Goal: Task Accomplishment & Management: Complete application form

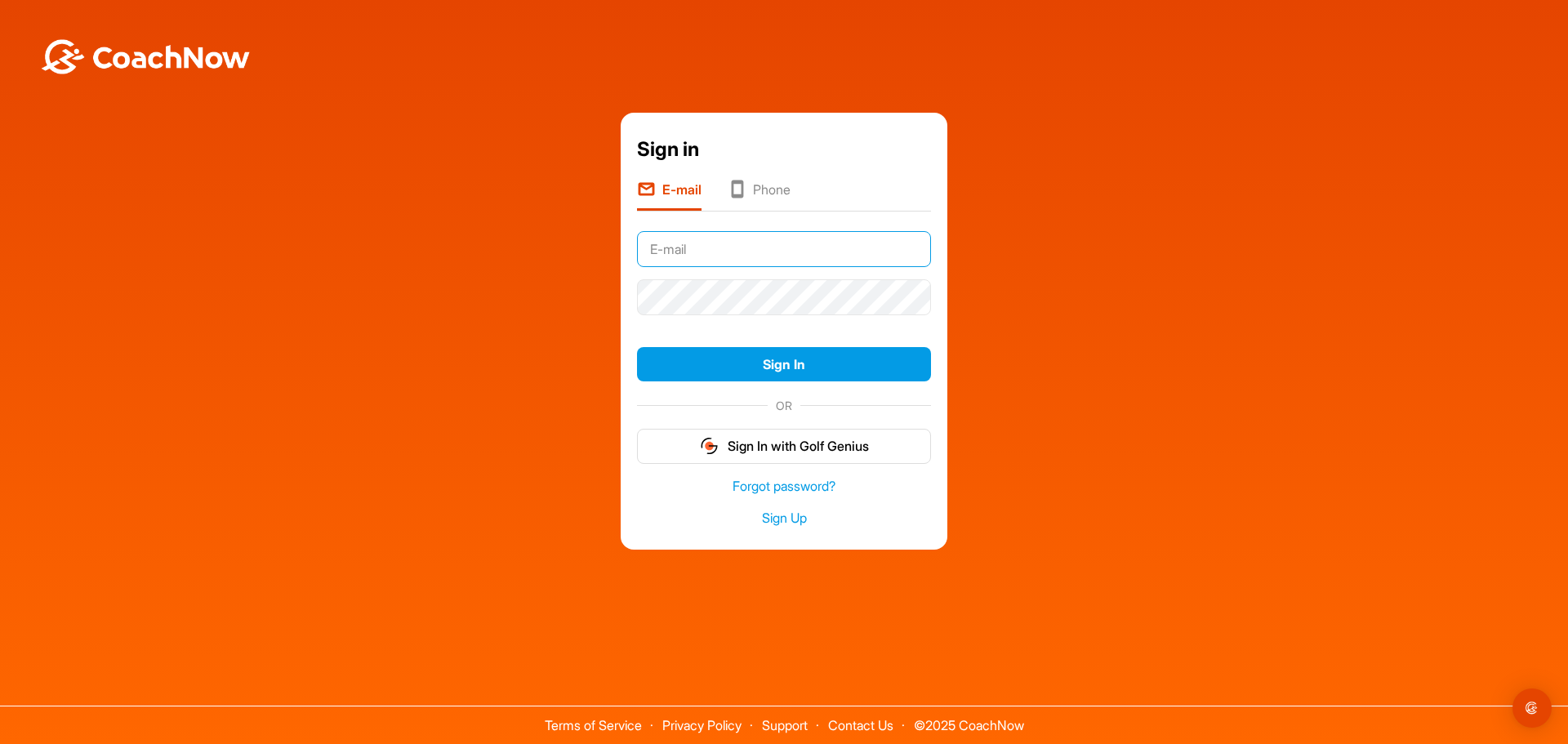
paste input "[EMAIL_ADDRESS][DOMAIN_NAME]"
type input "[EMAIL_ADDRESS][DOMAIN_NAME]"
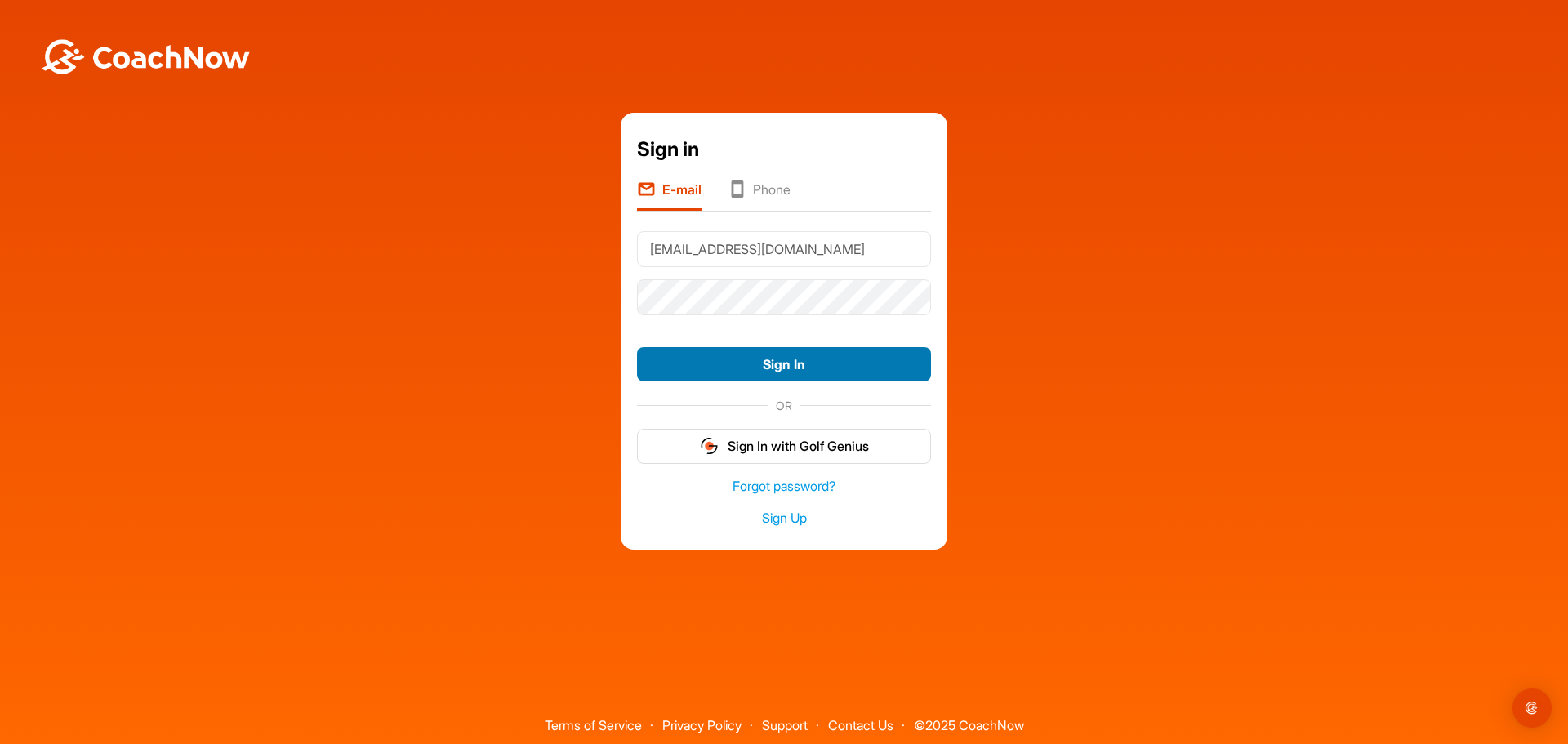
click at [765, 362] on button "Sign In" at bounding box center [784, 364] width 294 height 35
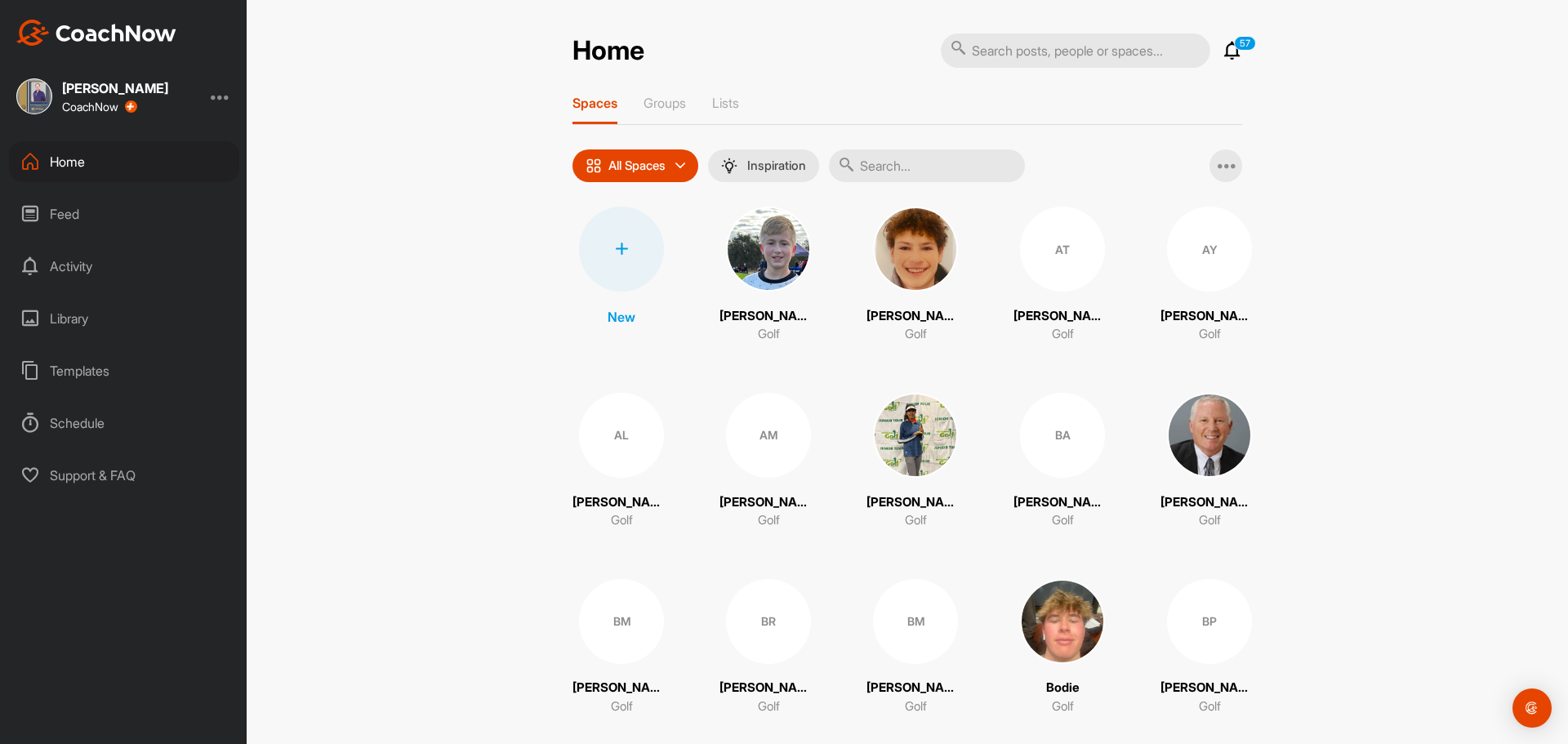
click at [615, 276] on div at bounding box center [622, 250] width 85 height 85
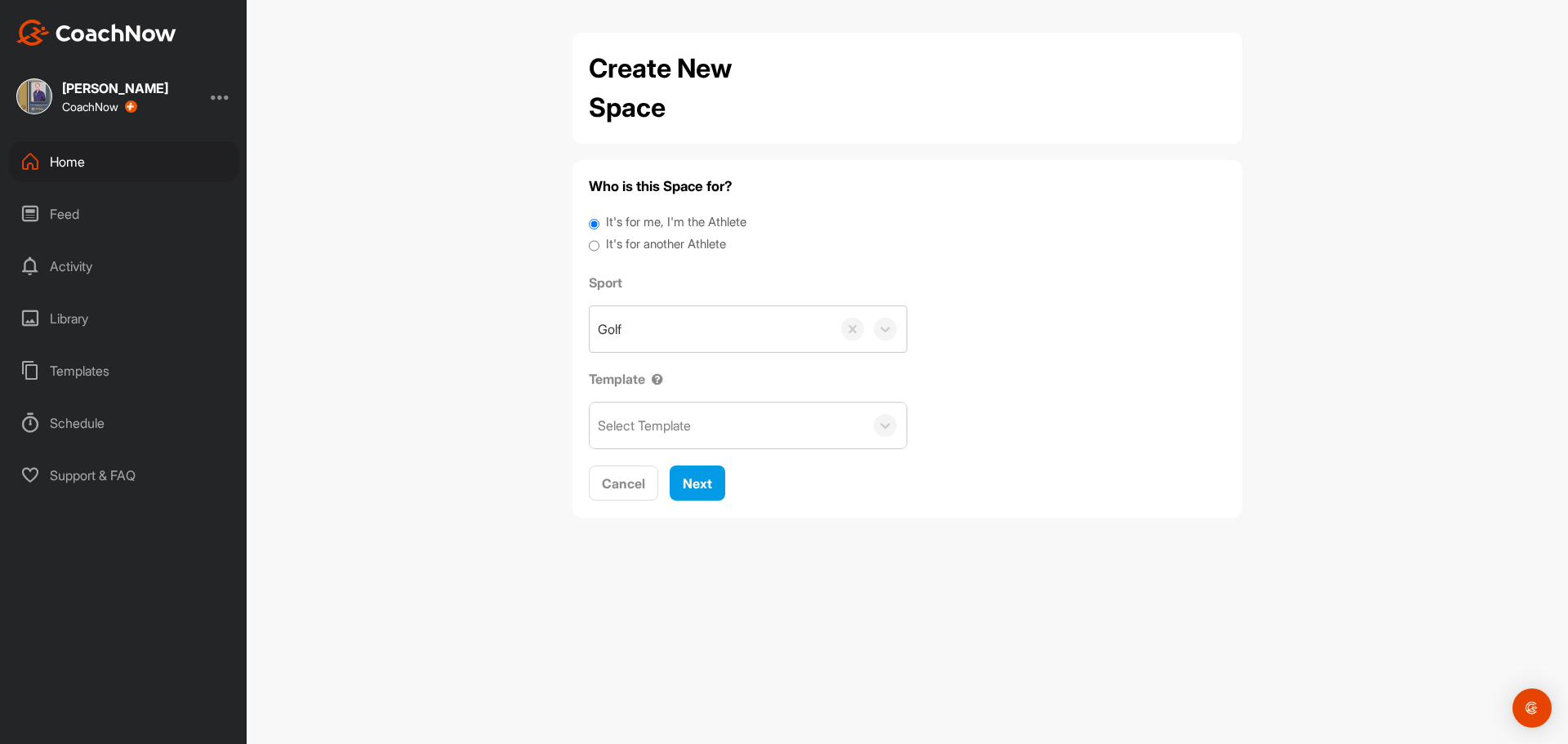
click at [622, 245] on label "It's for another Athlete" at bounding box center [666, 244] width 120 height 19
click at [599, 245] on input "It's for another Athlete" at bounding box center [595, 246] width 11 height 22
radio input "true"
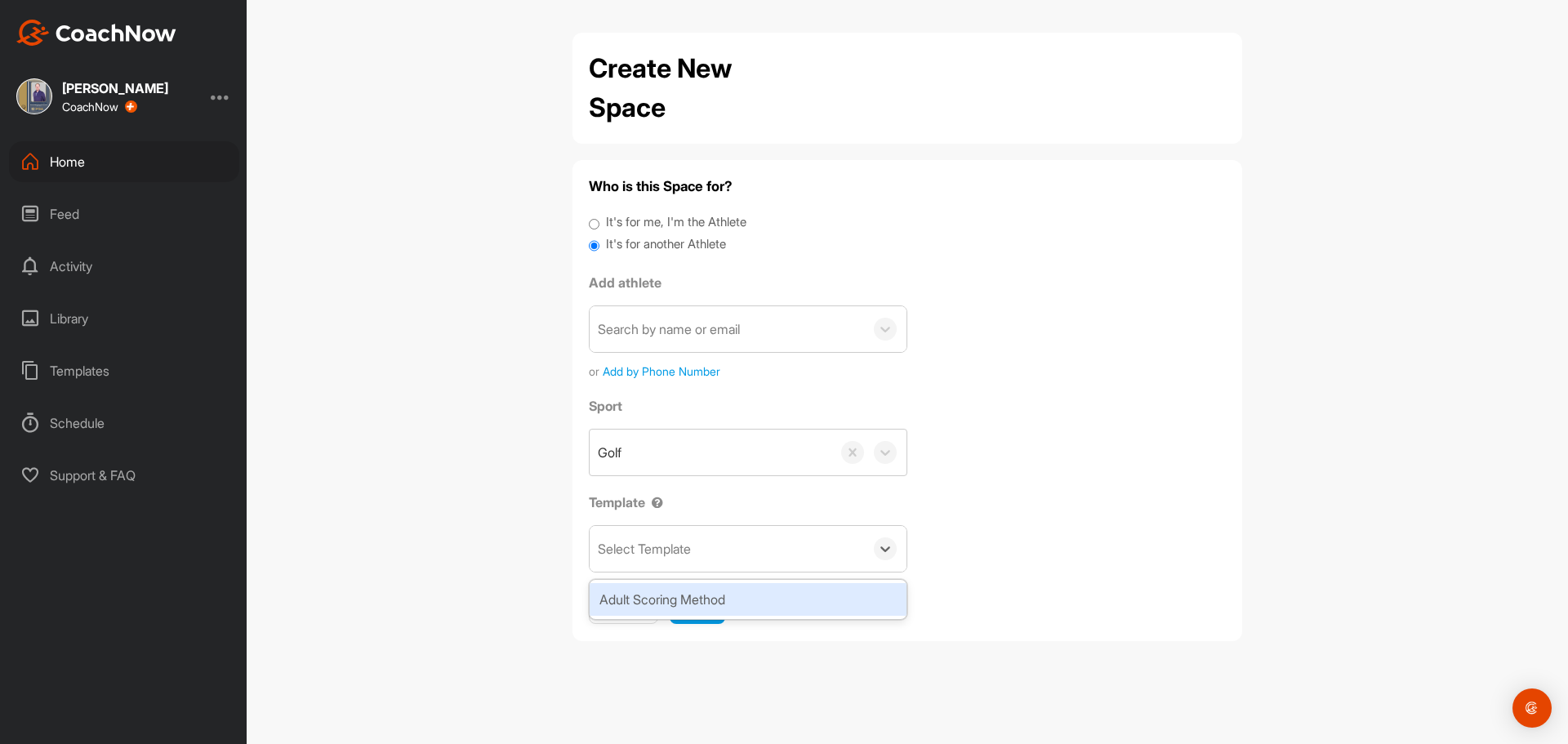
click at [704, 560] on div "Select Template" at bounding box center [728, 549] width 275 height 46
click at [667, 594] on div "Adult Scoring Method" at bounding box center [748, 599] width 317 height 33
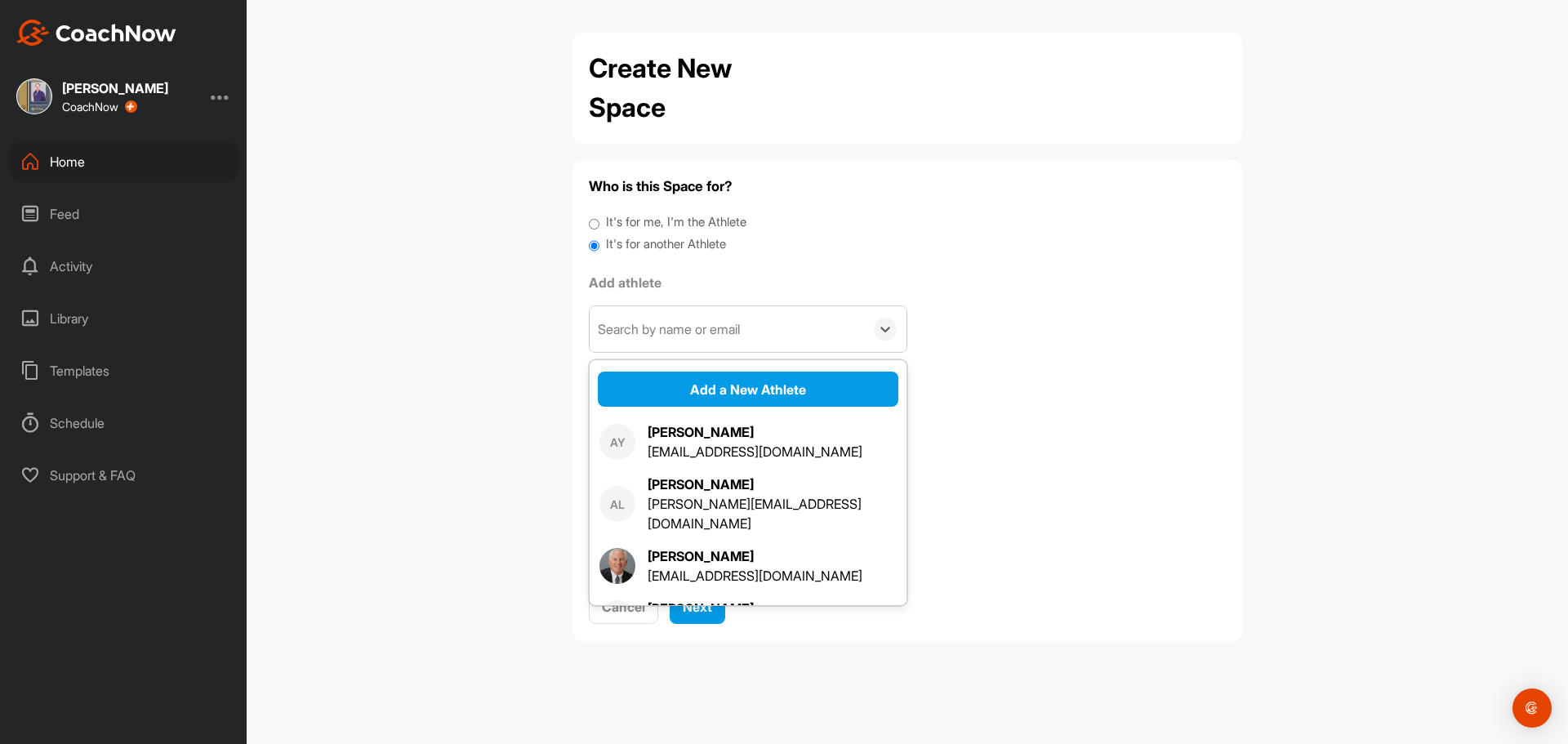
click at [657, 326] on div "Search by name or email" at bounding box center [669, 329] width 142 height 20
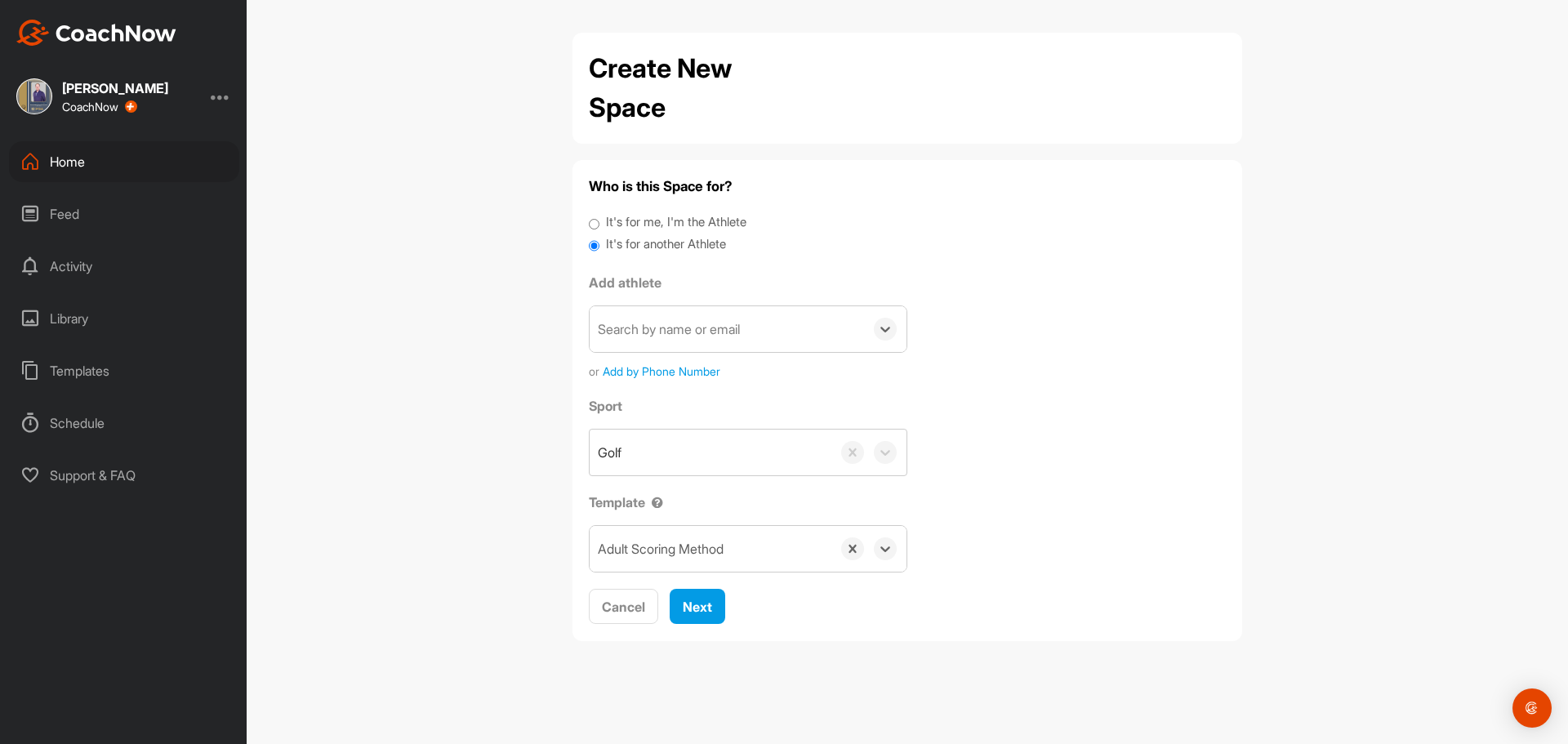
click at [657, 326] on div "Search by name or email" at bounding box center [669, 329] width 142 height 20
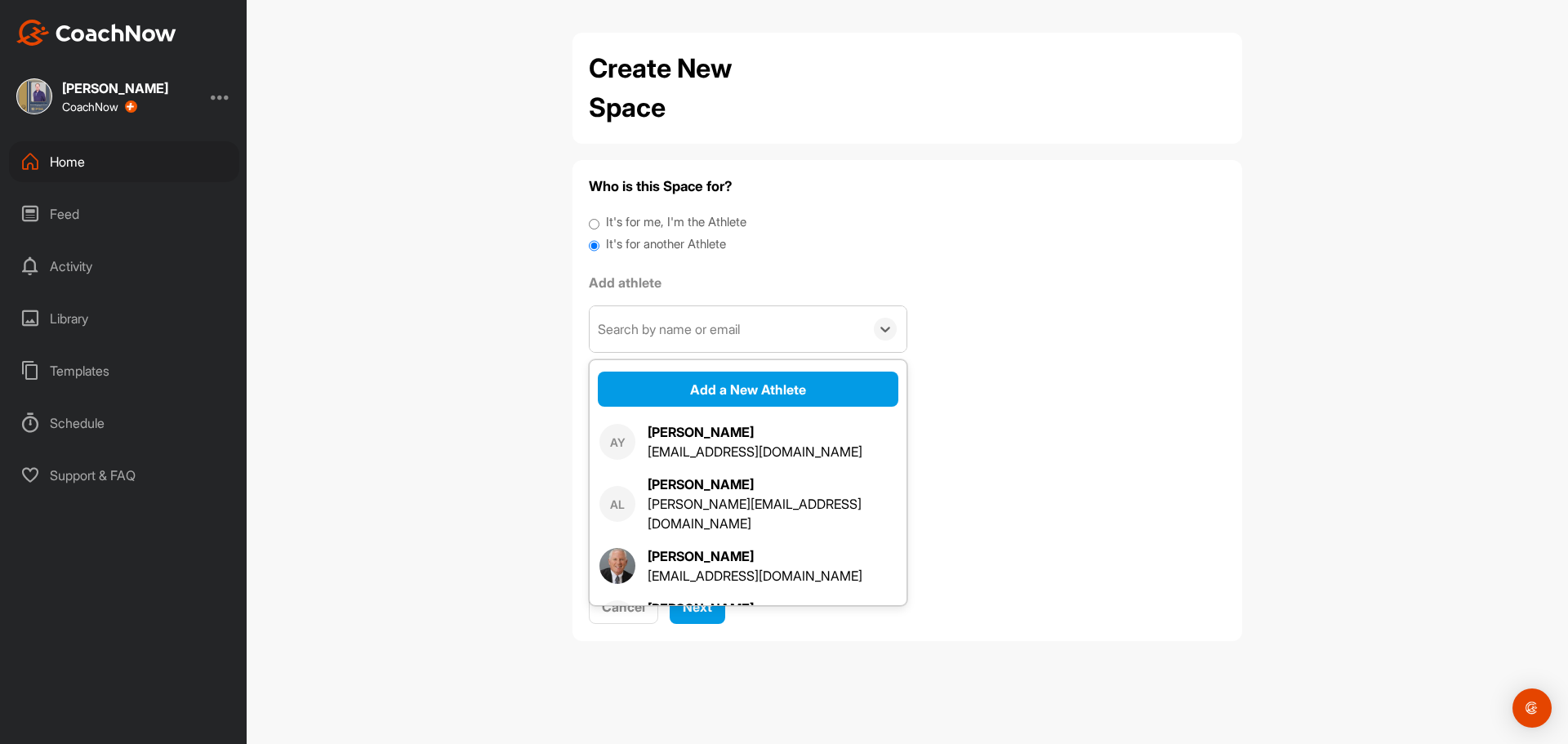
click at [657, 326] on div "Search by name or email" at bounding box center [669, 329] width 142 height 20
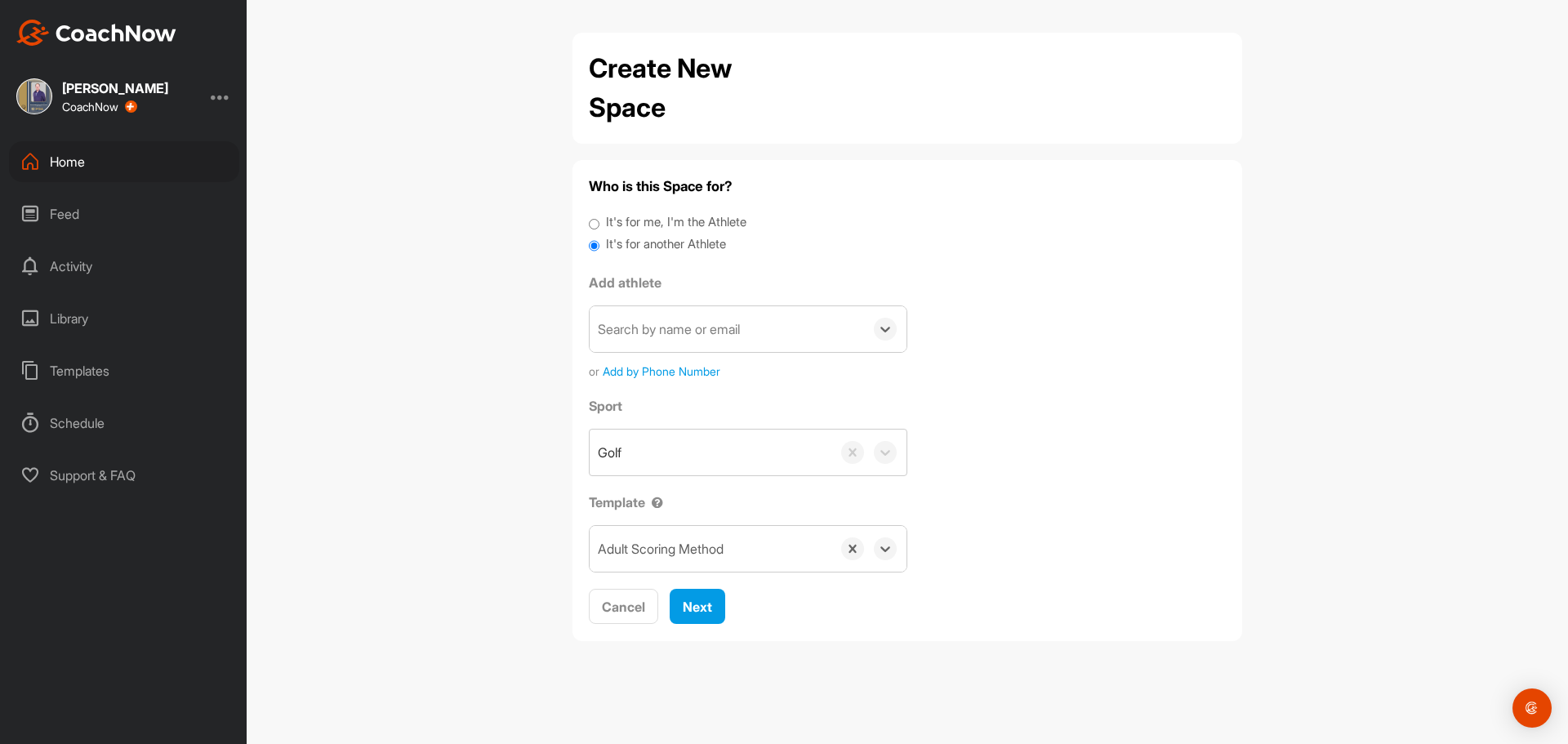
click at [657, 326] on div "Search by name or email" at bounding box center [669, 329] width 142 height 20
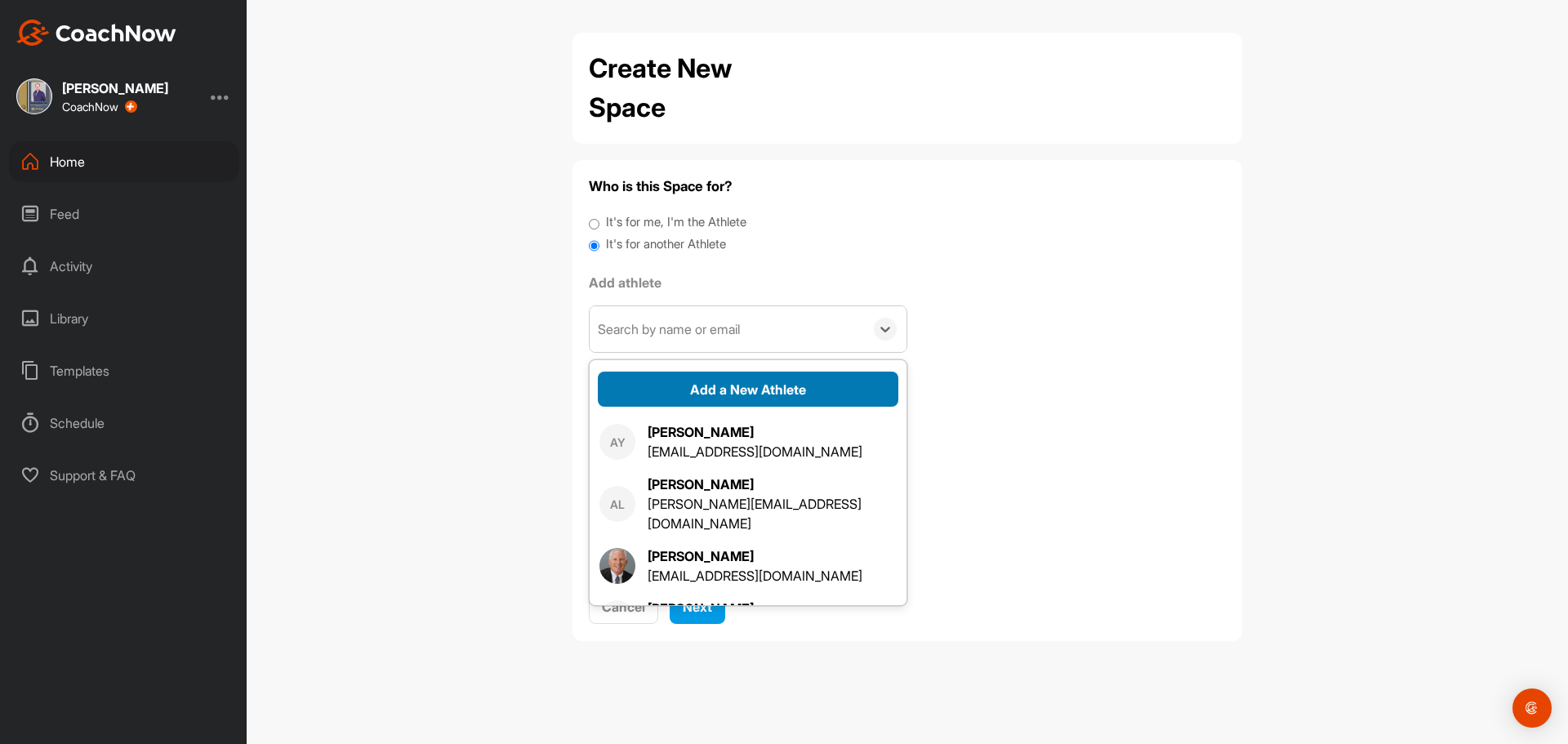
click at [696, 393] on button "Add a New Athlete" at bounding box center [748, 389] width 301 height 35
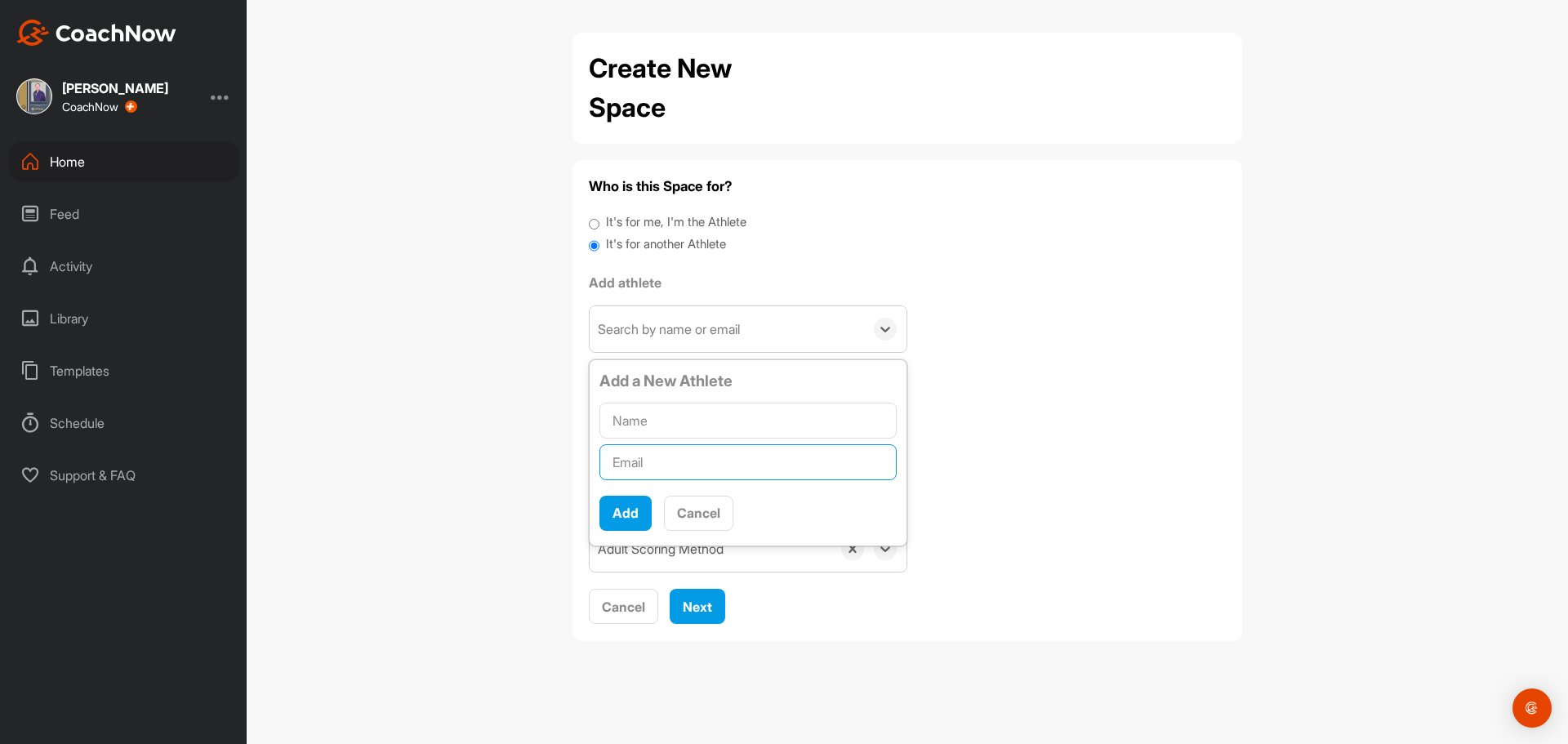
click at [651, 458] on input "text" at bounding box center [747, 463] width 297 height 36
paste input "mawilliamstech@gmail.com"
type input "mawilliamstech@gmail.com"
click at [649, 422] on input "text" at bounding box center [747, 421] width 297 height 36
type input "Mike Williams"
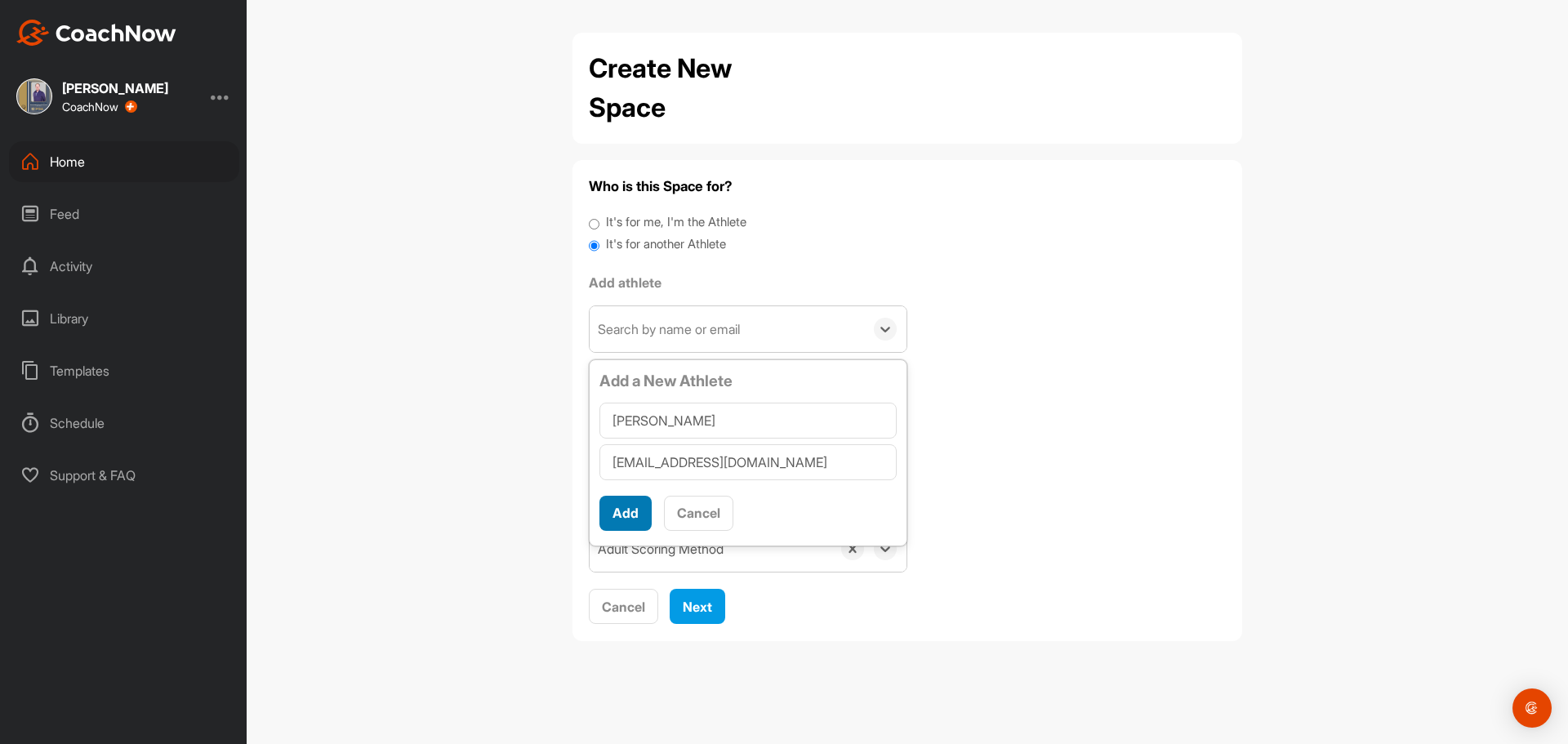
click at [643, 518] on button "Add" at bounding box center [625, 513] width 52 height 35
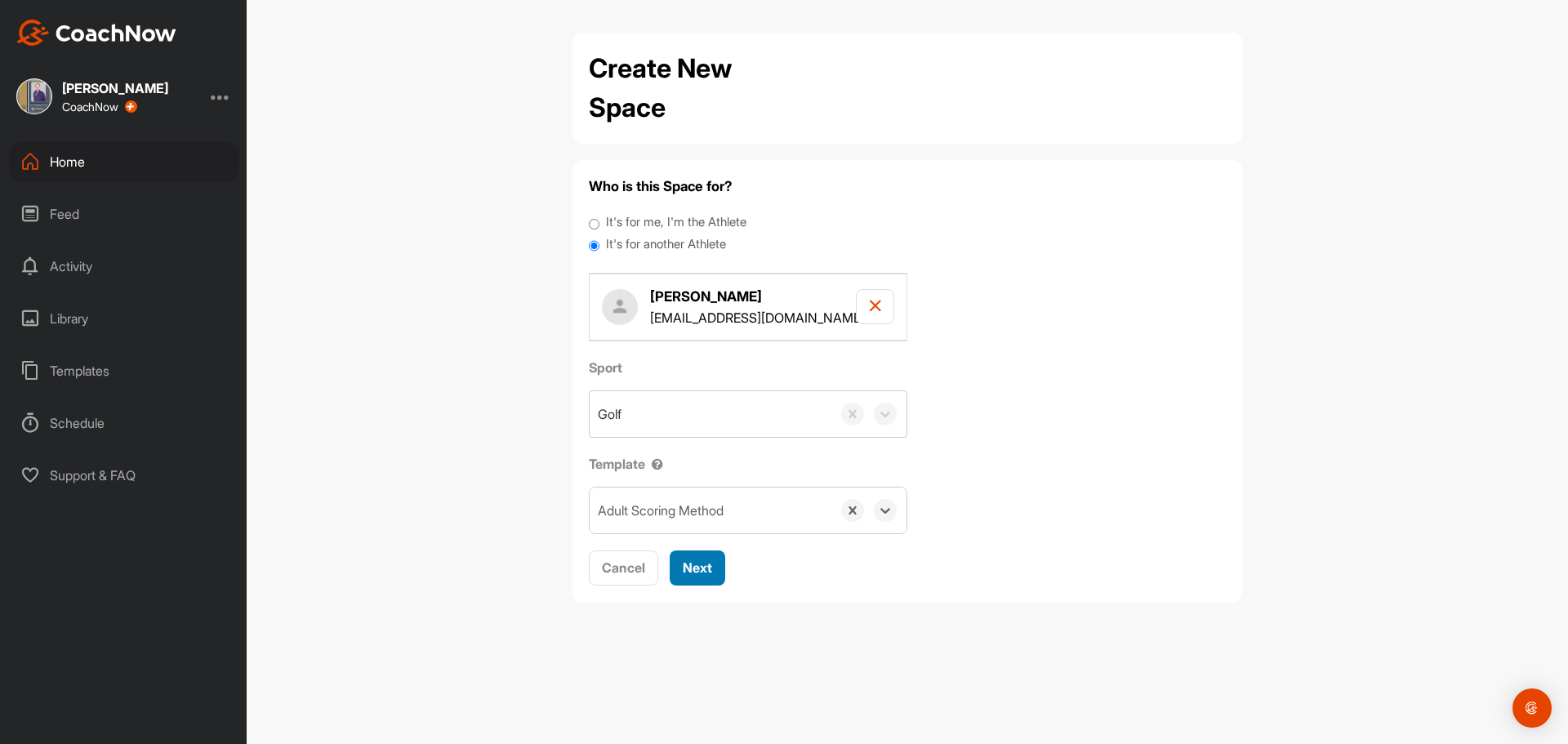
click at [682, 574] on button "Next" at bounding box center [697, 568] width 55 height 35
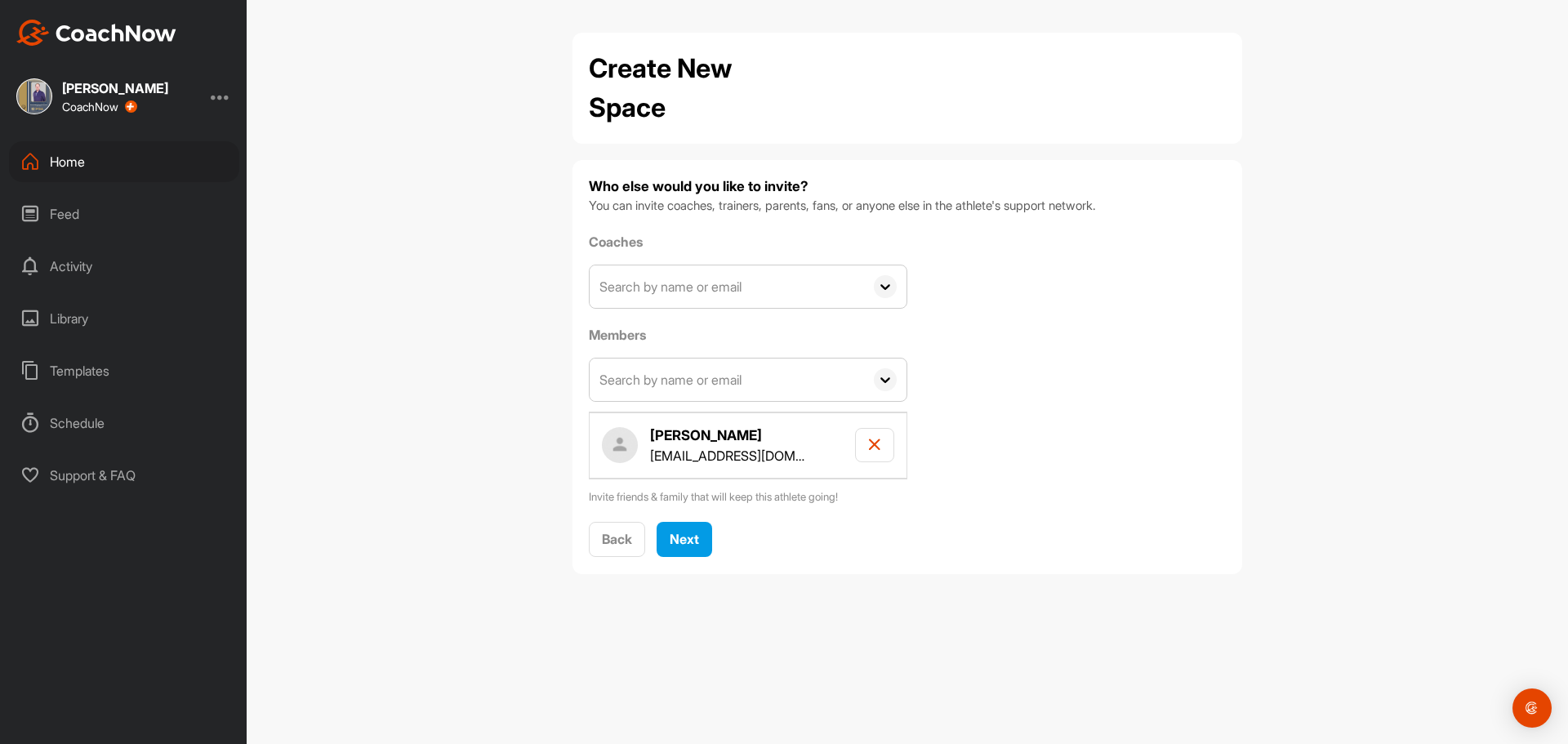
click at [700, 391] on input "text" at bounding box center [728, 380] width 275 height 42
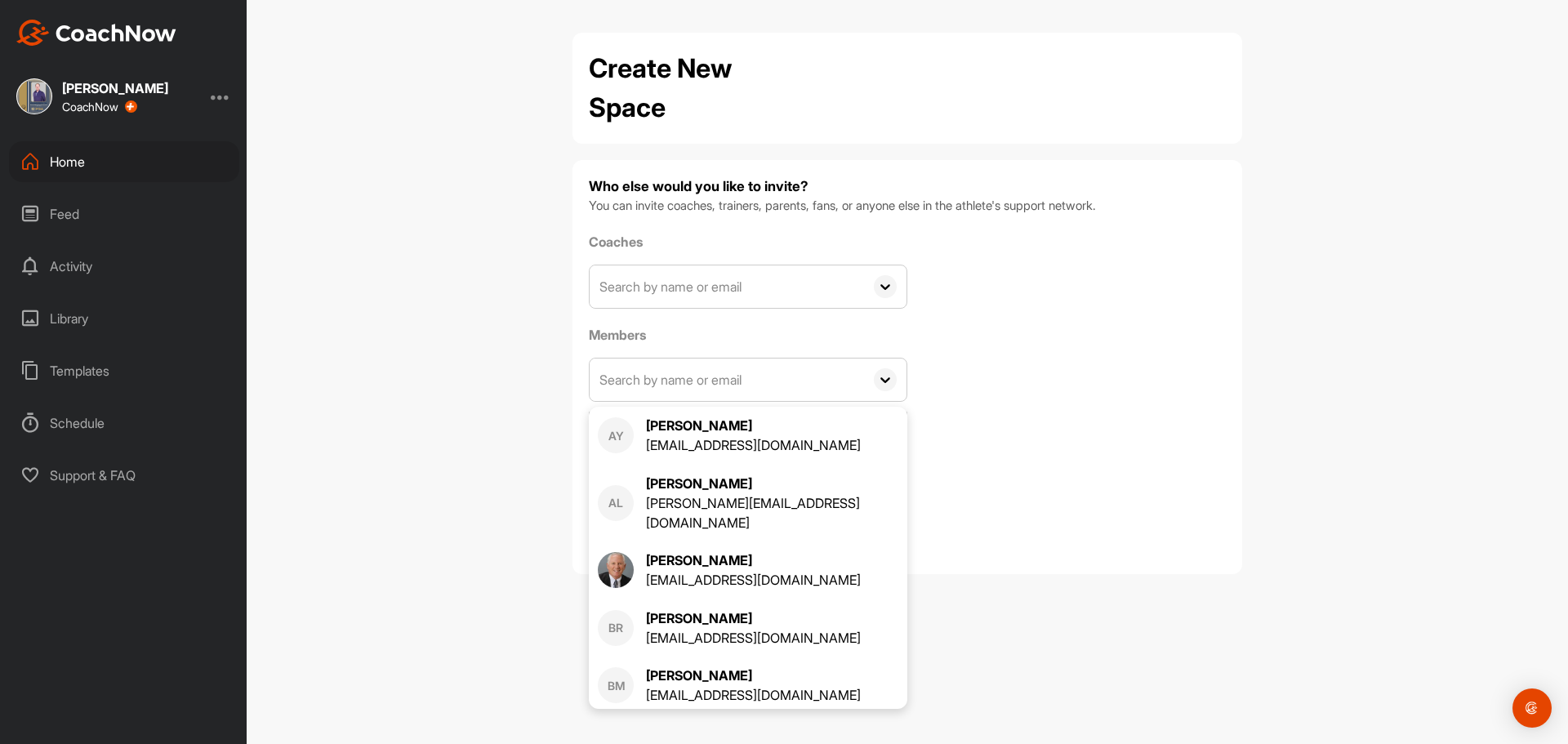
click at [1084, 417] on div "Coaches AY Alan Young xayodog@me.com AL Andrew Lohmann andrew_lohmann@outlook.c…" at bounding box center [907, 369] width 637 height 274
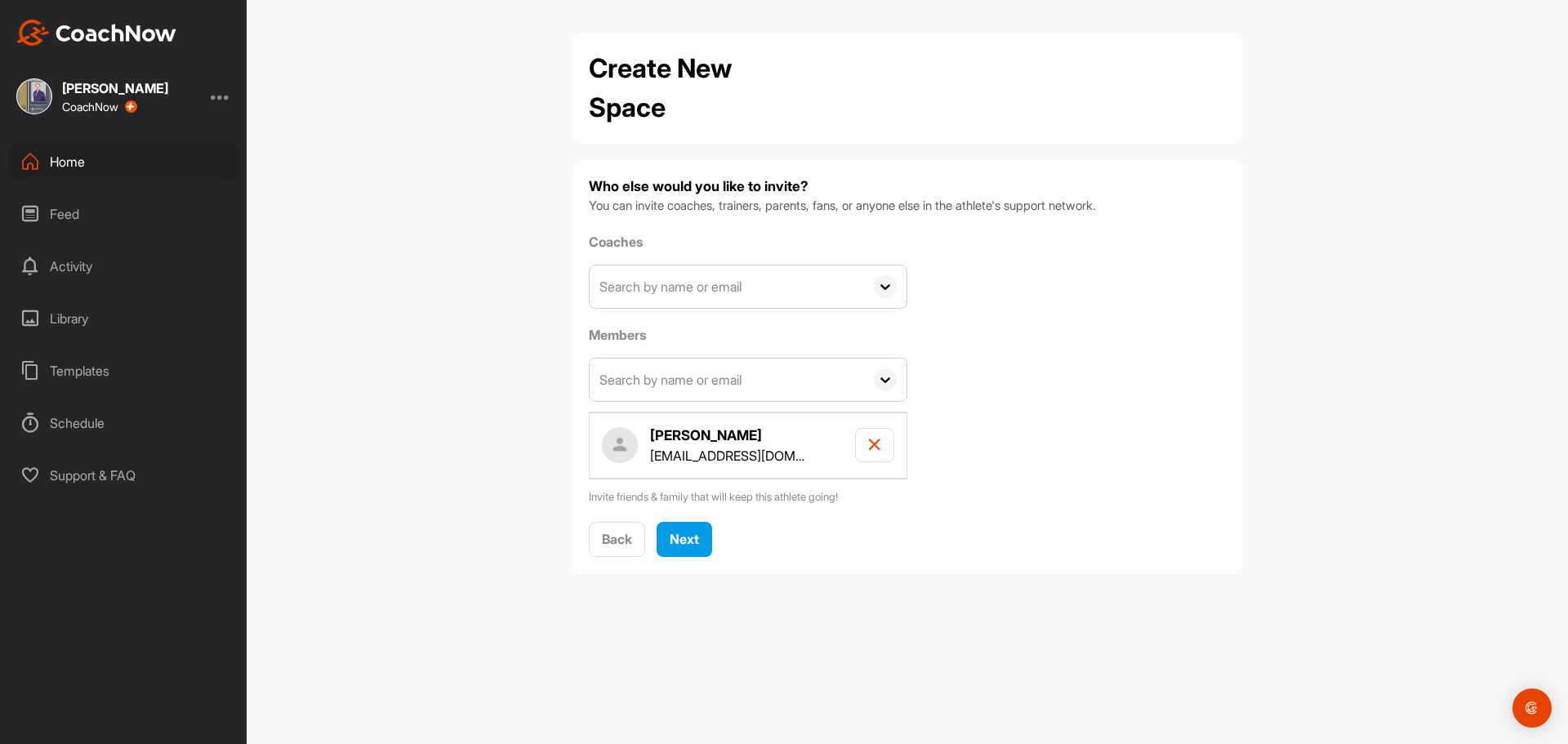
click at [752, 289] on input "text" at bounding box center [728, 287] width 275 height 42
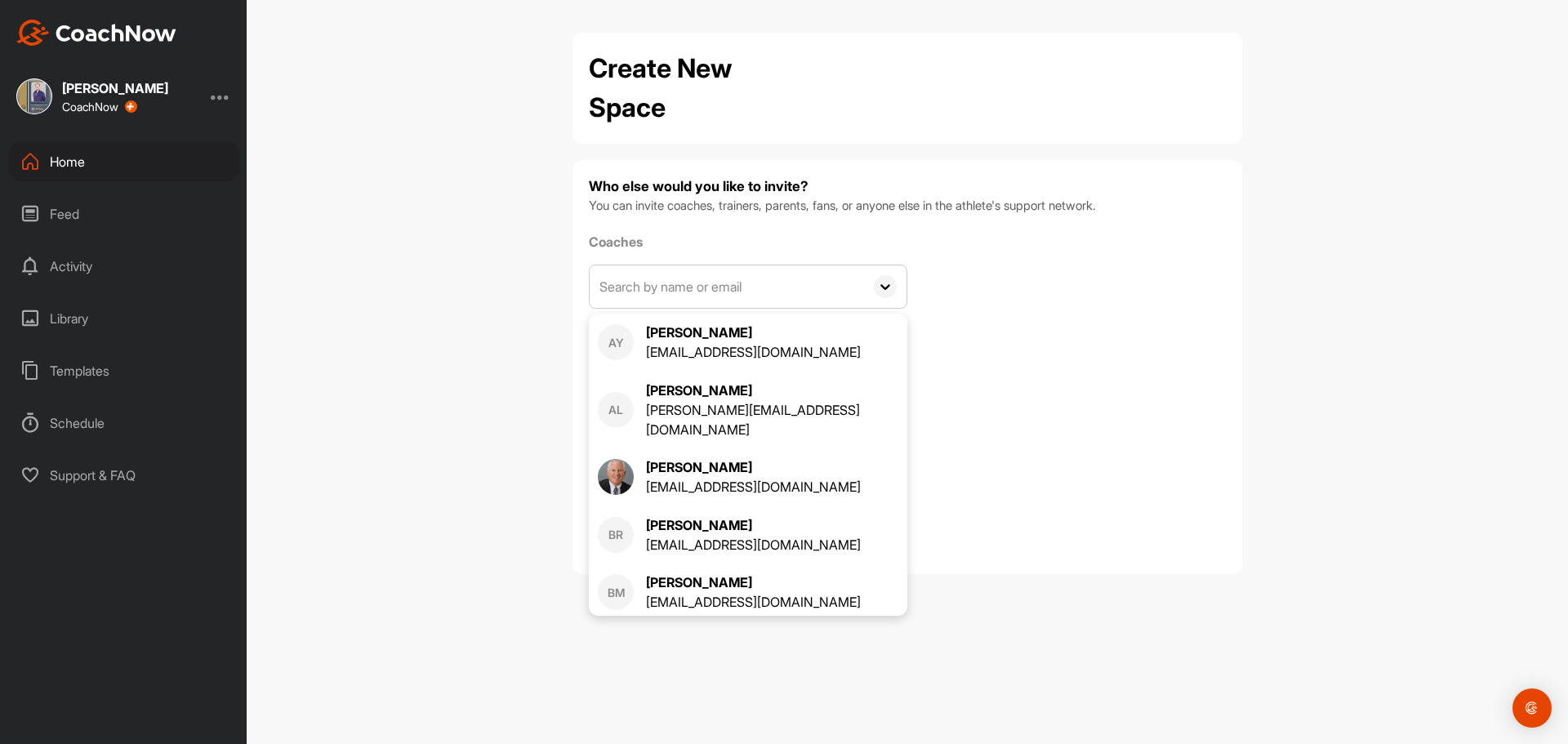
click at [424, 369] on div "Create New Space Who else would you like to invite? You can invite coaches, tra…" at bounding box center [907, 372] width 1321 height 744
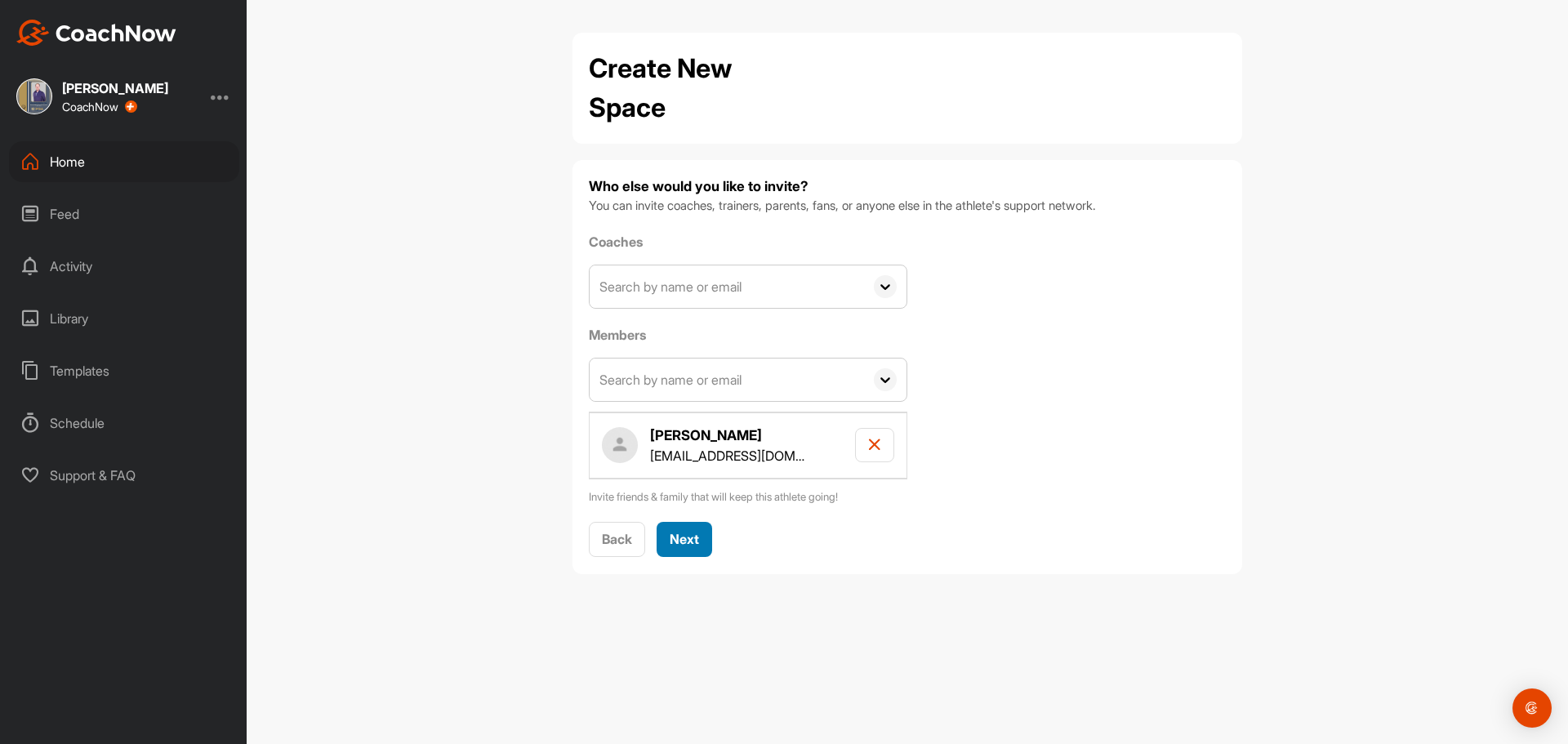
click at [688, 547] on span "Next" at bounding box center [684, 539] width 30 height 16
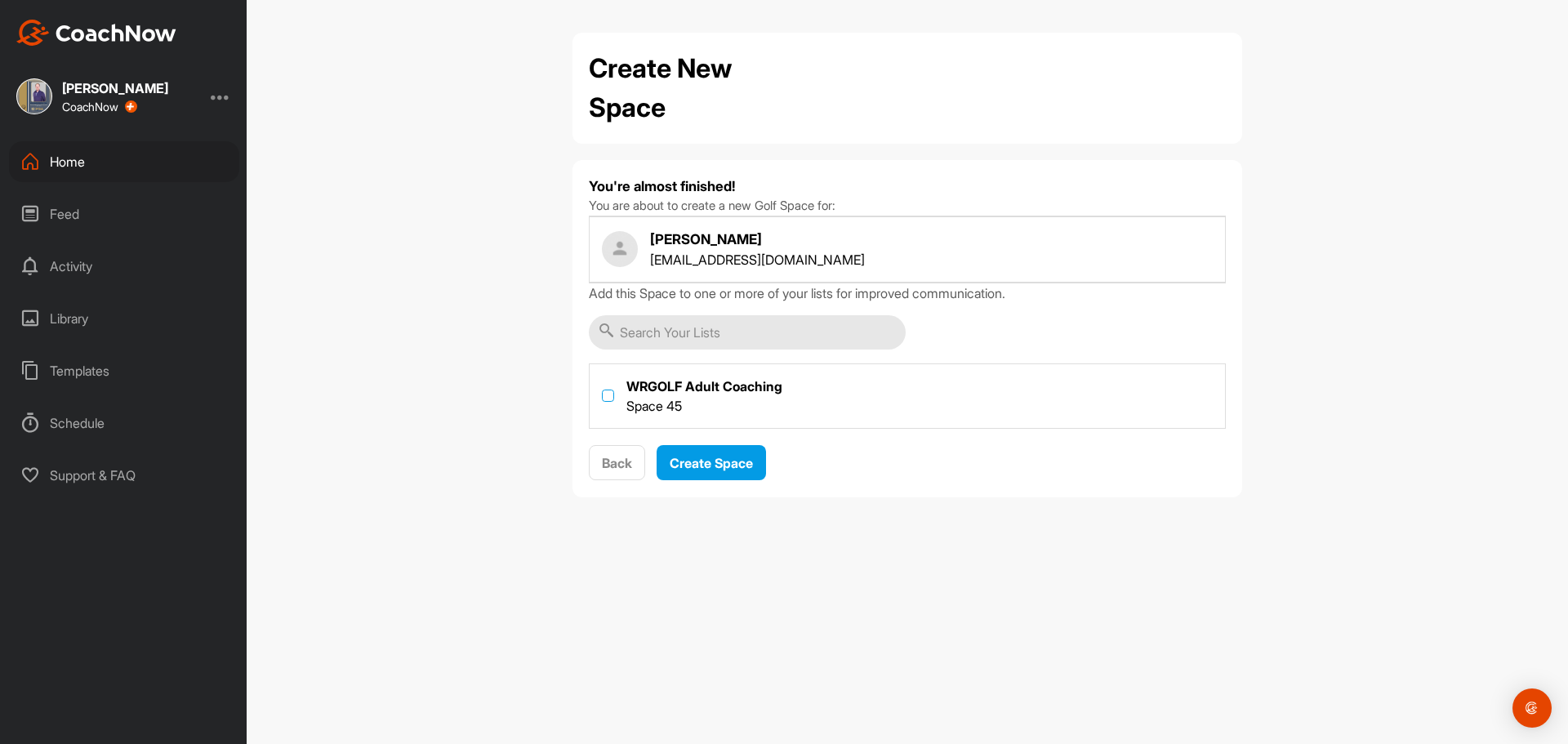
click at [606, 399] on label at bounding box center [608, 396] width 13 height 13
click at [603, 391] on input "checkbox" at bounding box center [602, 390] width 1 height 1
checkbox input "true"
click at [712, 469] on span "Create Space" at bounding box center [711, 463] width 83 height 16
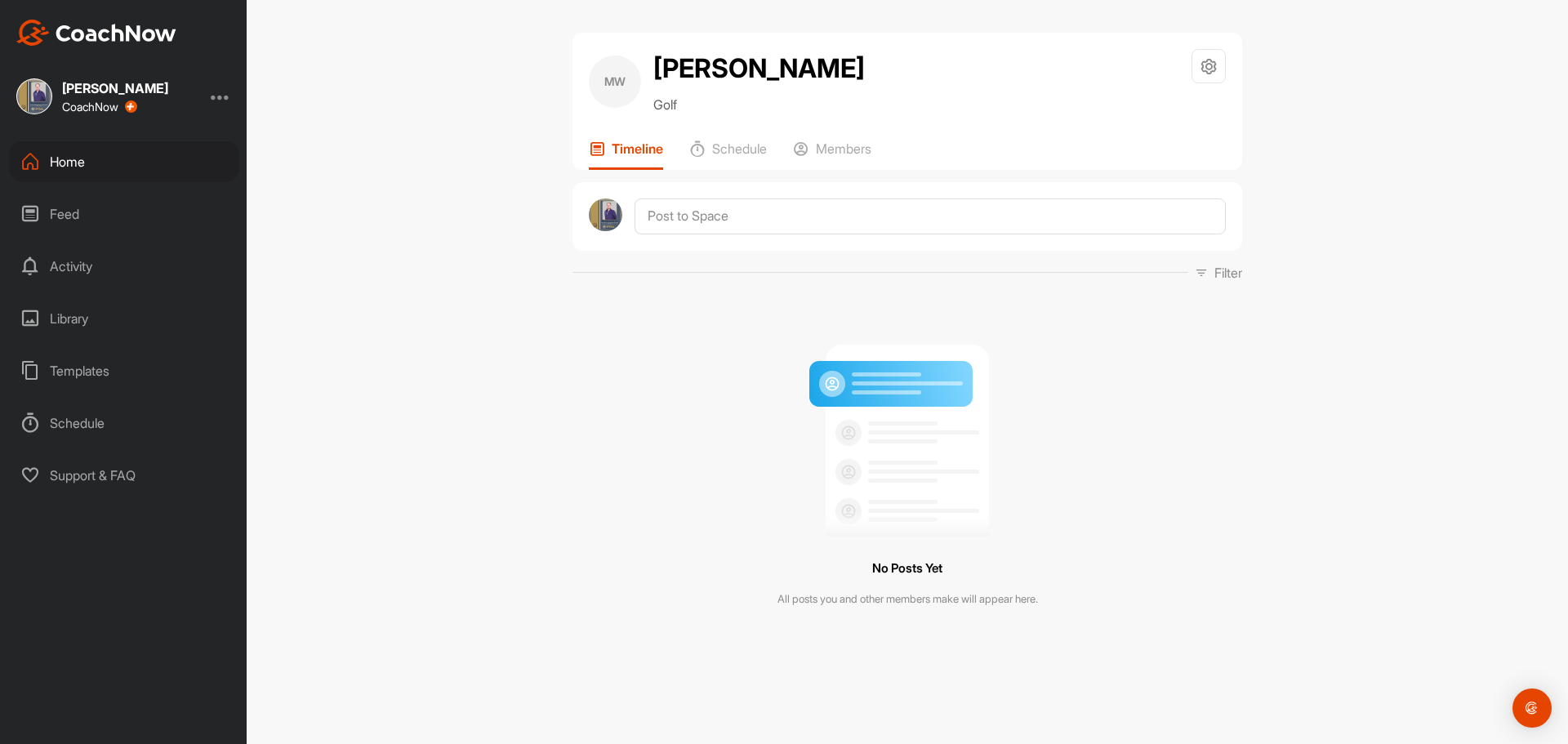
click at [65, 165] on div "Home" at bounding box center [124, 161] width 230 height 41
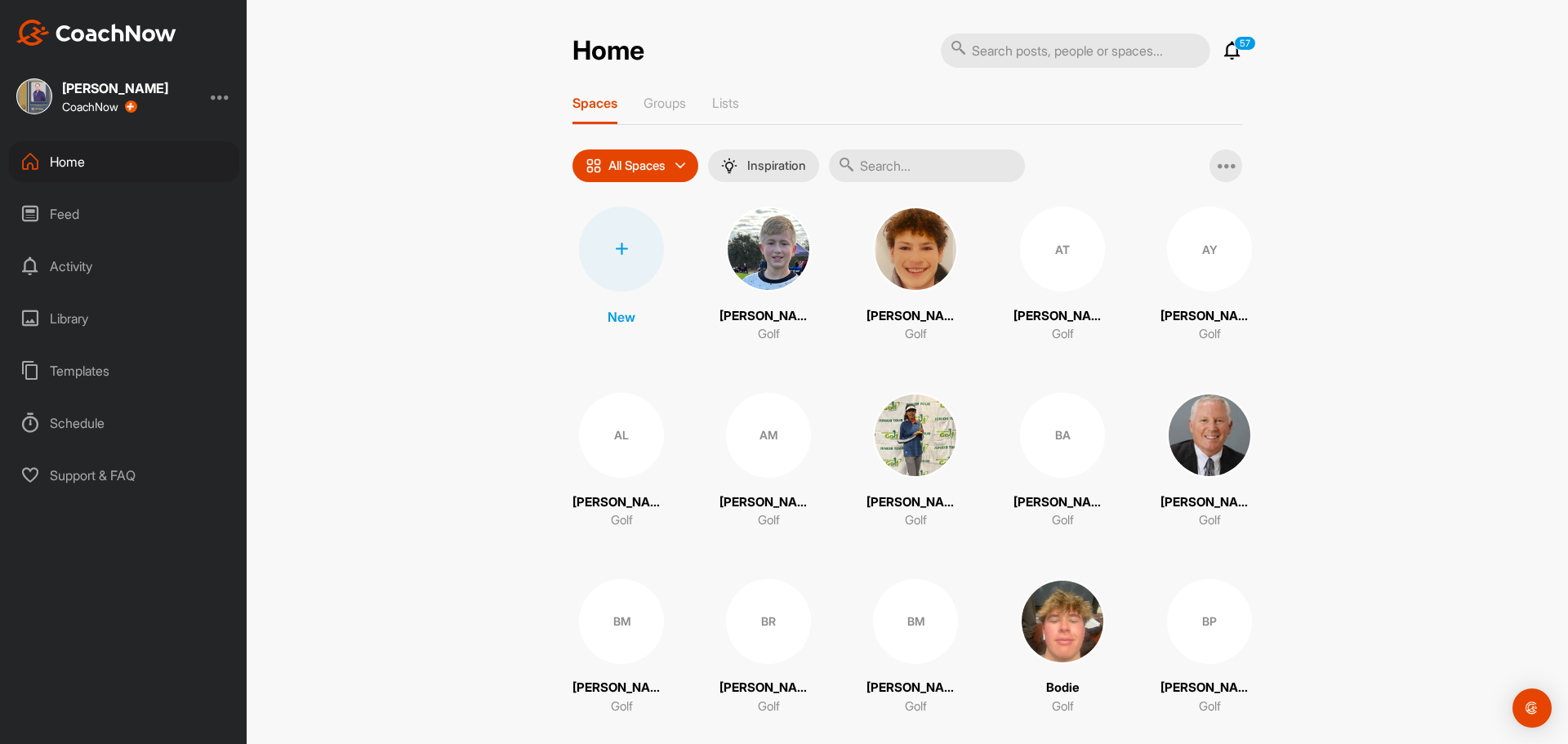
click at [643, 253] on div at bounding box center [622, 250] width 85 height 85
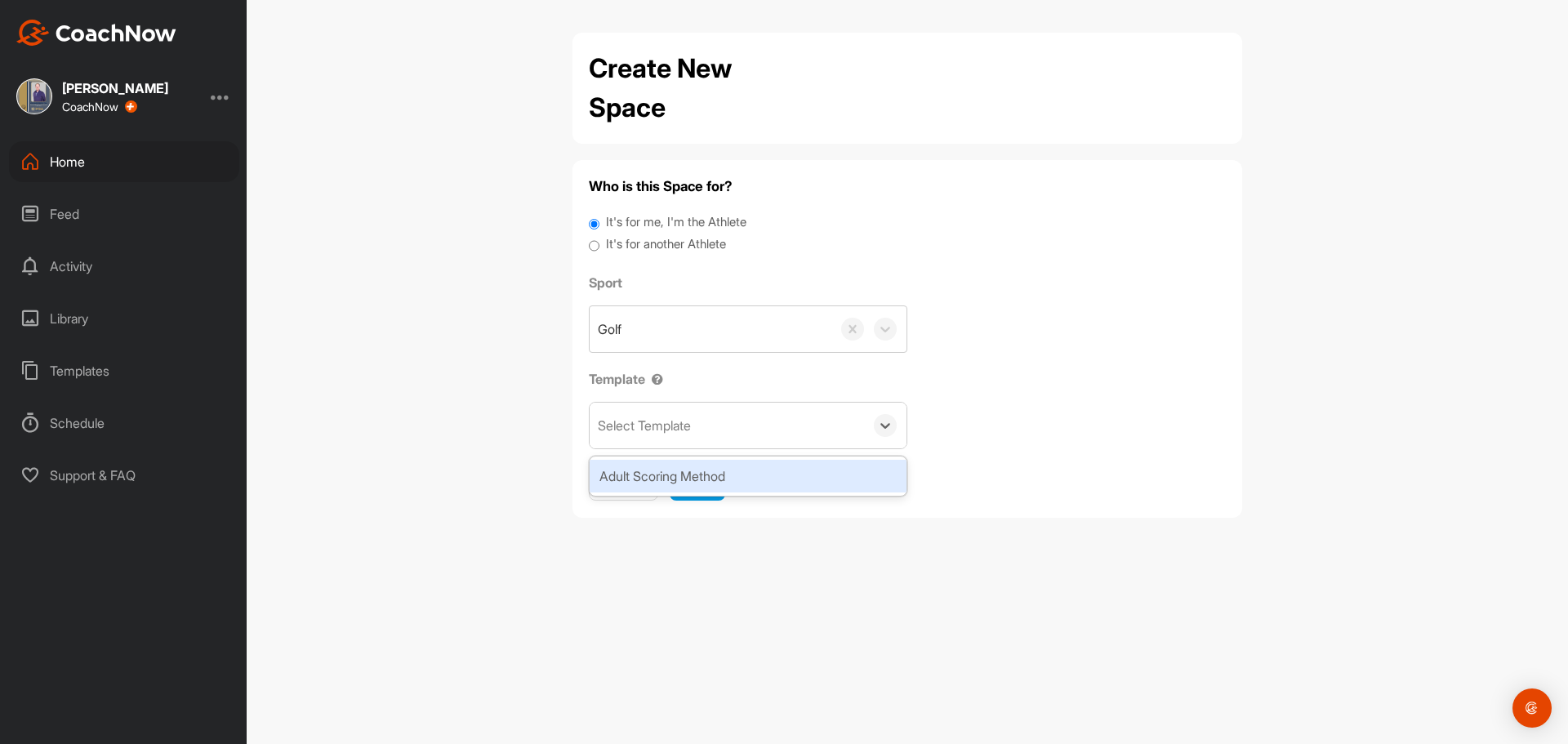
click at [624, 410] on div "Select Template" at bounding box center [728, 426] width 275 height 46
click at [651, 474] on div "Adult Scoring Method" at bounding box center [748, 476] width 317 height 33
click at [672, 250] on label "It's for another Athlete" at bounding box center [666, 244] width 120 height 19
click at [599, 250] on input "It's for another Athlete" at bounding box center [595, 246] width 11 height 22
radio input "true"
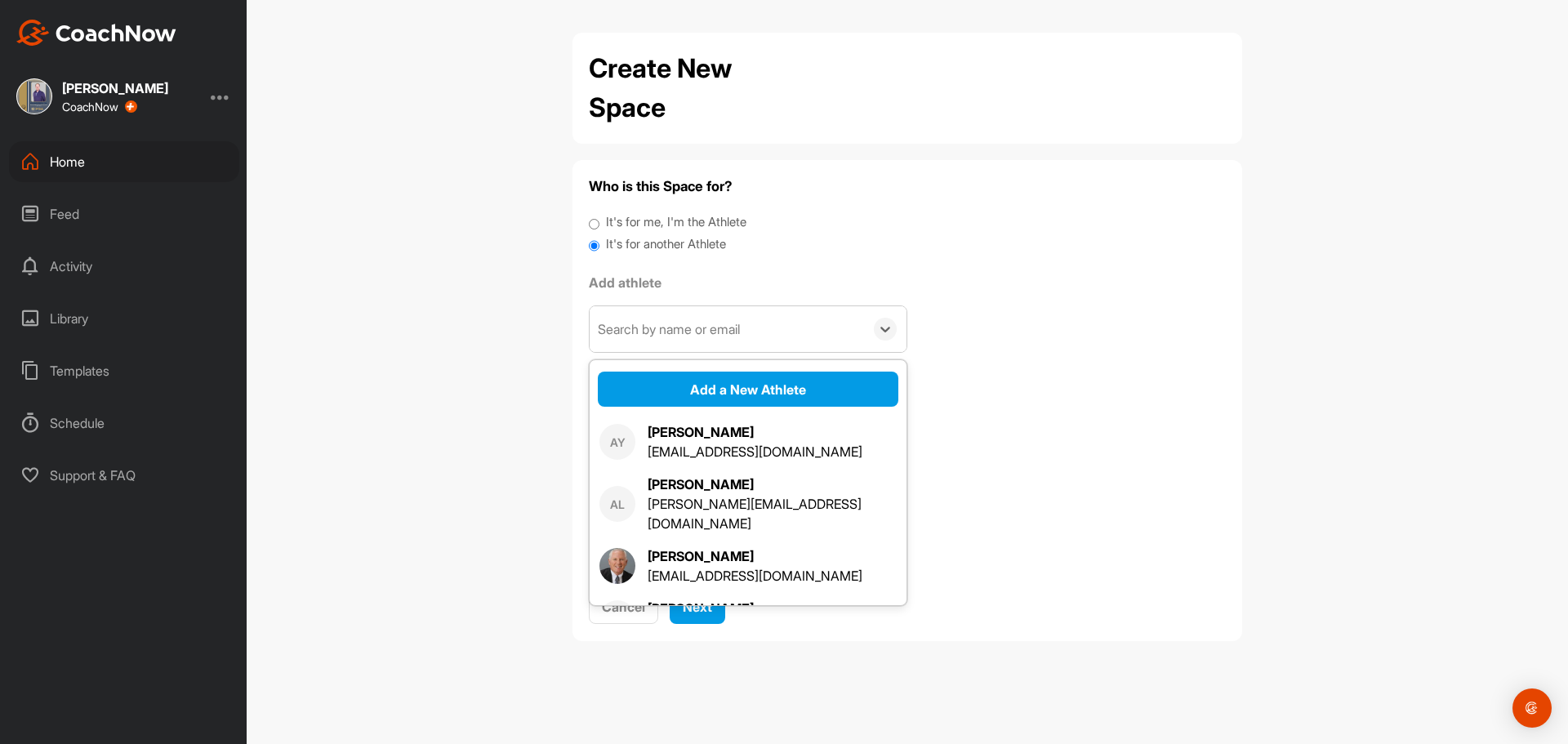
click at [678, 336] on div "Search by name or email" at bounding box center [669, 329] width 142 height 20
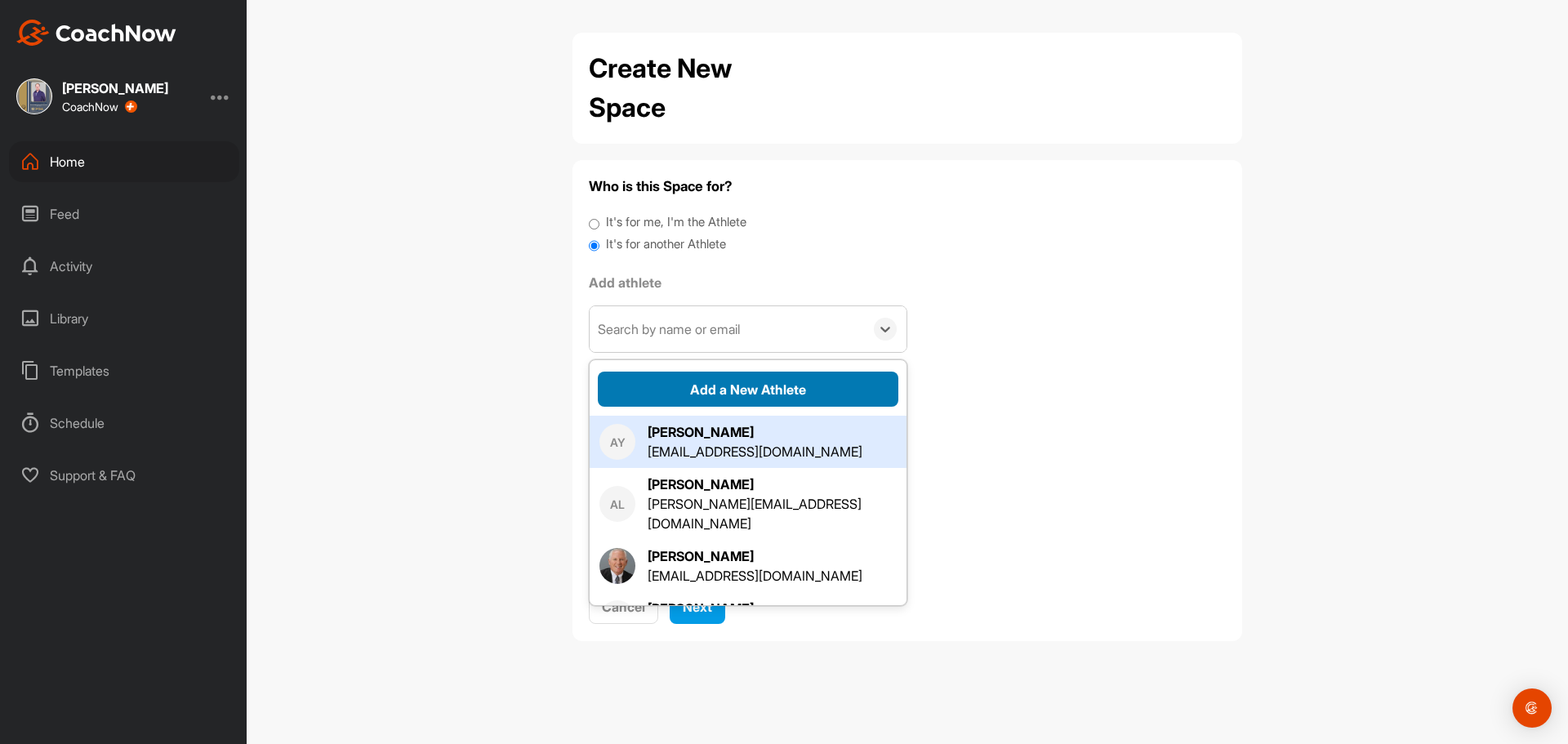
click at [693, 373] on button "Add a New Athlete" at bounding box center [748, 389] width 301 height 35
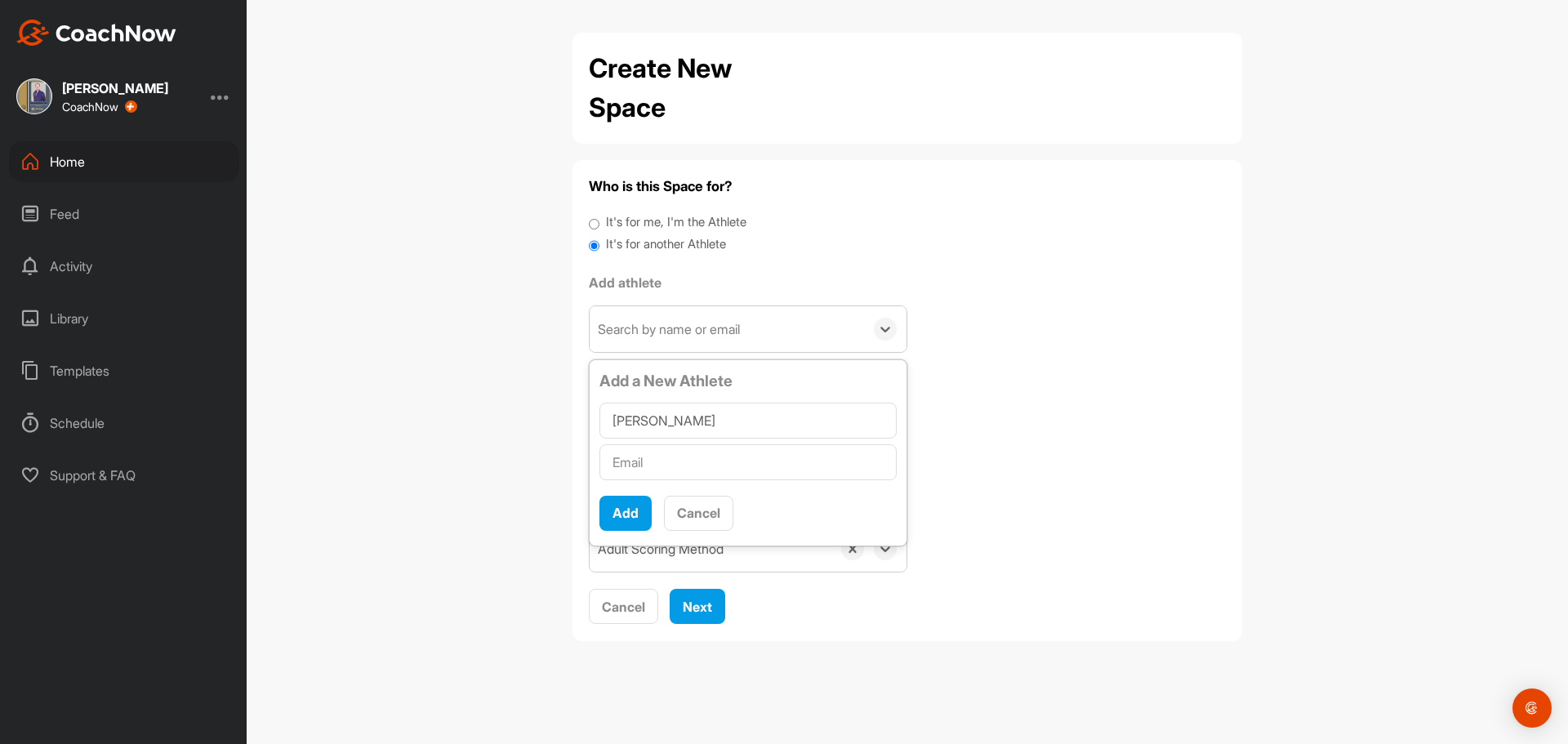
type input "Pete Stork"
click at [677, 465] on input "text" at bounding box center [747, 463] width 297 height 36
click at [641, 461] on input "text" at bounding box center [747, 463] width 297 height 36
paste input "pstork@yahoo.com"
type input "pstork@yahoo.com"
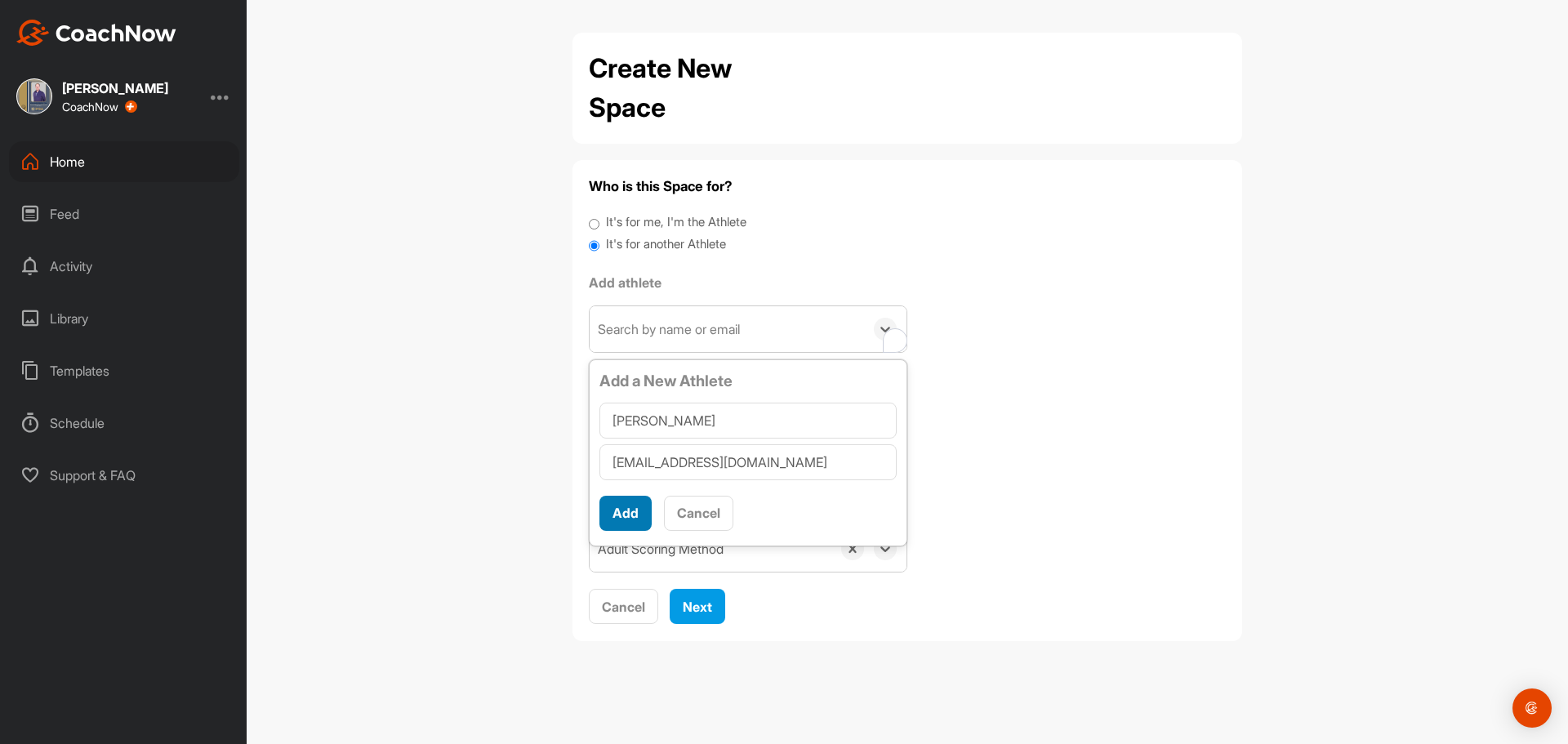
click at [632, 520] on button "Add" at bounding box center [625, 513] width 52 height 35
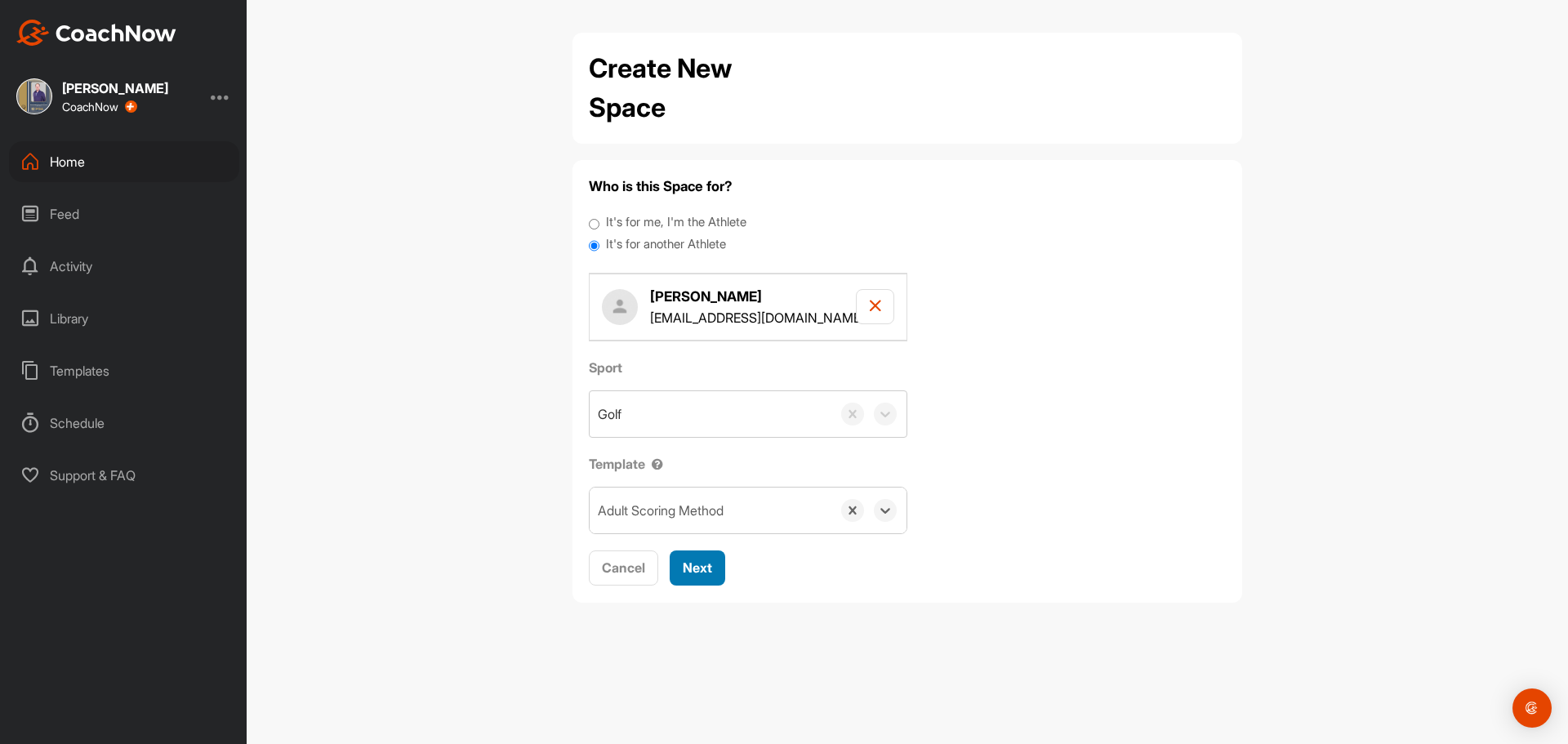
click at [690, 573] on span "Next" at bounding box center [698, 568] width 30 height 16
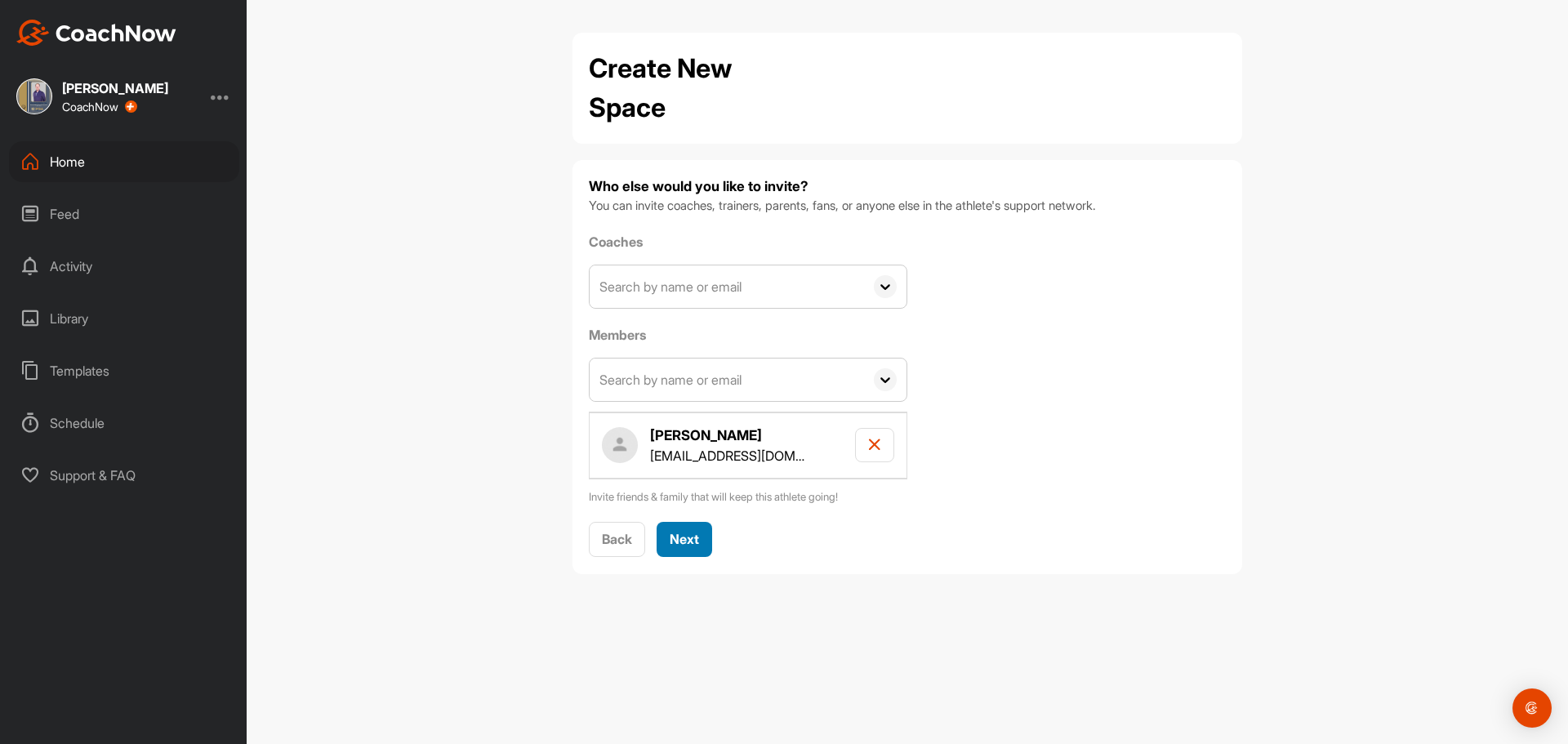
click at [681, 537] on span "Next" at bounding box center [684, 539] width 30 height 16
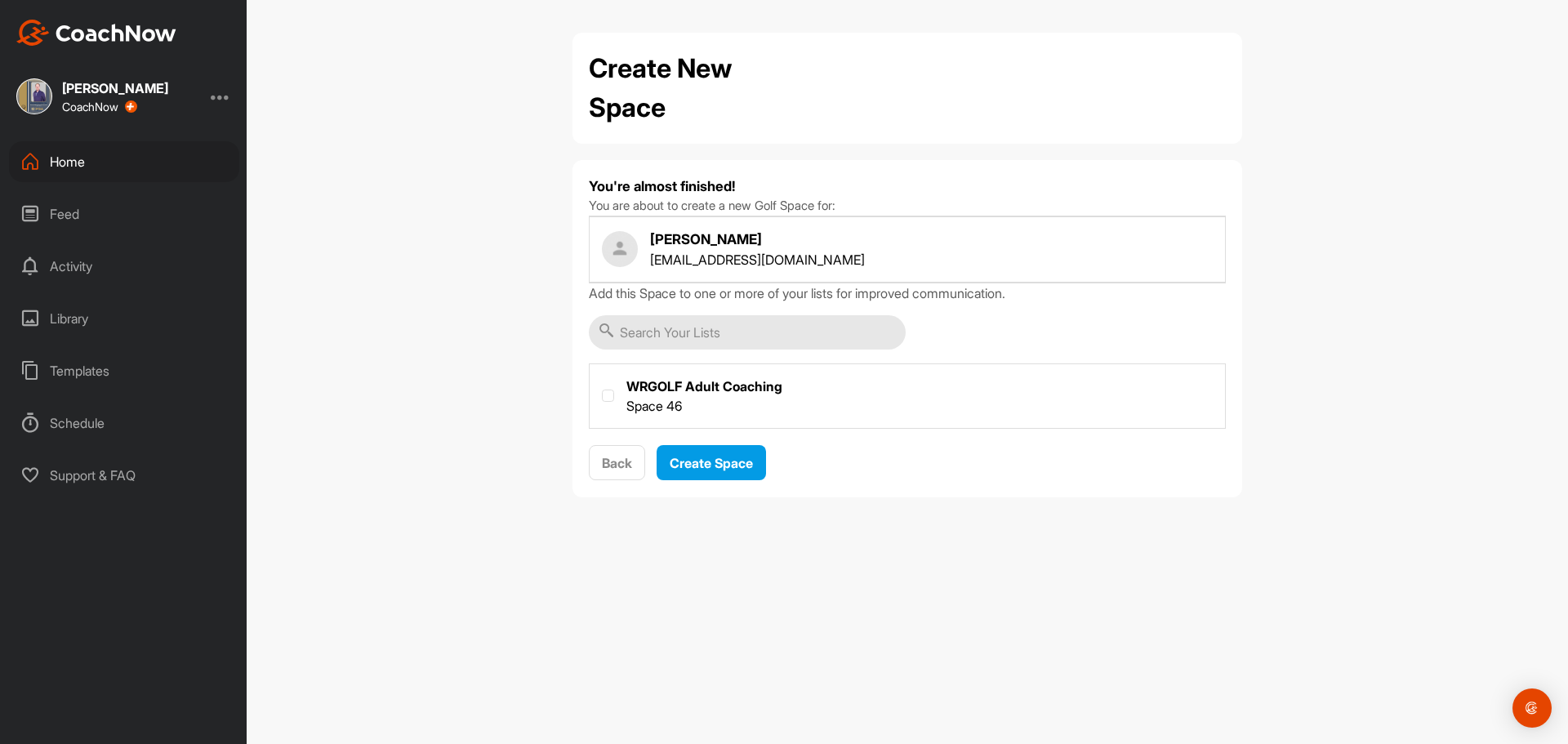
click at [663, 398] on label at bounding box center [907, 394] width 635 height 61
click at [603, 391] on input "checkbox" at bounding box center [602, 390] width 1 height 1
checkbox input "true"
click at [681, 469] on span "Create Space" at bounding box center [711, 463] width 83 height 16
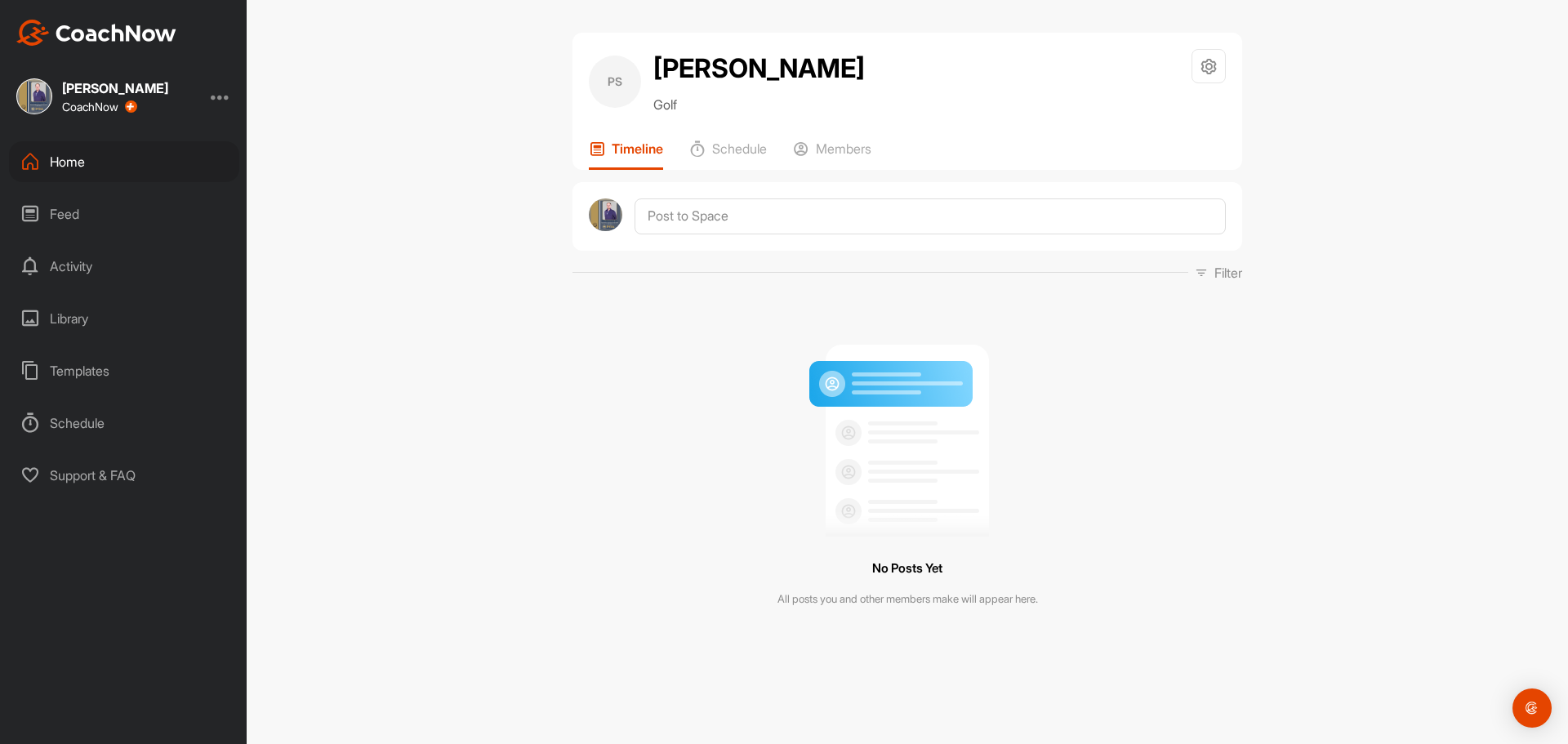
click at [78, 165] on div "Home" at bounding box center [124, 161] width 230 height 41
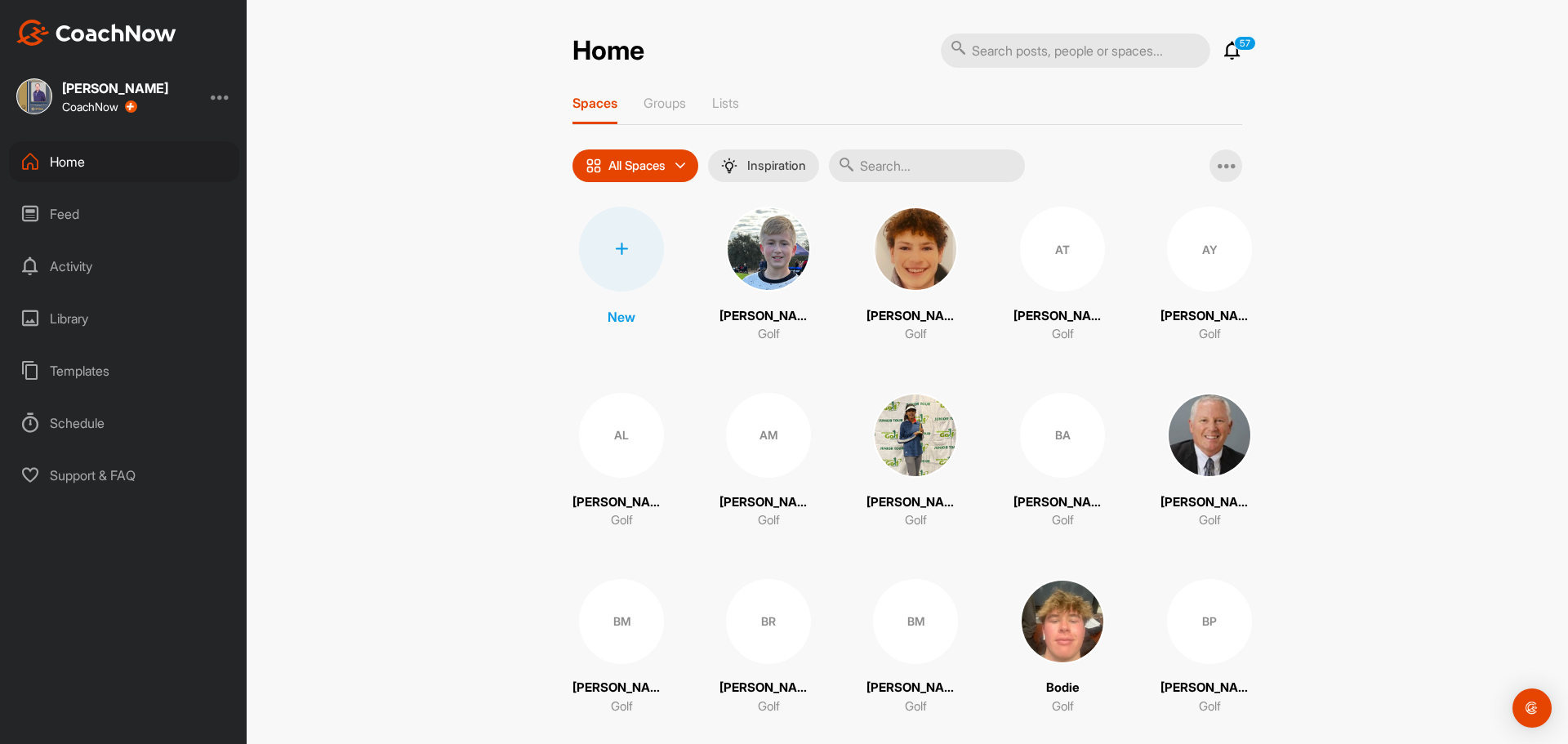
click at [608, 241] on div at bounding box center [622, 250] width 85 height 85
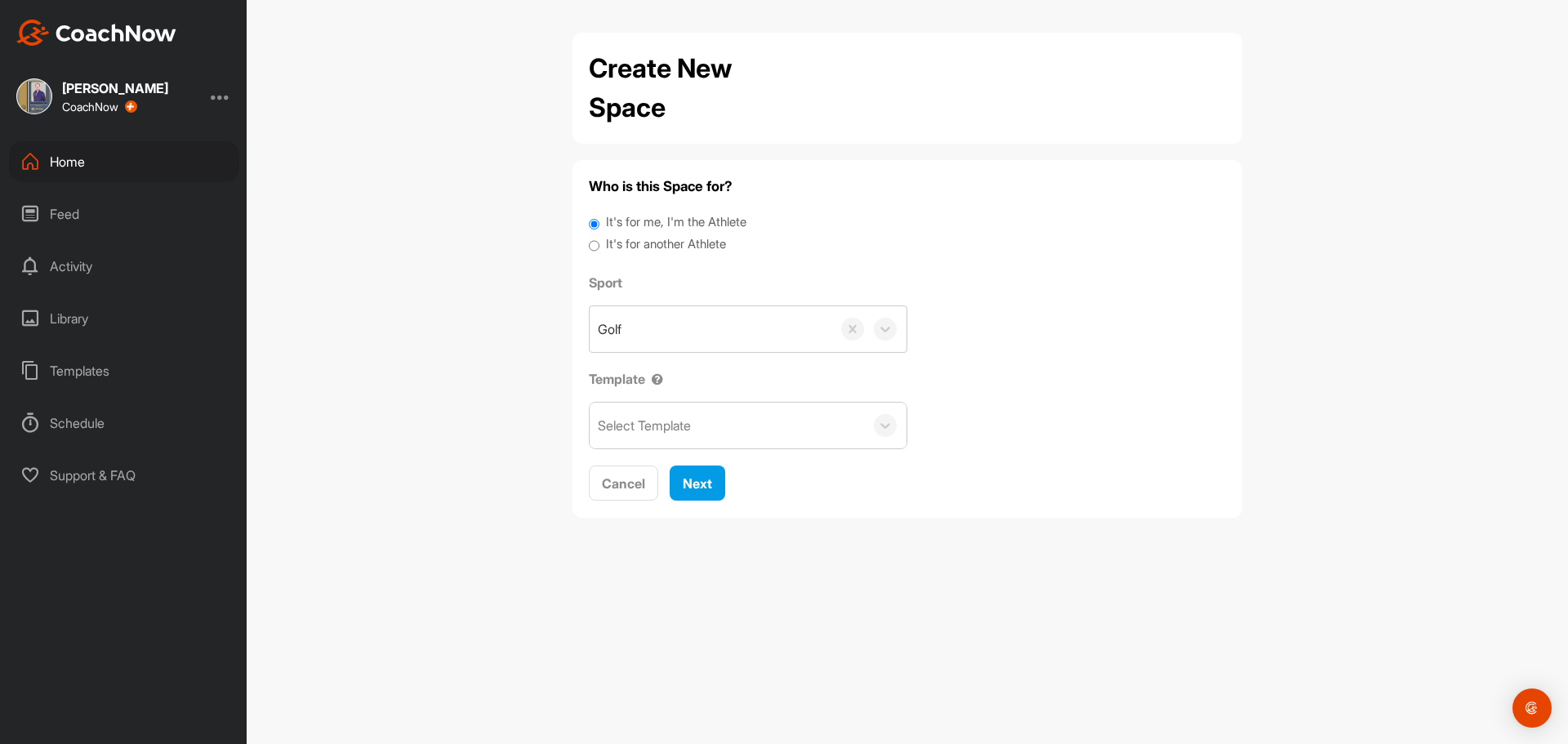
click at [644, 249] on label "It's for another Athlete" at bounding box center [666, 244] width 120 height 19
click at [599, 249] on input "It's for another Athlete" at bounding box center [595, 246] width 11 height 22
radio input "true"
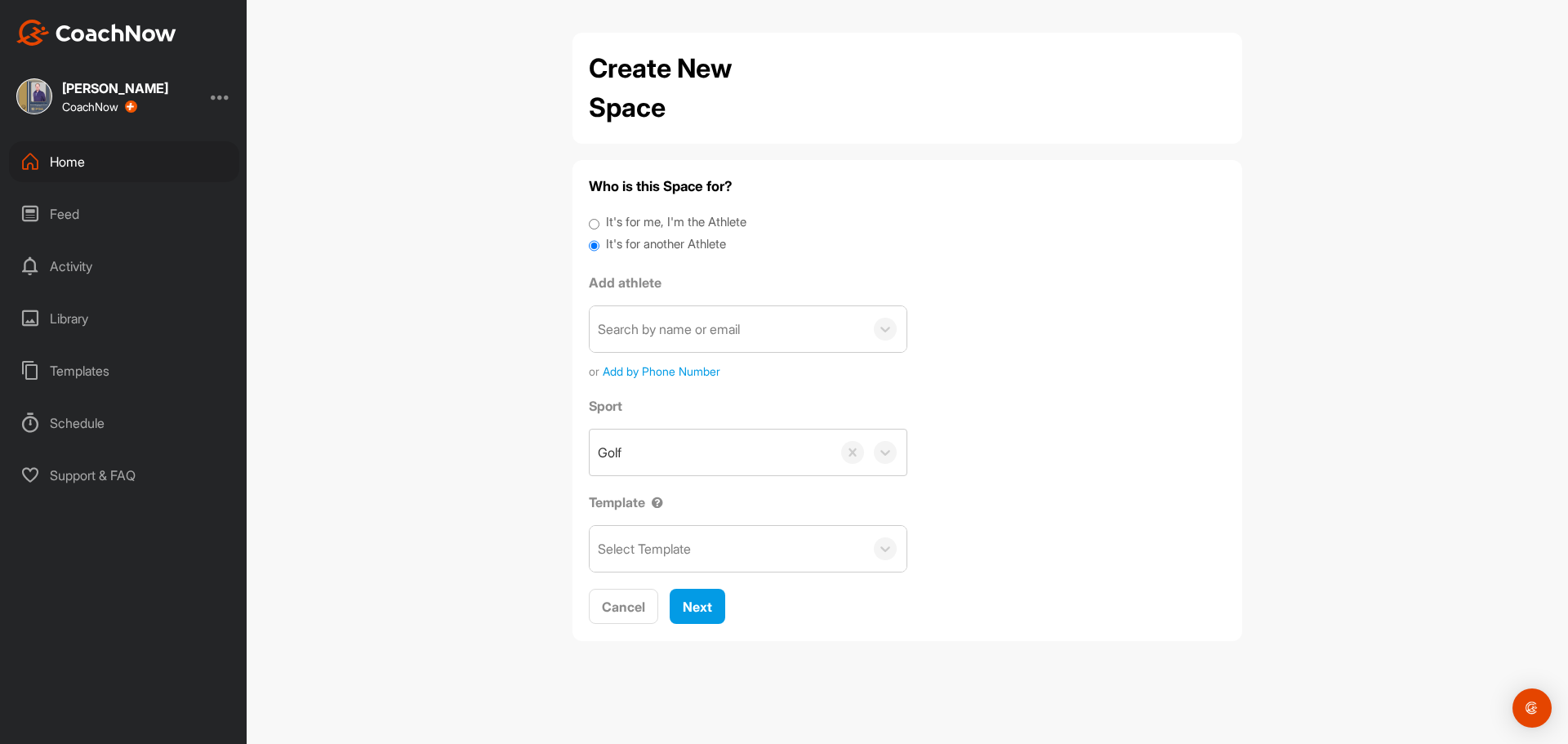
click at [652, 319] on div "Search by name or email" at bounding box center [669, 329] width 142 height 20
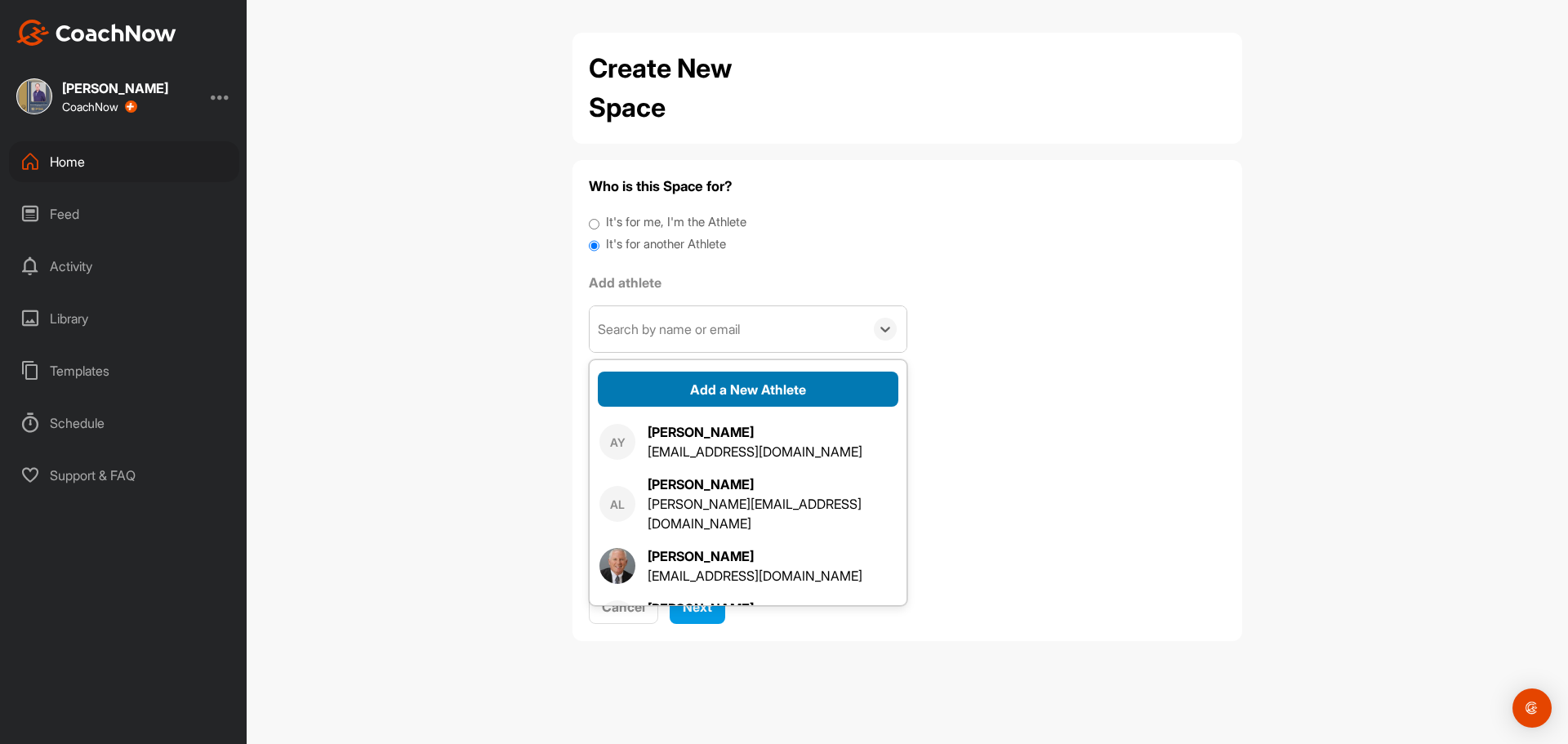
click at [684, 389] on button "Add a New Athlete" at bounding box center [748, 389] width 301 height 35
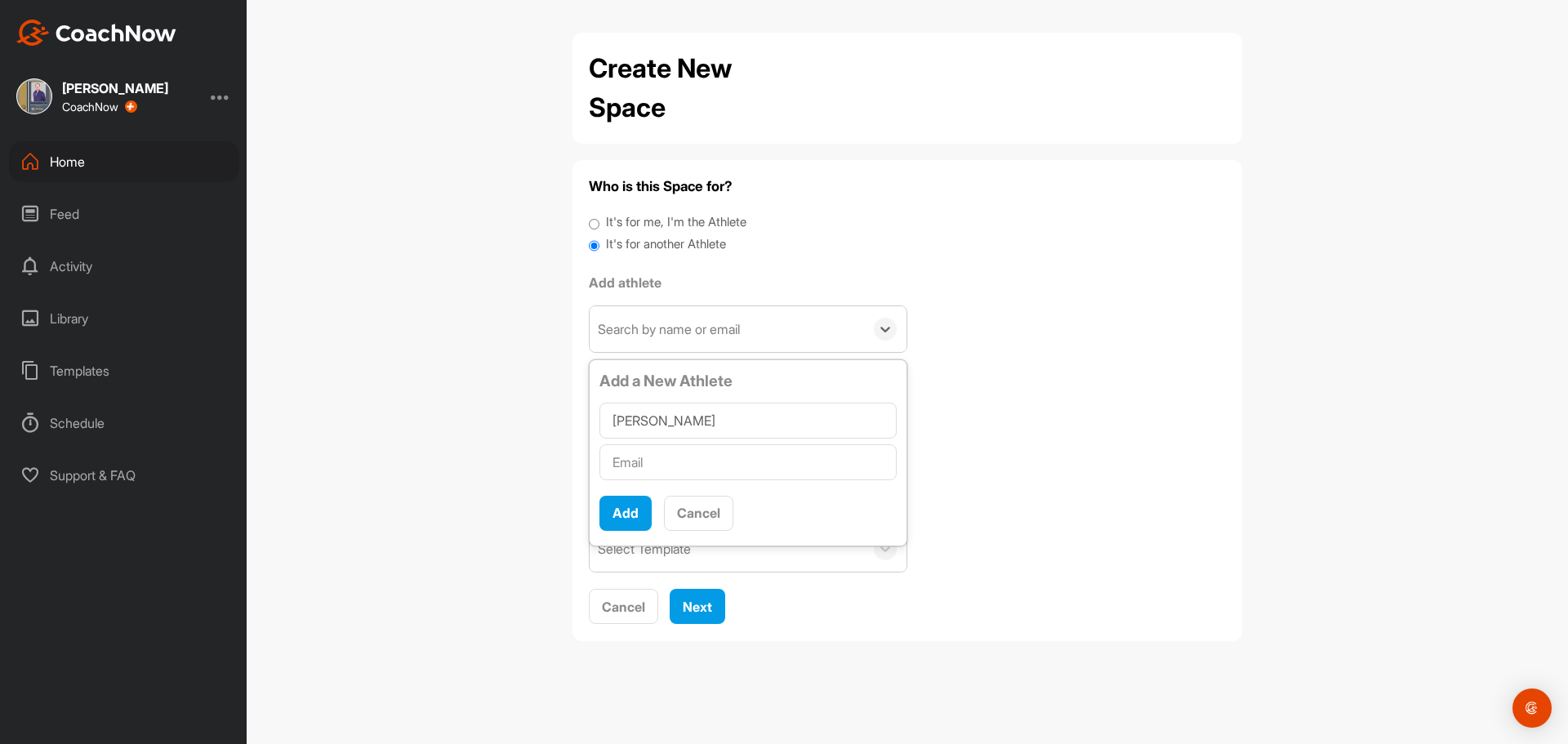
type input "Mark Johnson"
click at [680, 463] on input "text" at bounding box center [747, 463] width 297 height 36
click at [662, 460] on input "text" at bounding box center [747, 463] width 297 height 36
paste input "m_johnson@lakelandgraphics.com"
type input "m_johnson@lakelandgraphics.com"
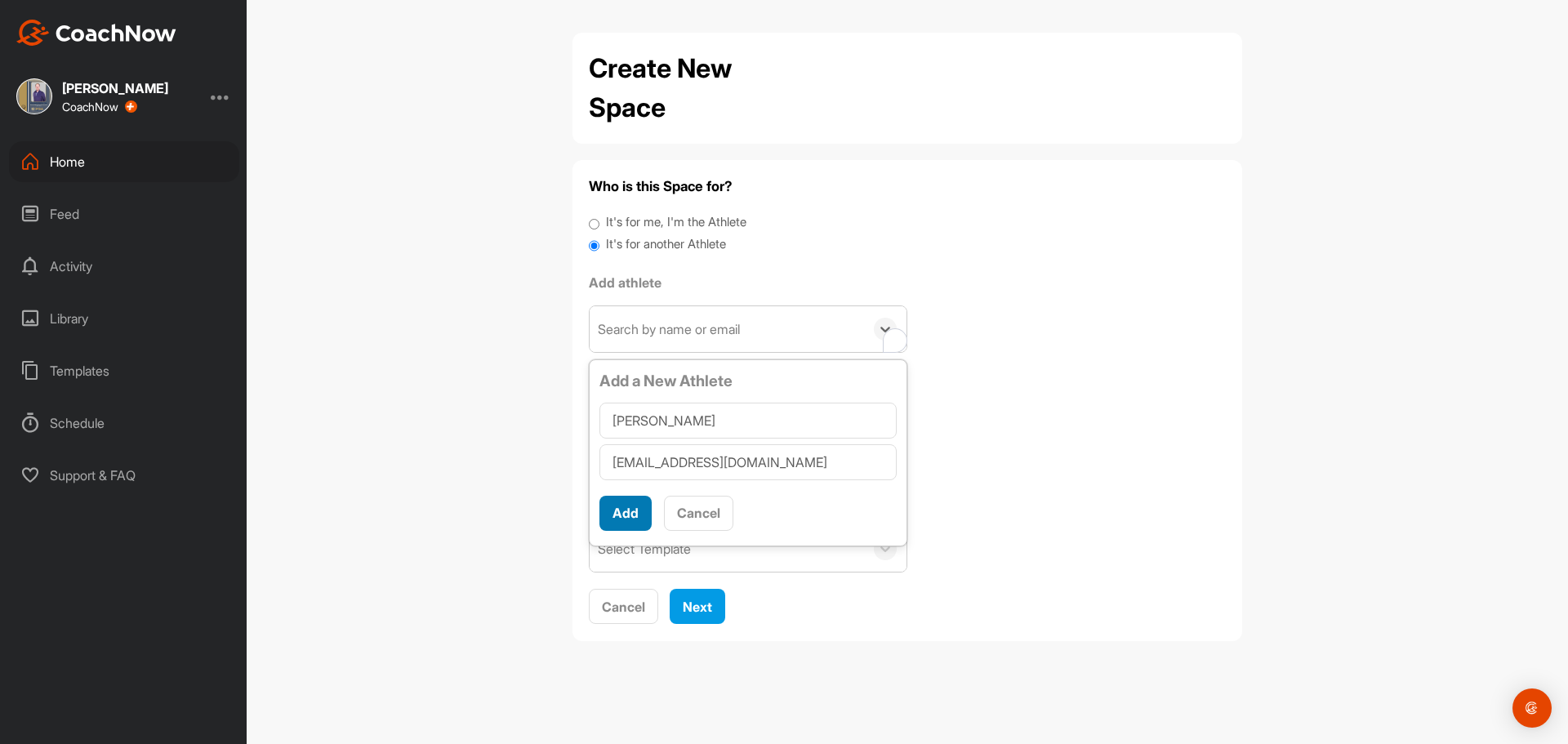
scroll to position [10, 0]
click at [638, 523] on button "Add" at bounding box center [625, 513] width 52 height 35
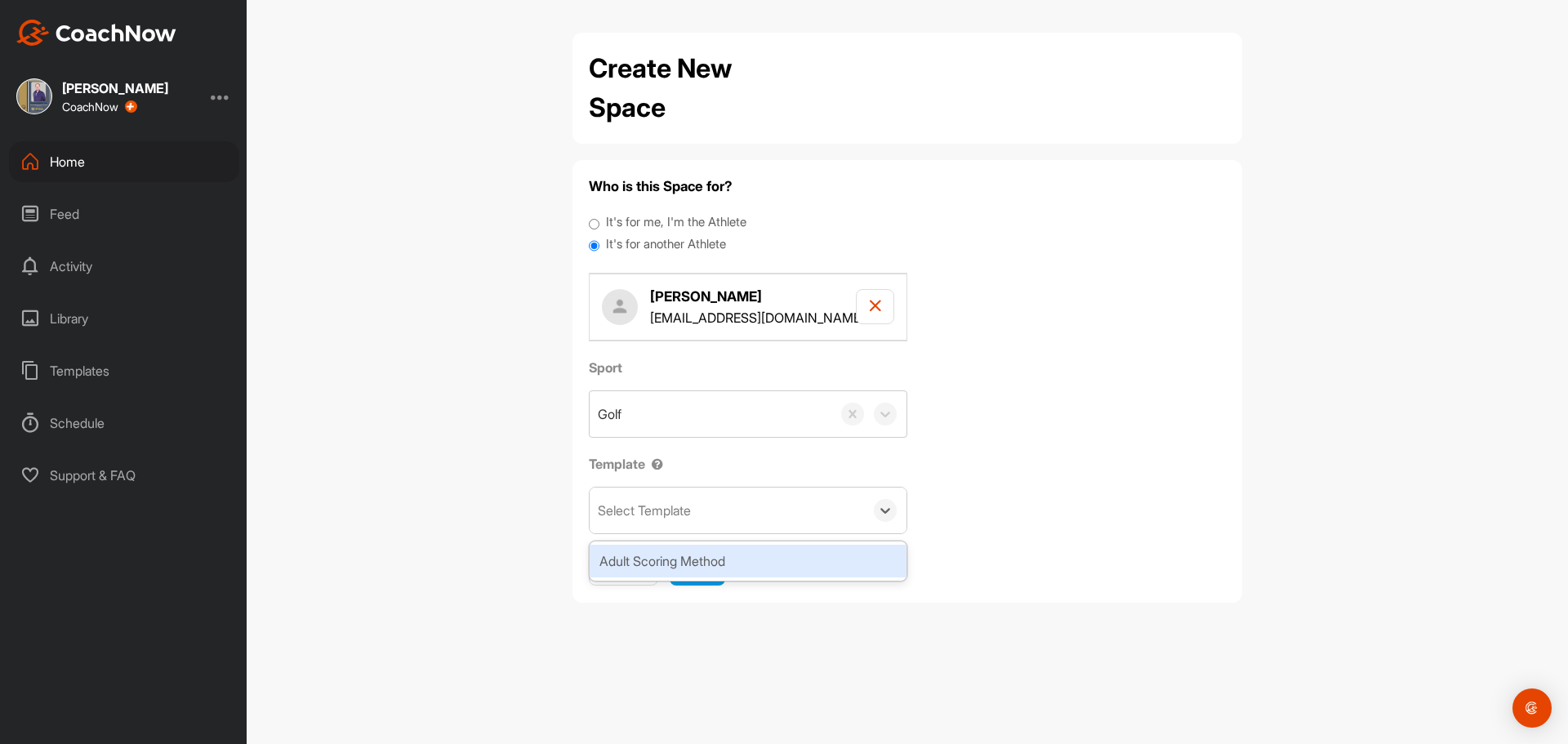
click at [649, 508] on div "Select Template" at bounding box center [644, 511] width 93 height 20
click at [654, 552] on div "Adult Scoring Method" at bounding box center [748, 561] width 317 height 33
click at [692, 568] on span "Next" at bounding box center [698, 568] width 30 height 16
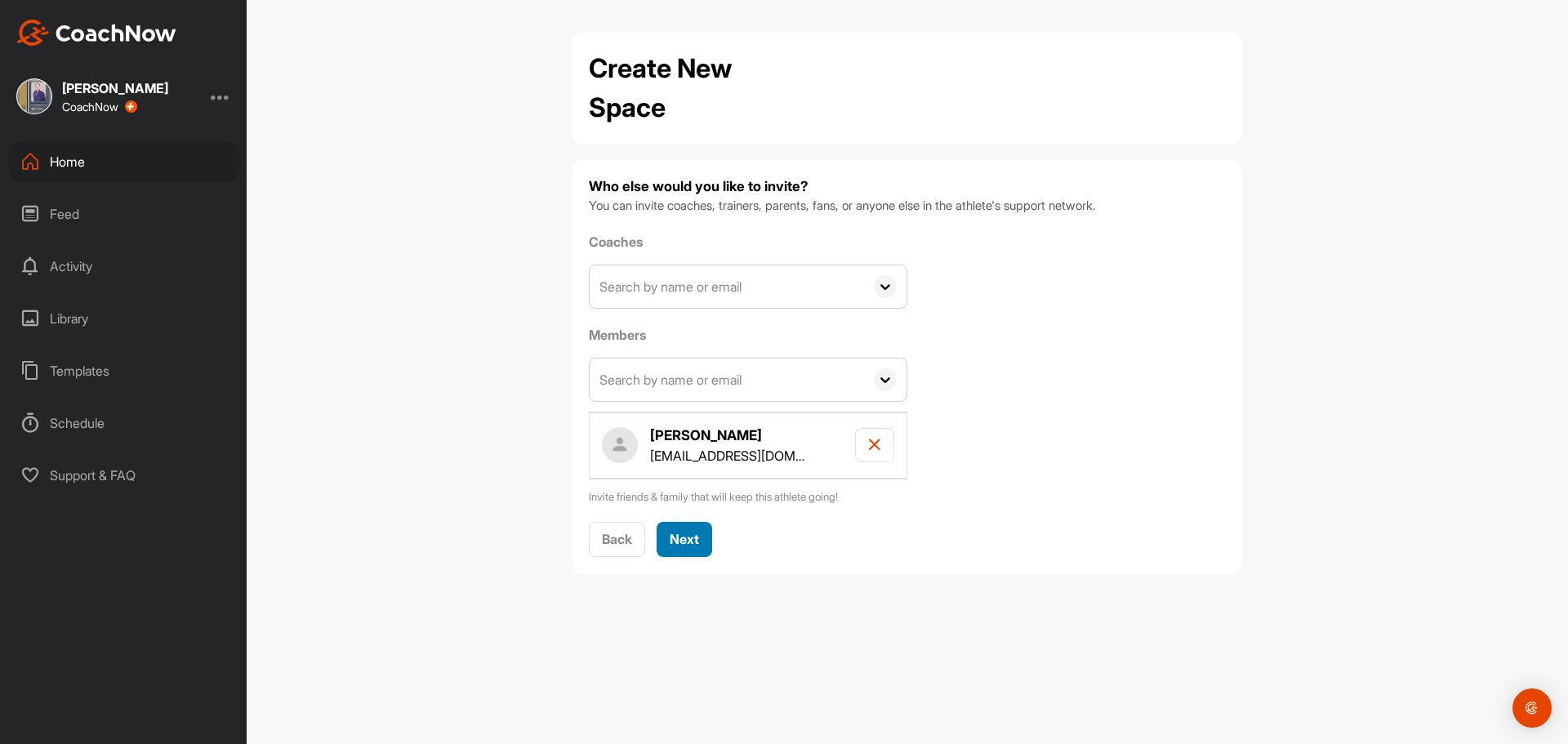
click at [669, 542] on button "Next" at bounding box center [684, 540] width 55 height 35
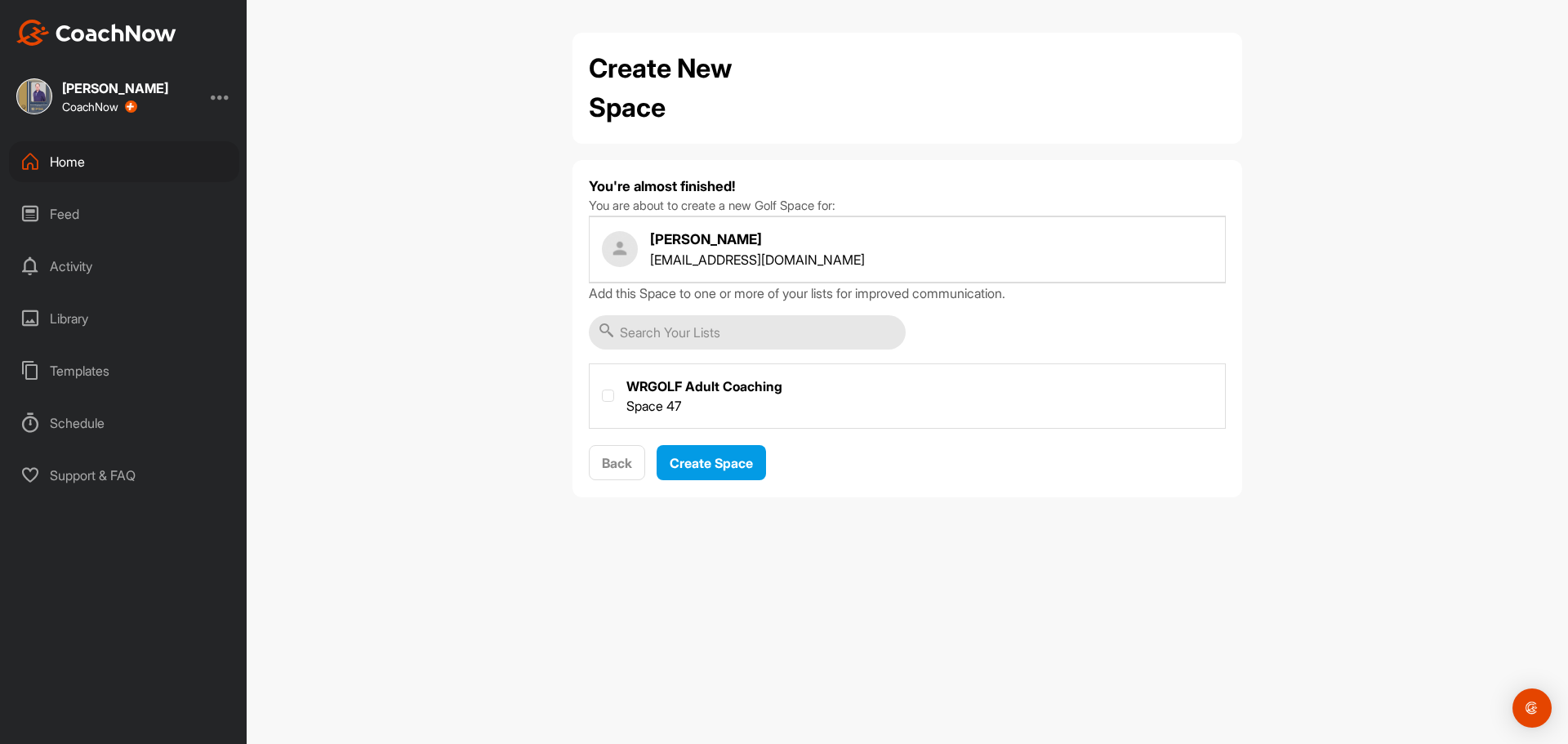
click at [664, 404] on label at bounding box center [907, 394] width 635 height 61
click at [603, 391] on input "checkbox" at bounding box center [602, 390] width 1 height 1
checkbox input "true"
click at [698, 475] on button "Create Space" at bounding box center [711, 463] width 109 height 35
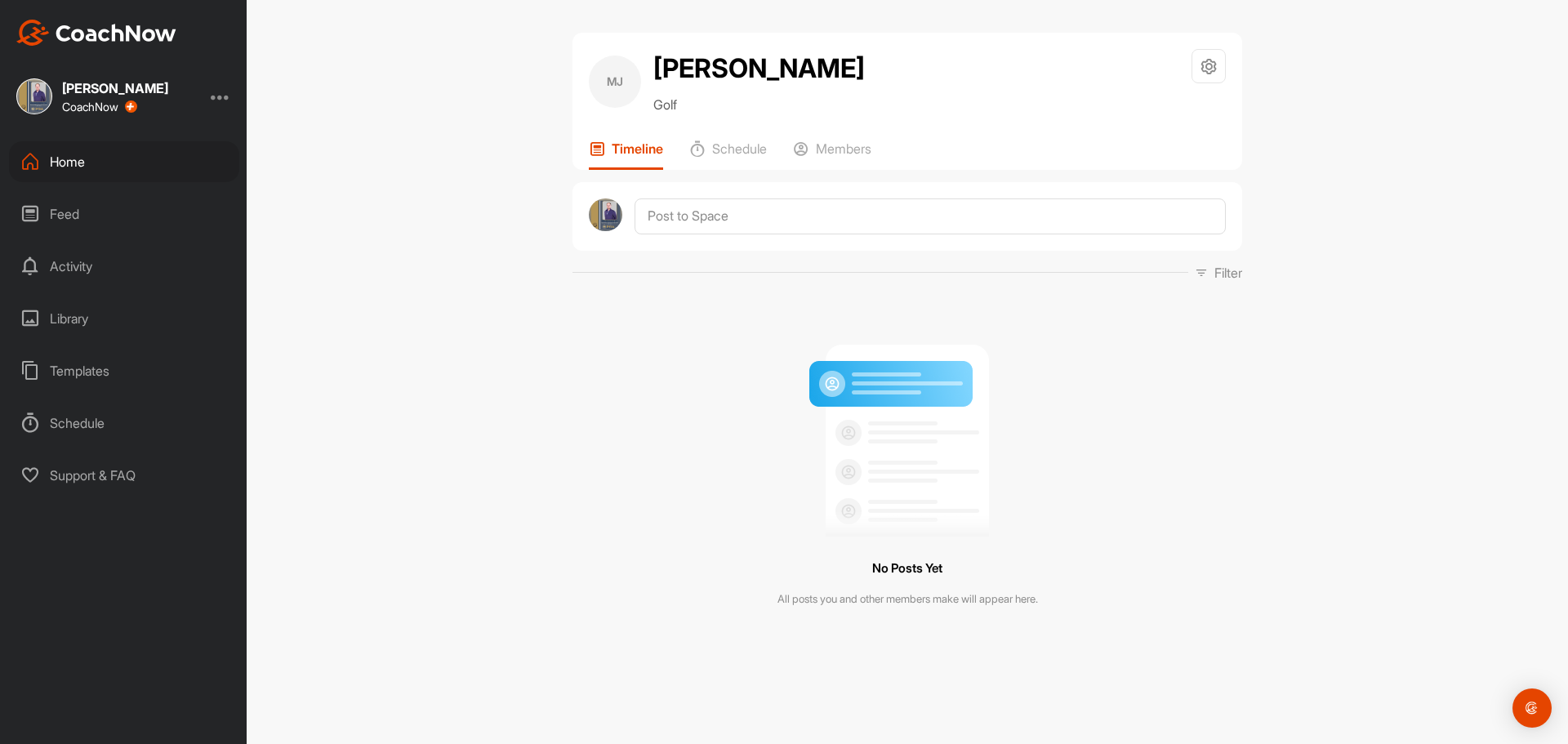
click at [73, 153] on div "Home" at bounding box center [124, 161] width 230 height 41
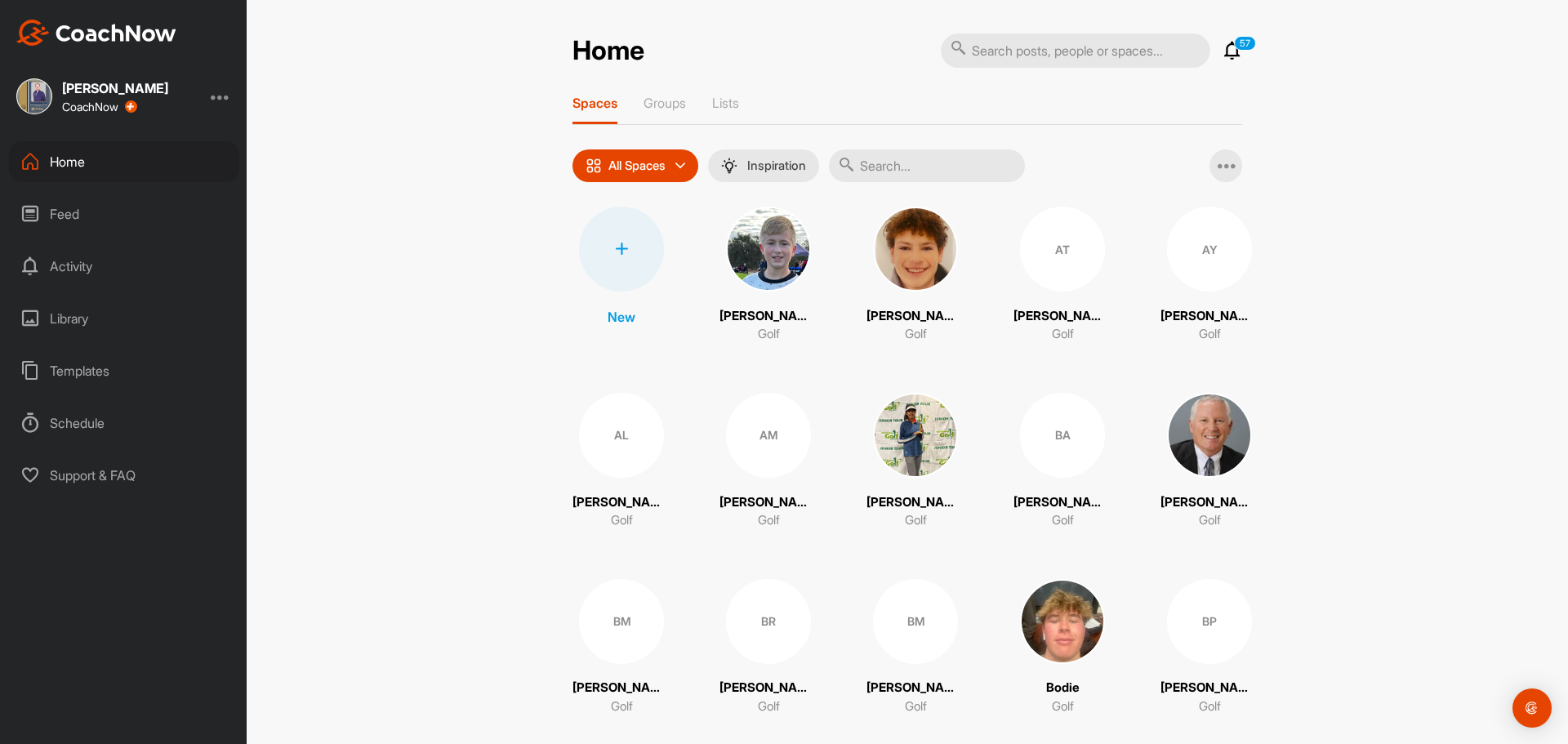
click at [620, 286] on div at bounding box center [622, 250] width 85 height 85
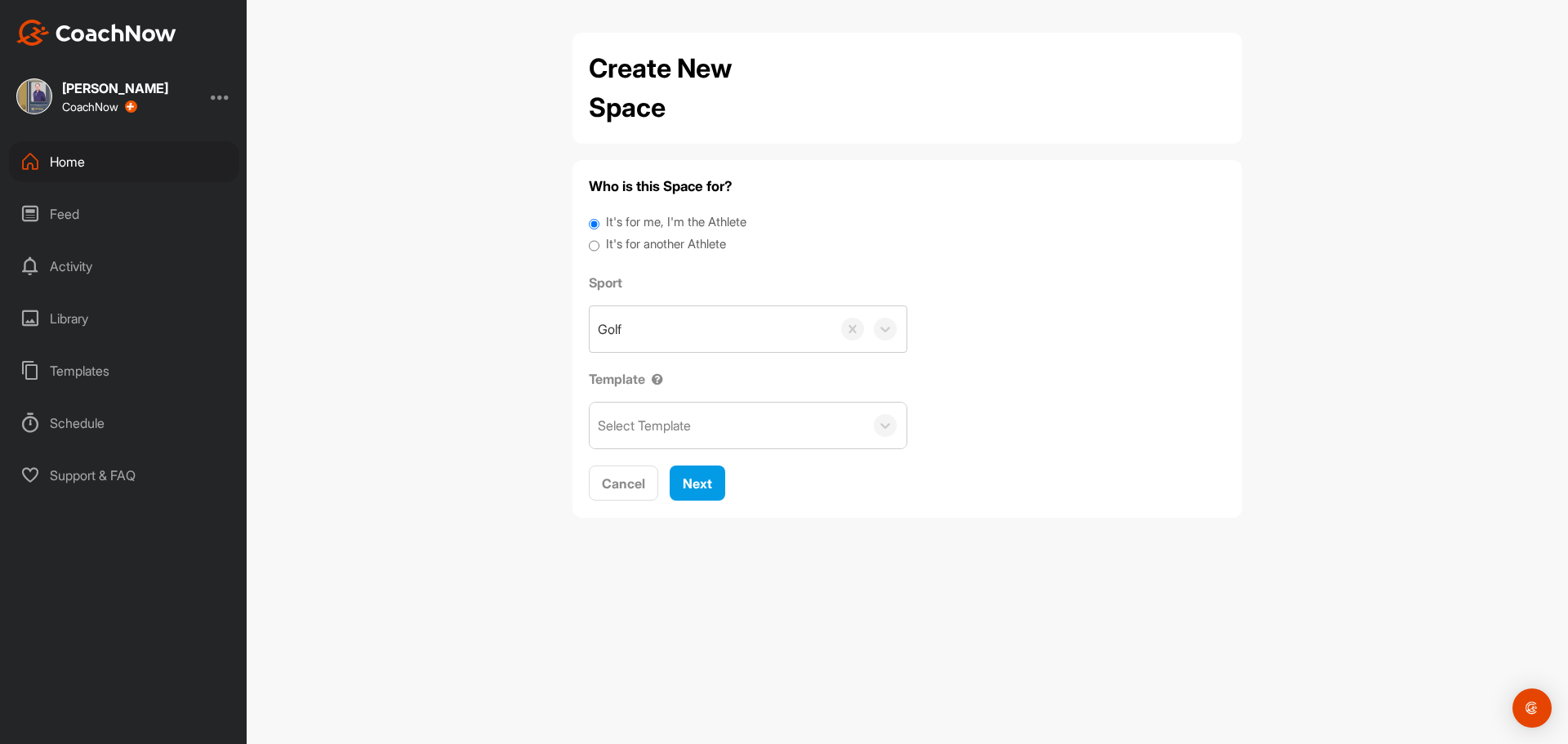
click at [645, 245] on label "It's for another Athlete" at bounding box center [666, 244] width 120 height 19
click at [599, 245] on input "It's for another Athlete" at bounding box center [595, 246] width 11 height 22
radio input "true"
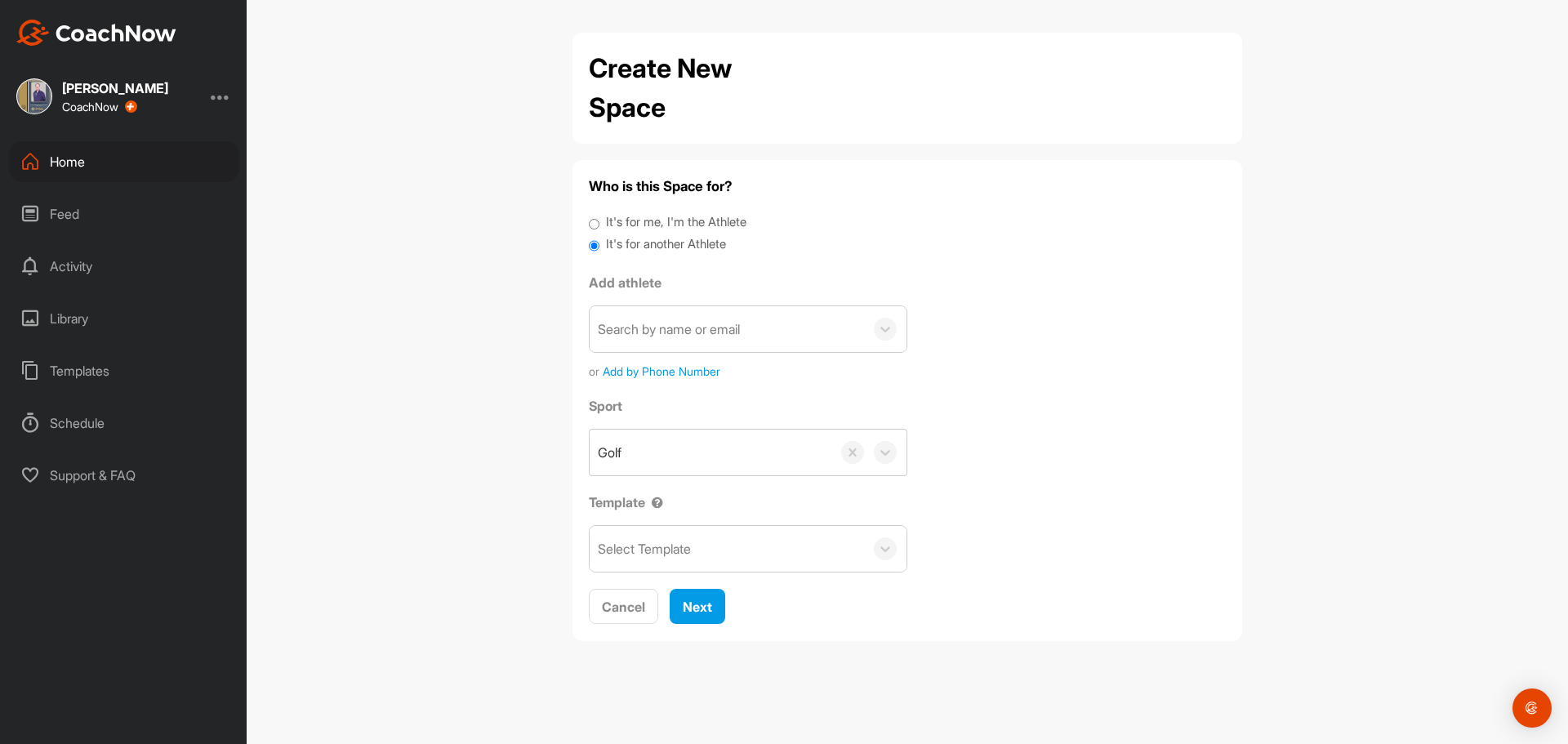
click at [643, 322] on div "Search by name or email" at bounding box center [669, 329] width 142 height 20
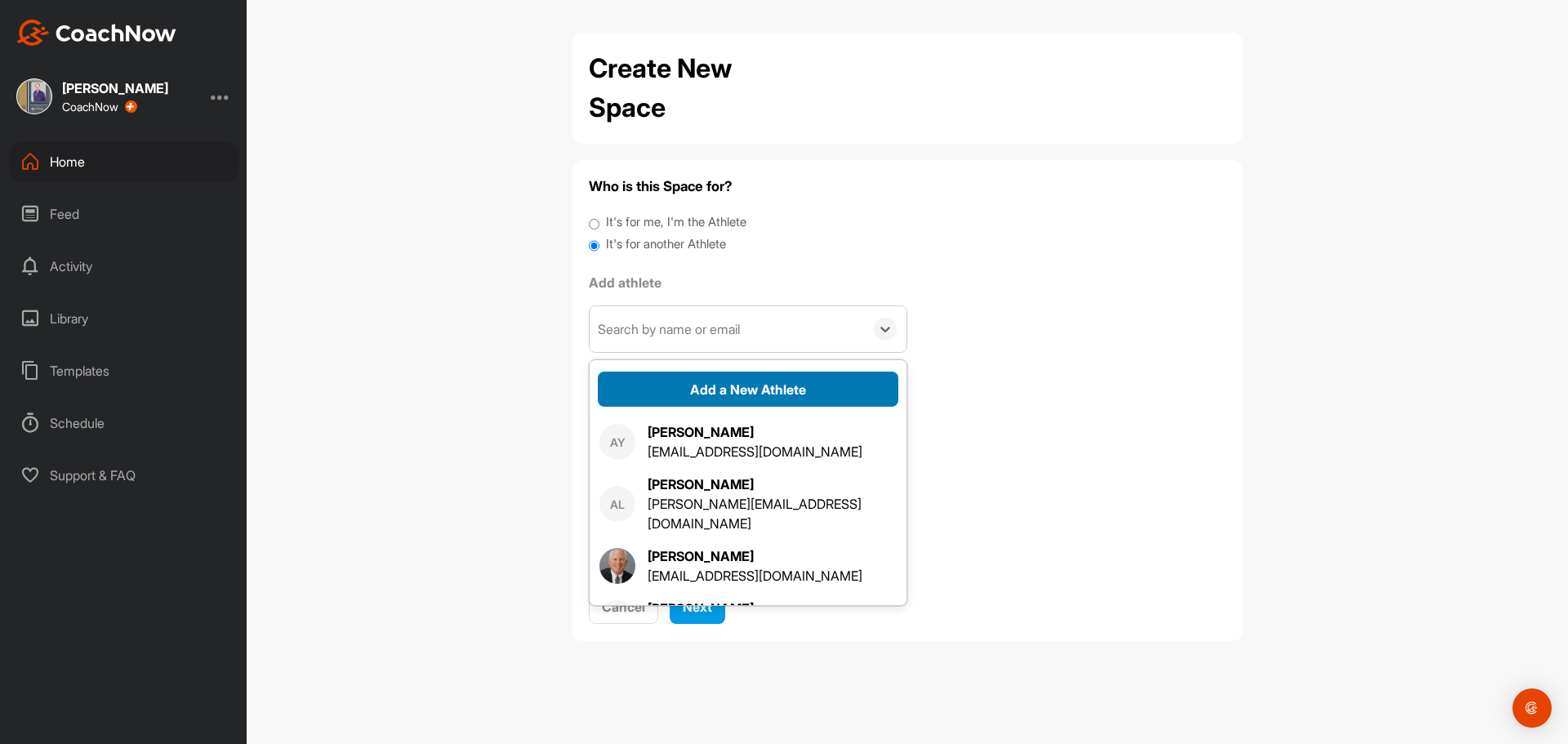
click at [700, 383] on button "Add a New Athlete" at bounding box center [748, 389] width 301 height 35
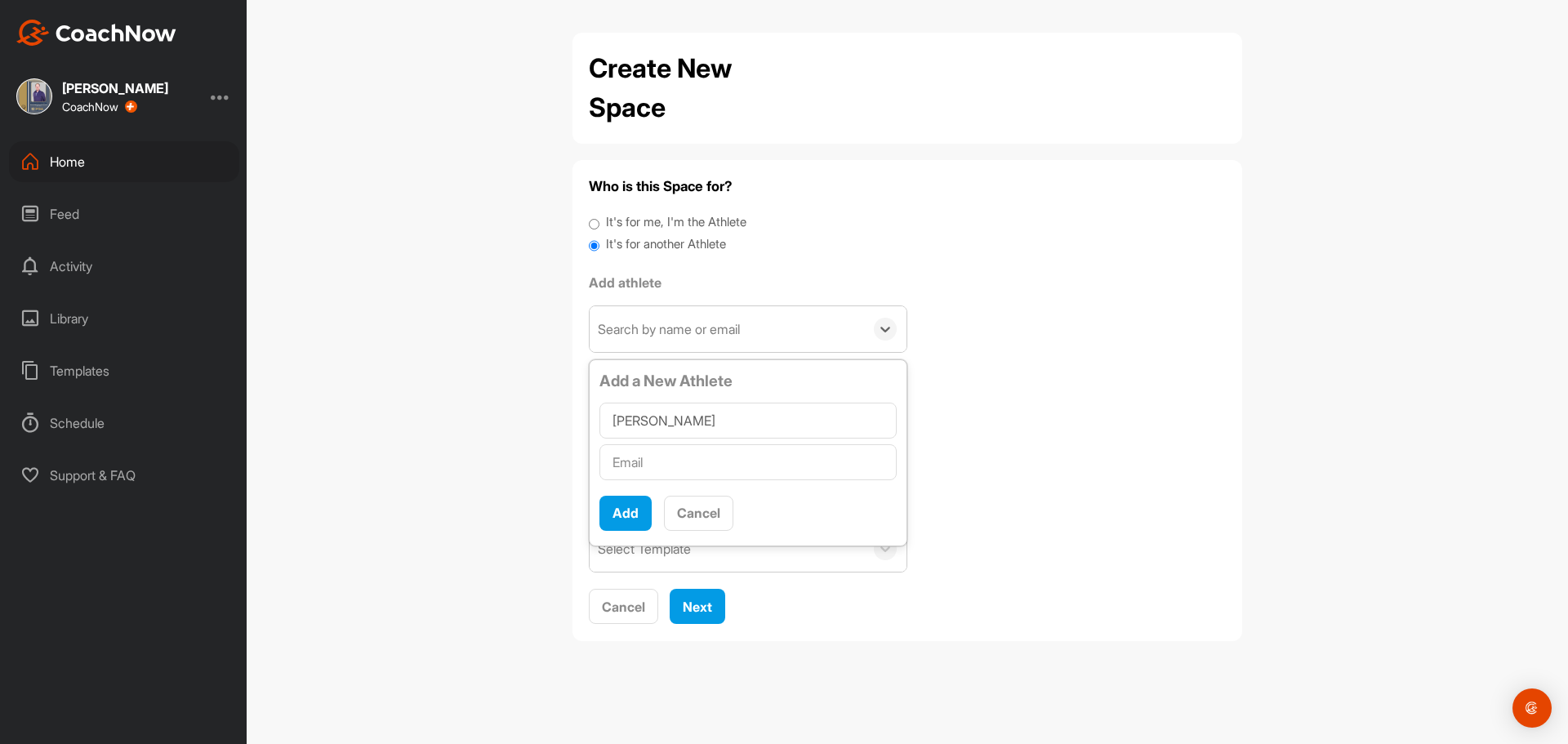
type input "Josh Beatty"
click at [676, 462] on input "text" at bounding box center [747, 463] width 297 height 36
click at [704, 473] on input "text" at bounding box center [747, 463] width 297 height 36
paste input "beatty79@gmail.com"
type input "beatty79@gmail.com"
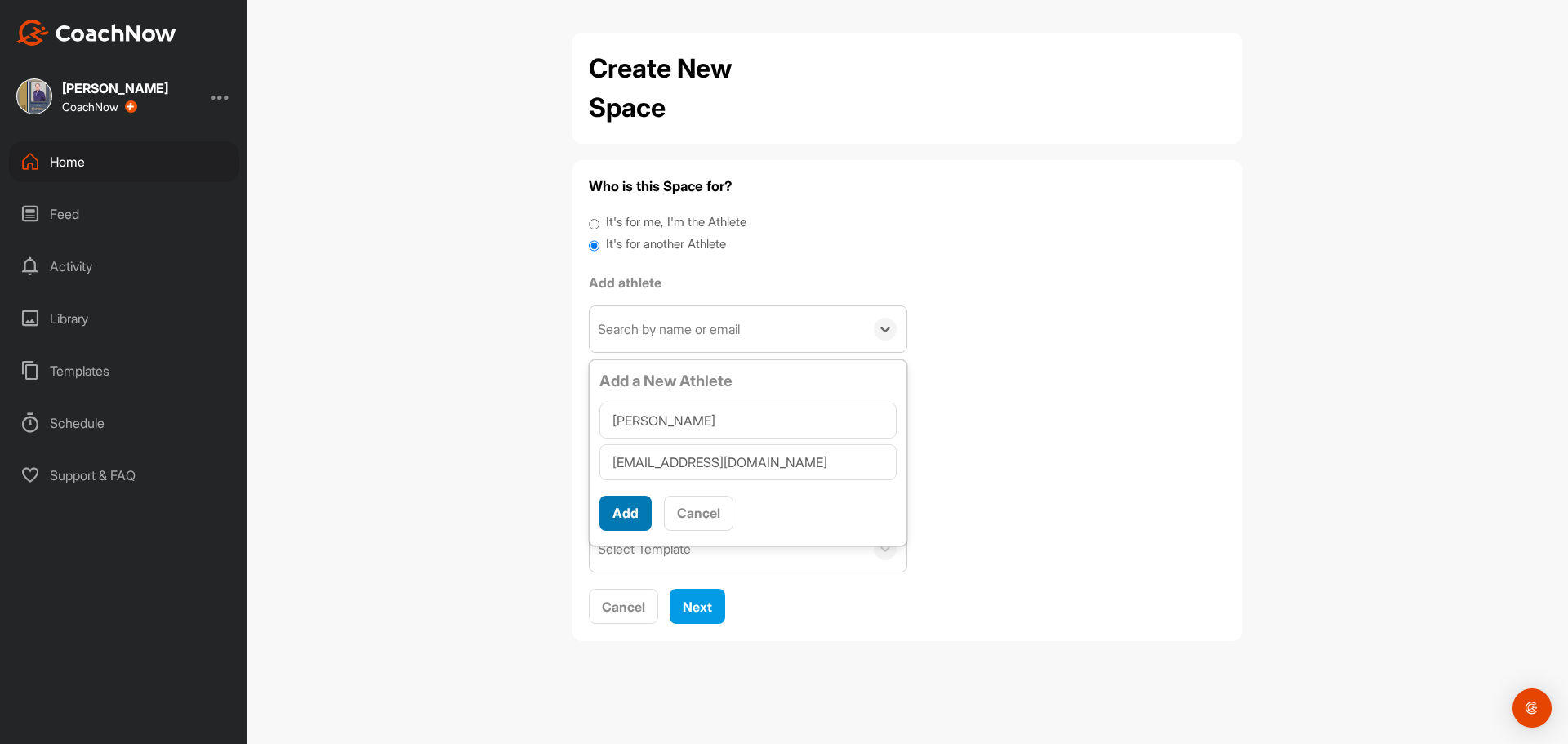
click at [640, 522] on button "Add" at bounding box center [625, 513] width 52 height 35
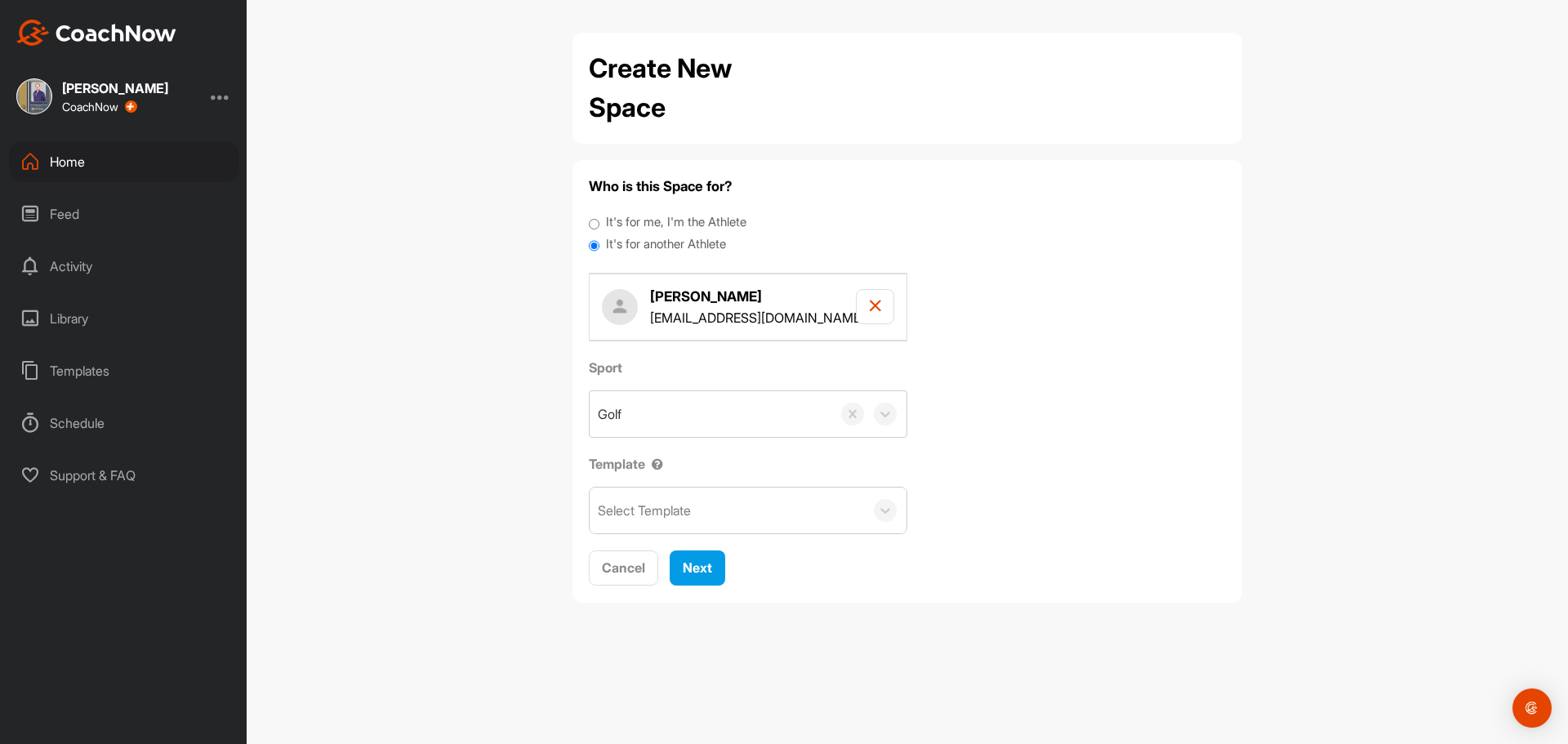
click at [654, 509] on div "Select Template" at bounding box center [644, 511] width 93 height 20
drag, startPoint x: 658, startPoint y: 556, endPoint x: 670, endPoint y: 557, distance: 12.0
click at [659, 556] on div "Adult Scoring Method" at bounding box center [748, 561] width 317 height 33
click at [696, 570] on span "Next" at bounding box center [698, 568] width 30 height 16
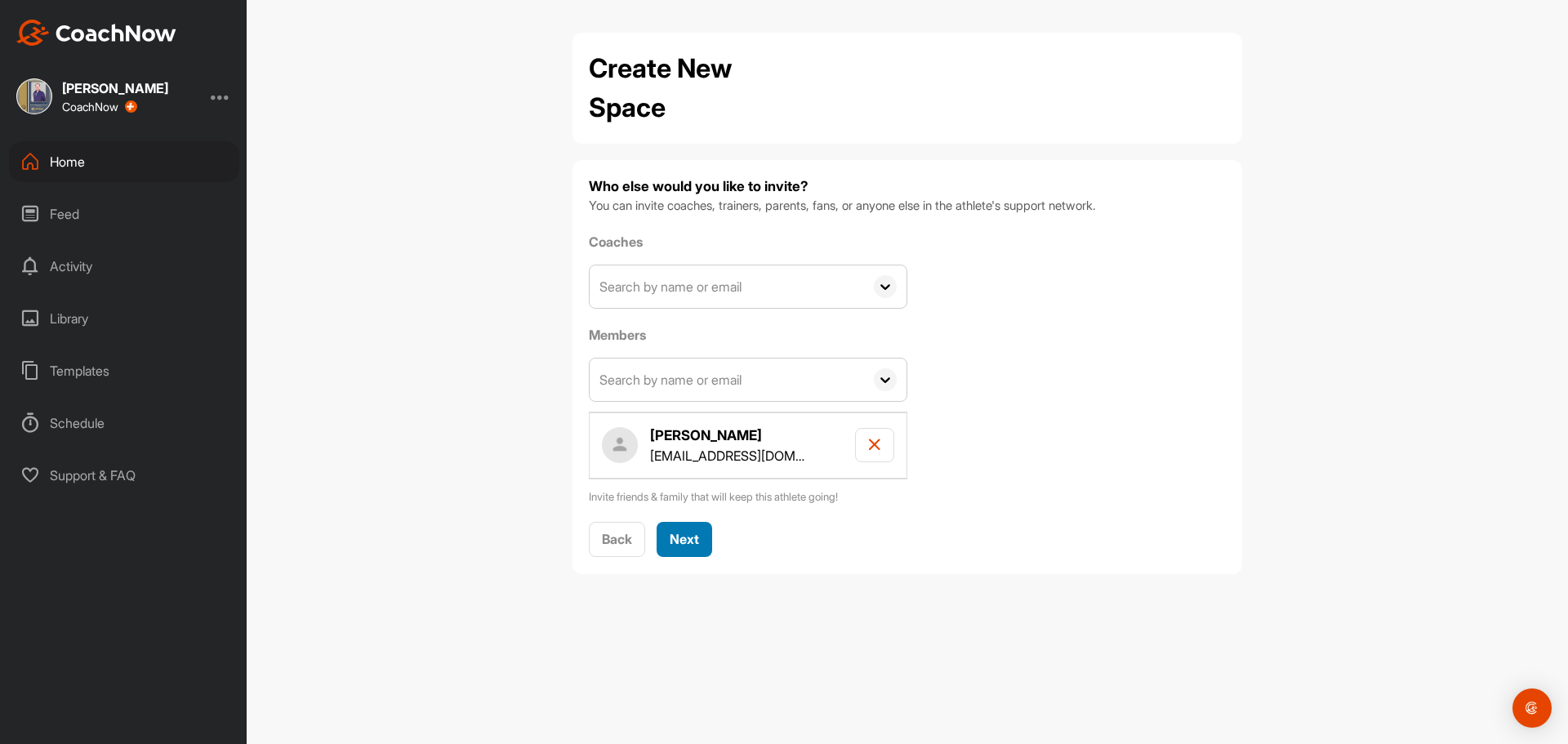
drag, startPoint x: 687, startPoint y: 532, endPoint x: 683, endPoint y: 517, distance: 15.5
click at [688, 532] on span "Next" at bounding box center [684, 539] width 30 height 16
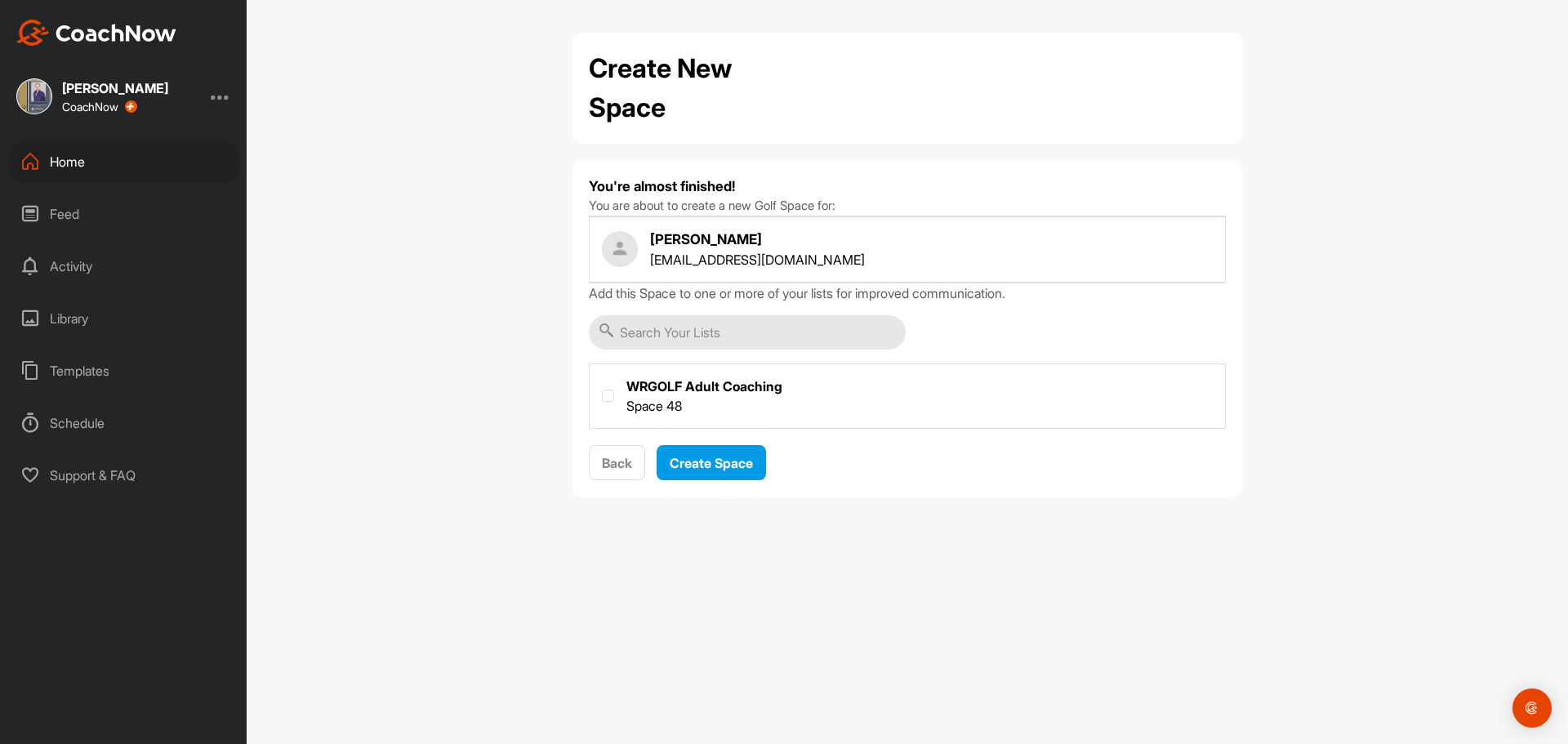
click at [675, 386] on label at bounding box center [907, 394] width 635 height 61
click at [603, 390] on input "checkbox" at bounding box center [602, 390] width 1 height 1
checkbox input "true"
click at [683, 461] on span "Create Space" at bounding box center [711, 463] width 83 height 16
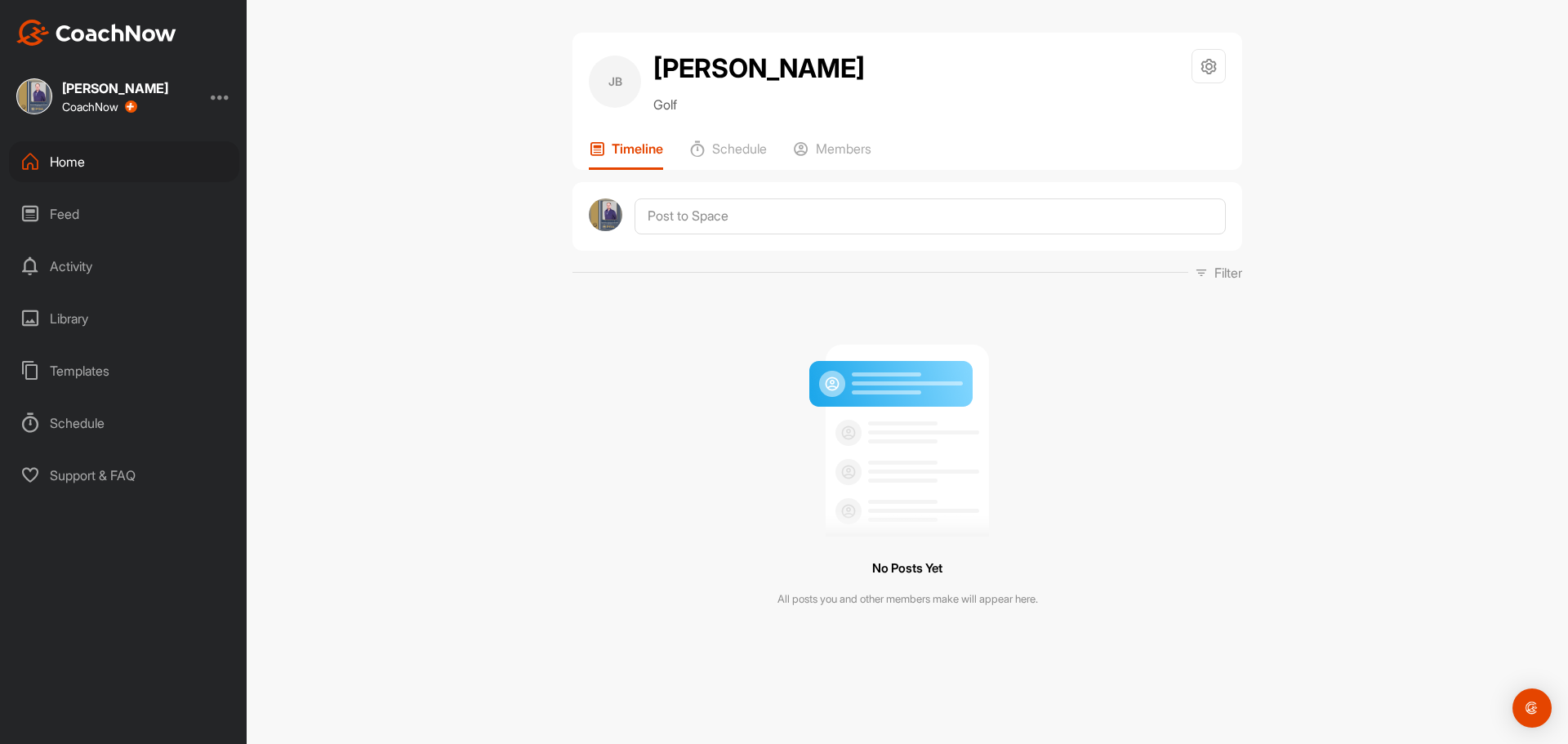
click at [76, 162] on div "Home" at bounding box center [124, 161] width 230 height 41
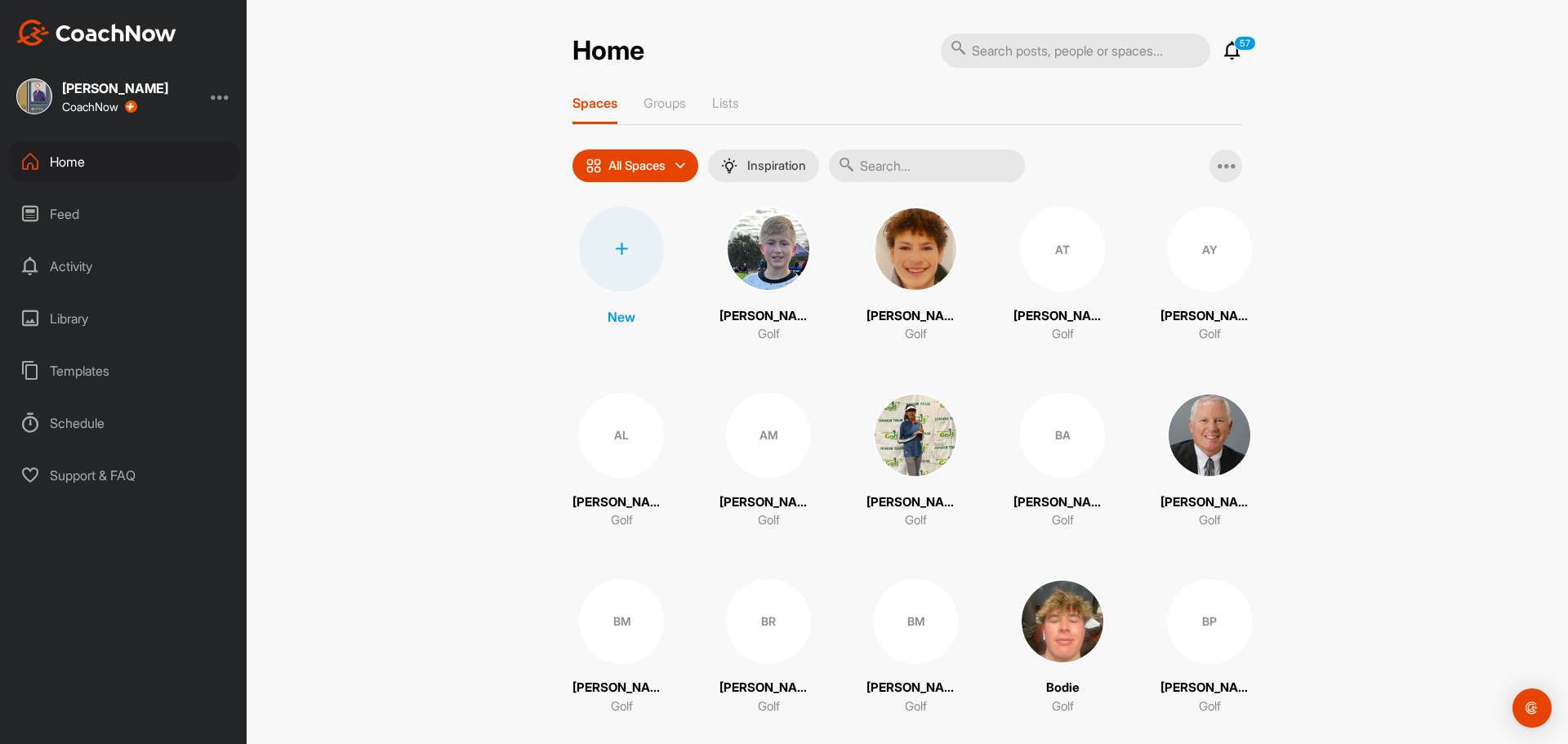
click at [627, 256] on div at bounding box center [622, 250] width 85 height 85
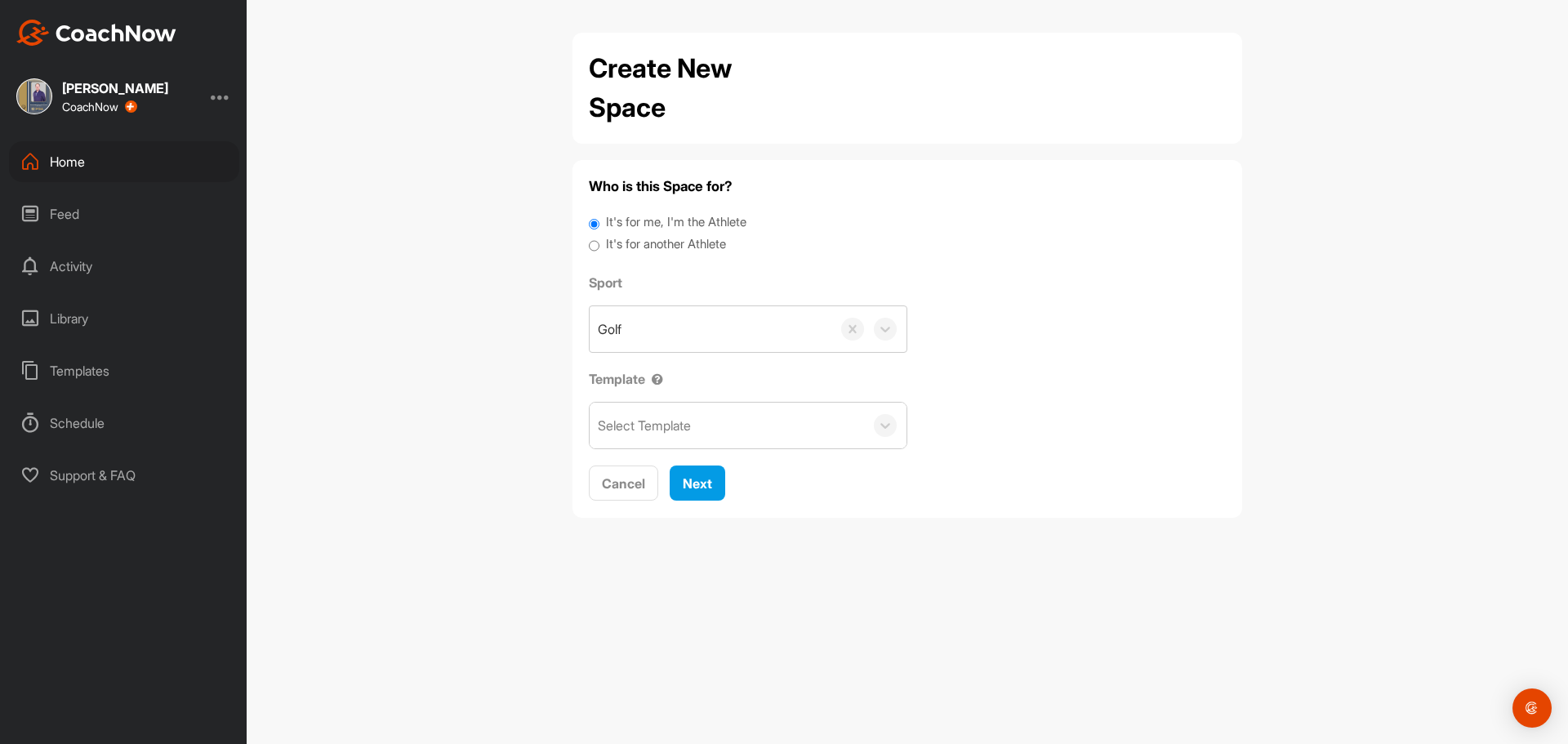
click at [634, 247] on label "It's for another Athlete" at bounding box center [666, 244] width 120 height 19
click at [599, 247] on input "It's for another Athlete" at bounding box center [595, 246] width 11 height 22
radio input "true"
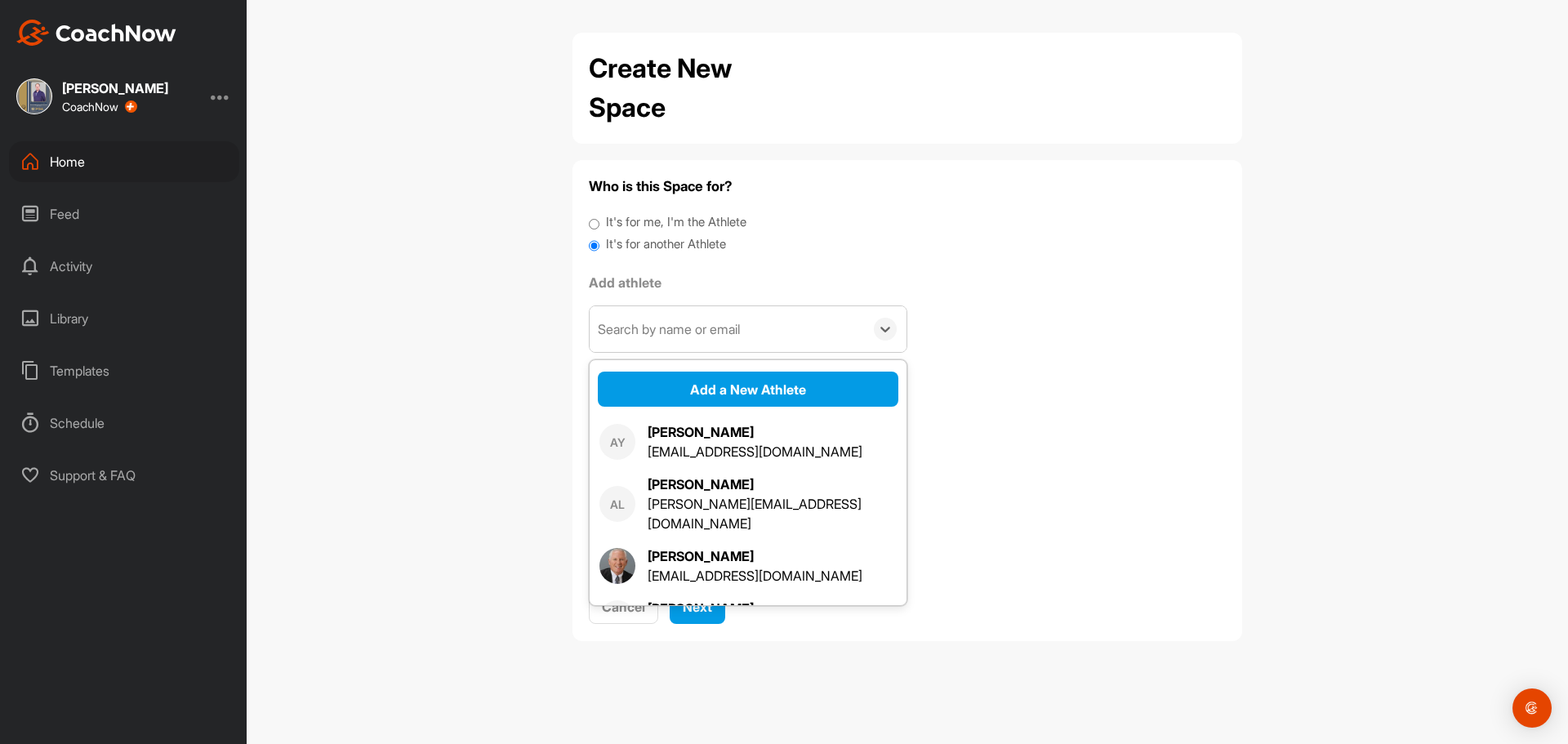
click at [643, 335] on div "Search by name or email" at bounding box center [669, 329] width 142 height 20
click at [705, 391] on button "Add a New Athlete" at bounding box center [748, 389] width 301 height 35
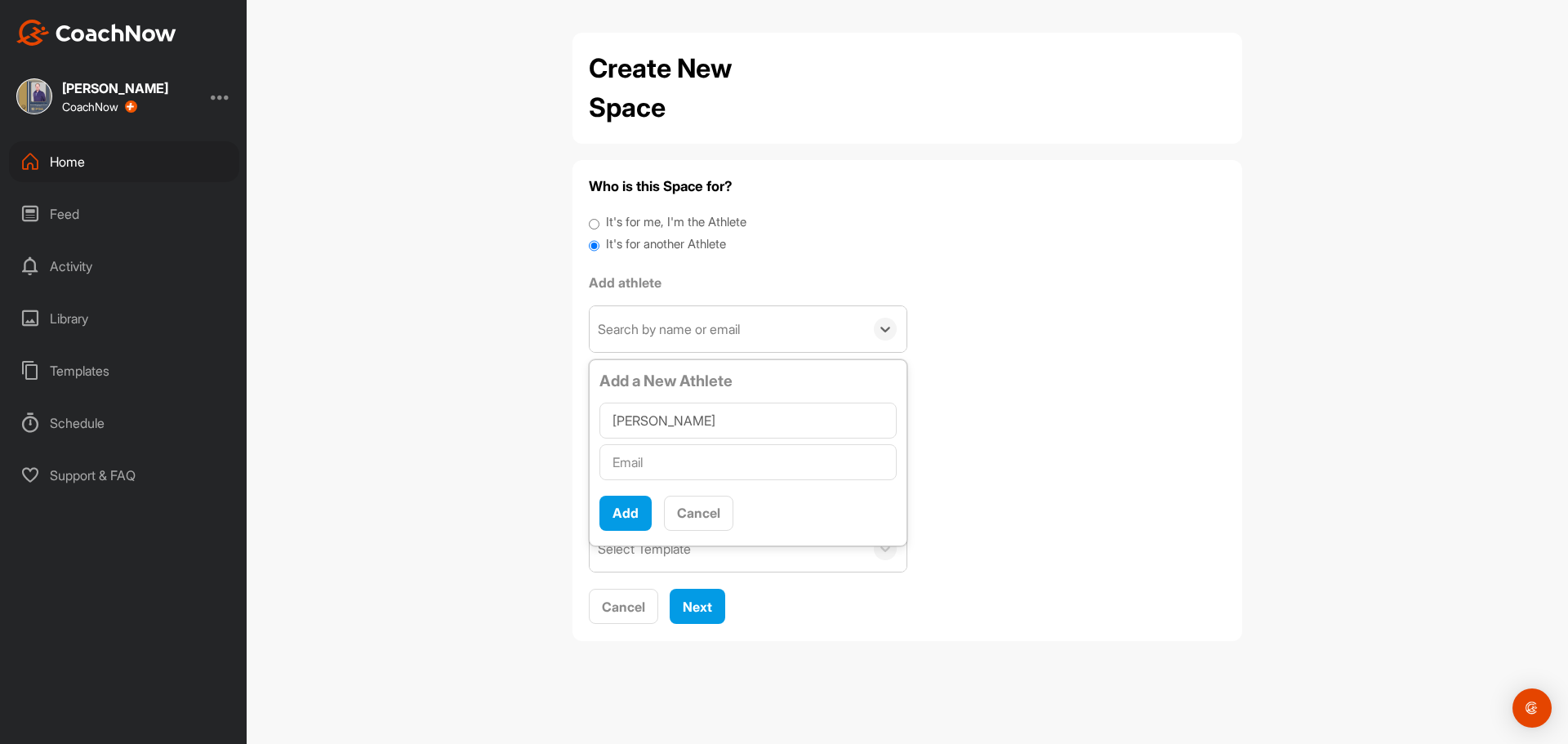
type input "Ryan Iversen"
click at [675, 471] on input "text" at bounding box center [747, 463] width 297 height 36
click at [682, 465] on input "text" at bounding box center [747, 463] width 297 height 36
paste input "rdiversen@yahoo.com"
type input "rdiversen@yahoo.com"
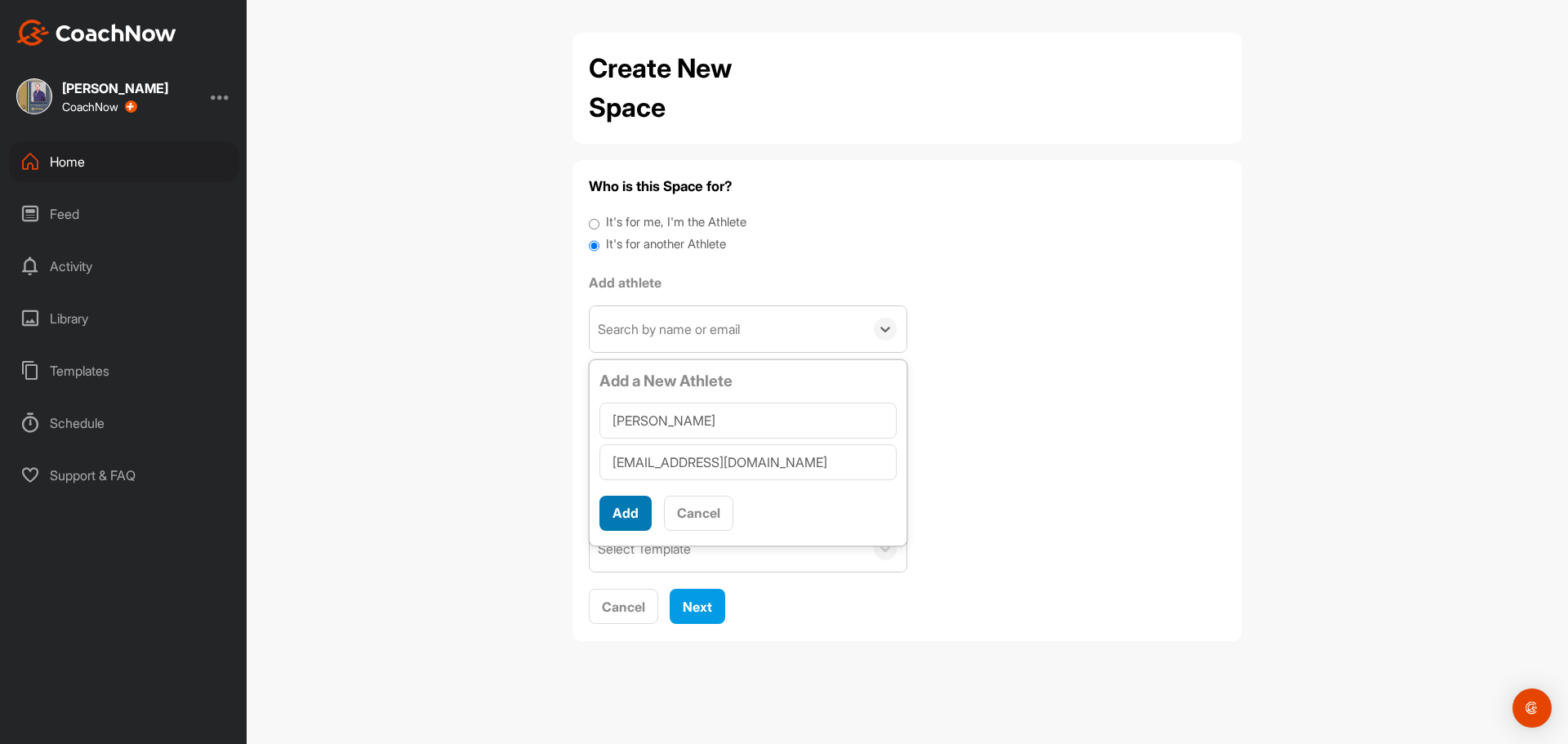
click at [630, 515] on button "Add" at bounding box center [625, 513] width 52 height 35
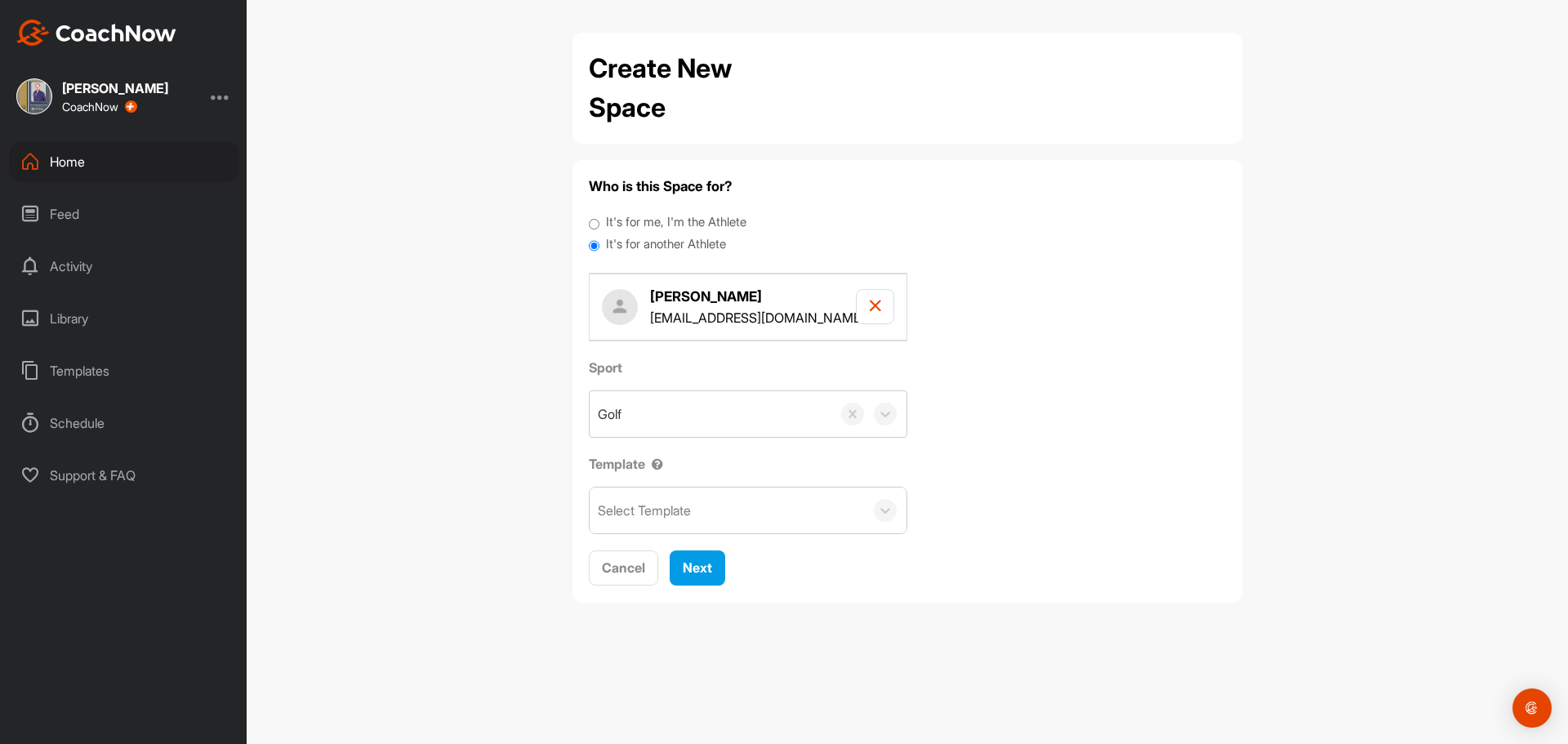
click at [665, 510] on div "Select Template" at bounding box center [644, 511] width 93 height 20
click at [672, 552] on div "Adult Scoring Method" at bounding box center [748, 561] width 317 height 33
click at [690, 560] on span "Next" at bounding box center [698, 568] width 30 height 16
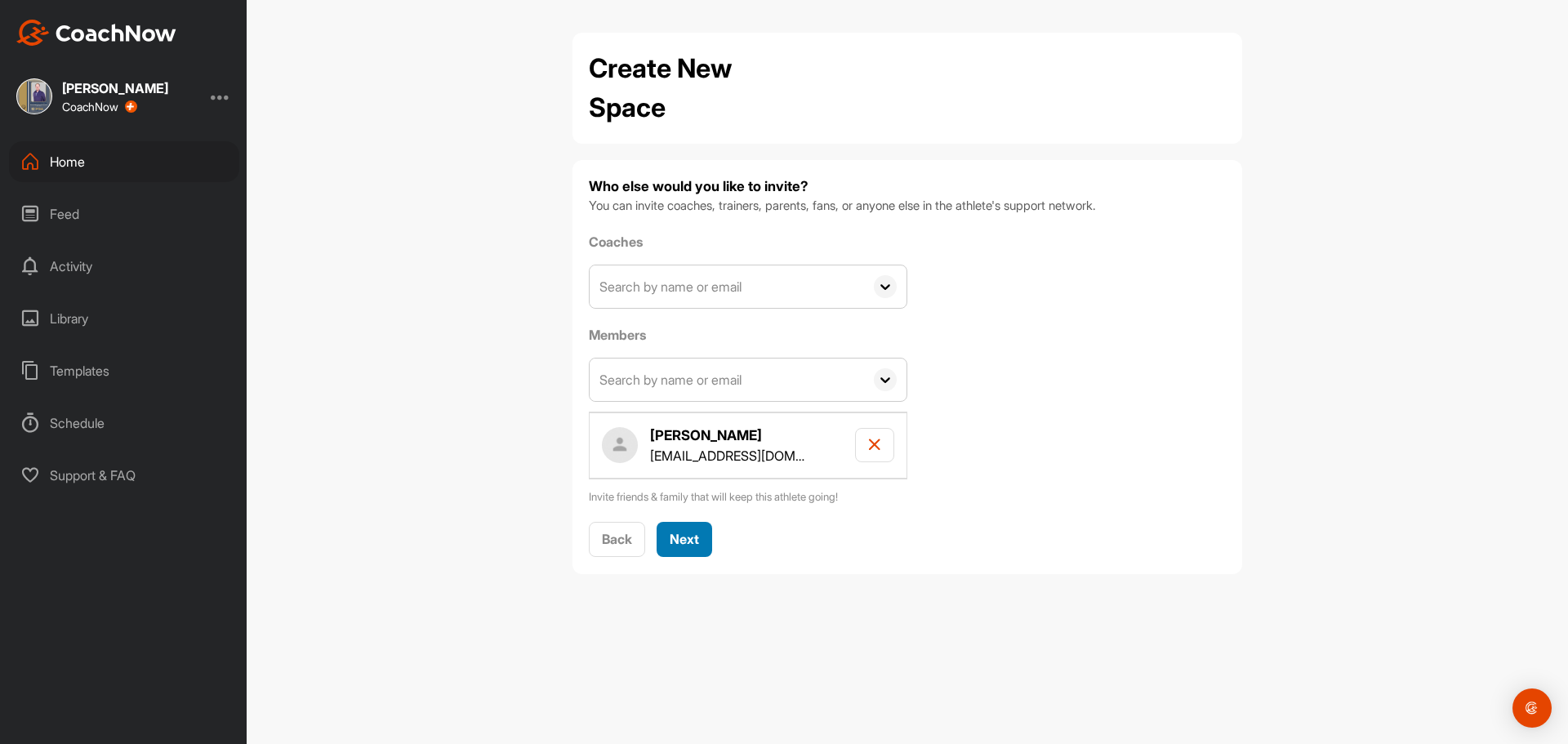
click at [687, 536] on span "Next" at bounding box center [684, 539] width 30 height 16
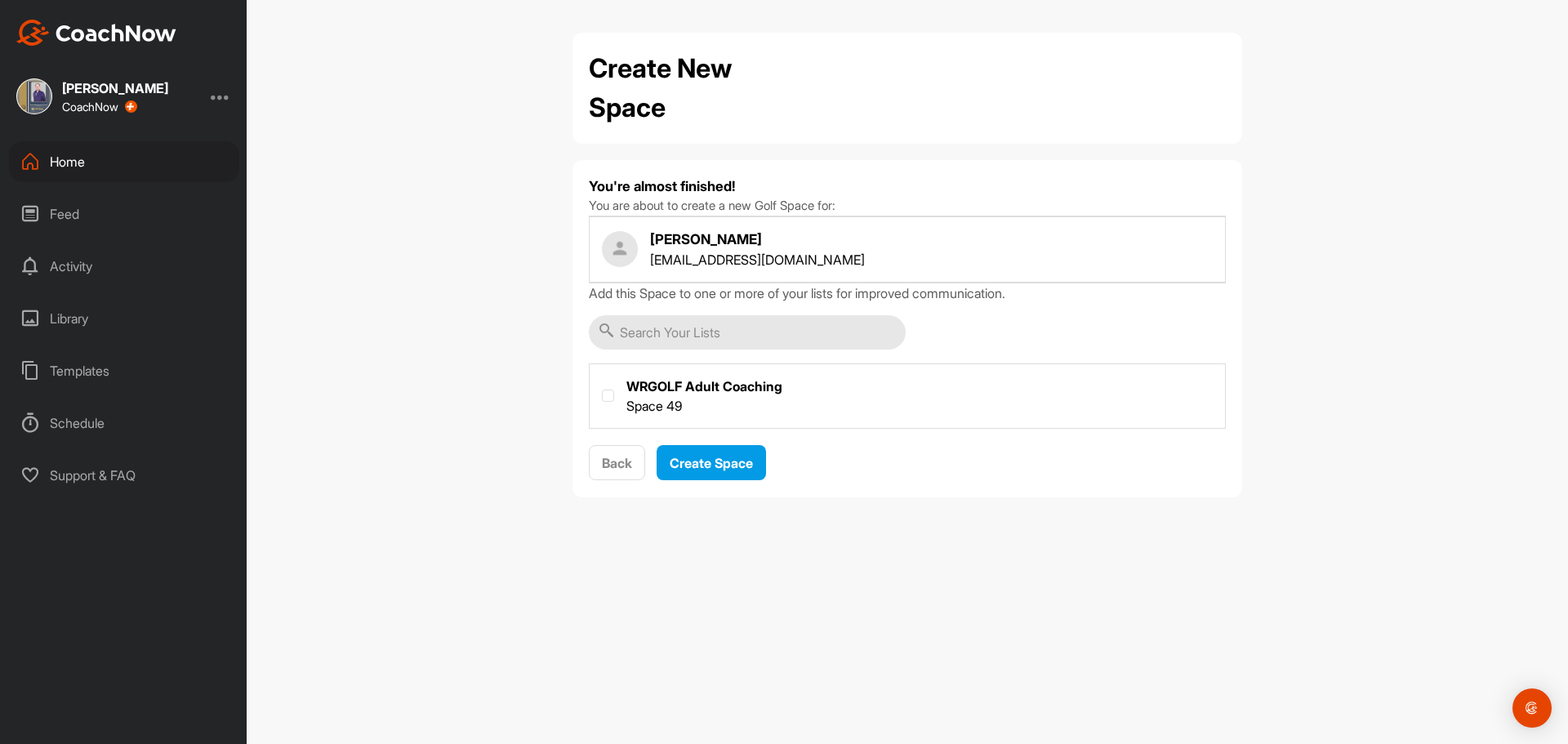
click at [675, 398] on label at bounding box center [907, 394] width 635 height 61
click at [603, 391] on input "checkbox" at bounding box center [602, 390] width 1 height 1
checkbox input "true"
click at [681, 448] on button "Create Space" at bounding box center [711, 463] width 109 height 35
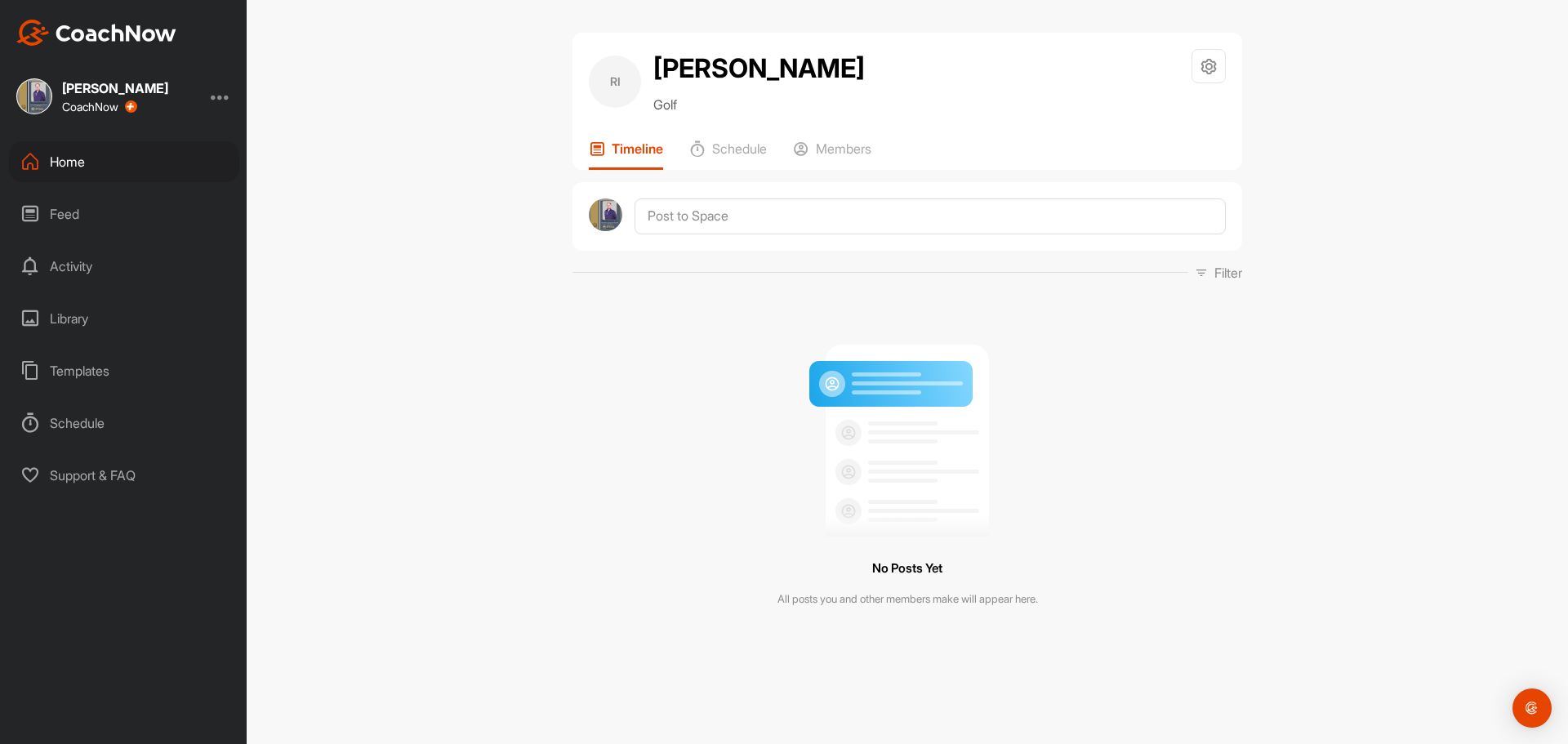
click at [52, 158] on div "Home" at bounding box center [124, 161] width 230 height 41
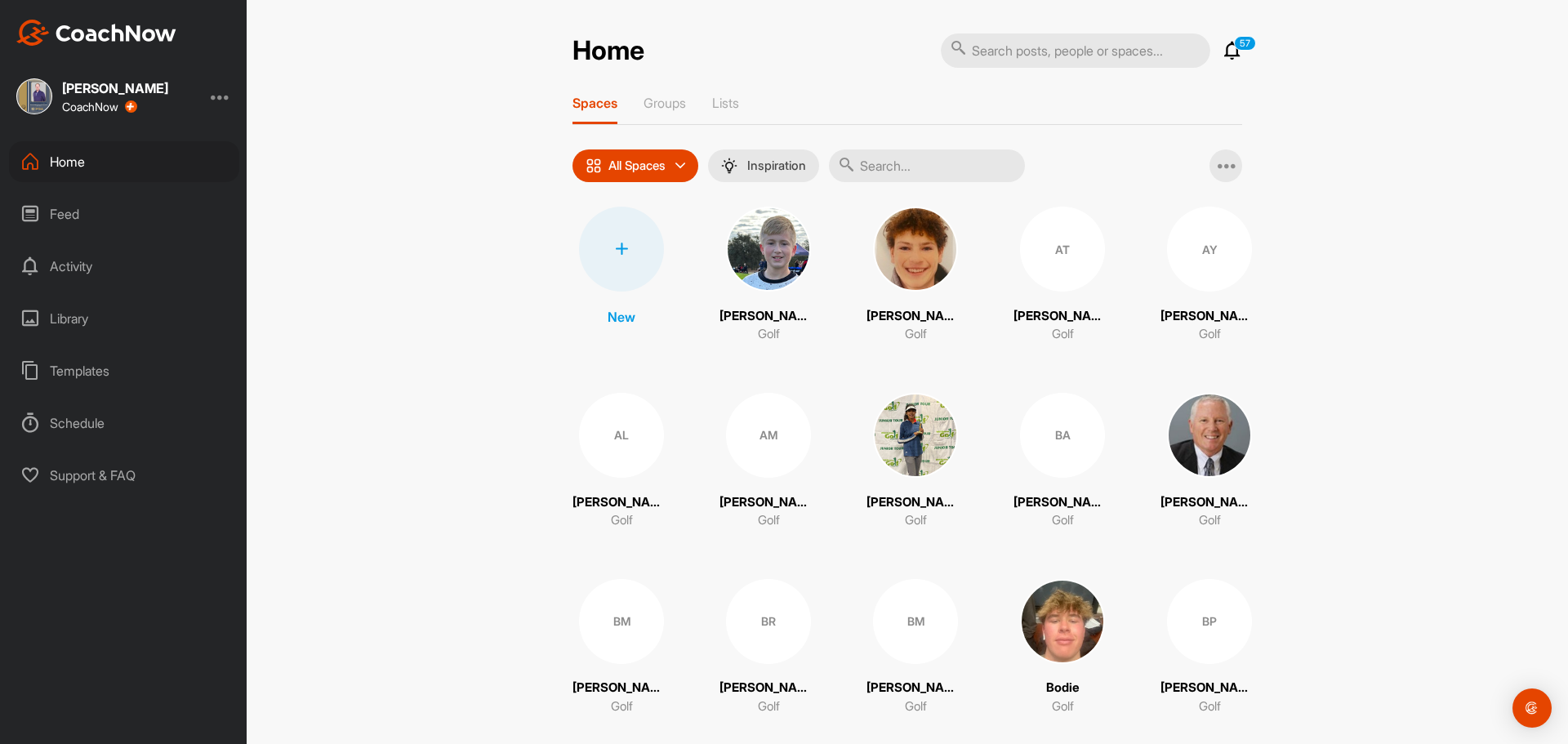
click at [625, 250] on div at bounding box center [622, 250] width 85 height 85
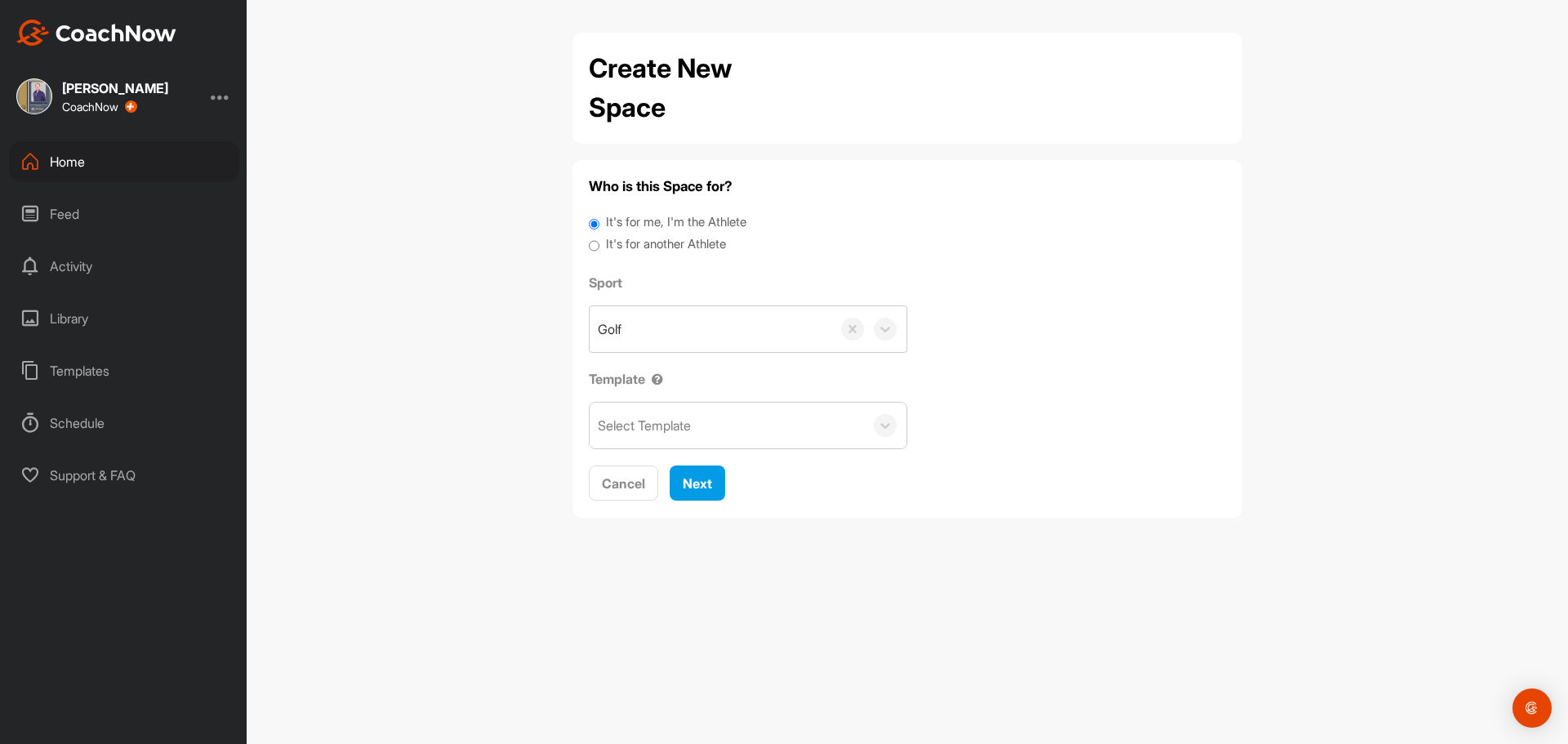
click at [650, 254] on div "It's for another Athlete" at bounding box center [907, 246] width 637 height 22
click at [650, 250] on label "It's for another Athlete" at bounding box center [666, 244] width 120 height 19
click at [599, 250] on input "It's for another Athlete" at bounding box center [595, 246] width 11 height 22
radio input "true"
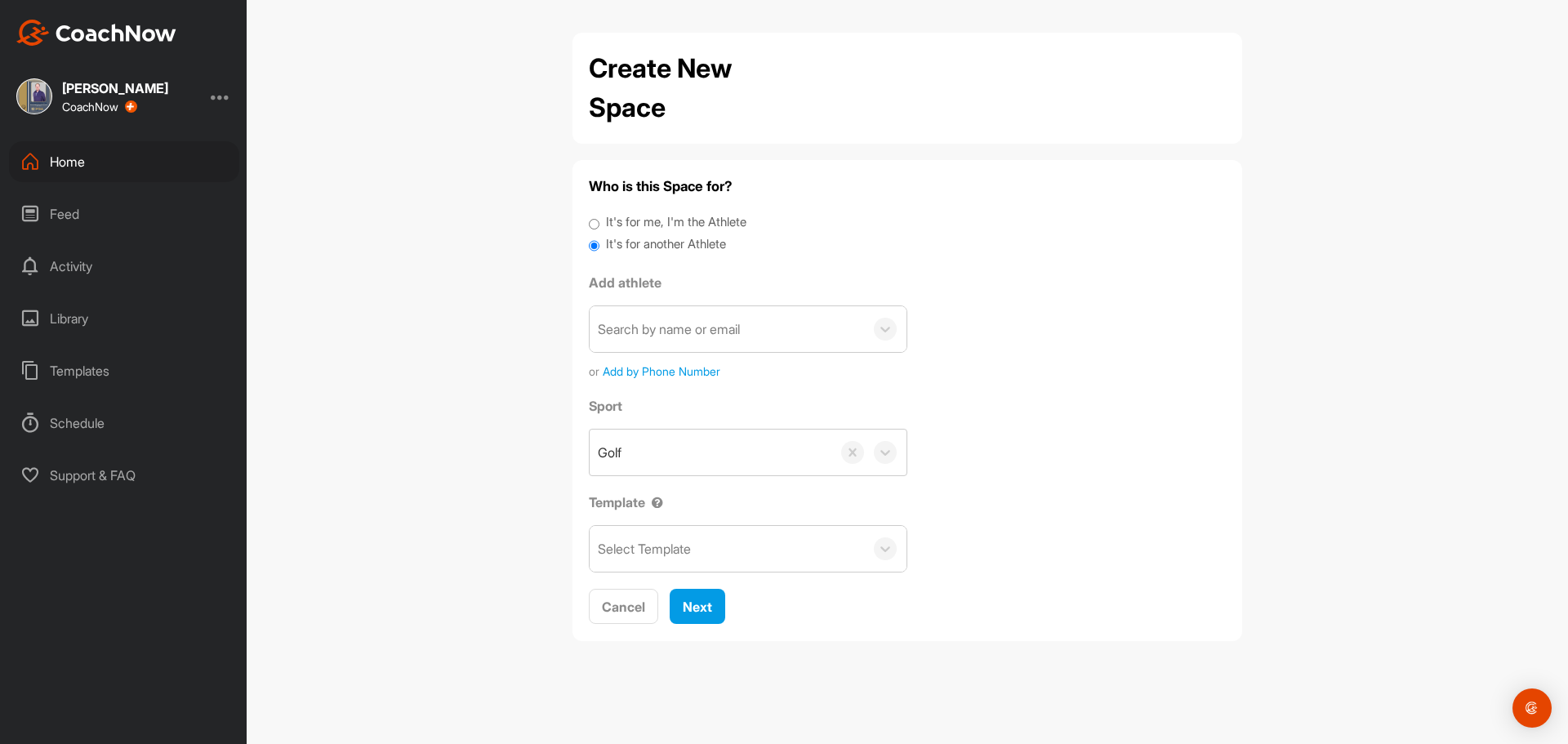
click at [650, 320] on div "Search by name or email" at bounding box center [669, 329] width 142 height 20
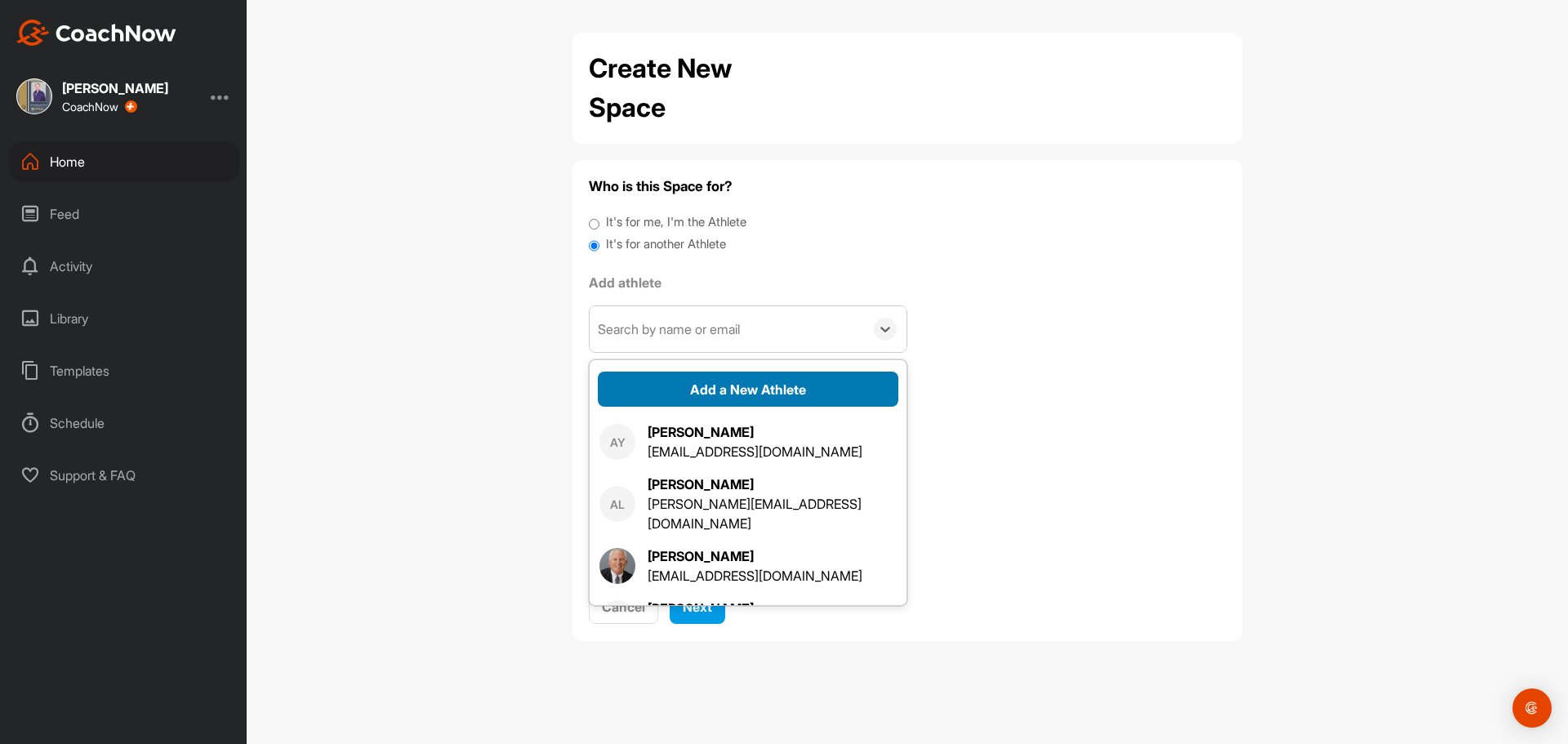
click at [671, 383] on button "Add a New Athlete" at bounding box center [748, 389] width 301 height 35
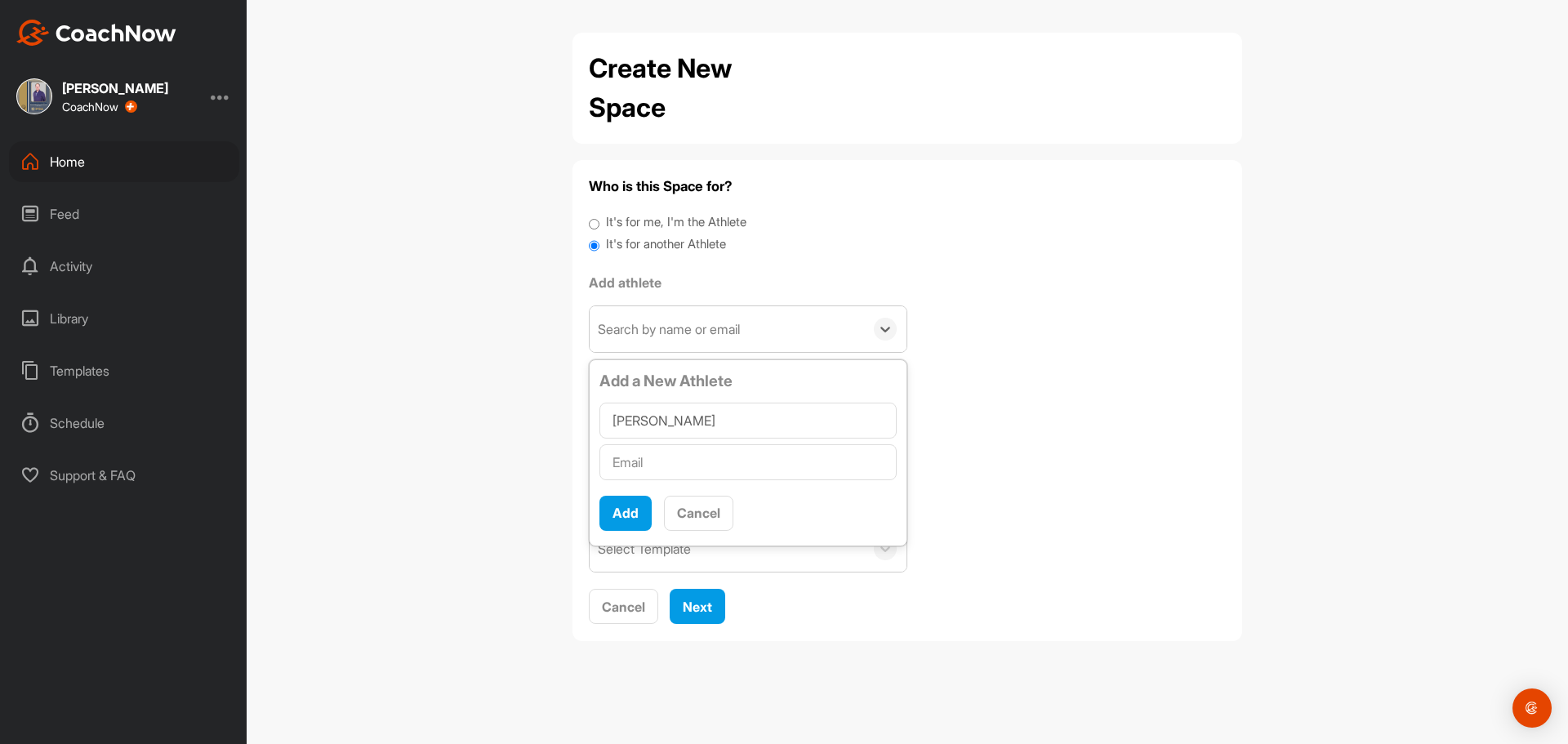
type input "Noah Carlson"
click at [666, 464] on input "text" at bounding box center [747, 463] width 297 height 36
click at [695, 458] on input "text" at bounding box center [747, 463] width 297 height 36
paste input "Noah@midlandglass.com"
type input "Noah@midlandglass.com"
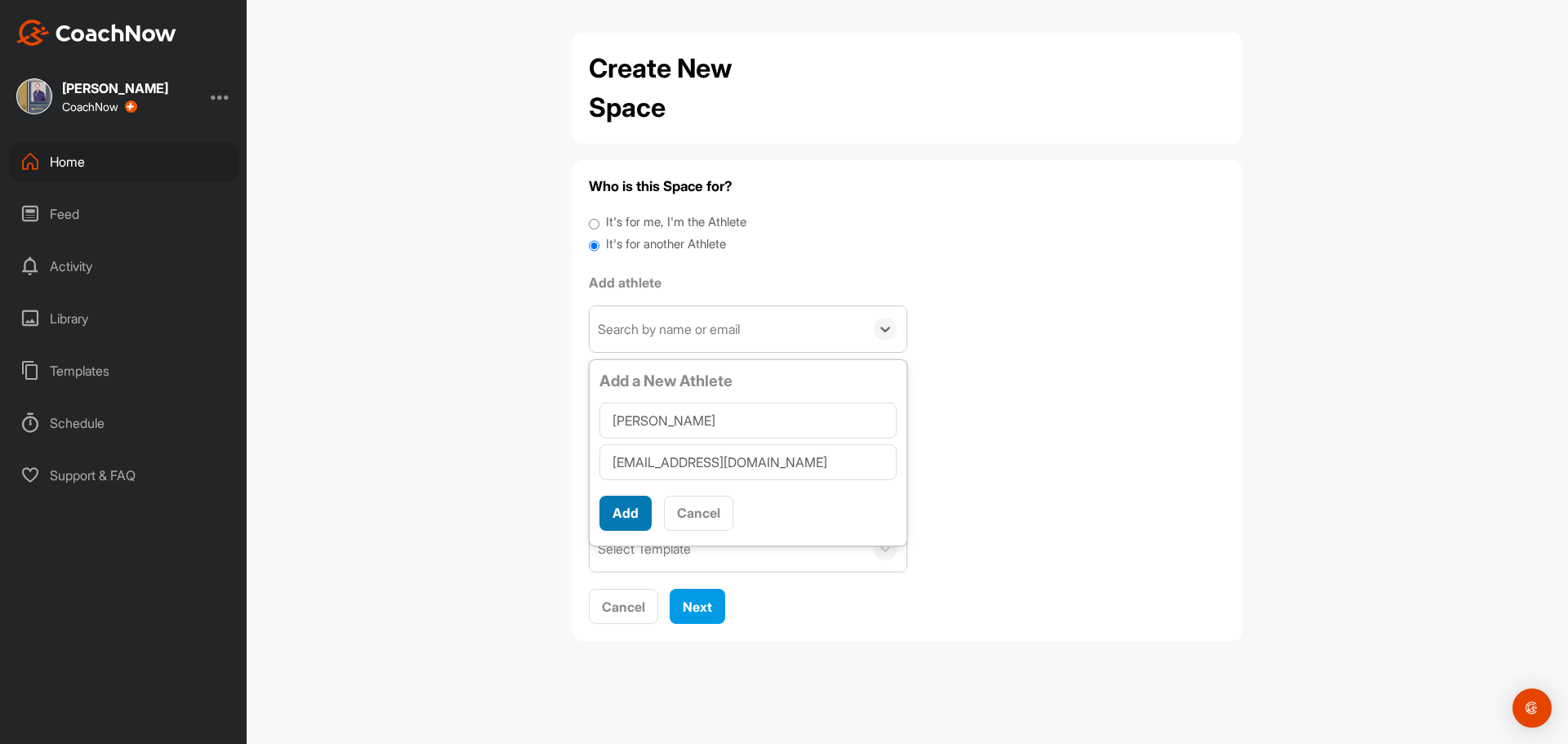
click at [633, 504] on button "Add" at bounding box center [625, 513] width 52 height 35
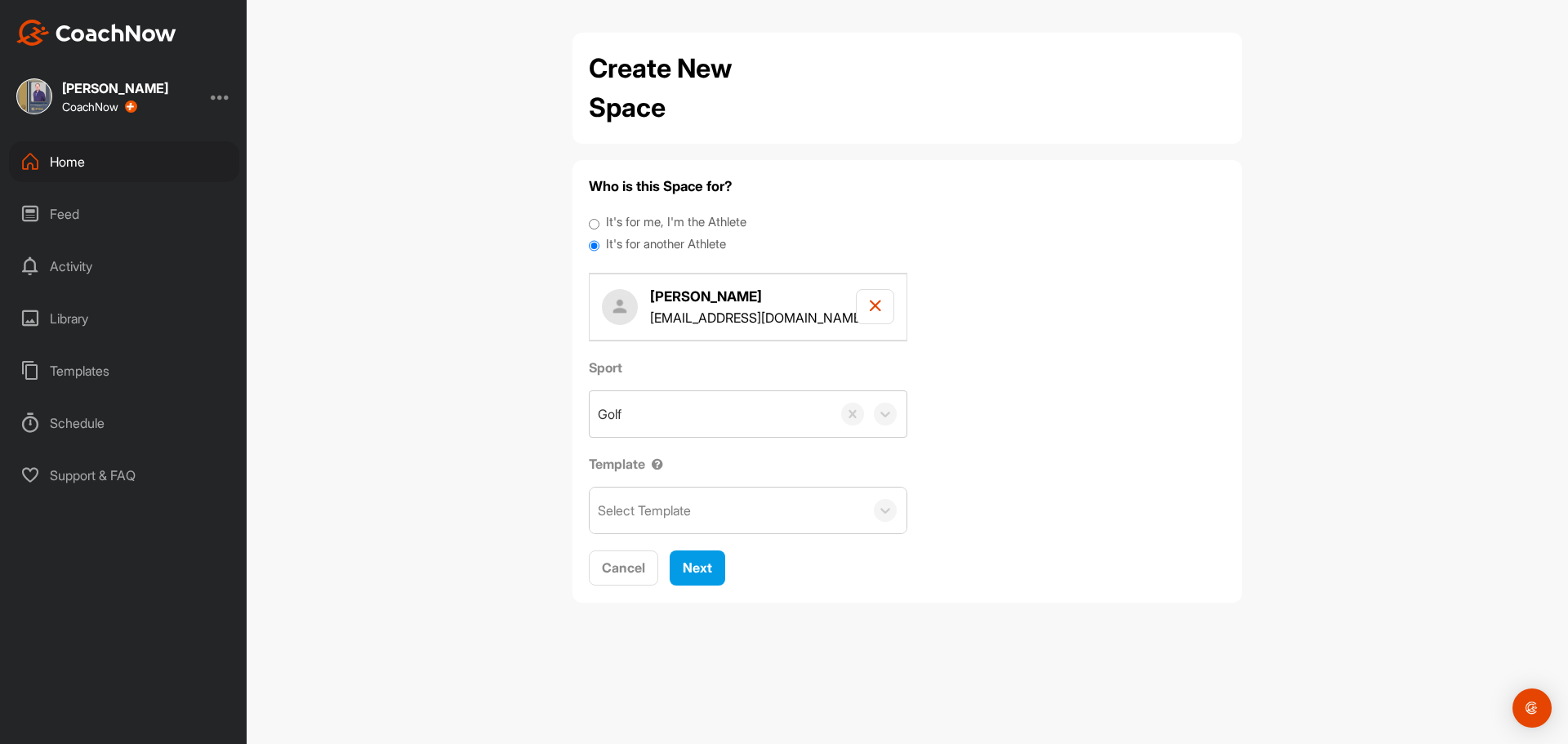
click at [658, 513] on div "Select Template" at bounding box center [644, 511] width 93 height 20
click at [659, 560] on div "Adult Scoring Method" at bounding box center [748, 561] width 317 height 33
click at [691, 560] on span "Next" at bounding box center [698, 568] width 30 height 16
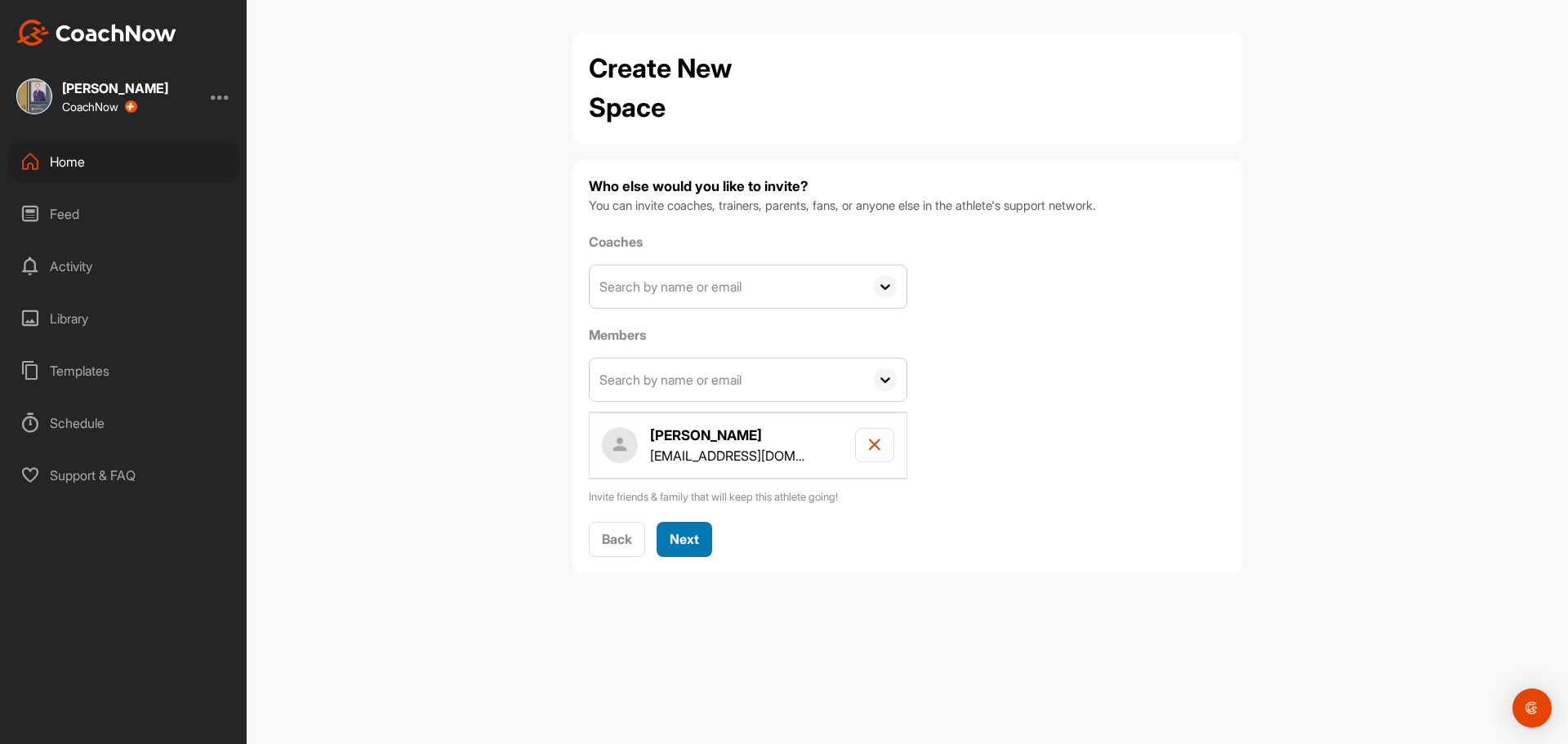
click at [682, 533] on span "Next" at bounding box center [684, 539] width 30 height 16
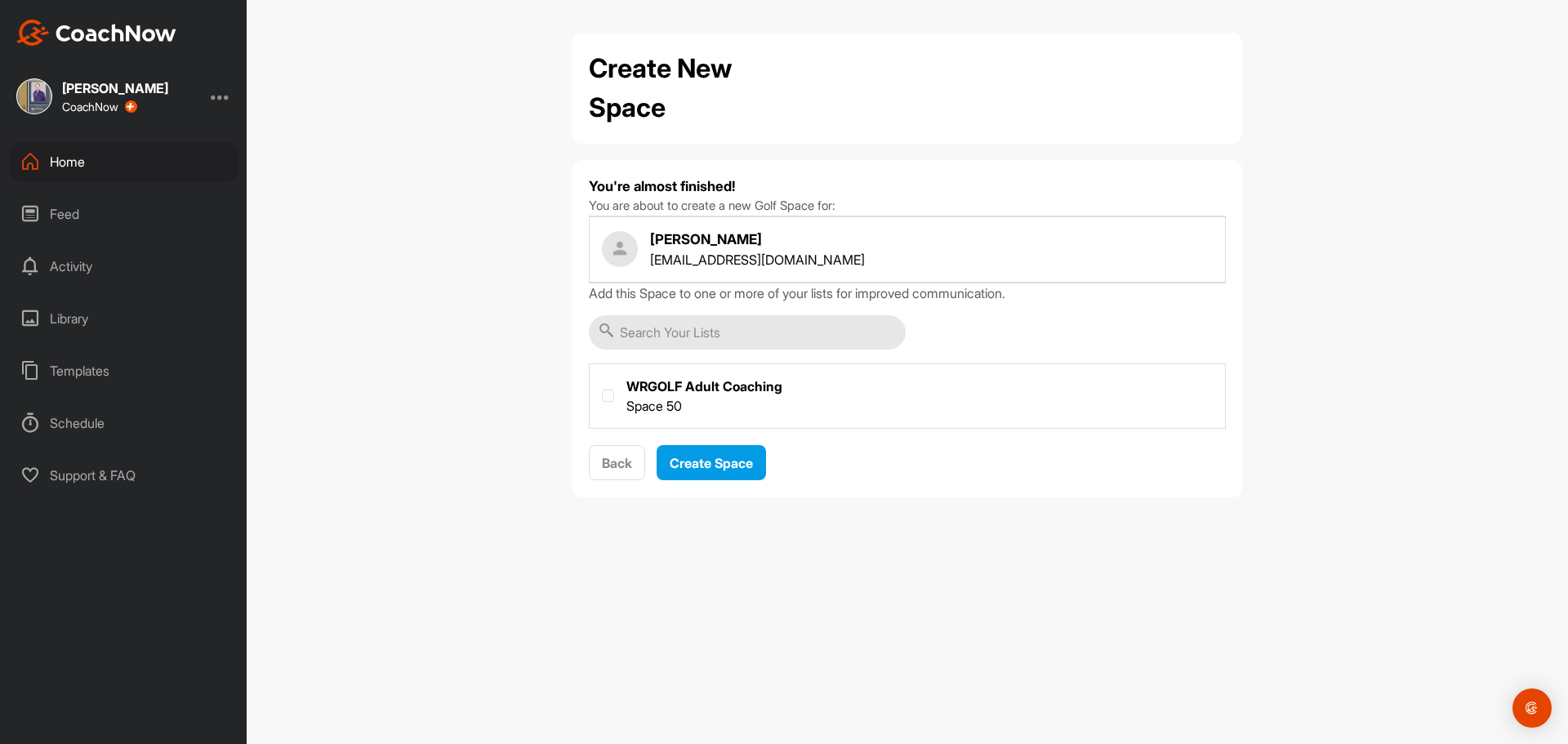
click at [675, 401] on label at bounding box center [907, 394] width 635 height 61
click at [603, 391] on input "checkbox" at bounding box center [602, 390] width 1 height 1
checkbox input "true"
click at [683, 469] on span "Create Space" at bounding box center [711, 463] width 83 height 16
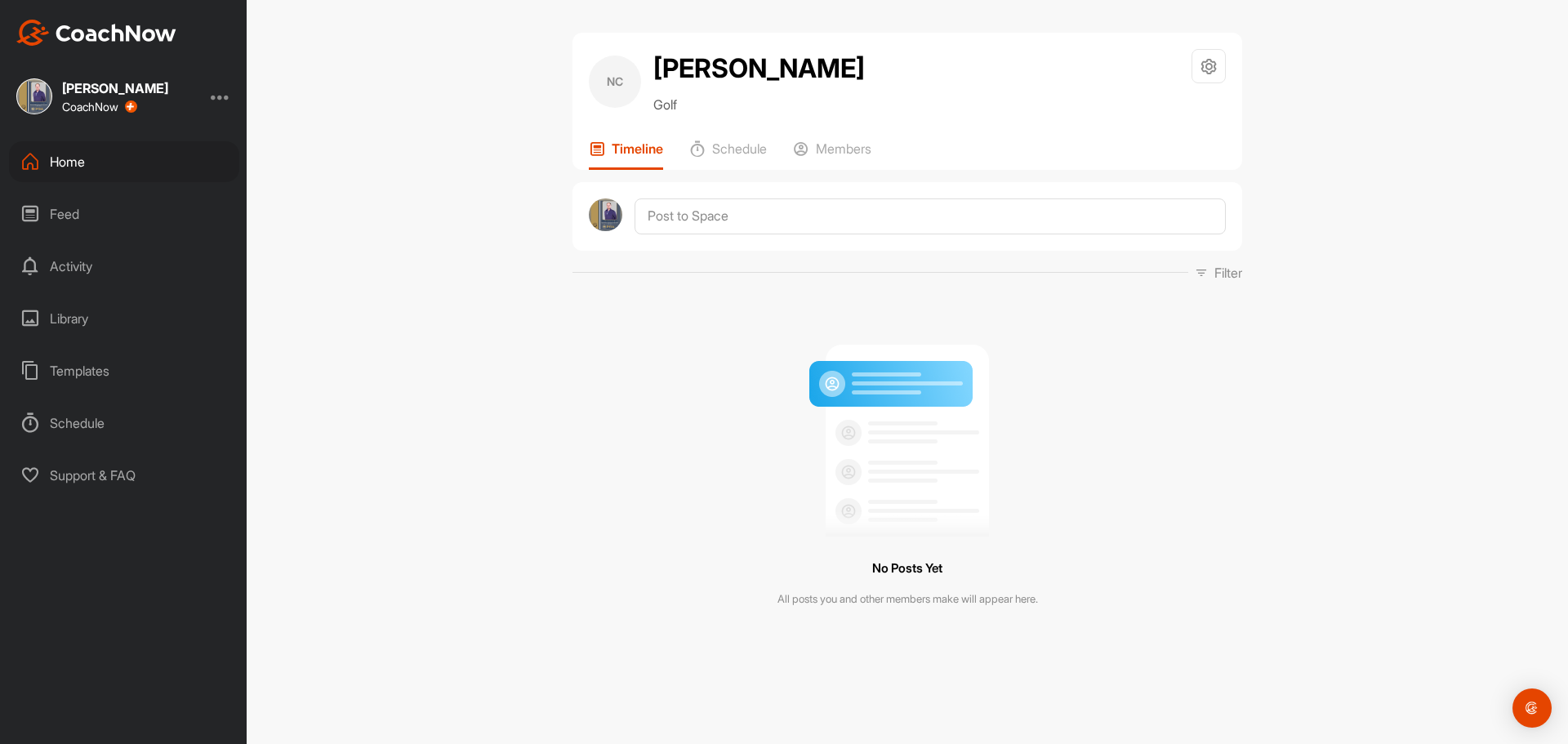
click at [104, 165] on div "Home" at bounding box center [124, 161] width 230 height 41
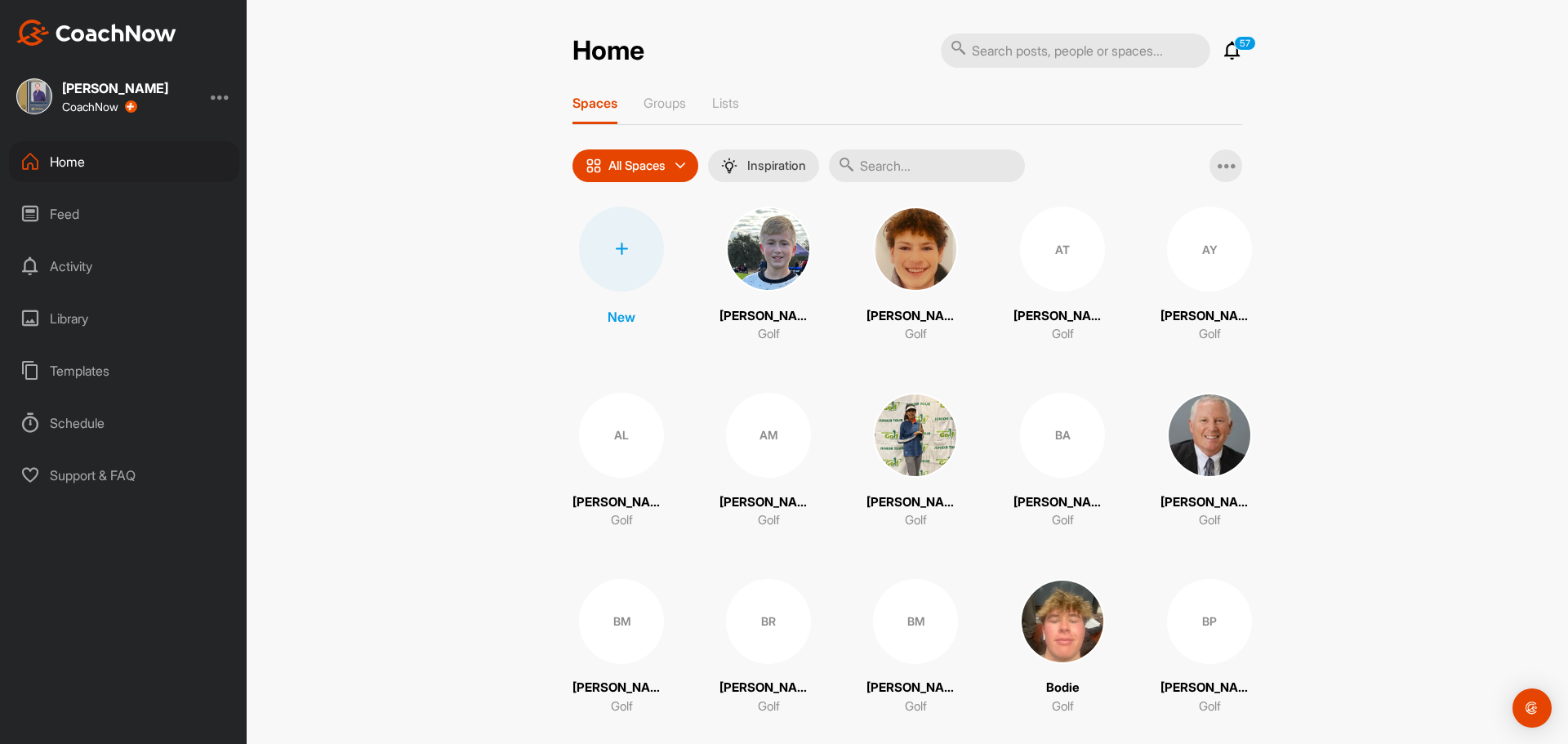
click at [638, 278] on div at bounding box center [622, 250] width 85 height 85
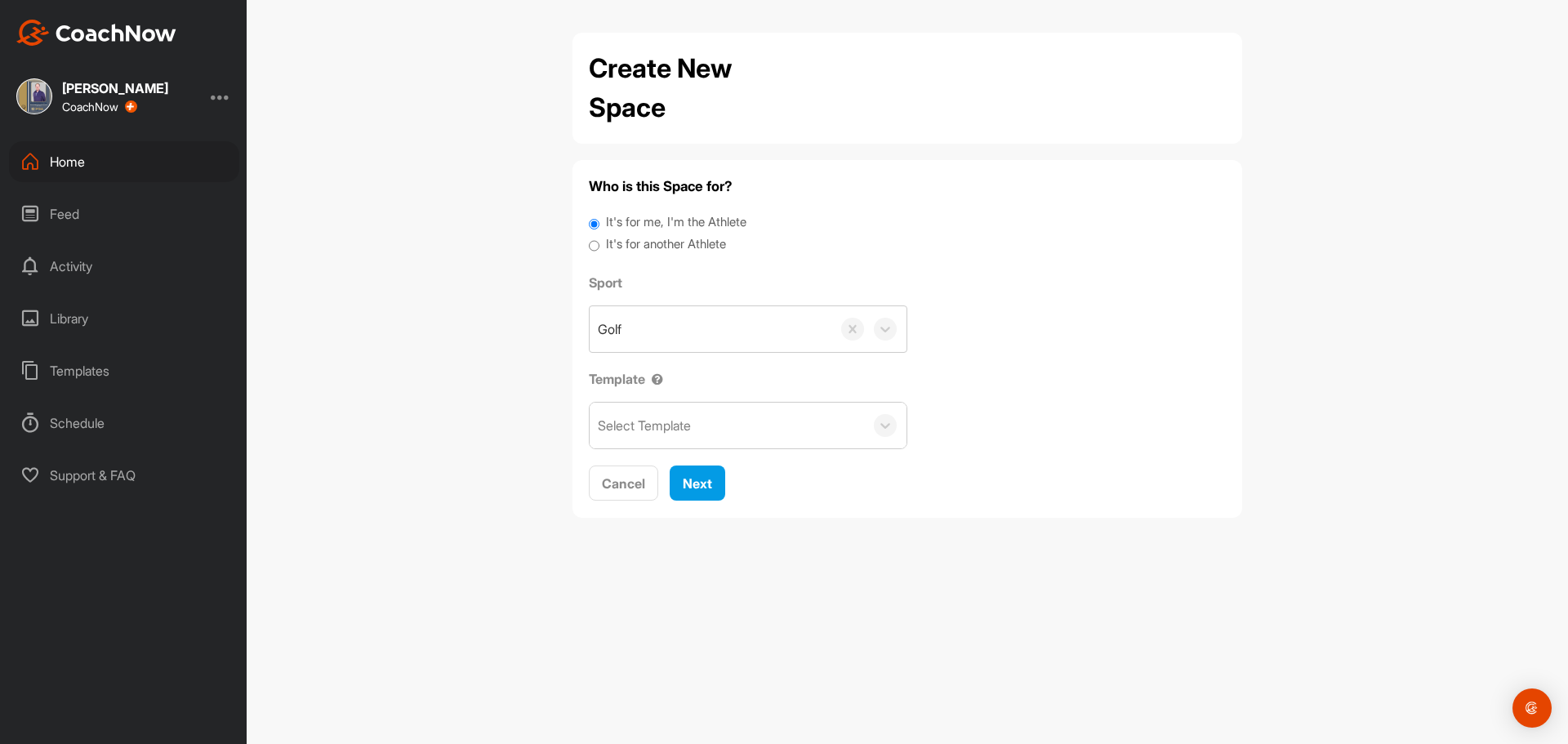
click at [665, 240] on label "It's for another Athlete" at bounding box center [666, 244] width 120 height 19
click at [599, 240] on input "It's for another Athlete" at bounding box center [595, 246] width 11 height 22
radio input "true"
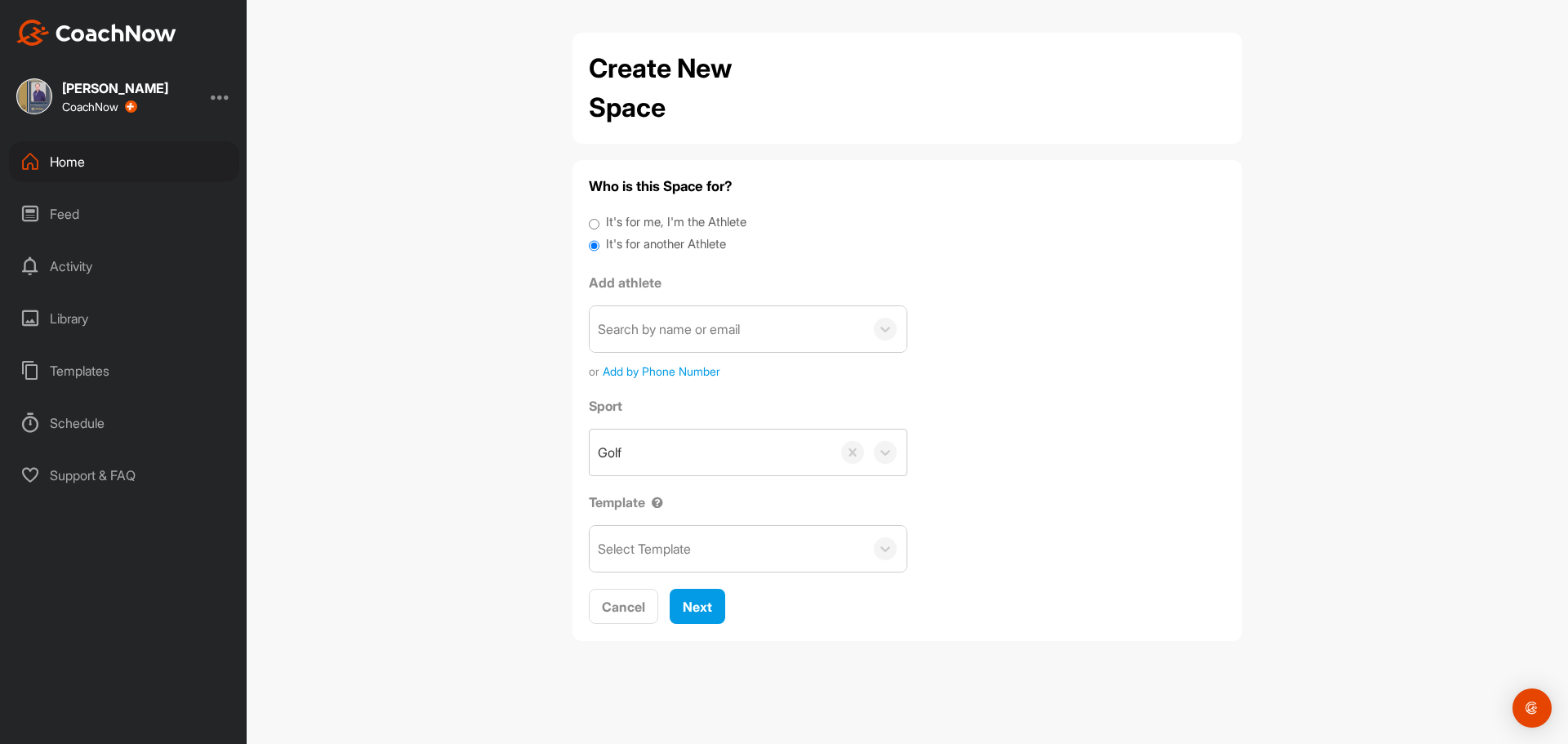
click at [642, 328] on div "Search by name or email" at bounding box center [669, 329] width 142 height 20
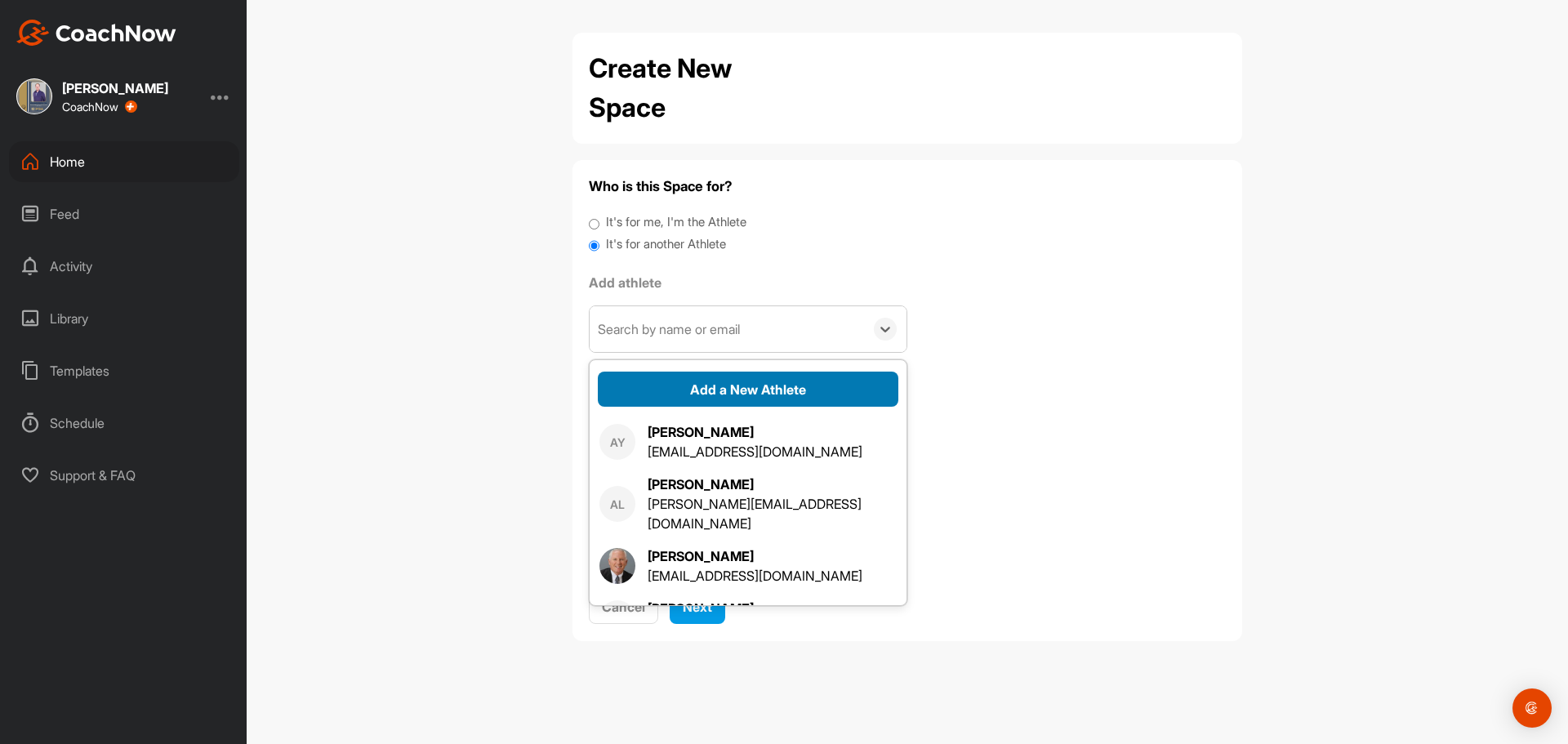
click at [716, 397] on button "Add a New Athlete" at bounding box center [748, 389] width 301 height 35
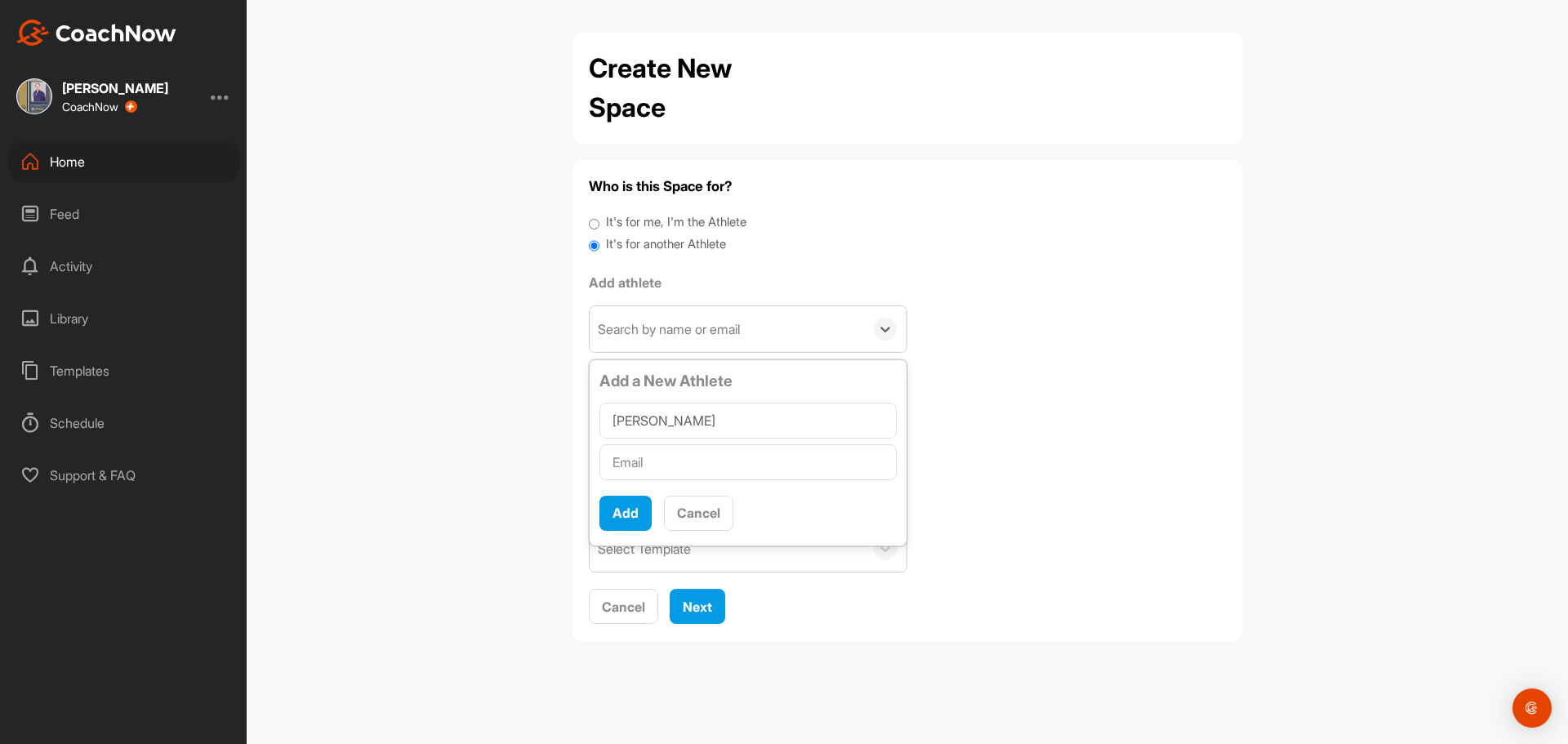
type input "Aaron Ugorets"
click at [652, 457] on input "text" at bounding box center [747, 463] width 297 height 36
click at [632, 456] on input "text" at bounding box center [747, 463] width 297 height 36
paste input "Aaron@midlandglass.com"
type input "Aaron@midlandglass.com"
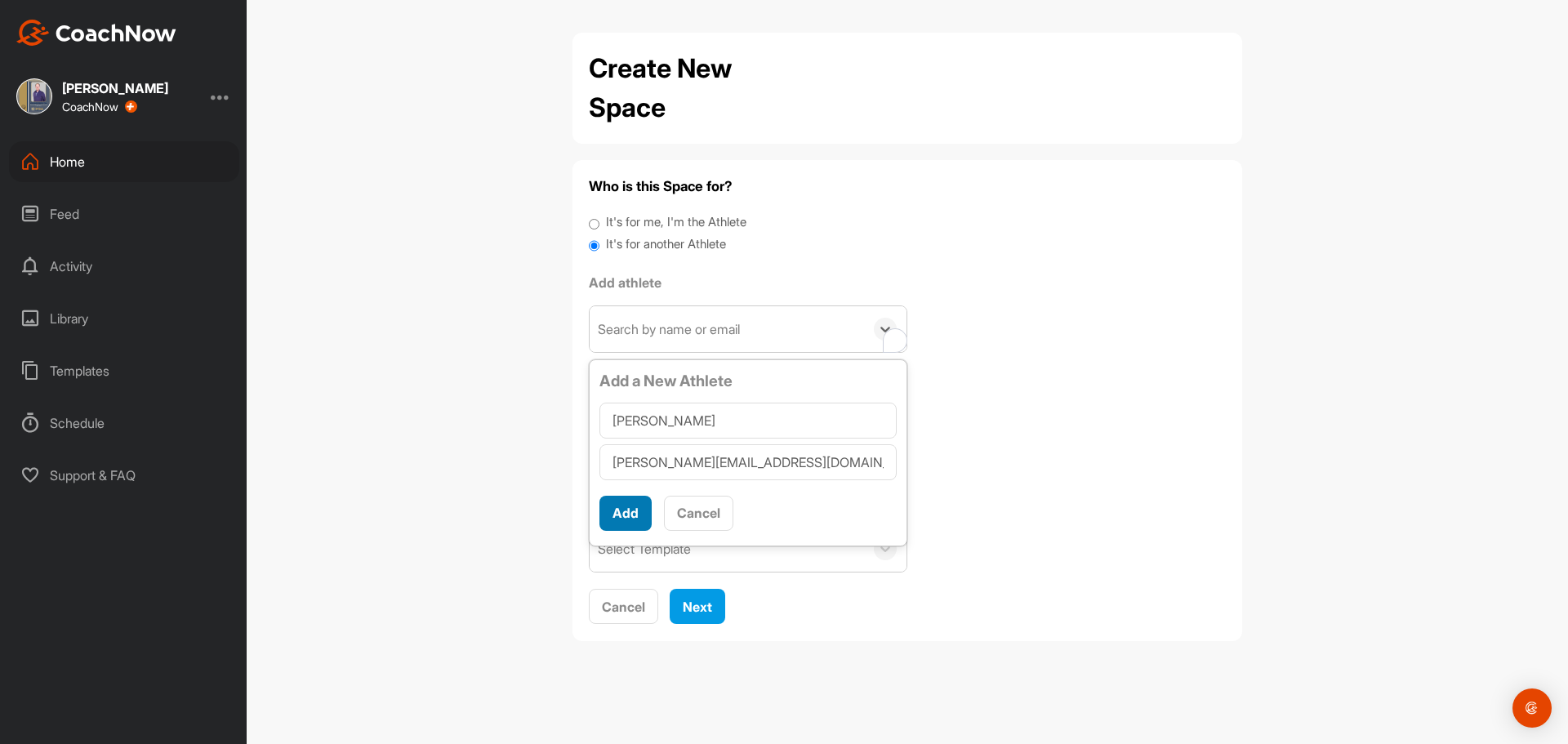
click at [629, 519] on button "Add" at bounding box center [625, 513] width 52 height 35
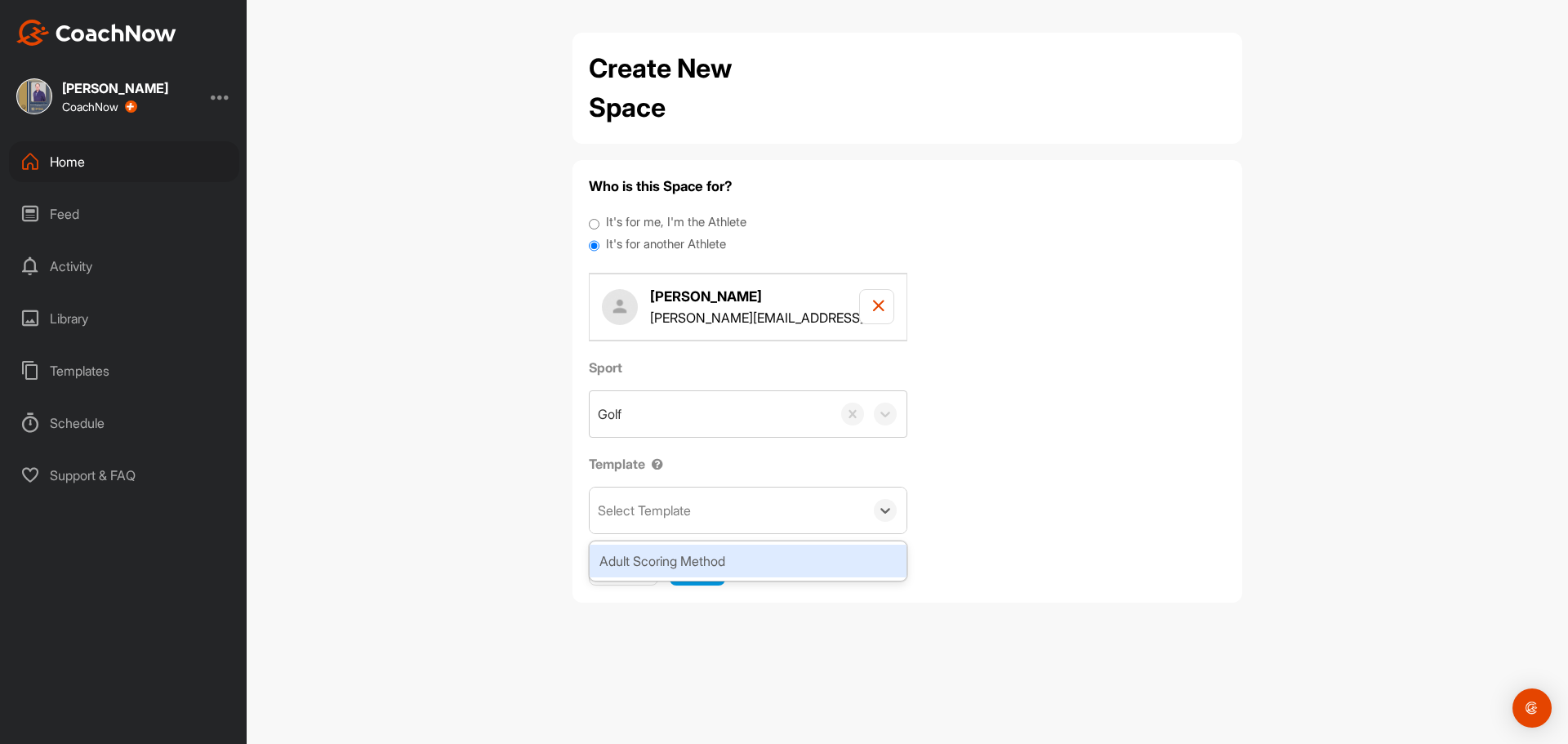
click at [629, 519] on div "Select Template" at bounding box center [644, 511] width 93 height 20
drag, startPoint x: 648, startPoint y: 556, endPoint x: 681, endPoint y: 563, distance: 33.7
click at [649, 556] on div "Adult Scoring Method" at bounding box center [748, 561] width 317 height 33
click at [702, 569] on span "Next" at bounding box center [698, 568] width 30 height 16
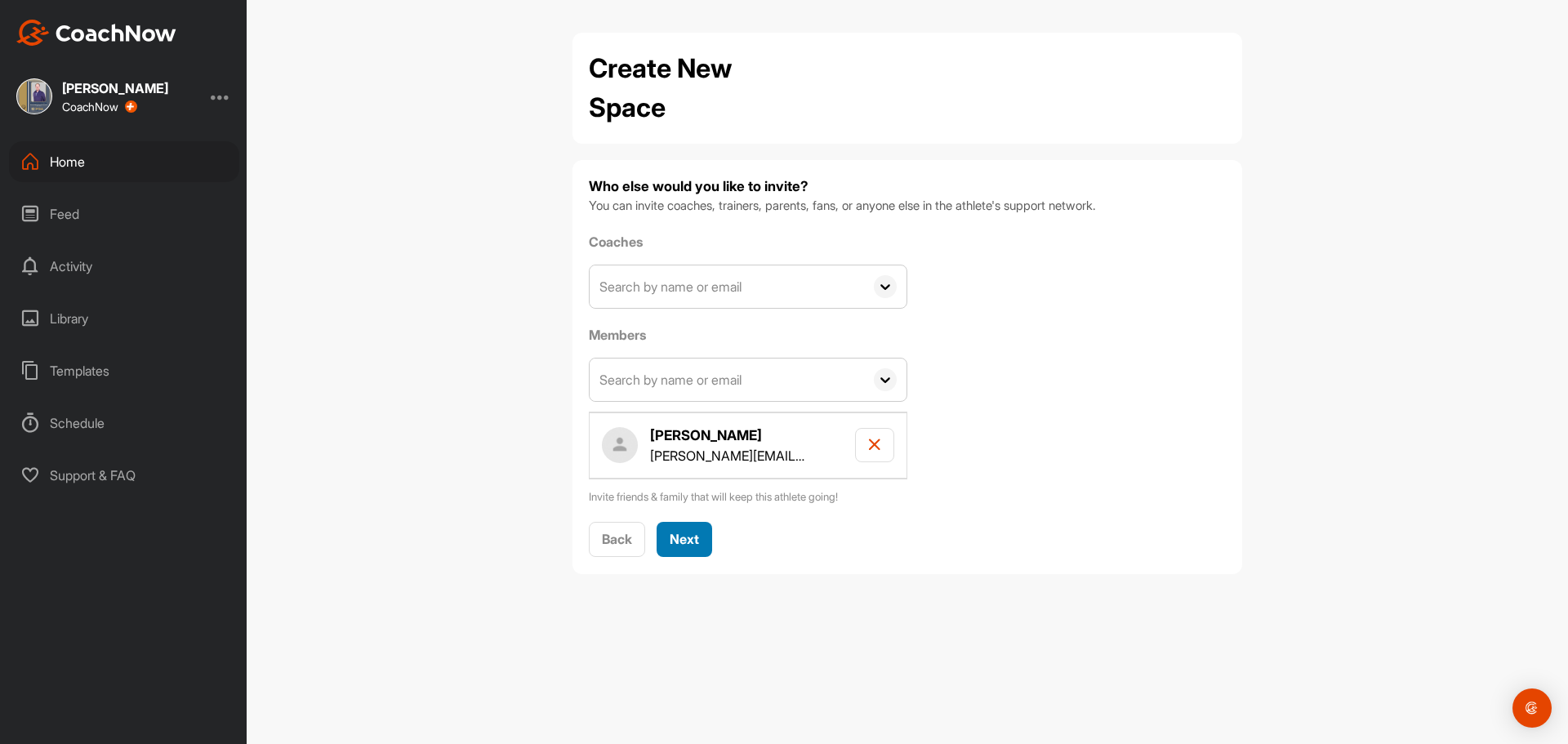
click at [675, 541] on span "Next" at bounding box center [684, 539] width 30 height 16
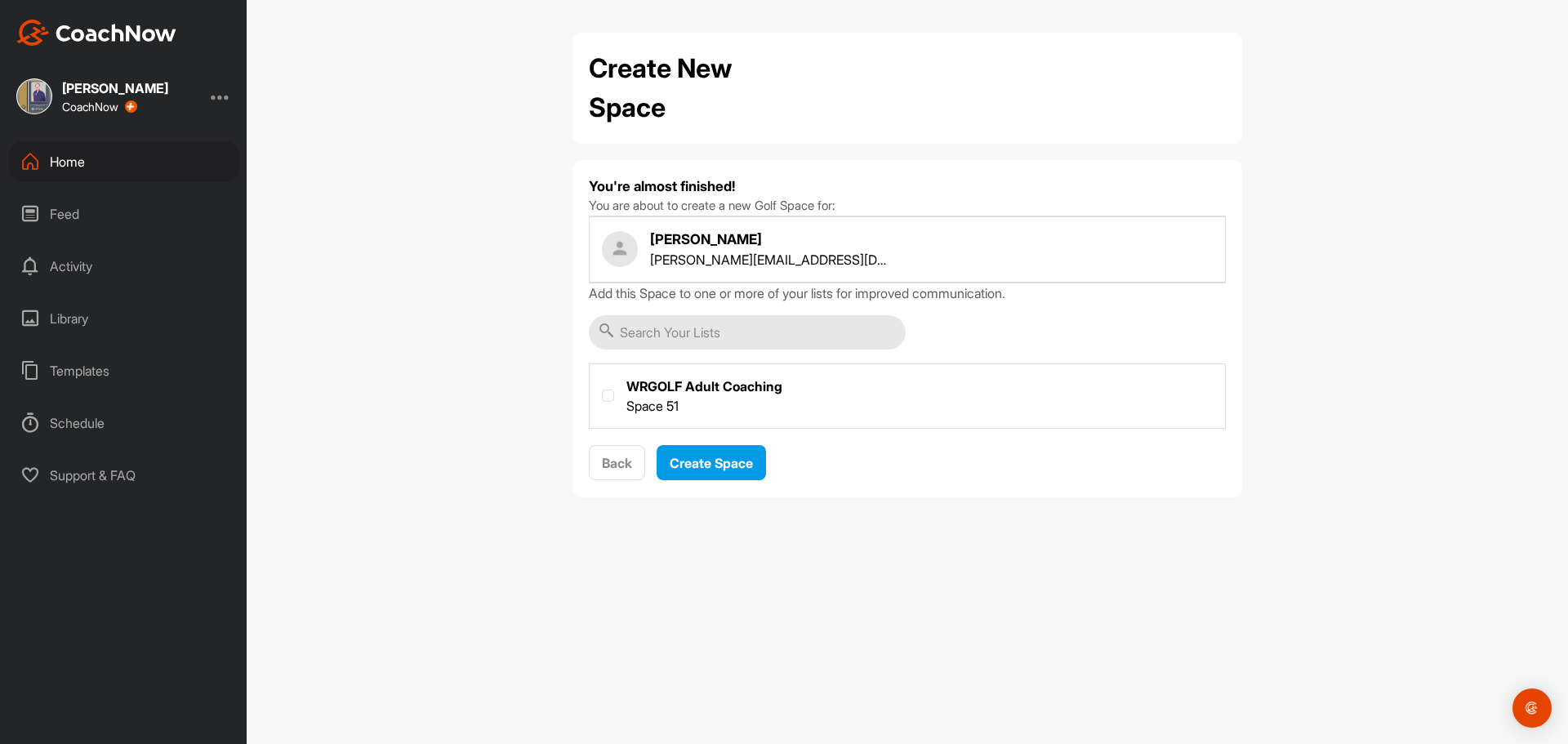
click at [637, 407] on label at bounding box center [907, 394] width 635 height 61
click at [603, 391] on input "checkbox" at bounding box center [602, 390] width 1 height 1
checkbox input "true"
click at [707, 469] on span "Create Space" at bounding box center [711, 463] width 83 height 16
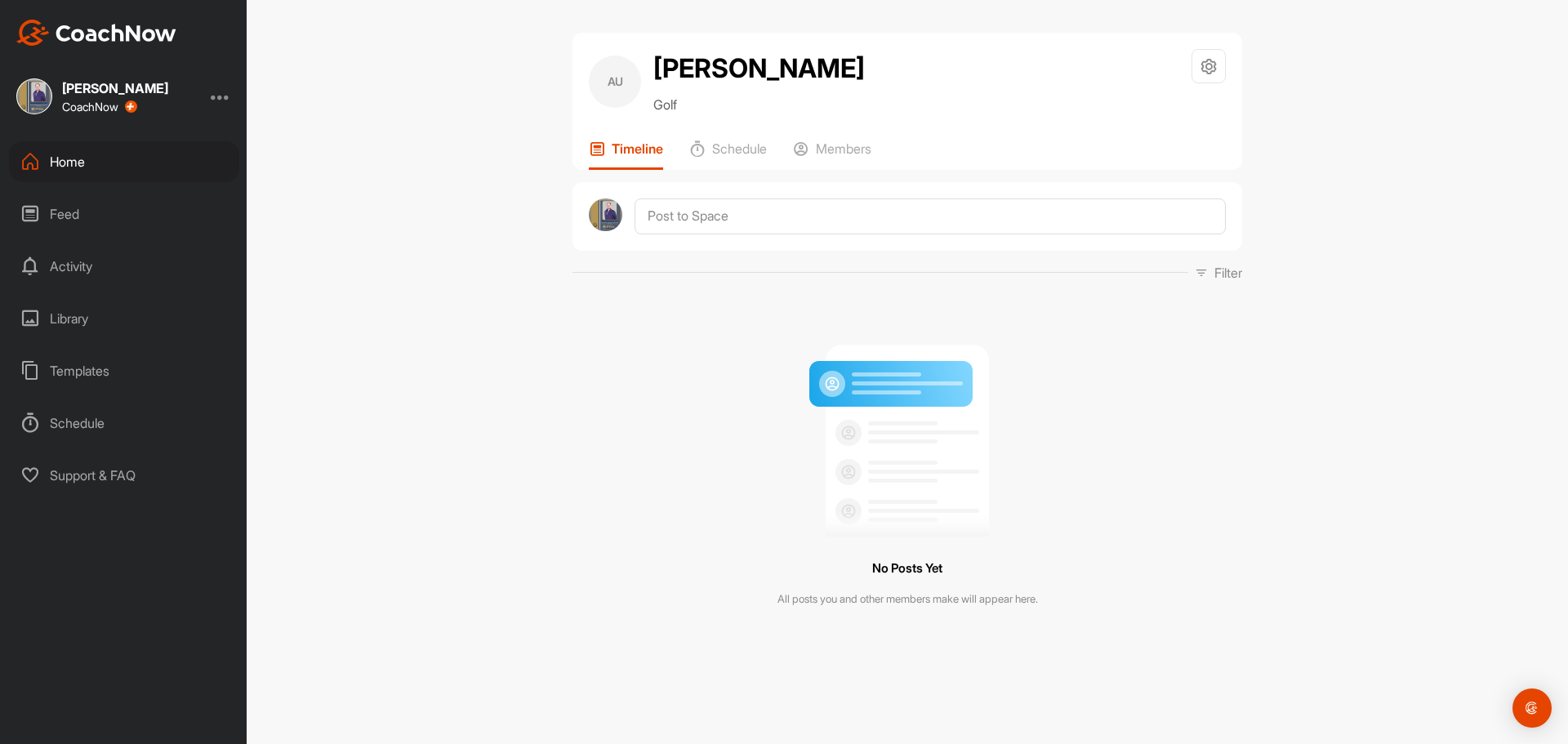
click at [52, 160] on div "Home" at bounding box center [124, 161] width 230 height 41
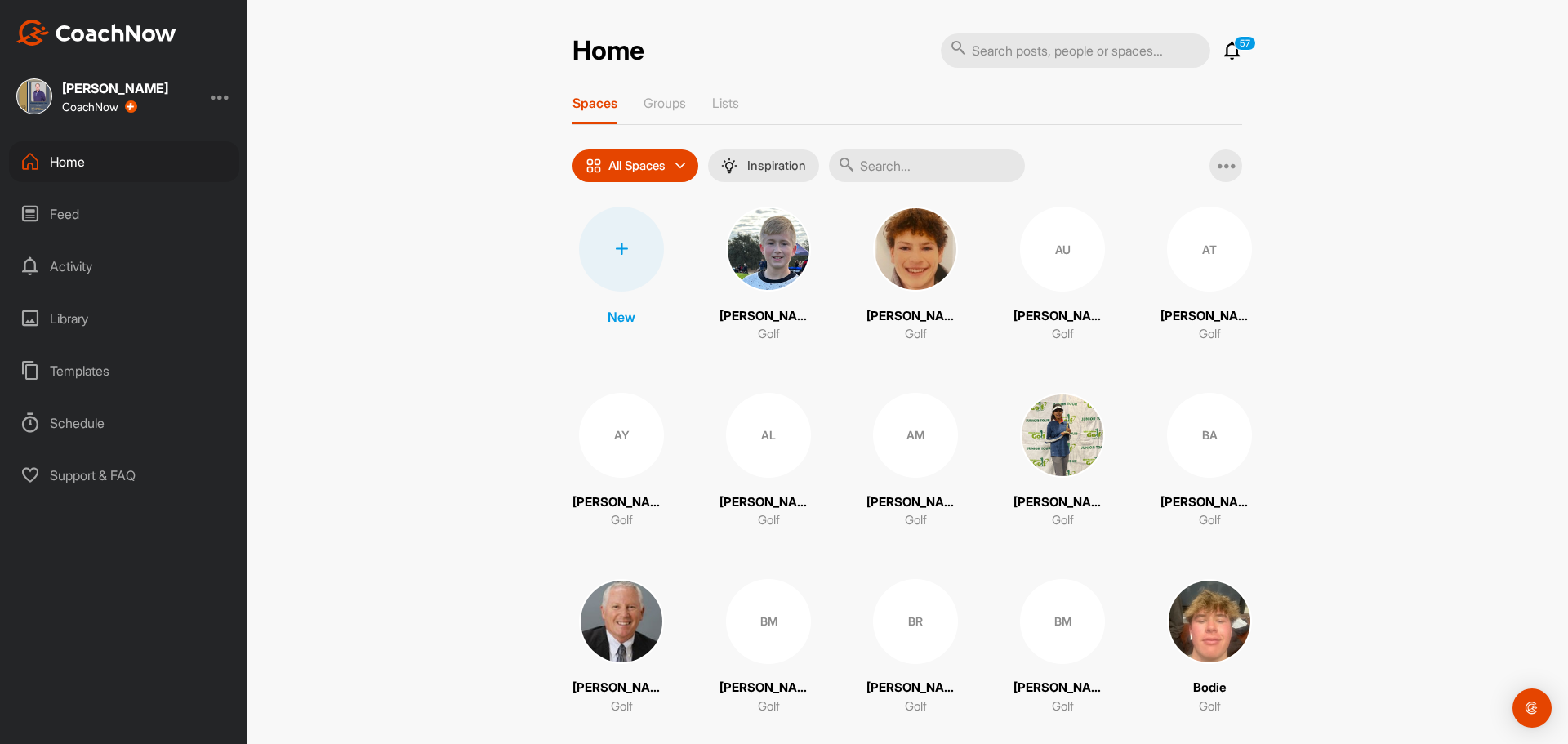
click at [615, 226] on div at bounding box center [622, 250] width 85 height 85
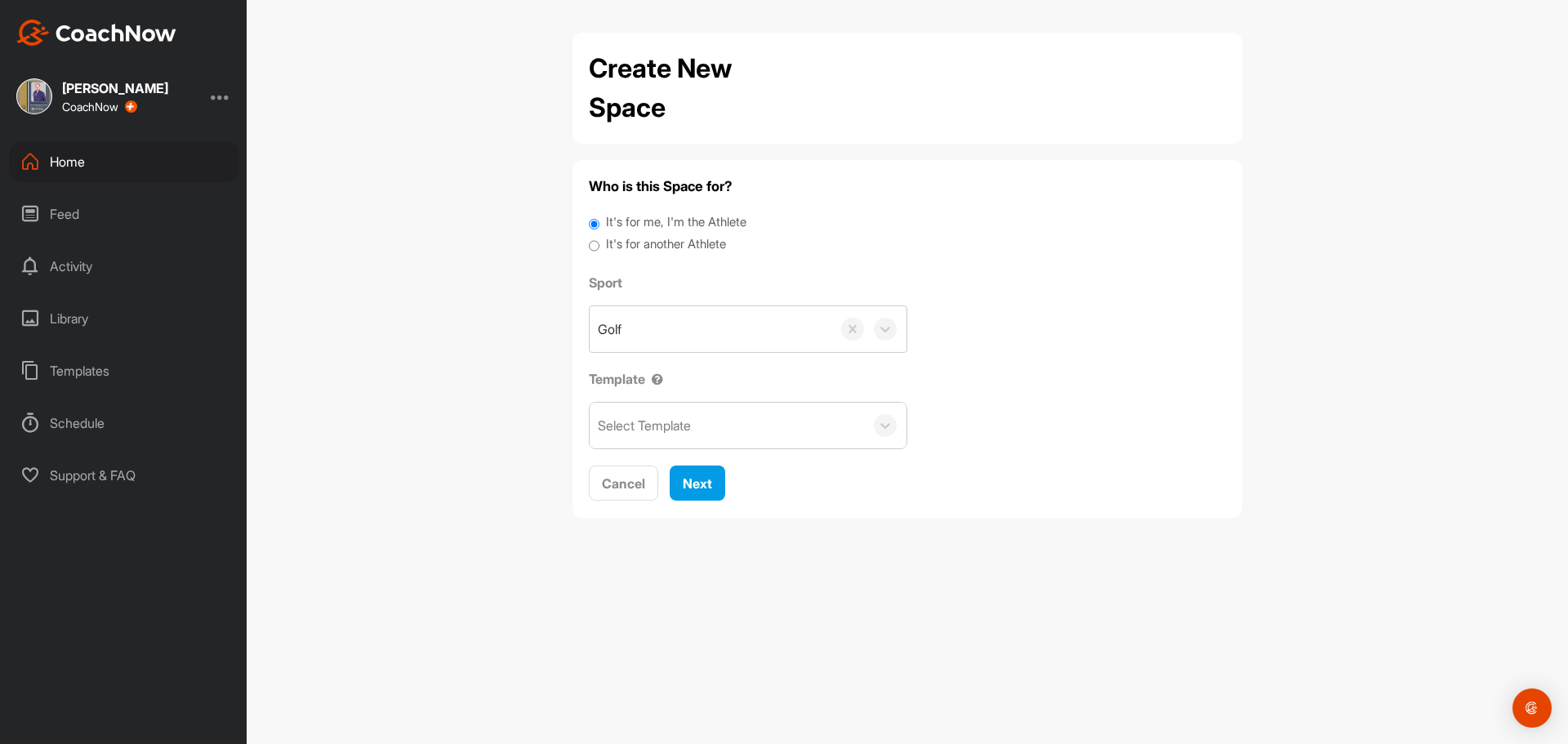
click at [660, 243] on label "It's for another Athlete" at bounding box center [666, 244] width 120 height 19
click at [599, 243] on input "It's for another Athlete" at bounding box center [595, 246] width 11 height 22
radio input "true"
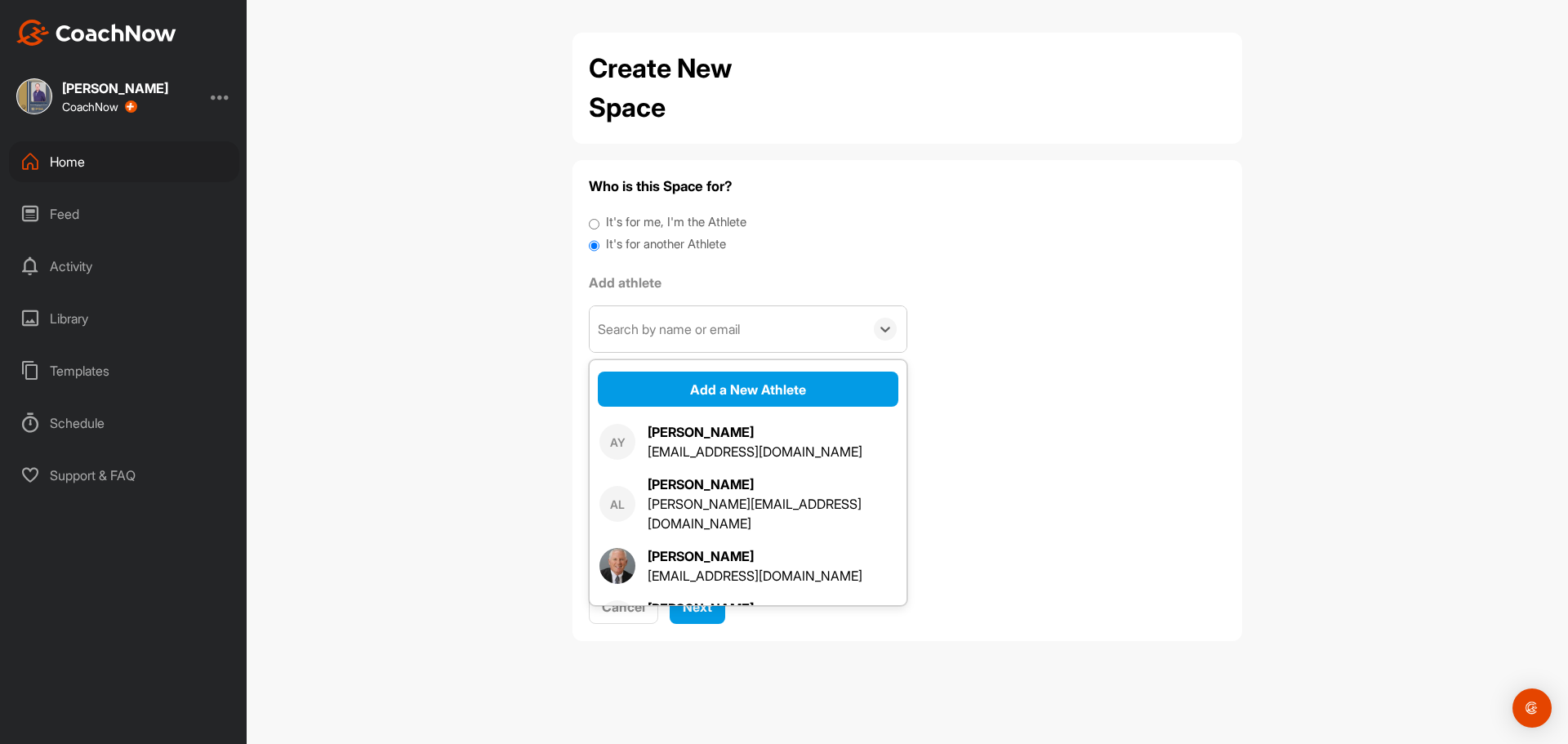
click at [660, 334] on div "Search by name or email" at bounding box center [669, 329] width 142 height 20
click at [688, 383] on button "Add a New Athlete" at bounding box center [748, 389] width 301 height 35
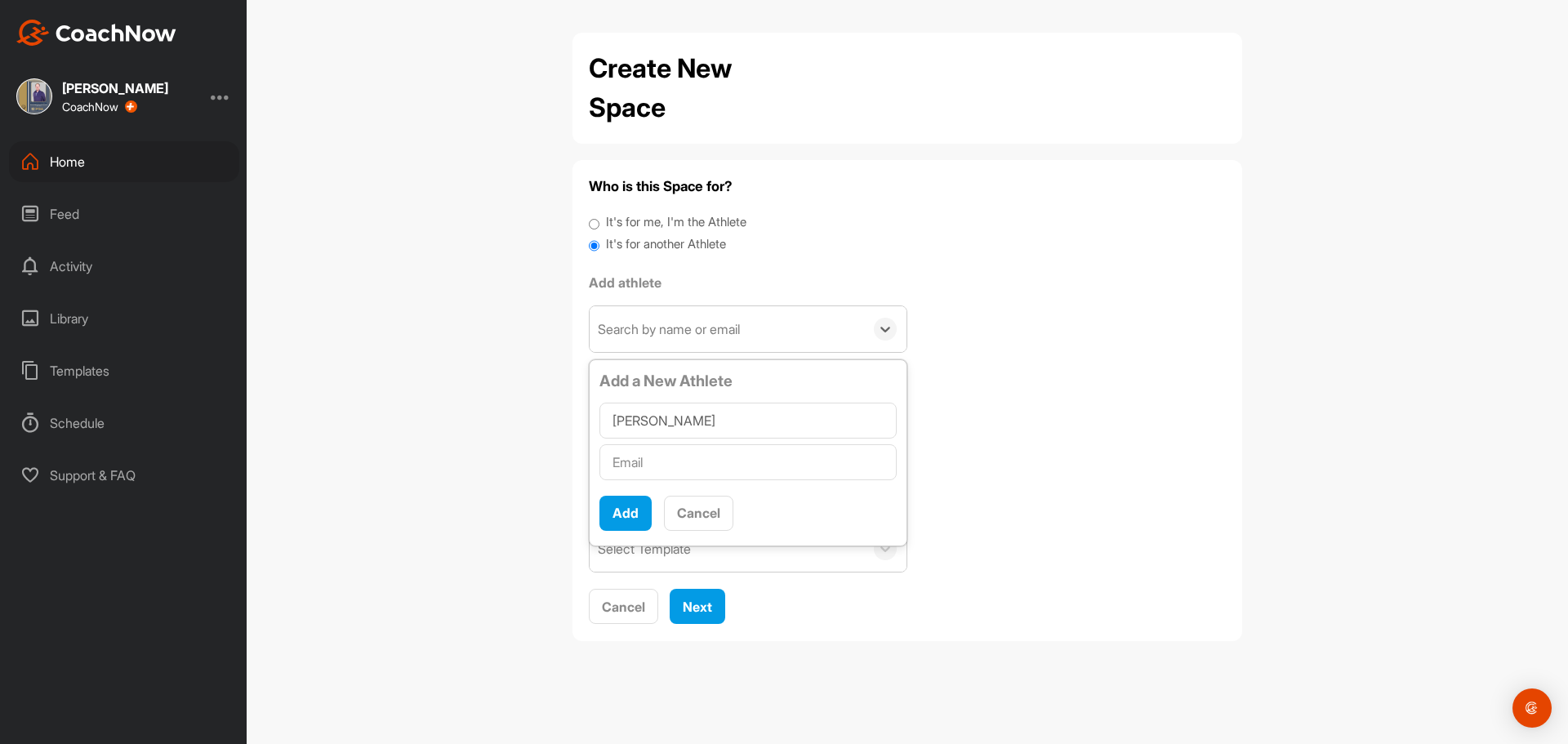
type input "Tom Abrahamson"
click at [673, 462] on input "text" at bounding box center [747, 463] width 297 height 36
click at [657, 459] on input "text" at bounding box center [747, 463] width 297 height 36
paste input "tabraham157@gmail.com"
type input "tabraham157@gmail.com"
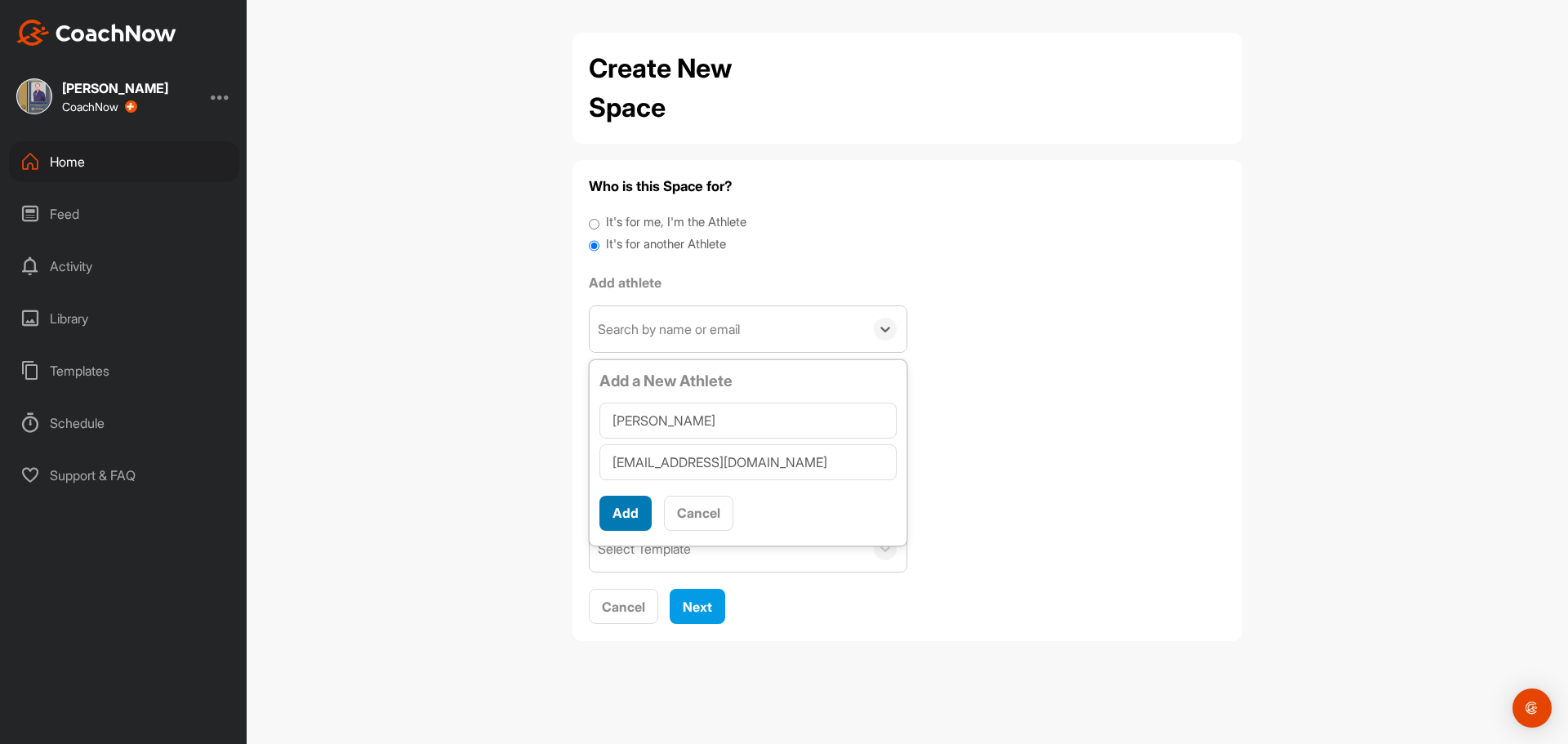
scroll to position [10, 0]
click at [640, 518] on button "Add" at bounding box center [625, 513] width 52 height 35
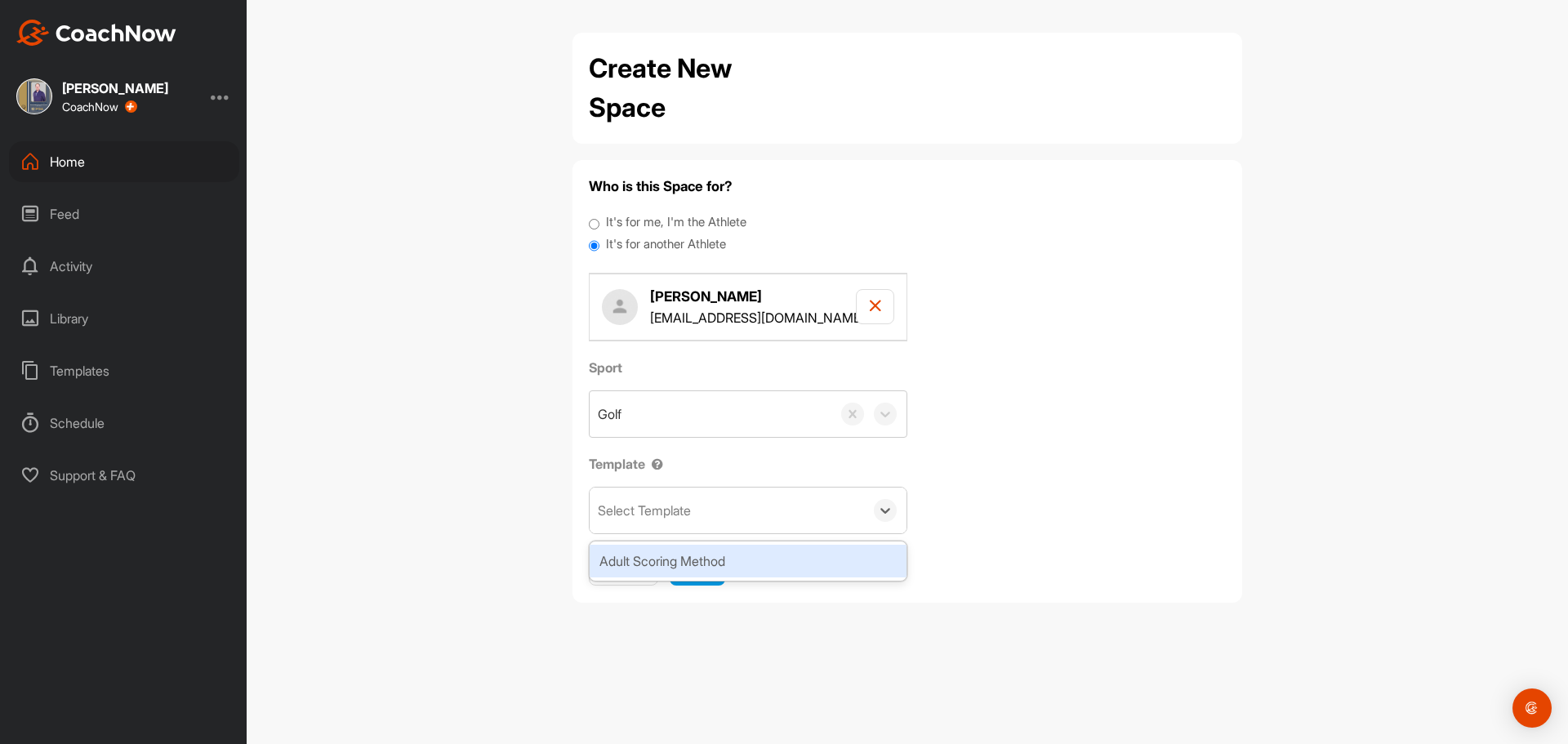
click at [641, 525] on div "Select Template" at bounding box center [728, 511] width 275 height 46
click at [644, 553] on div "Adult Scoring Method" at bounding box center [748, 561] width 317 height 33
click at [686, 555] on button "Next" at bounding box center [697, 568] width 55 height 35
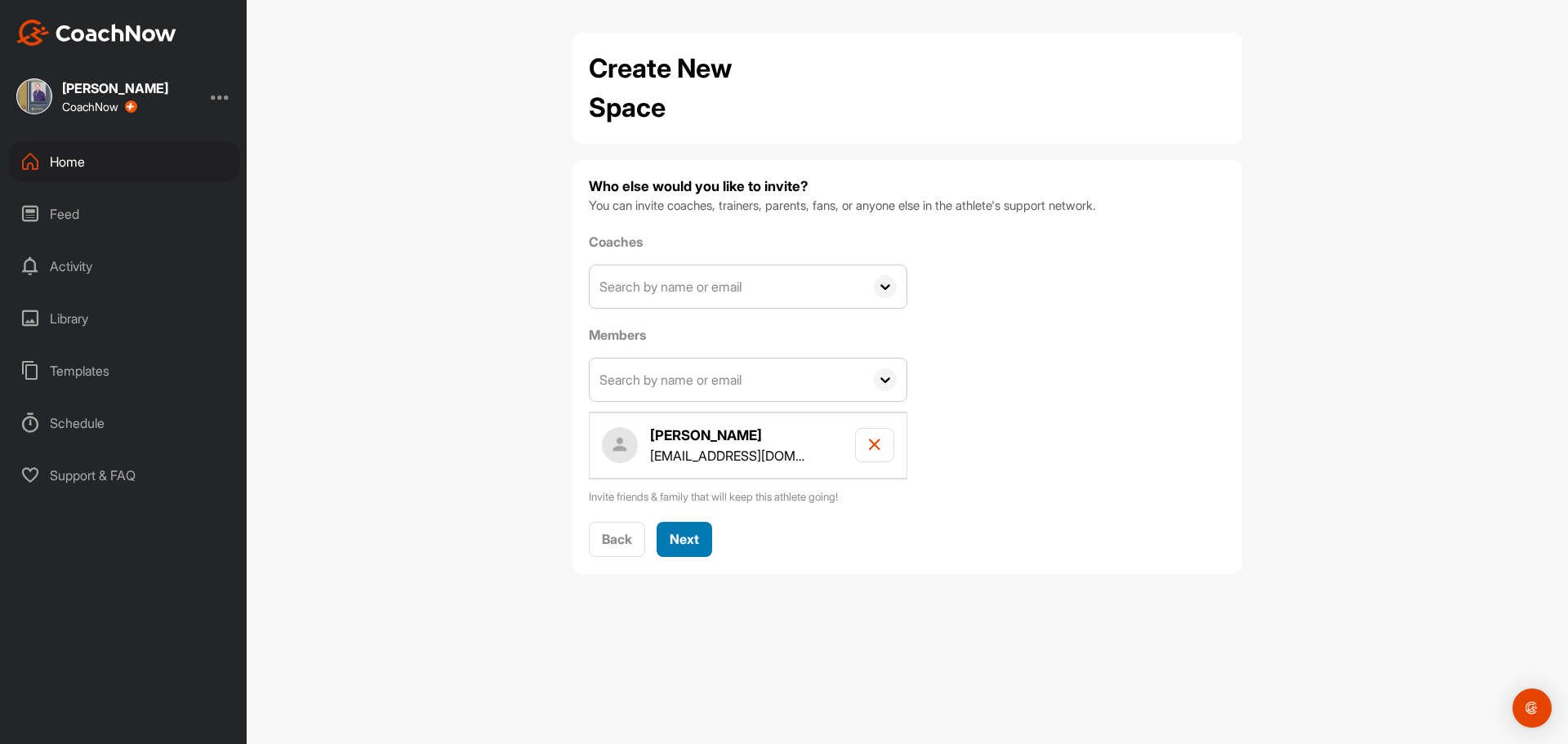
click at [663, 543] on button "Next" at bounding box center [684, 540] width 55 height 35
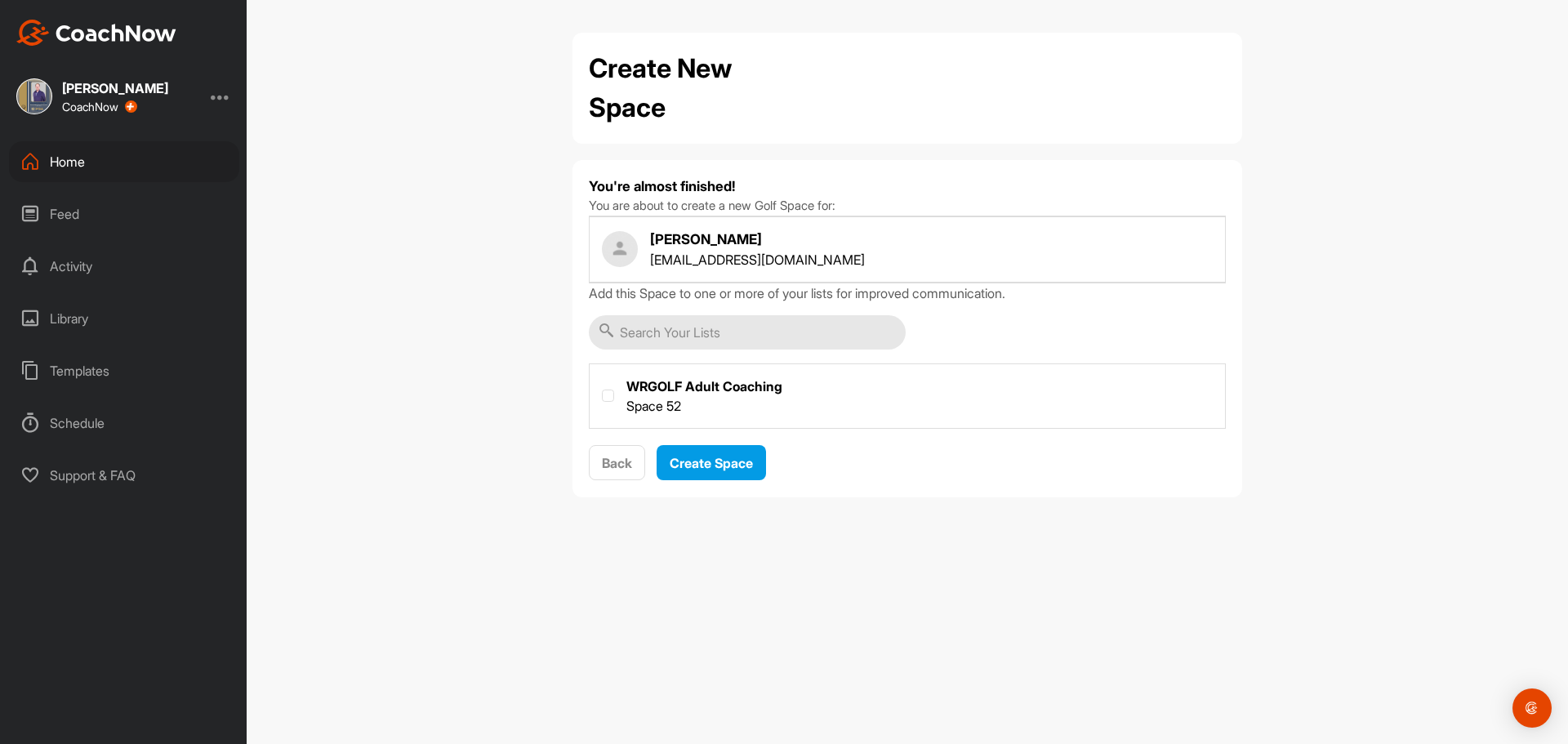
click at [657, 412] on label at bounding box center [907, 394] width 635 height 61
click at [603, 391] on input "checkbox" at bounding box center [602, 390] width 1 height 1
checkbox input "true"
click at [690, 448] on button "Create Space" at bounding box center [711, 463] width 109 height 35
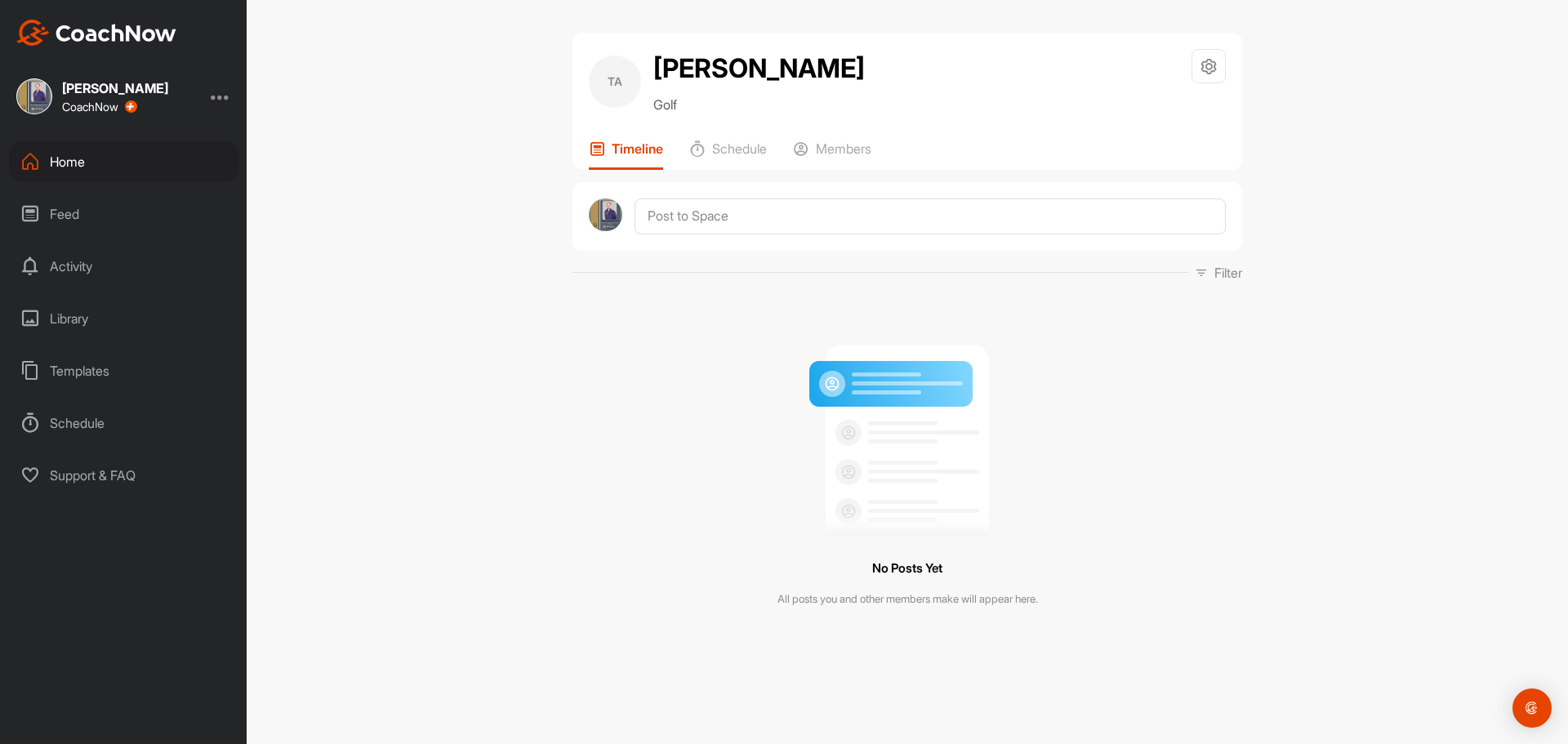
click at [75, 169] on div "Home" at bounding box center [124, 161] width 230 height 41
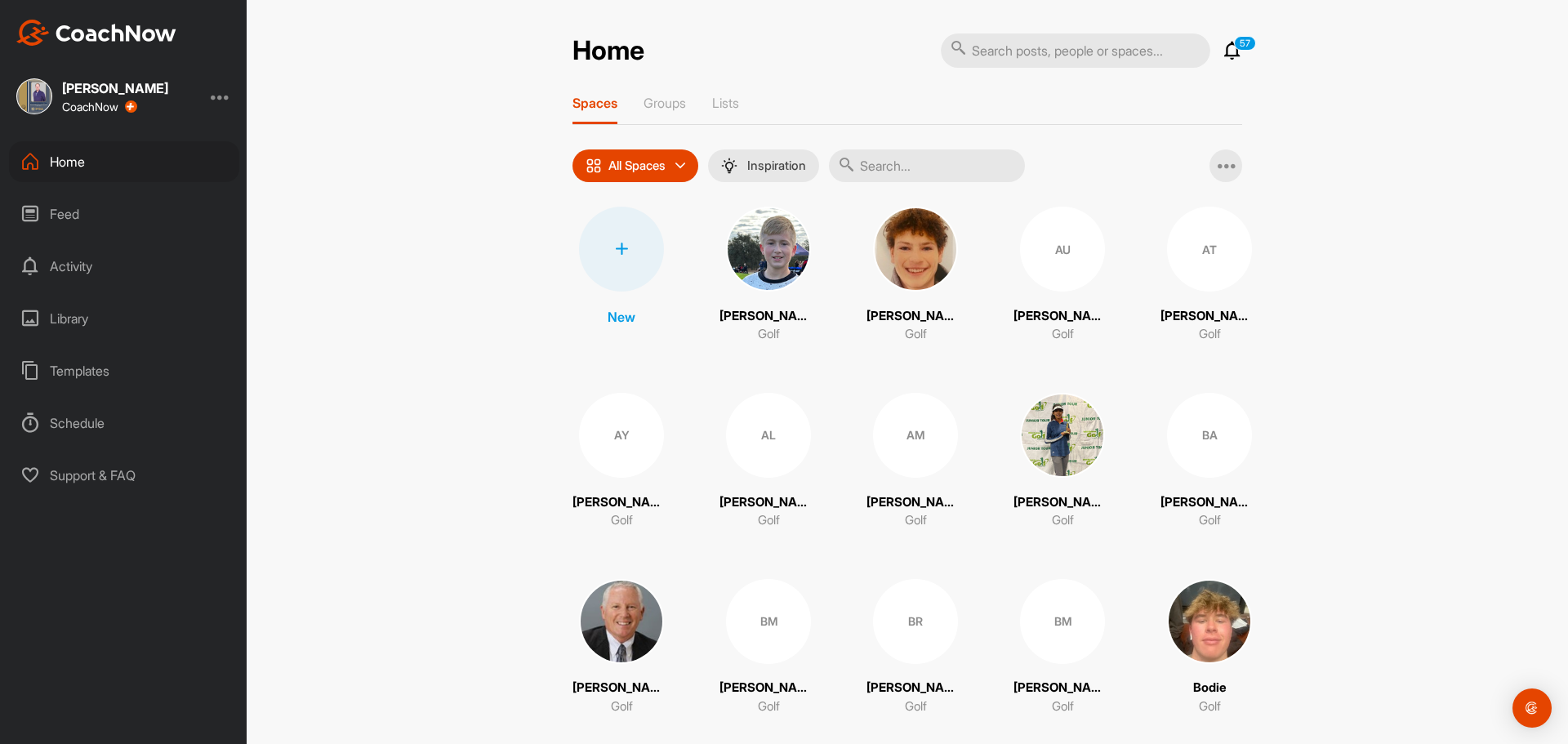
click at [603, 249] on div at bounding box center [622, 250] width 85 height 85
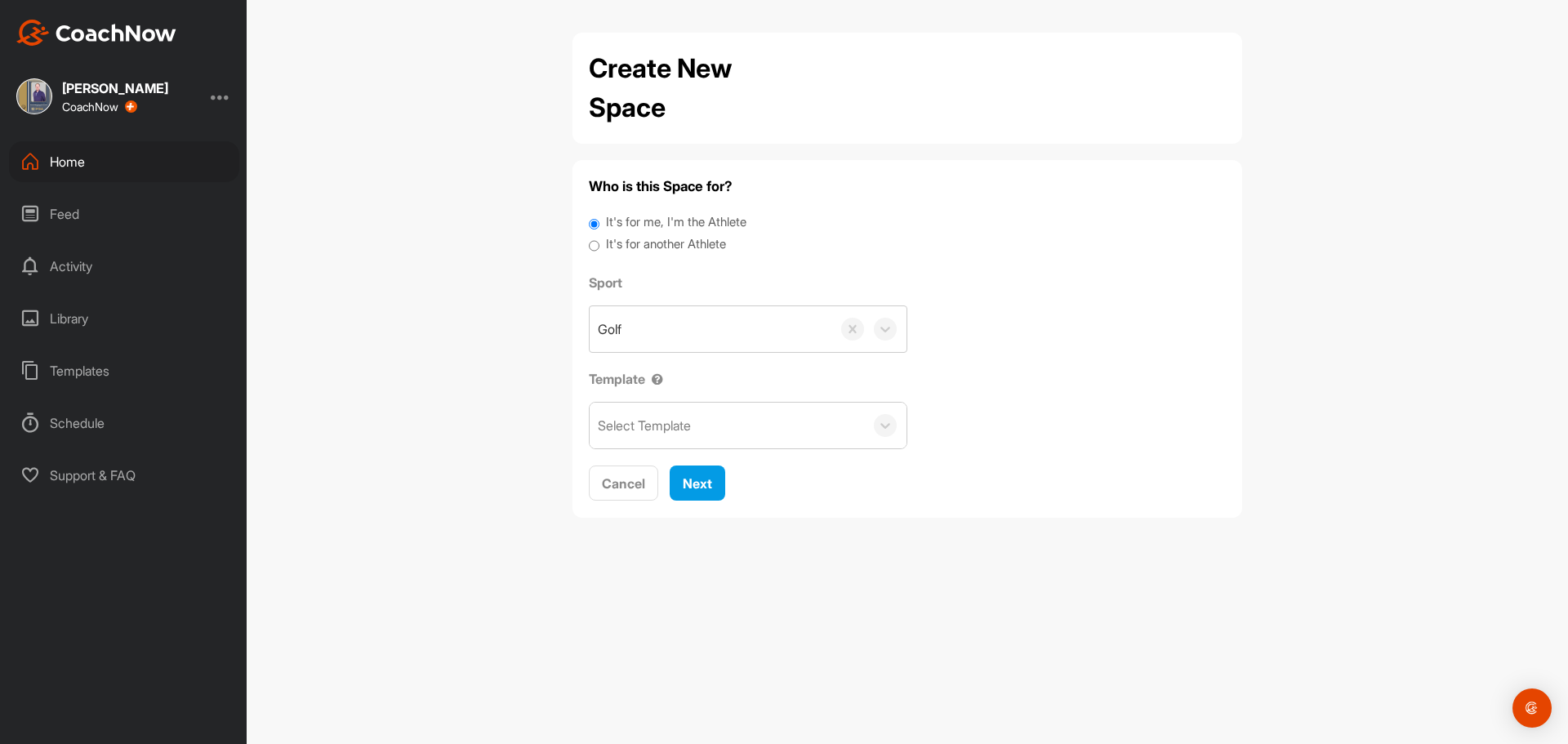
click at [672, 246] on label "It's for another Athlete" at bounding box center [666, 244] width 120 height 19
click at [599, 246] on input "It's for another Athlete" at bounding box center [595, 246] width 11 height 22
radio input "true"
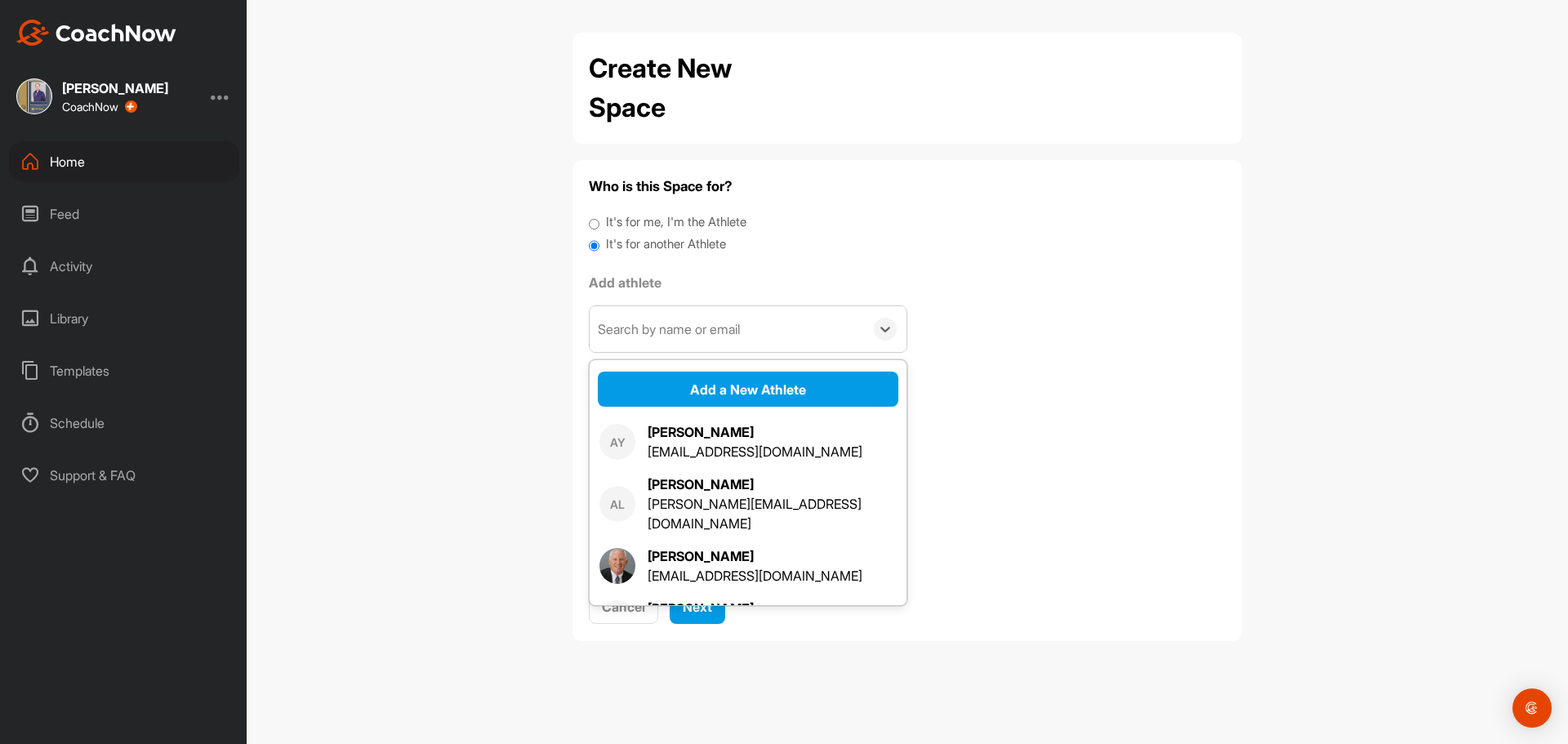
click at [654, 322] on div "Search by name or email" at bounding box center [669, 329] width 142 height 20
click at [712, 383] on button "Add a New Athlete" at bounding box center [748, 389] width 301 height 35
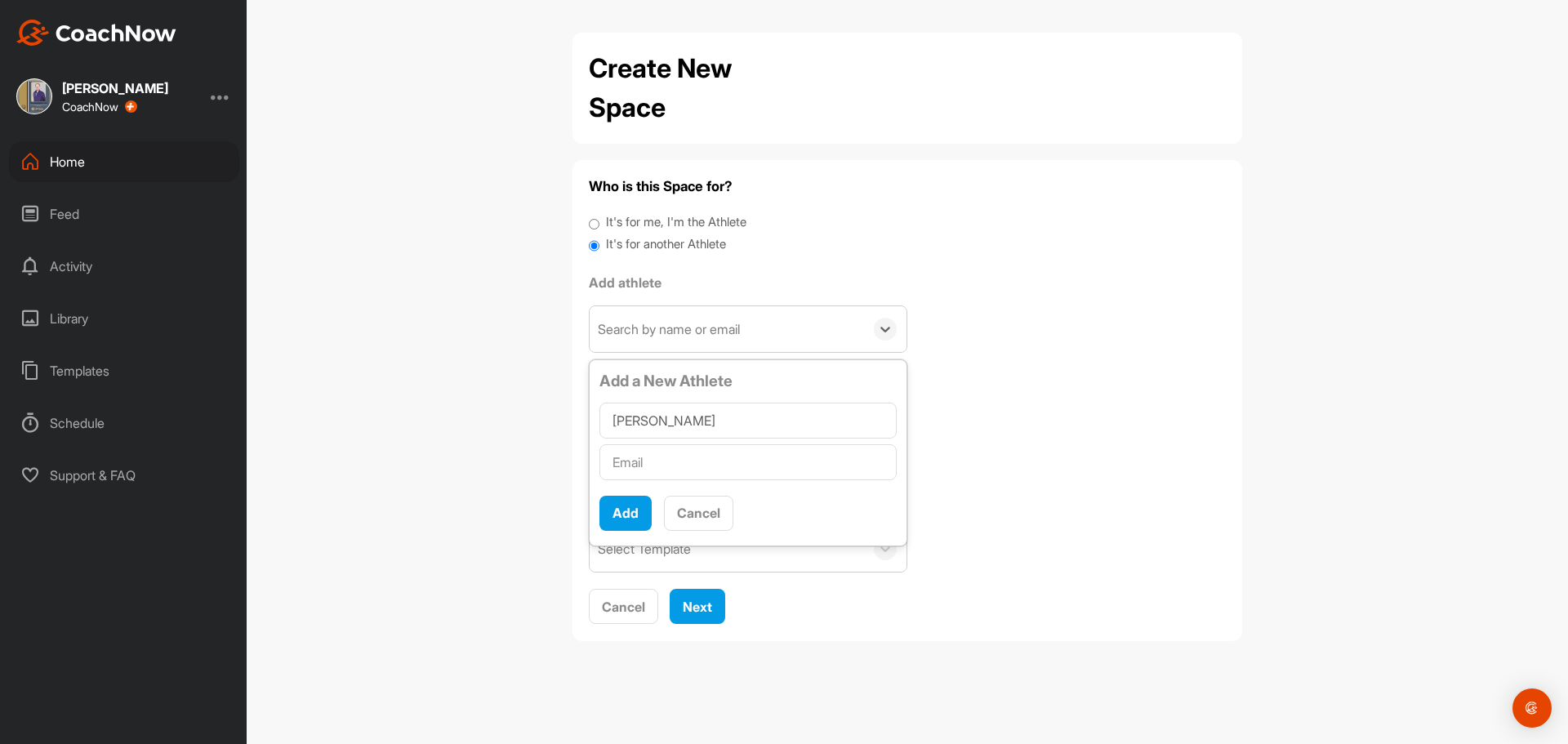
type input "Steve Godtland"
click at [677, 460] on input "text" at bounding box center [747, 463] width 297 height 36
click at [671, 461] on input "text" at bounding box center [747, 463] width 297 height 36
paste input "godtland@icloud.com"
type input "godtland@icloud.com"
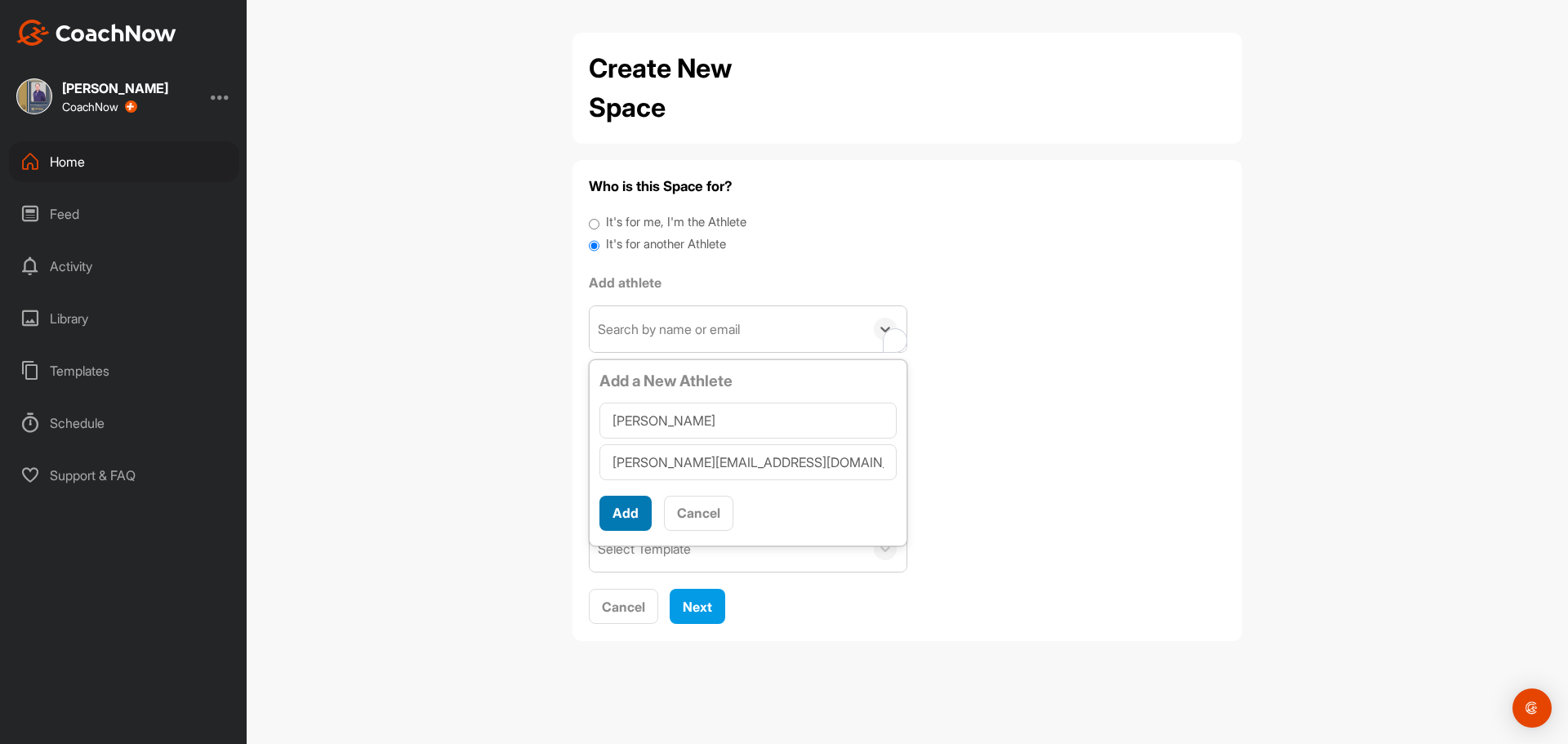
click at [625, 510] on button "Add" at bounding box center [625, 513] width 52 height 35
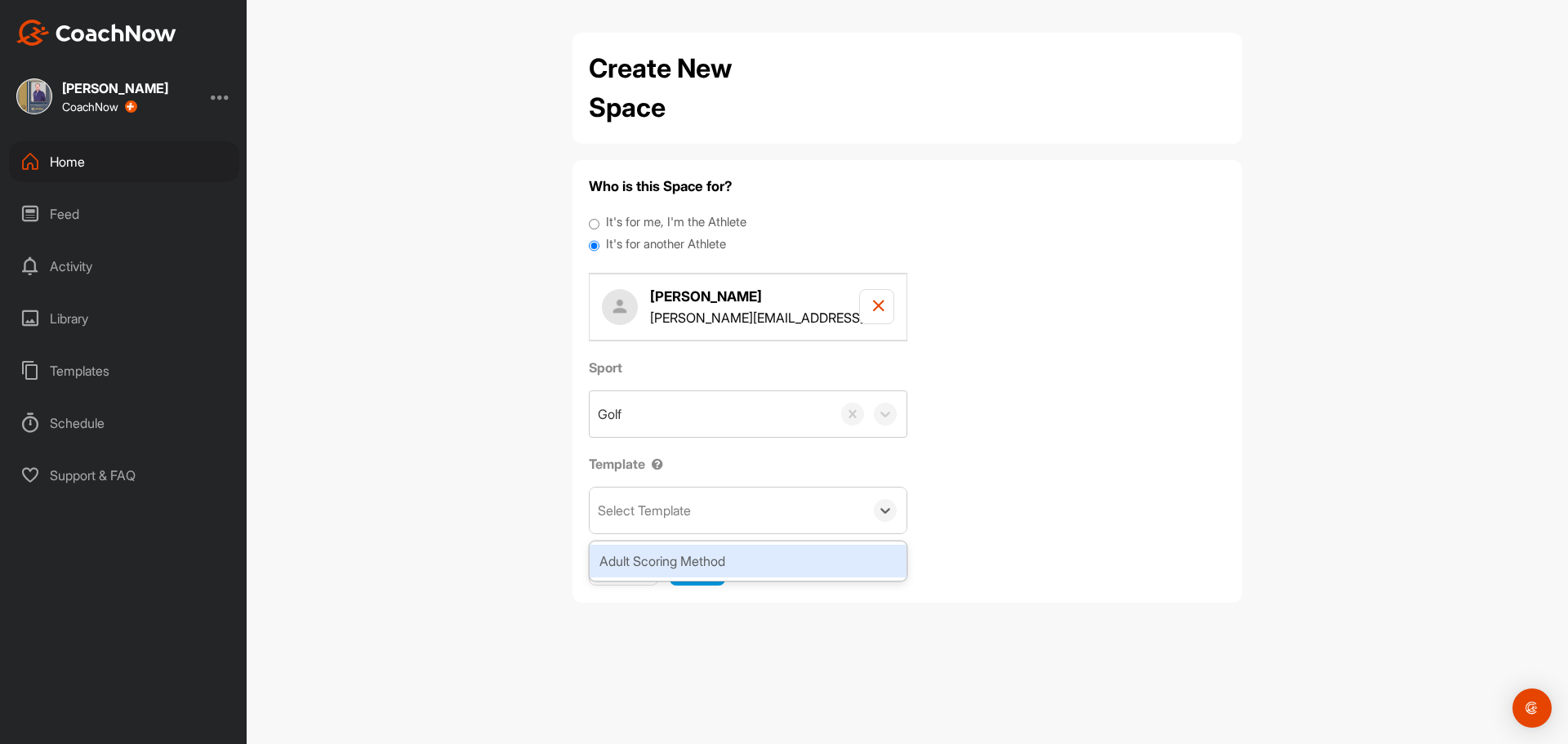
click at [662, 517] on div "Select Template" at bounding box center [644, 511] width 93 height 20
click at [667, 561] on div "Adult Scoring Method" at bounding box center [748, 561] width 317 height 33
click at [691, 562] on span "Next" at bounding box center [698, 568] width 30 height 16
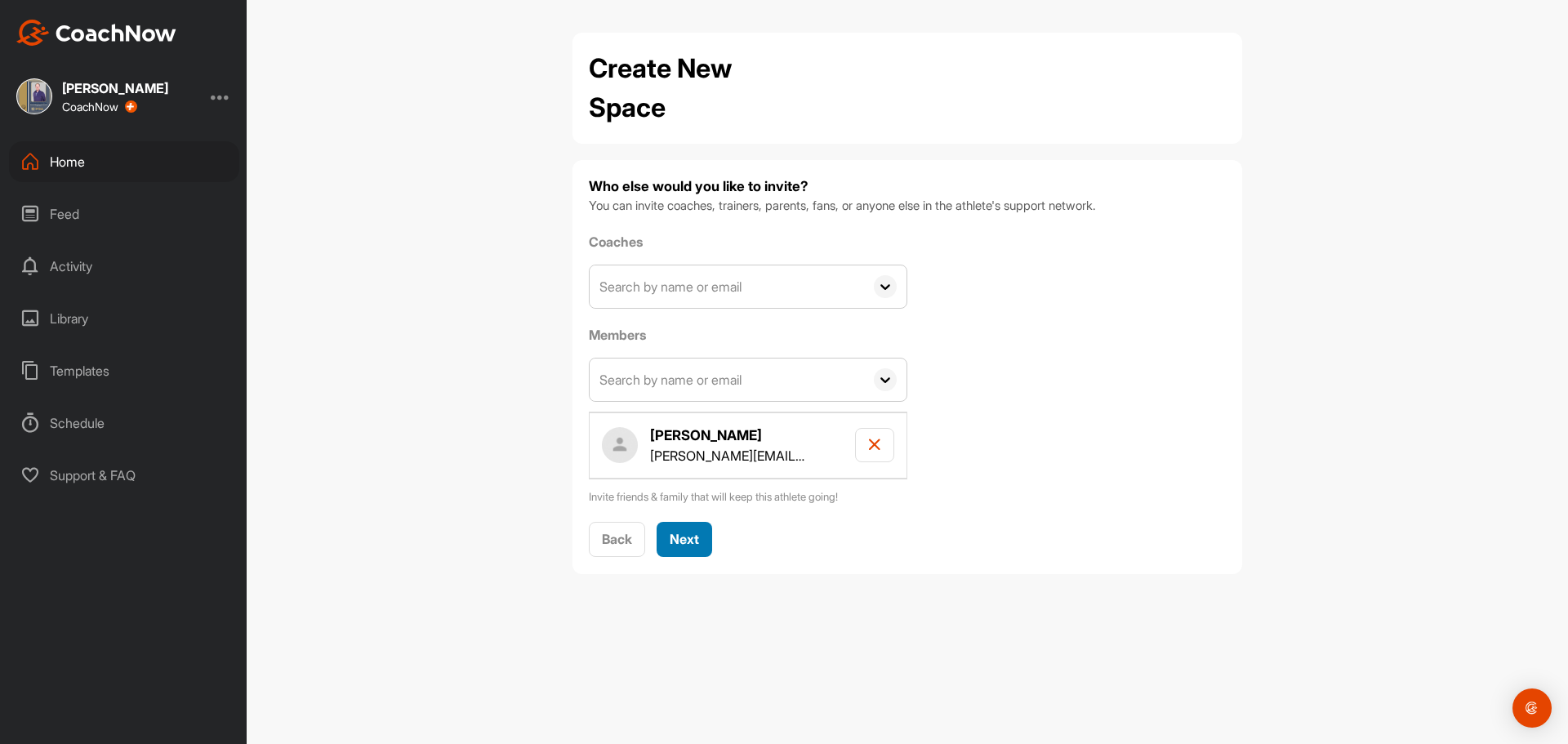
click at [681, 548] on div "Next" at bounding box center [684, 540] width 30 height 20
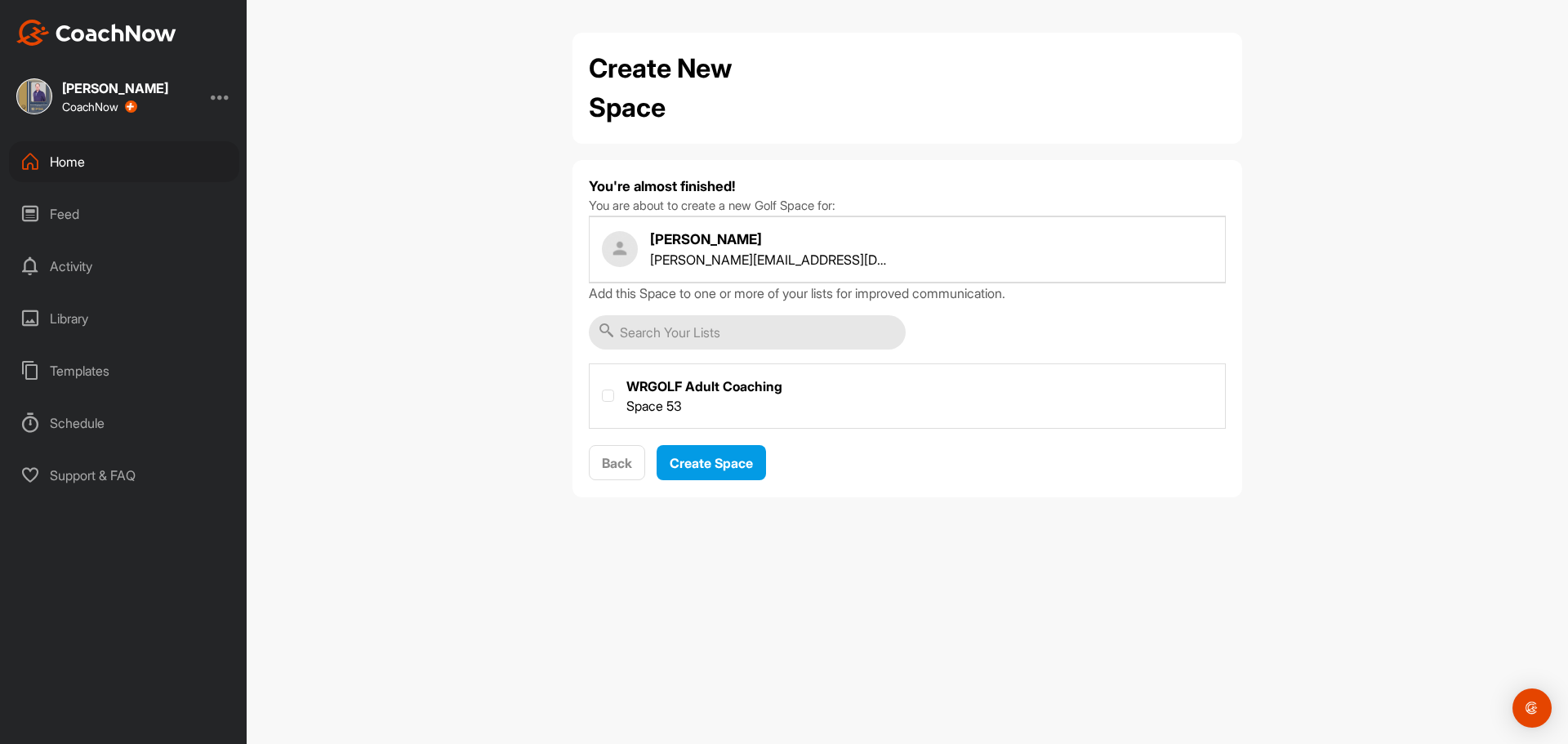
click at [690, 398] on label at bounding box center [907, 394] width 635 height 61
click at [603, 391] on input "checkbox" at bounding box center [602, 390] width 1 height 1
checkbox input "true"
click at [700, 462] on span "Create Space" at bounding box center [711, 463] width 83 height 16
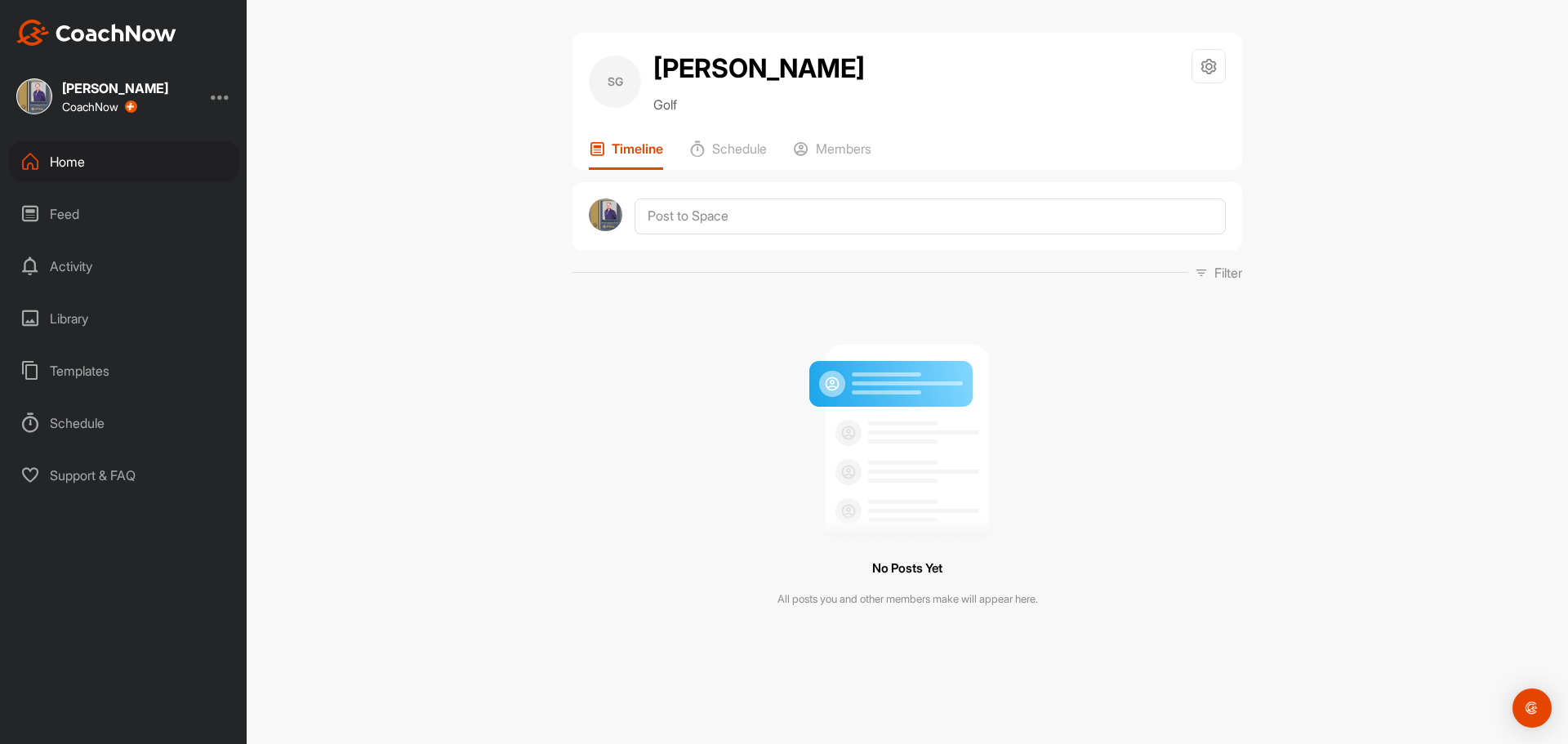
click at [62, 155] on div "Home" at bounding box center [124, 161] width 230 height 41
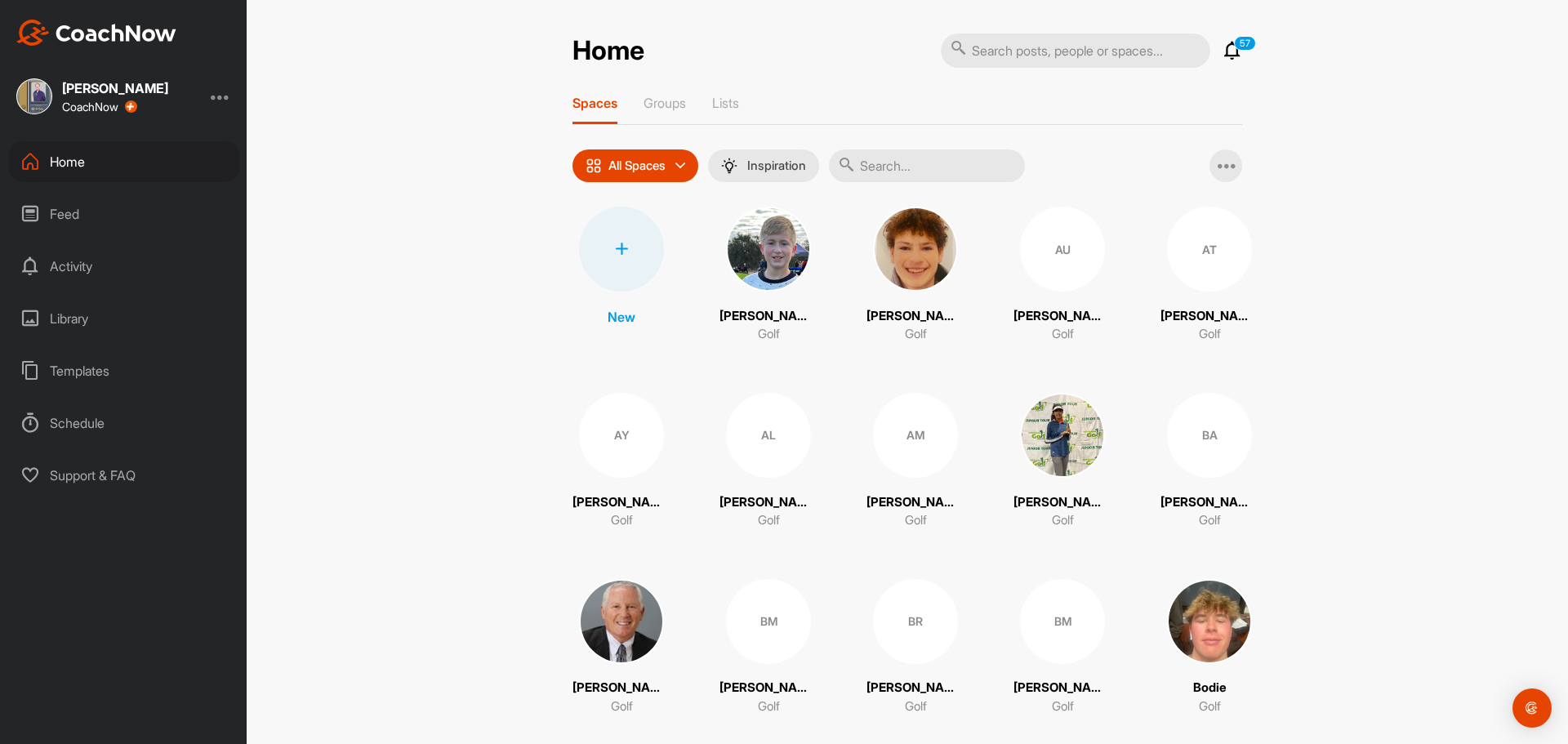
click at [639, 276] on div at bounding box center [622, 250] width 85 height 85
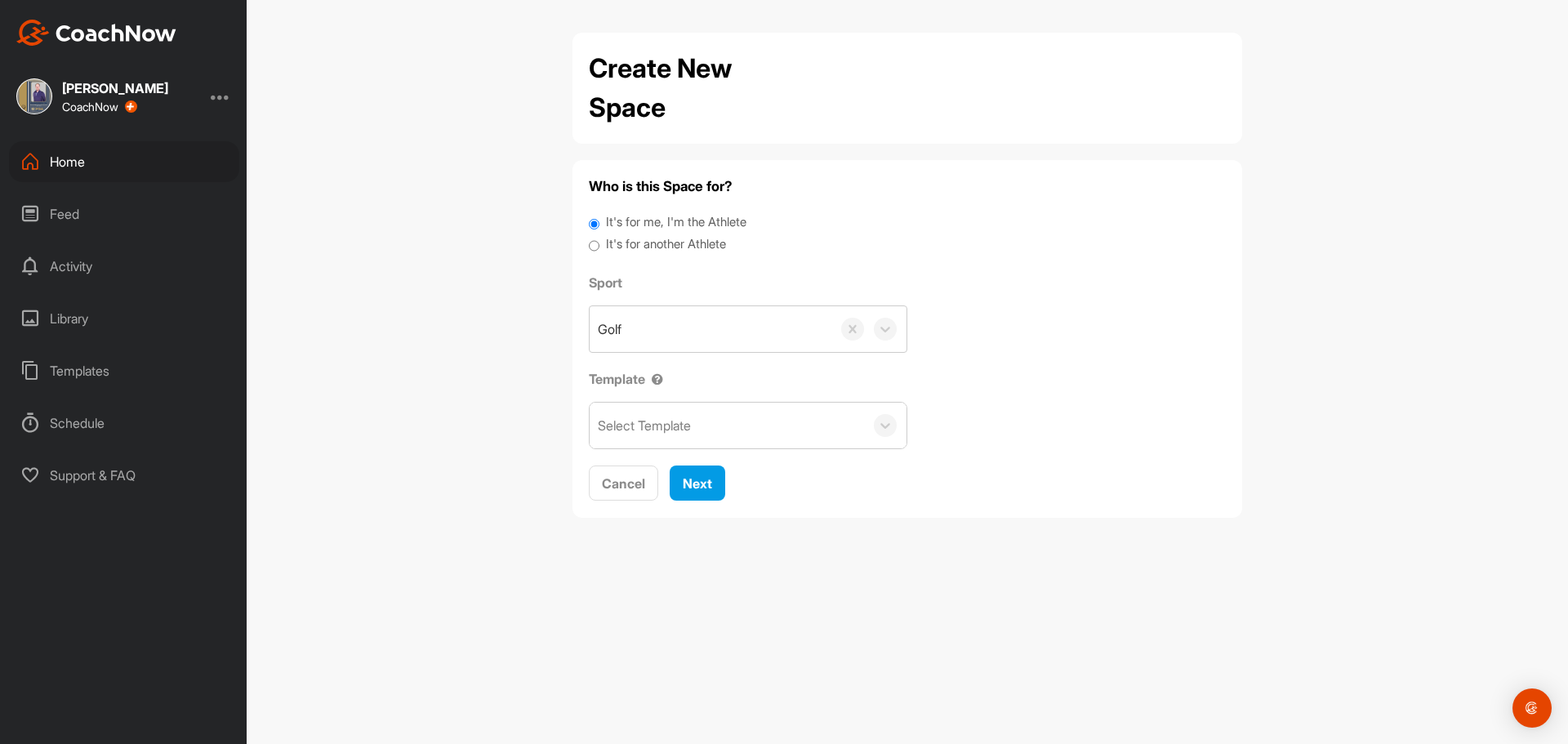
click at [661, 244] on label "It's for another Athlete" at bounding box center [666, 244] width 120 height 19
click at [599, 244] on input "It's for another Athlete" at bounding box center [595, 246] width 11 height 22
radio input "true"
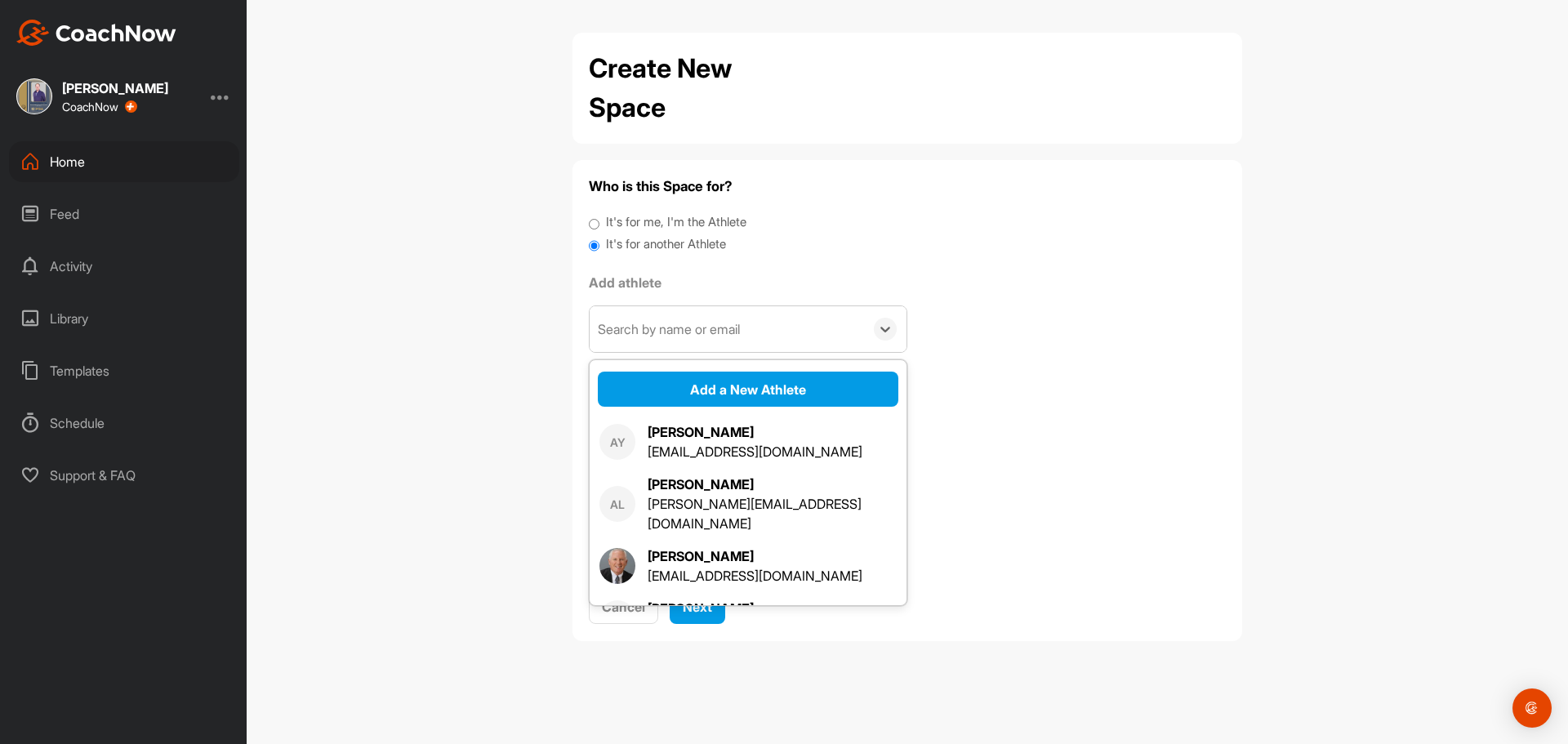
click at [643, 316] on div "Search by name or email" at bounding box center [728, 329] width 275 height 46
click at [698, 388] on button "Add a New Athlete" at bounding box center [748, 389] width 301 height 35
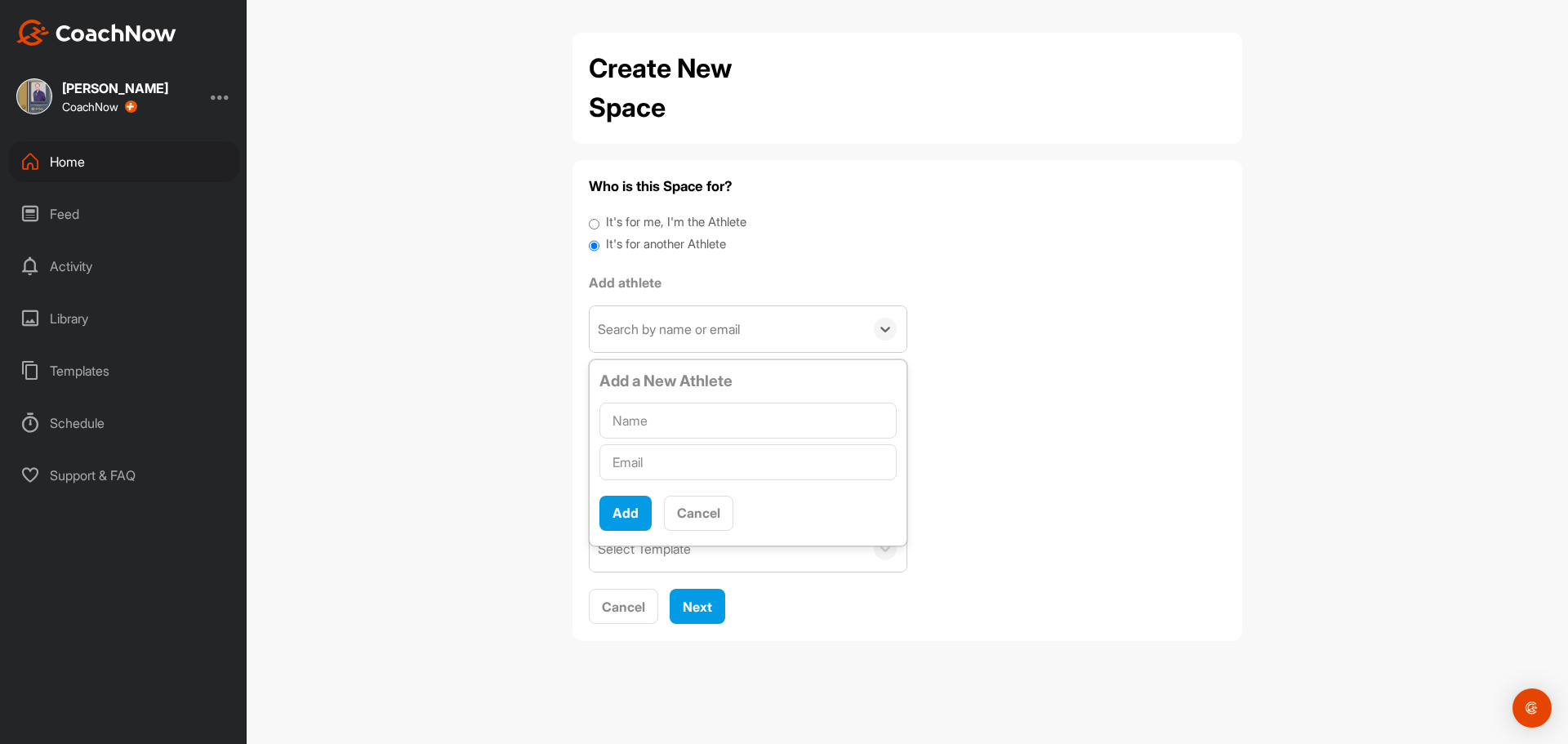
click at [688, 412] on input "text" at bounding box center [747, 421] width 297 height 36
type input "Gregg Borgstrom"
click at [677, 455] on input "text" at bounding box center [747, 463] width 297 height 36
click at [641, 465] on input "text" at bounding box center [747, 463] width 297 height 36
paste input "greggborgstrom550@gmail.com"
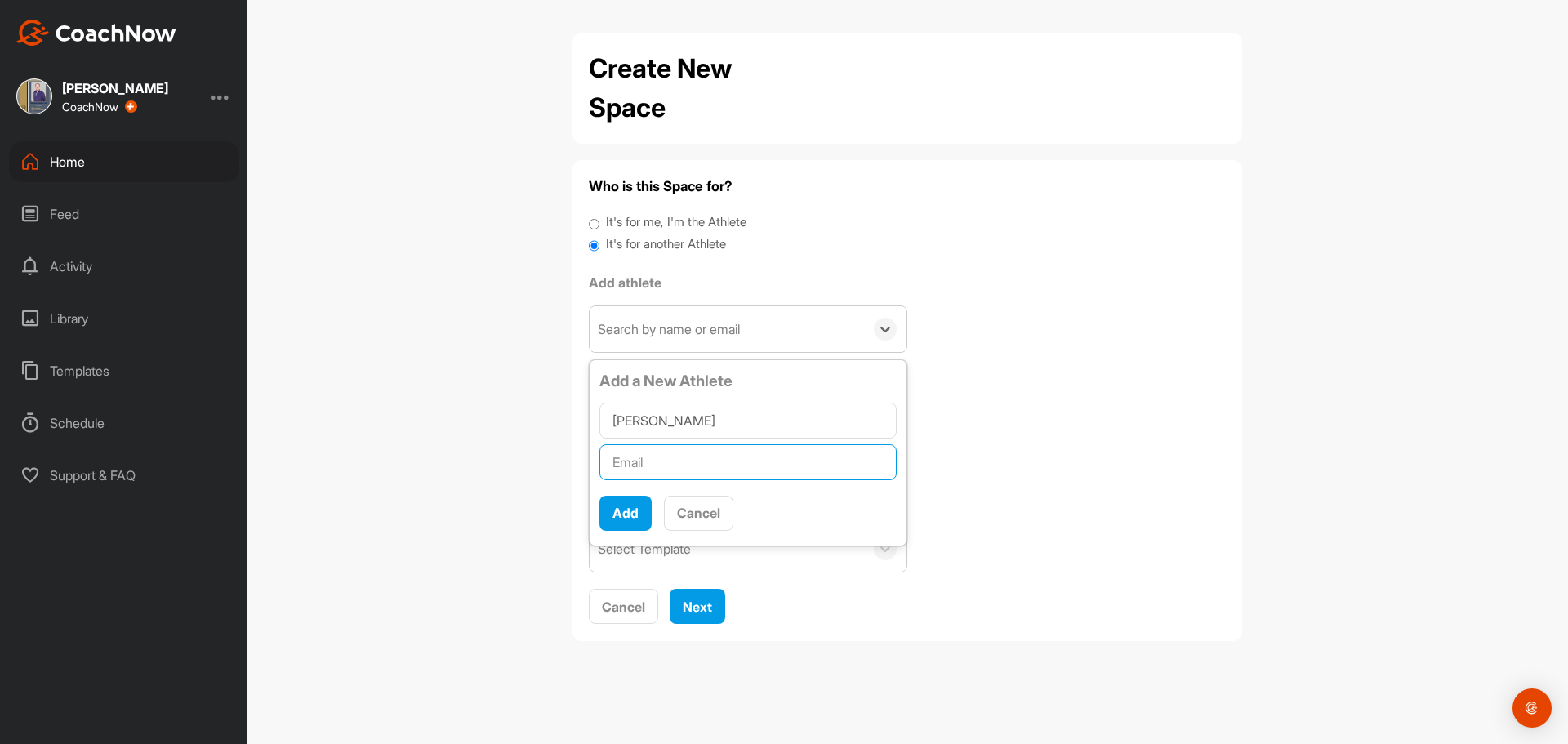
type input "greggborgstrom550@gmail.com"
click at [624, 500] on button "Add" at bounding box center [625, 513] width 52 height 35
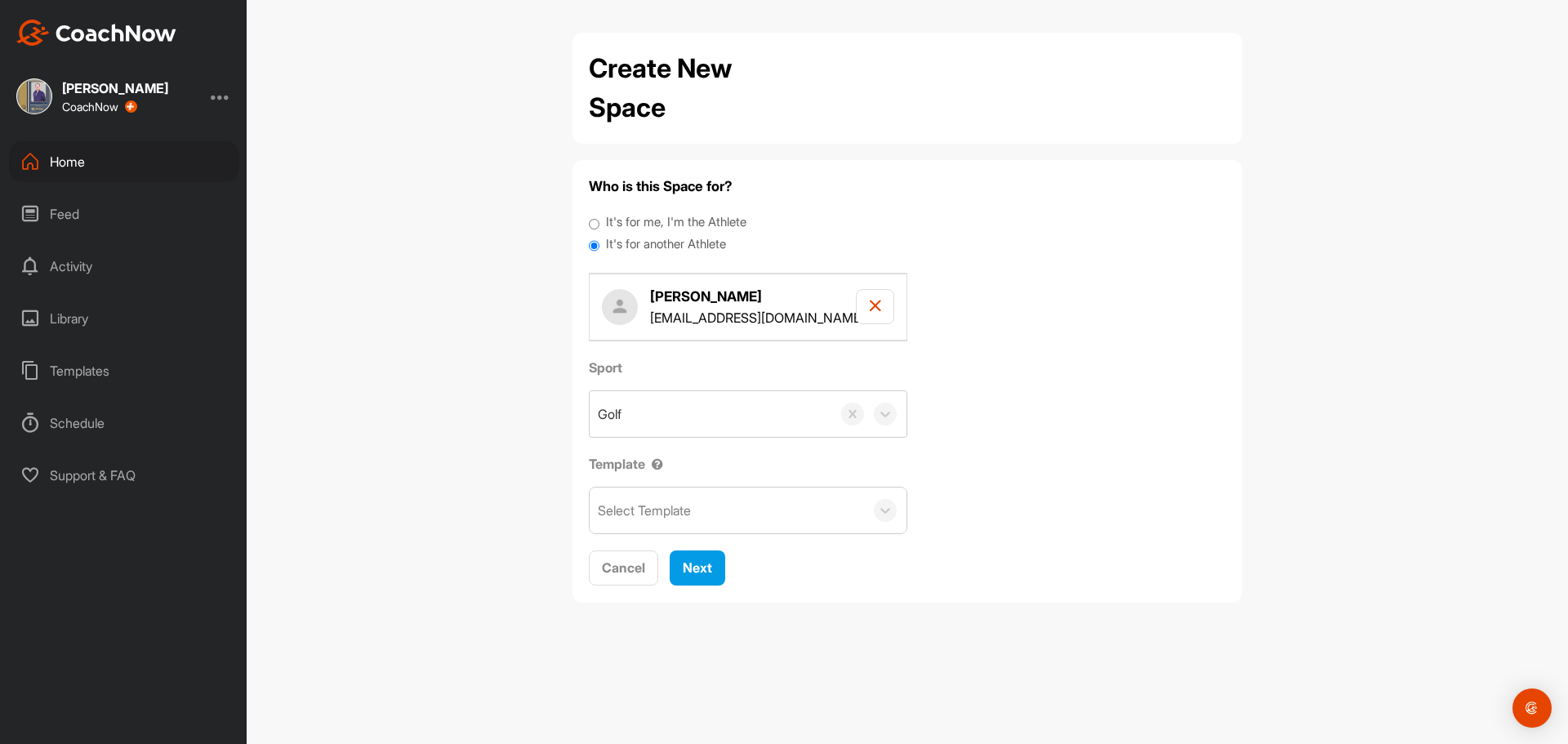
click at [636, 519] on div "Select Template" at bounding box center [644, 511] width 93 height 20
click at [665, 567] on div "Adult Scoring Method" at bounding box center [748, 561] width 317 height 33
click at [692, 567] on span "Next" at bounding box center [698, 568] width 30 height 16
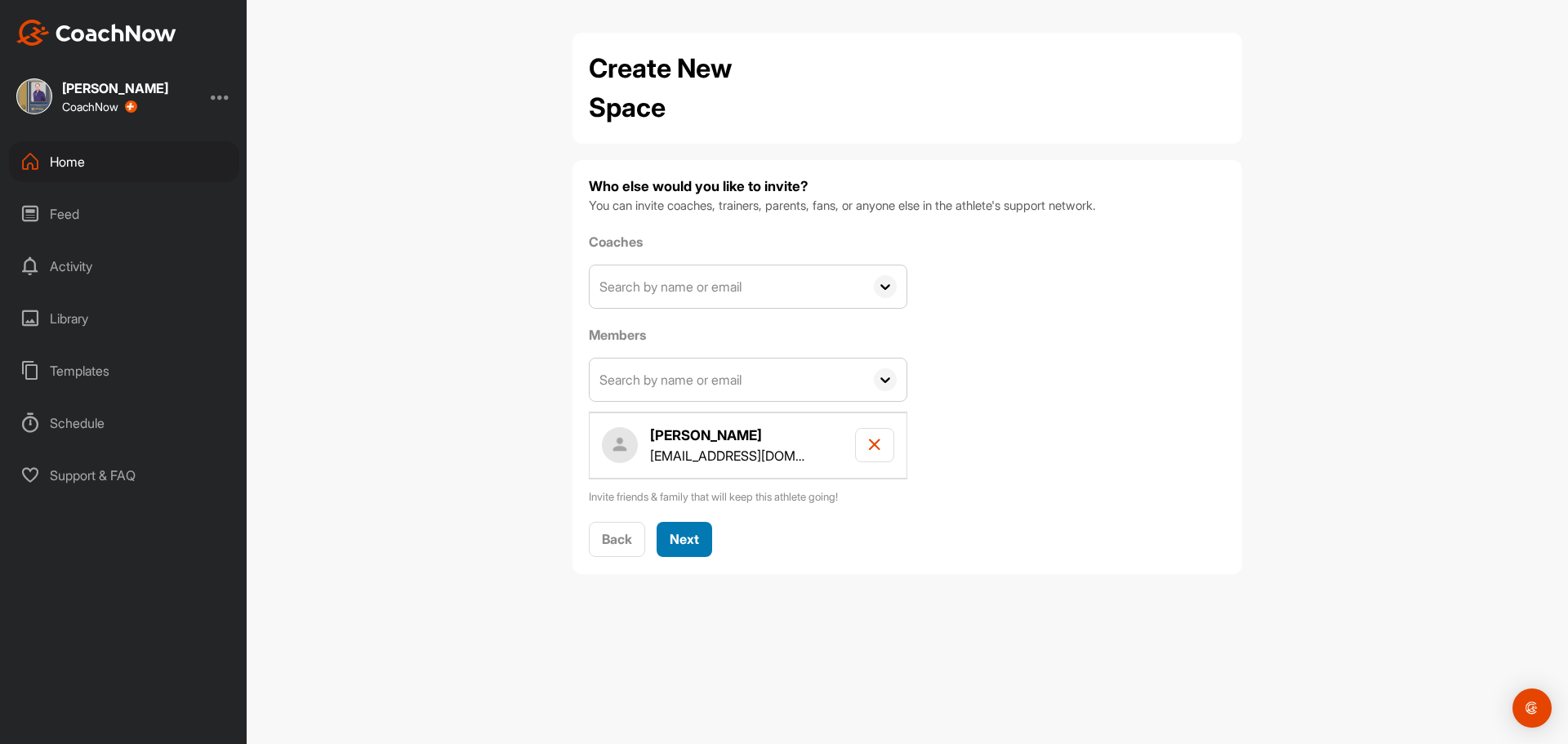
click at [679, 540] on span "Next" at bounding box center [684, 539] width 30 height 16
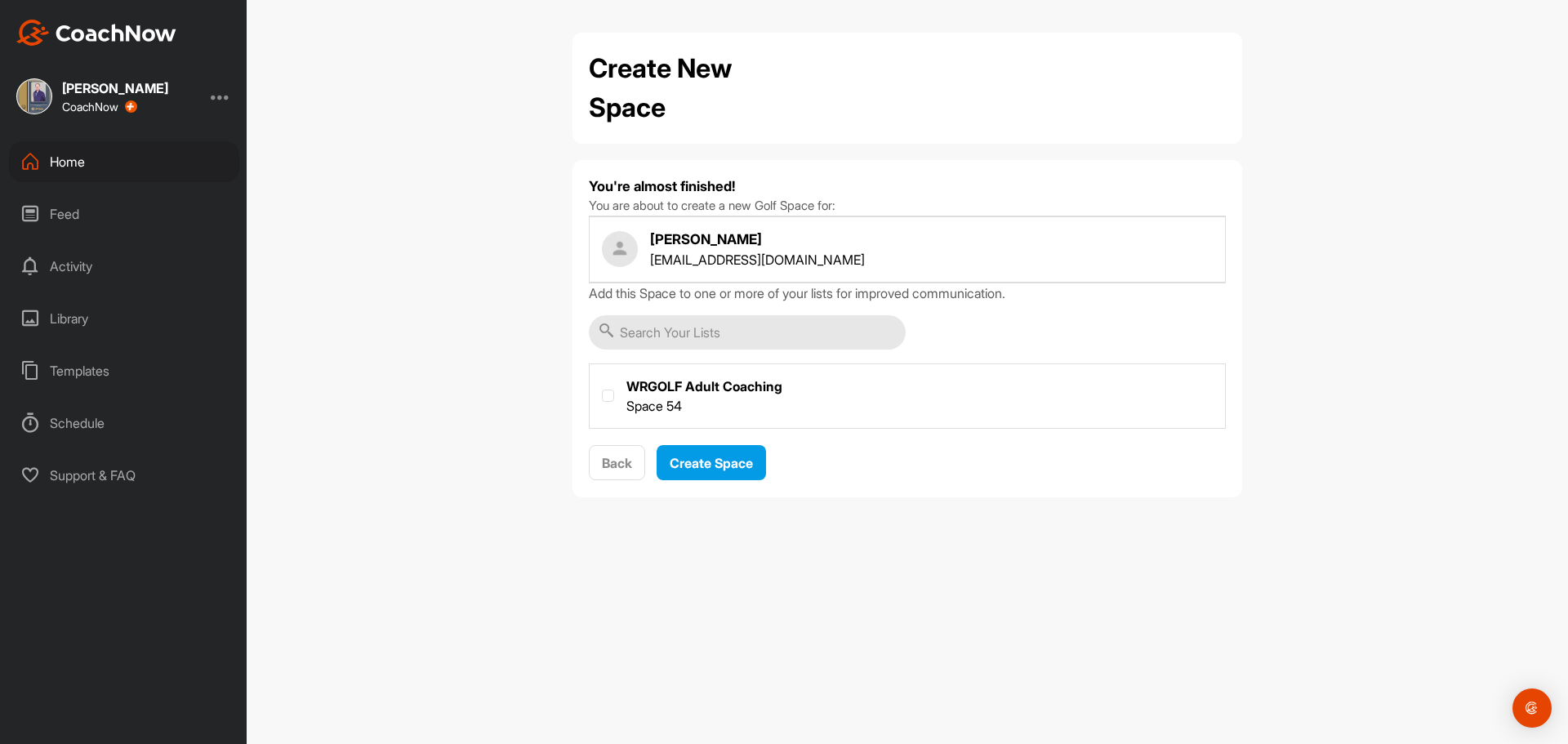
click at [709, 418] on label at bounding box center [907, 394] width 635 height 61
click at [603, 391] on input "checkbox" at bounding box center [602, 390] width 1 height 1
checkbox input "true"
click at [709, 467] on span "Create Space" at bounding box center [711, 463] width 83 height 16
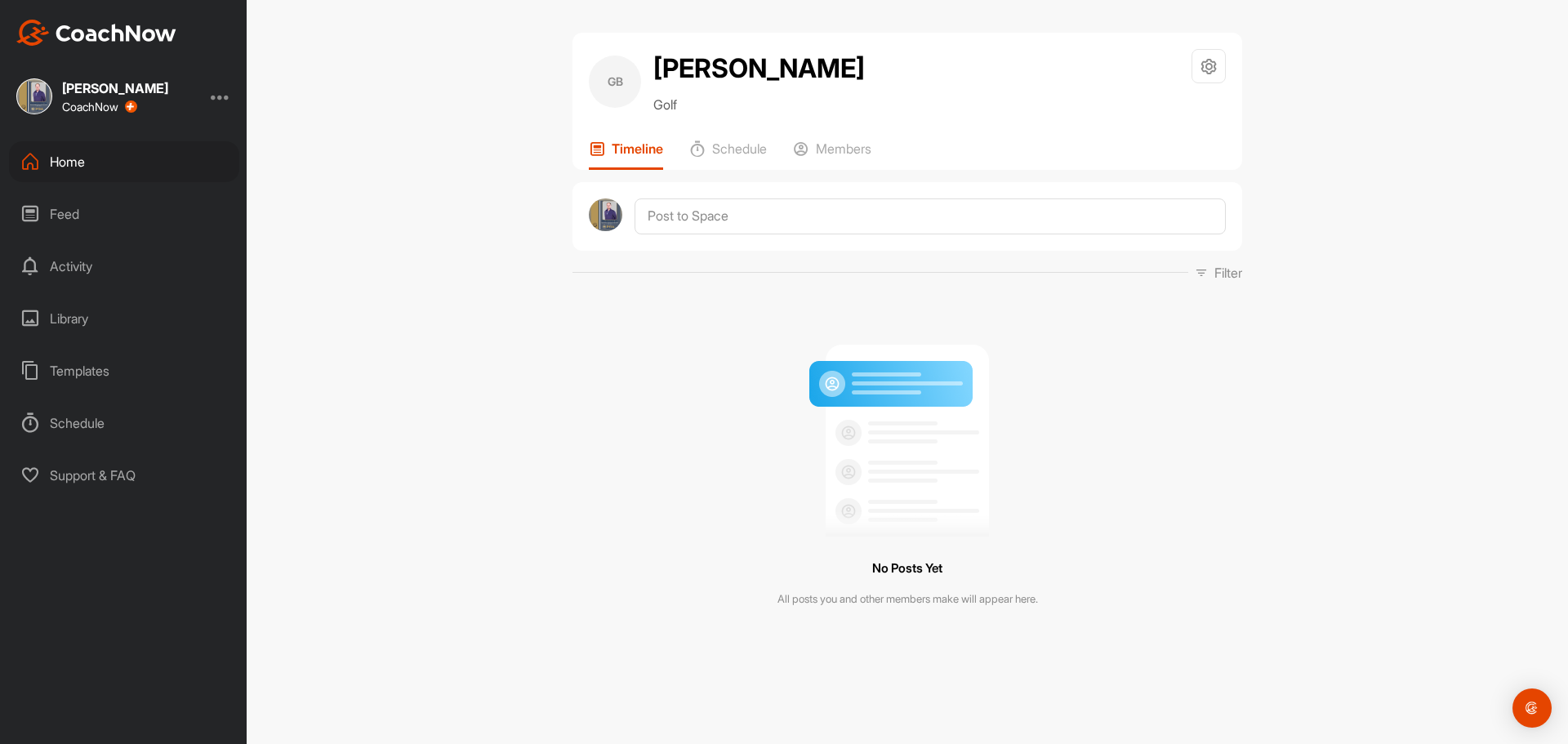
click at [49, 148] on div "Home" at bounding box center [124, 161] width 230 height 41
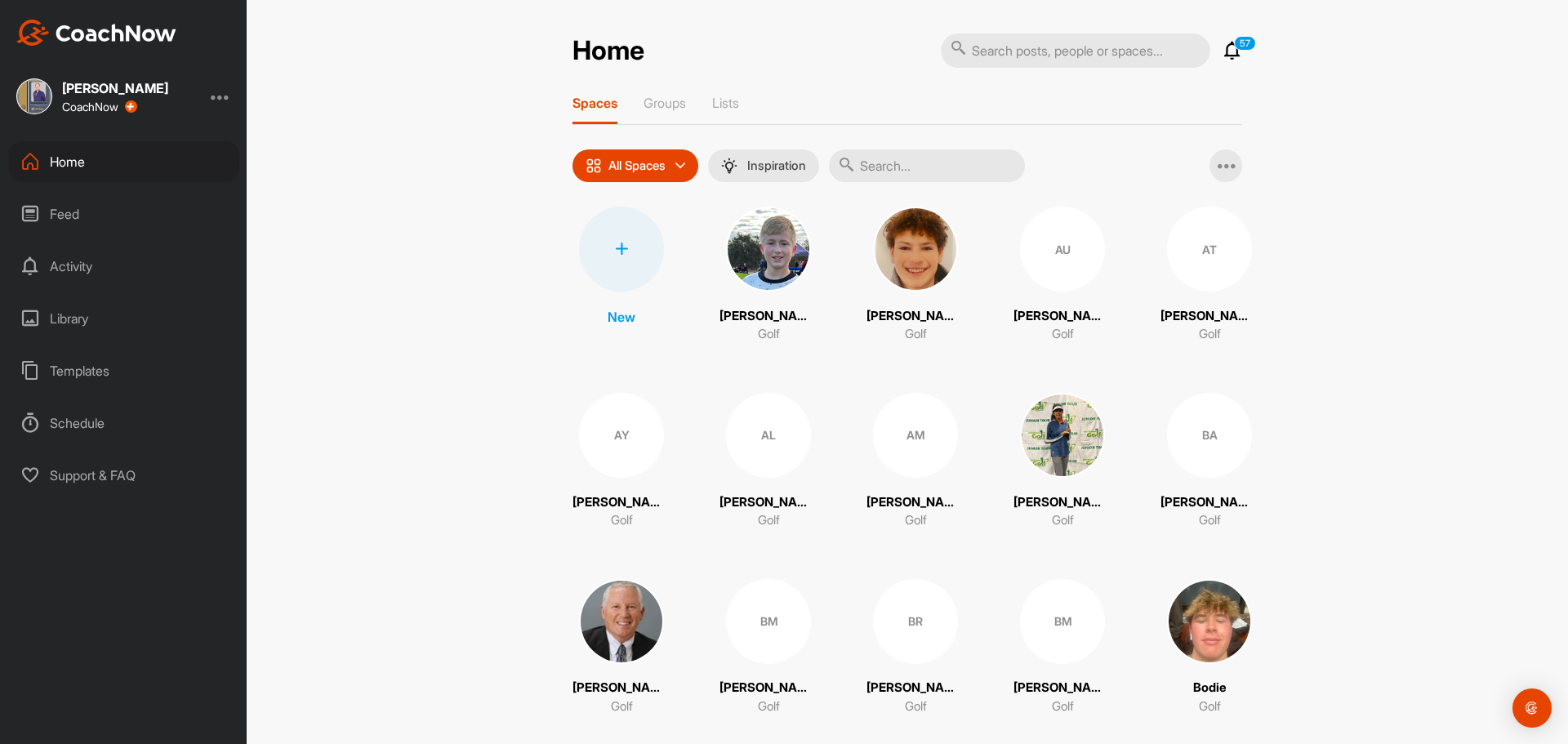
click at [615, 225] on div at bounding box center [622, 250] width 85 height 85
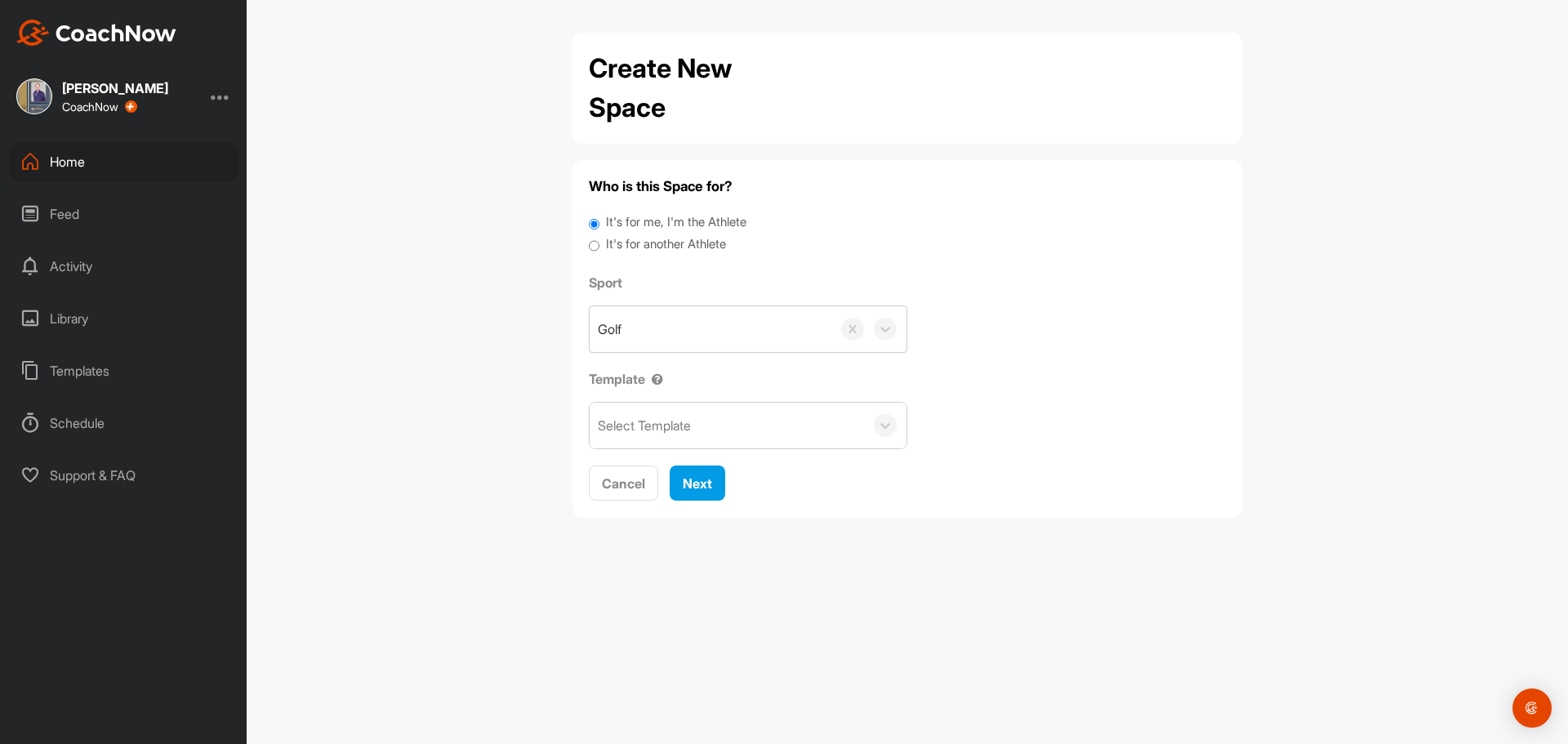
click at [625, 248] on label "It's for another Athlete" at bounding box center [666, 244] width 120 height 19
click at [599, 248] on input "It's for another Athlete" at bounding box center [595, 246] width 11 height 22
radio input "true"
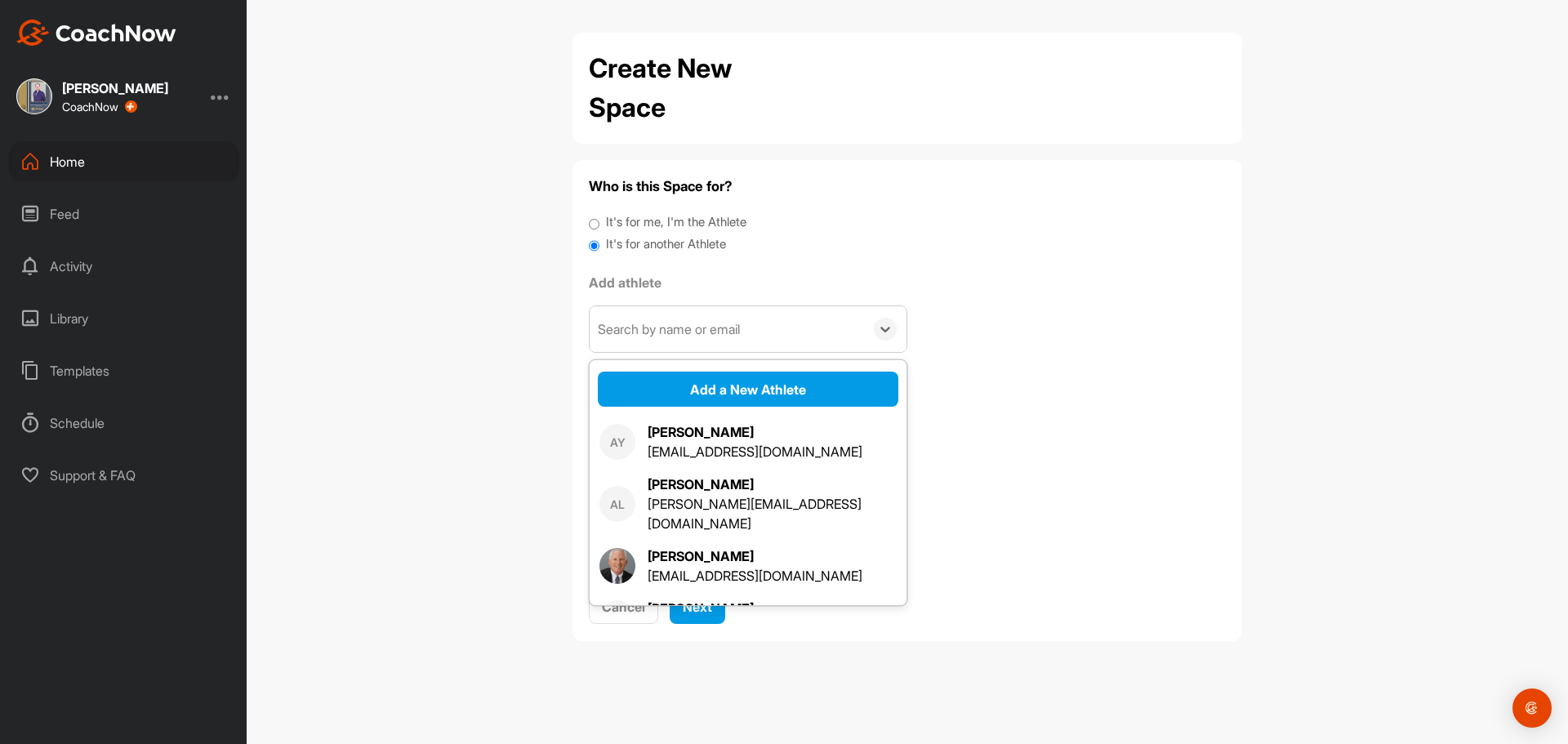
click at [694, 342] on div "Search by name or email" at bounding box center [728, 329] width 275 height 46
click at [718, 384] on button "Add a New Athlete" at bounding box center [748, 389] width 301 height 35
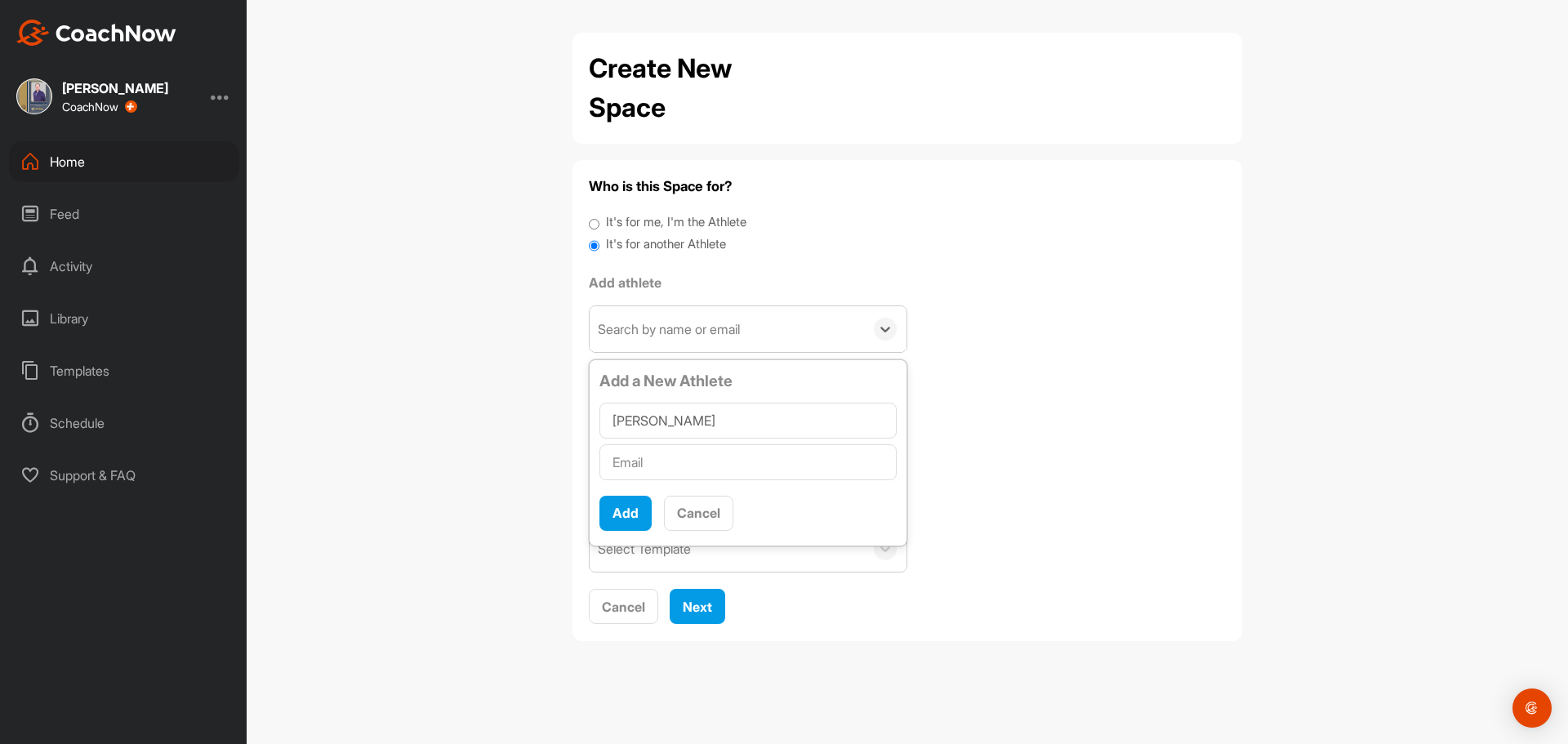
type input "Joe DiMaria"
drag, startPoint x: 653, startPoint y: 465, endPoint x: 268, endPoint y: 26, distance: 583.9
click at [650, 462] on input "text" at bounding box center [747, 463] width 297 height 36
click at [687, 463] on input "text" at bounding box center [747, 463] width 297 height 36
paste input "jfdimaria@gmail.com"
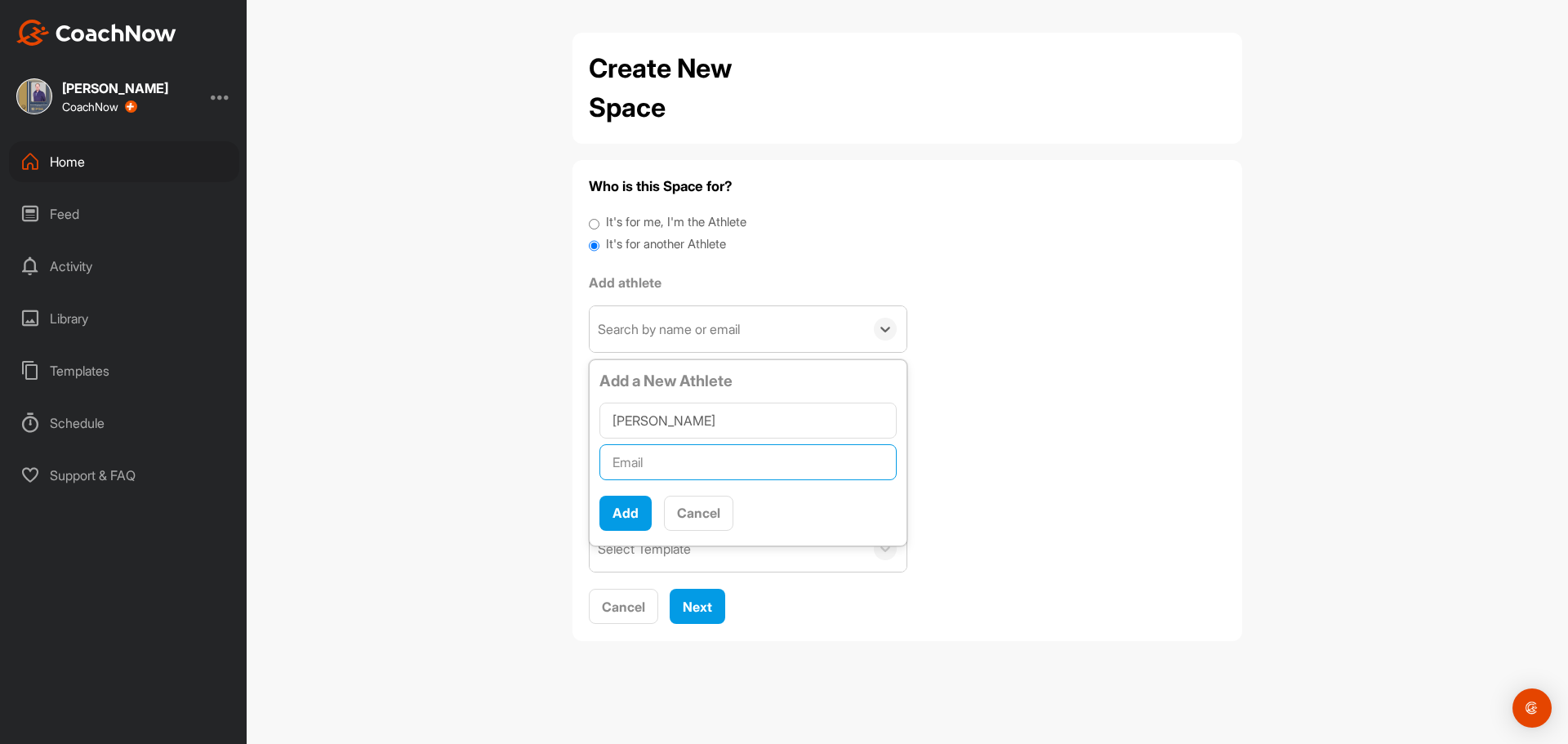
type input "jfdimaria@gmail.com"
click at [634, 504] on button "Add" at bounding box center [625, 513] width 52 height 35
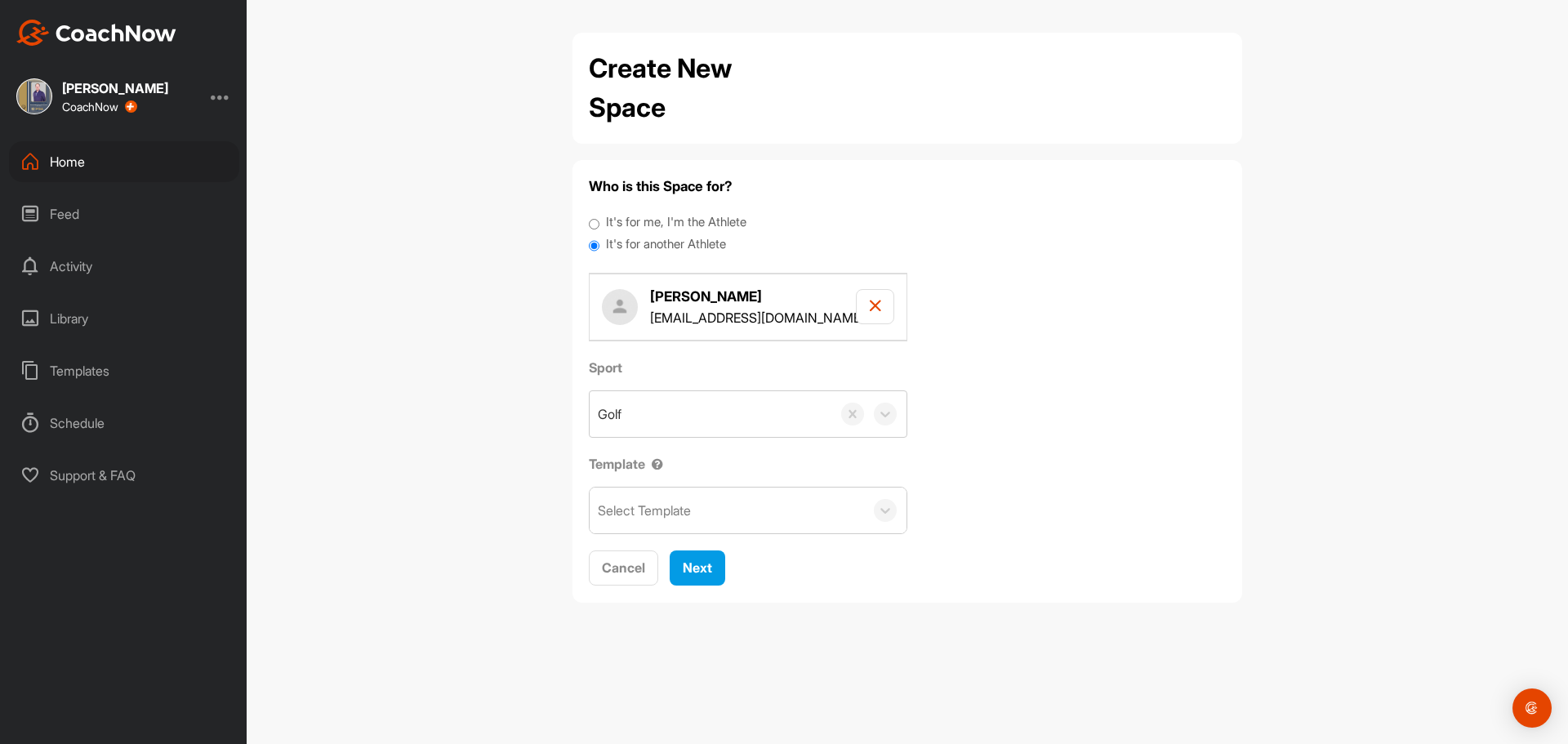
click at [646, 524] on div "Select Template" at bounding box center [728, 511] width 275 height 46
click at [667, 556] on div "Adult Scoring Method" at bounding box center [748, 561] width 317 height 33
click at [709, 558] on div "Next" at bounding box center [698, 568] width 30 height 20
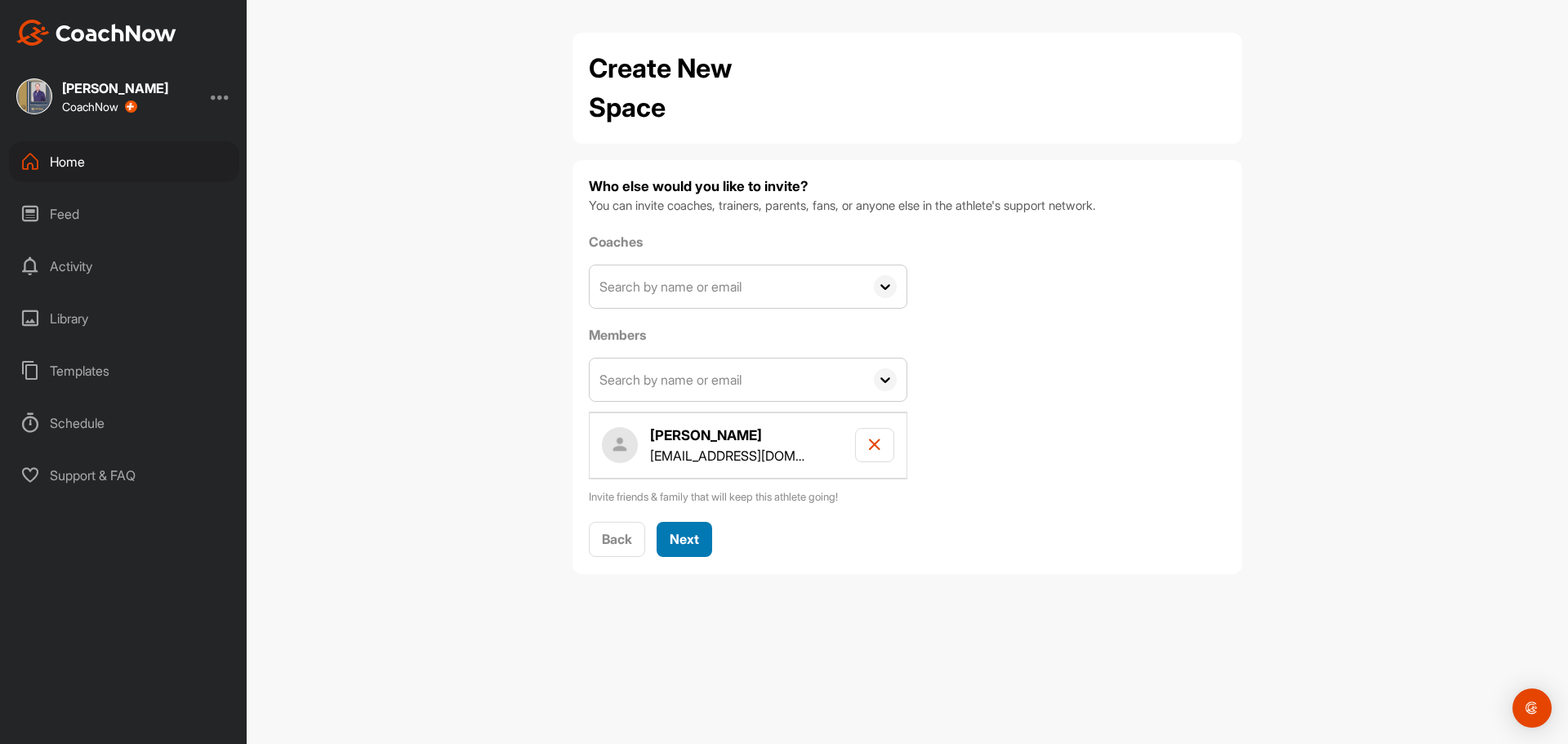
click at [690, 538] on span "Next" at bounding box center [684, 539] width 30 height 16
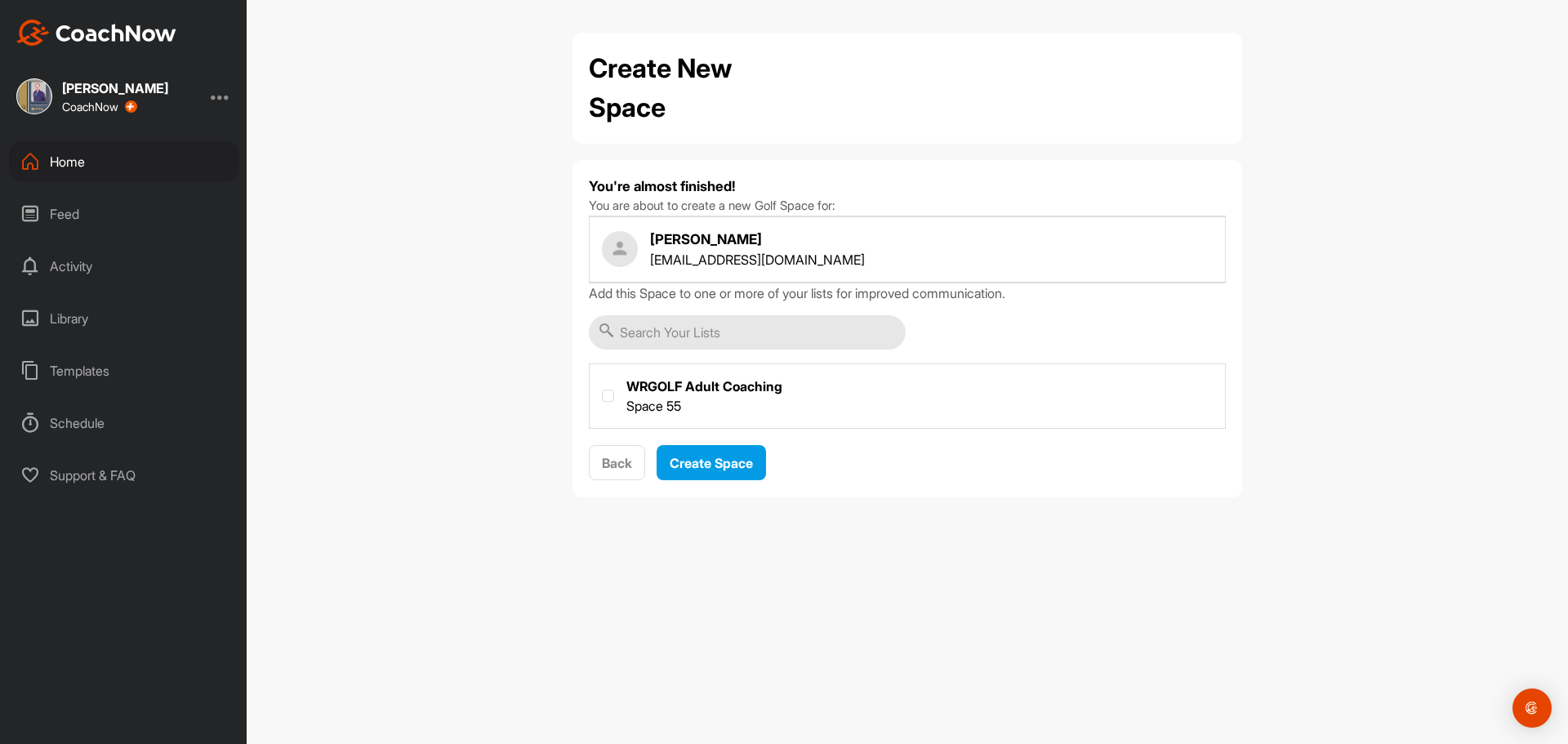
click at [670, 410] on label at bounding box center [907, 394] width 635 height 61
click at [603, 391] on input "checkbox" at bounding box center [602, 390] width 1 height 1
checkbox input "true"
click at [699, 472] on div "Create Space" at bounding box center [711, 464] width 83 height 20
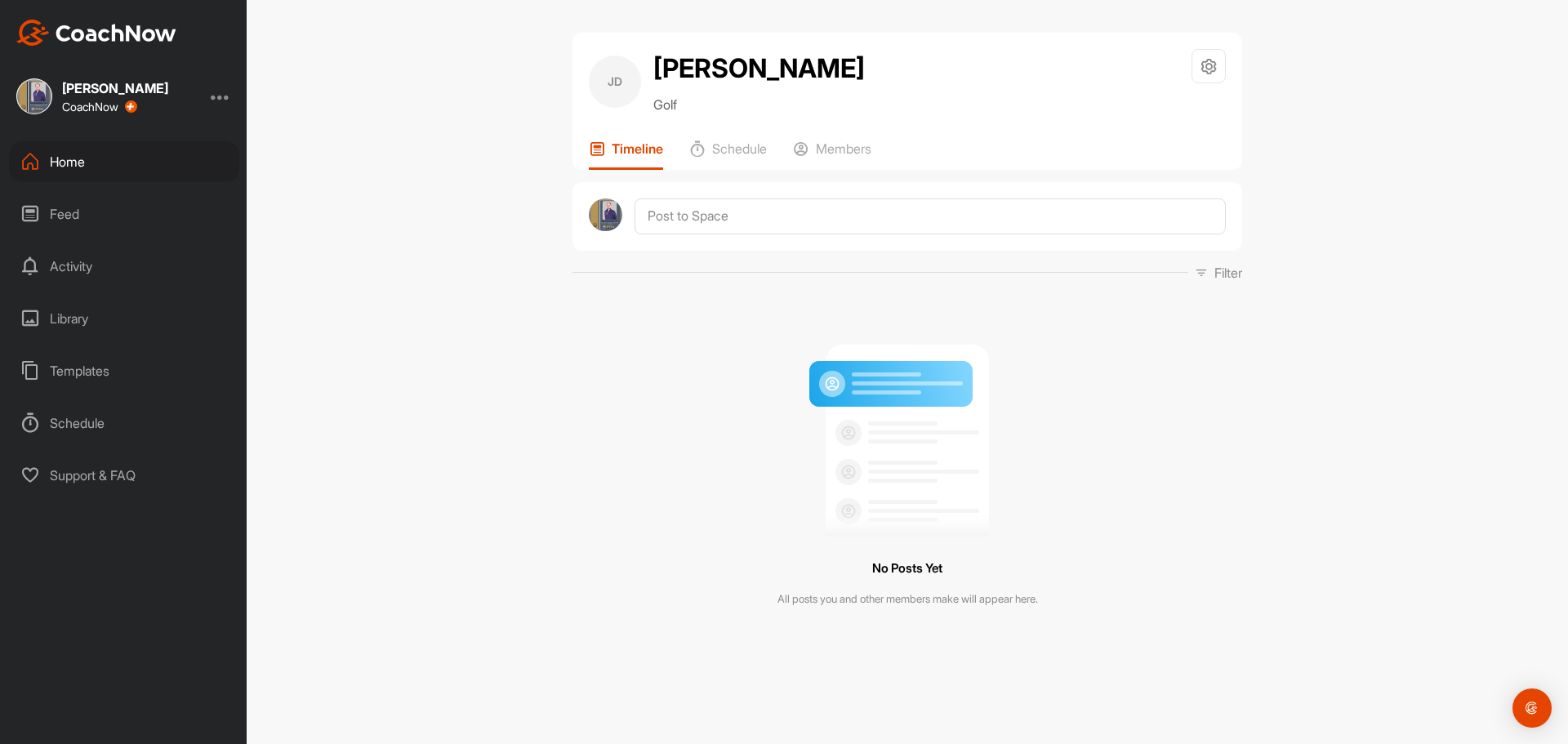
click at [63, 155] on div "Home" at bounding box center [124, 161] width 230 height 41
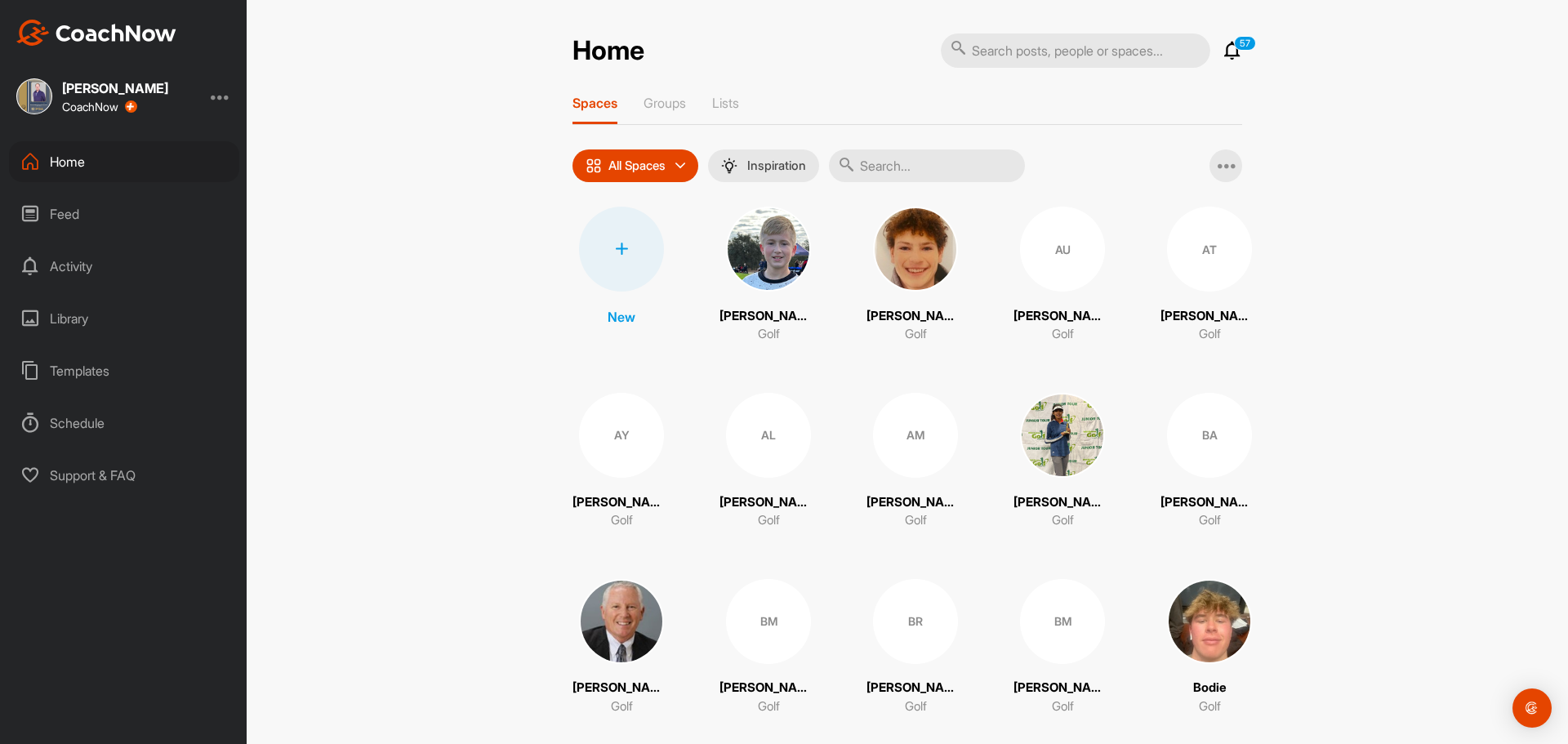
click at [79, 154] on div "Home" at bounding box center [124, 161] width 230 height 41
click at [622, 259] on div at bounding box center [622, 250] width 85 height 85
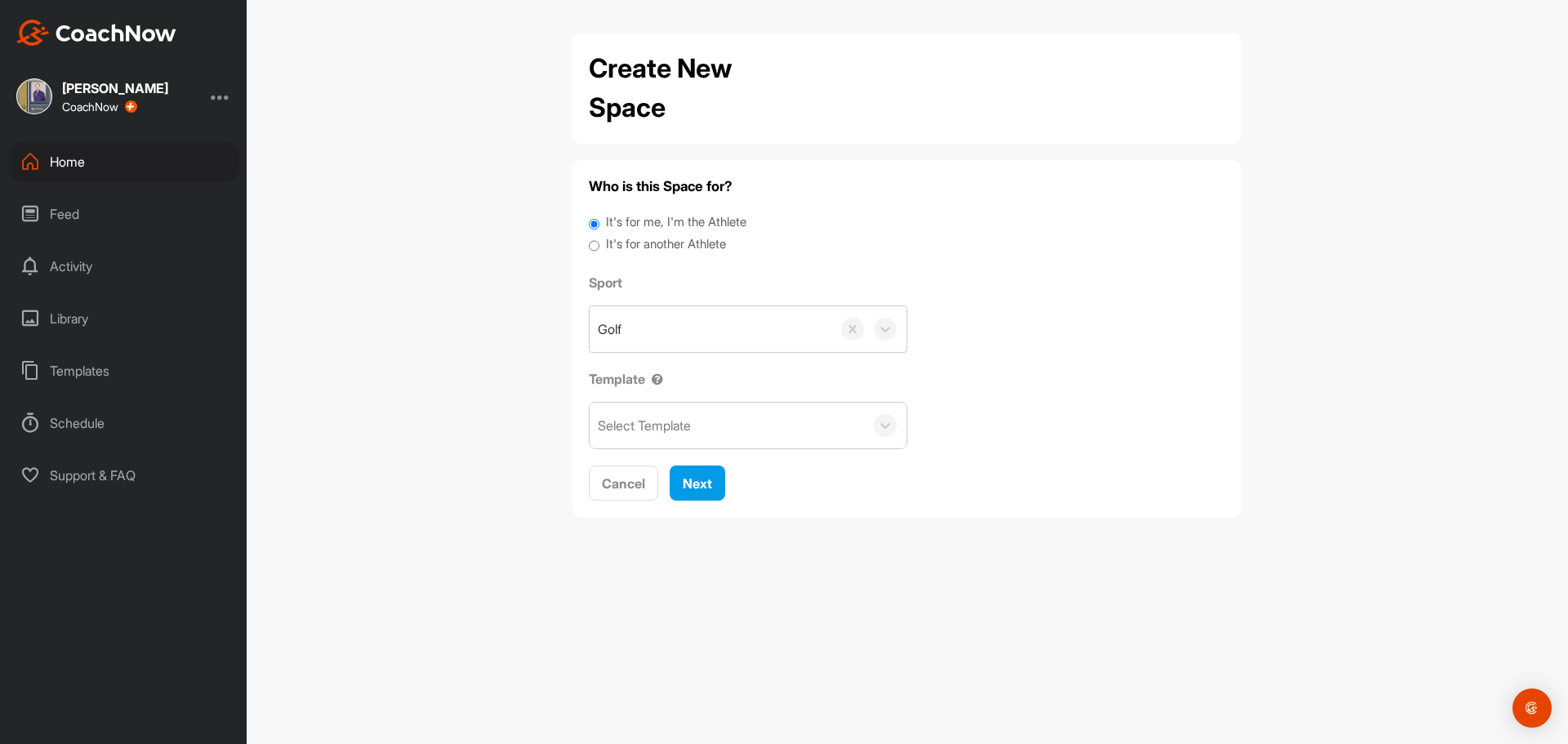
click at [655, 243] on label "It's for another Athlete" at bounding box center [666, 244] width 120 height 19
click at [599, 243] on input "It's for another Athlete" at bounding box center [595, 246] width 11 height 22
radio input "true"
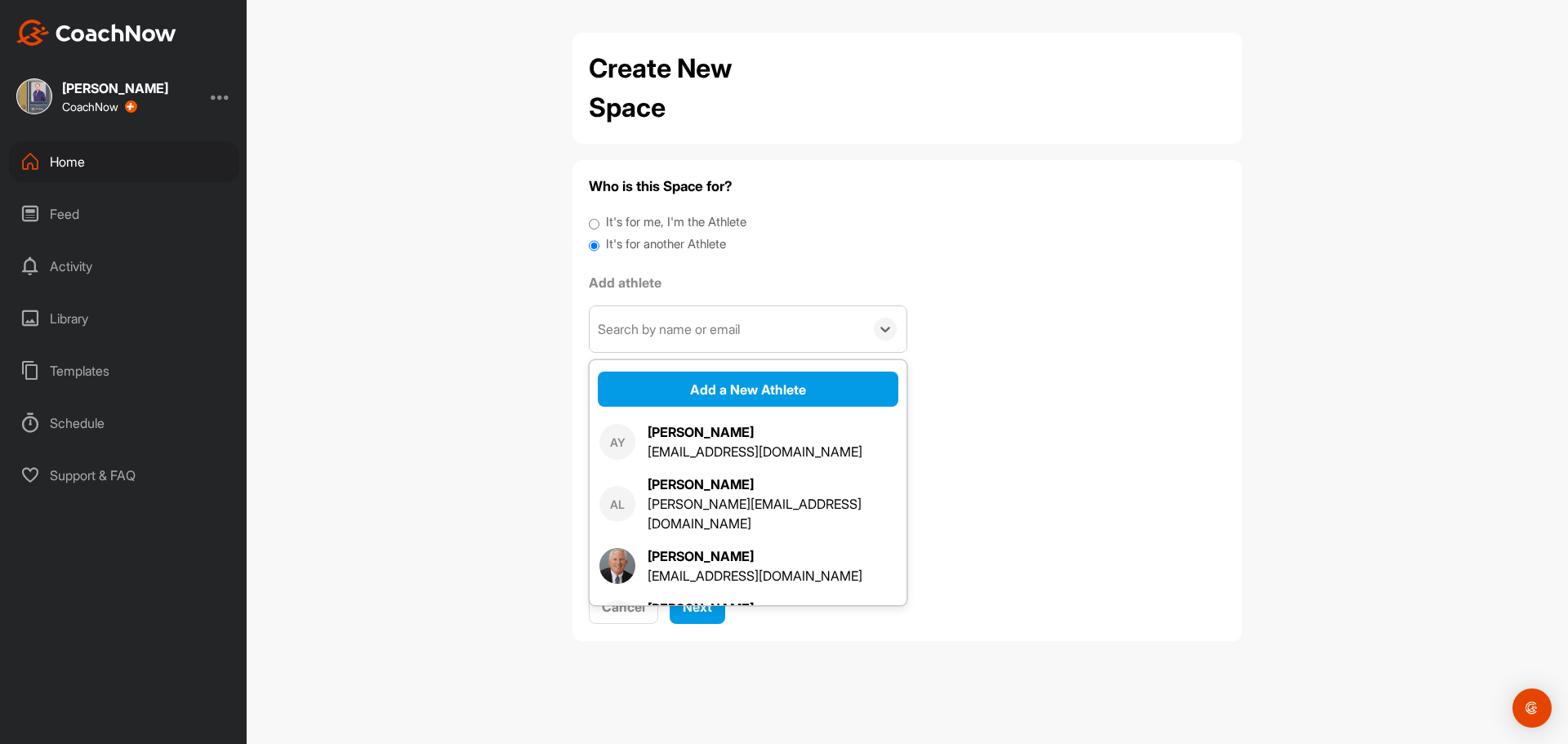
click at [648, 337] on div "Search by name or email" at bounding box center [669, 329] width 142 height 20
click at [675, 395] on button "Add a New Athlete" at bounding box center [748, 389] width 301 height 35
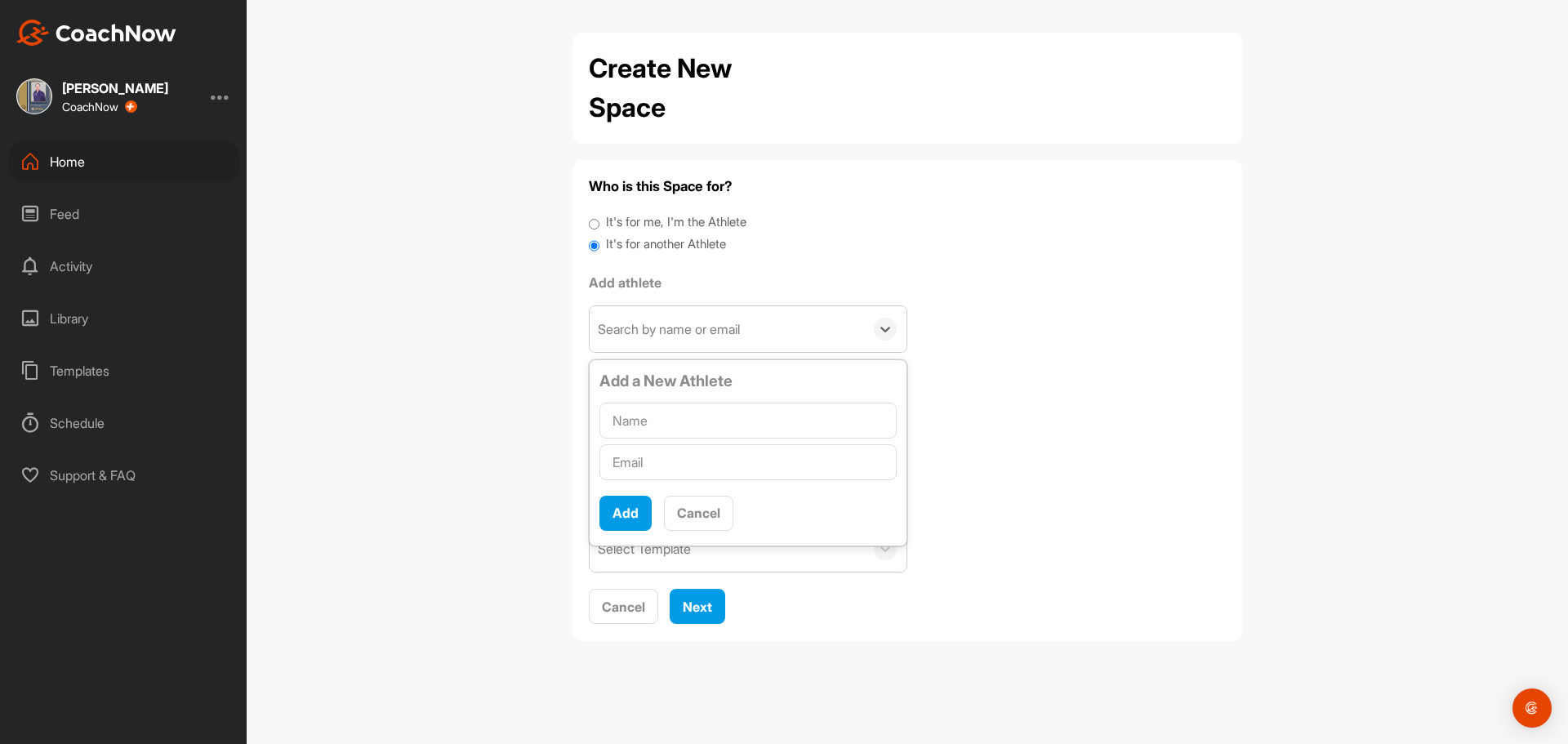
click at [681, 426] on input "text" at bounding box center [747, 421] width 297 height 36
type input "Matt Strobl"
click at [675, 455] on input "text" at bounding box center [747, 463] width 297 height 36
click at [650, 466] on input "text" at bounding box center [747, 463] width 297 height 36
paste input "matt@thestroblgroup.com"
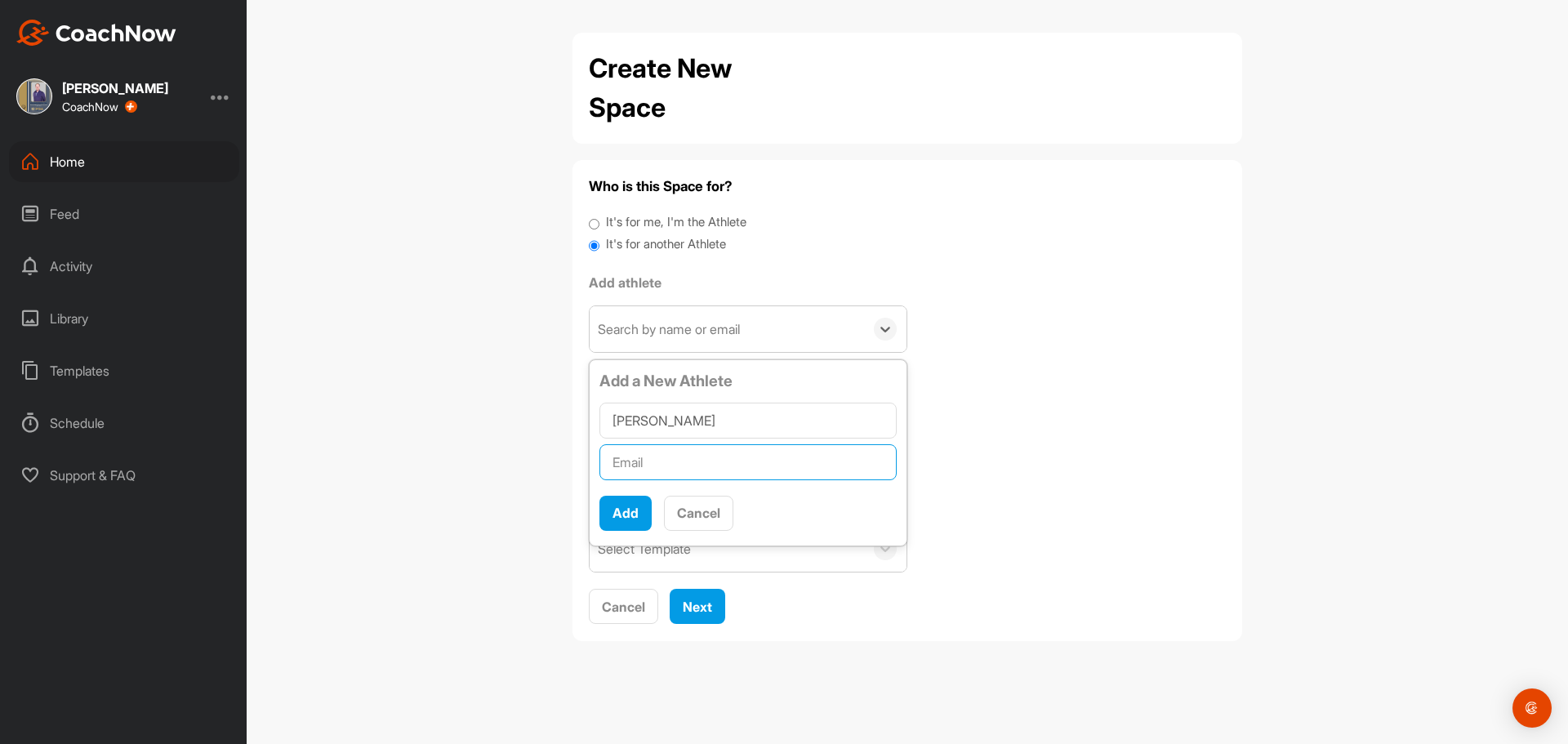
type input "matt@thestroblgroup.com"
click at [637, 514] on button "Add" at bounding box center [625, 513] width 52 height 35
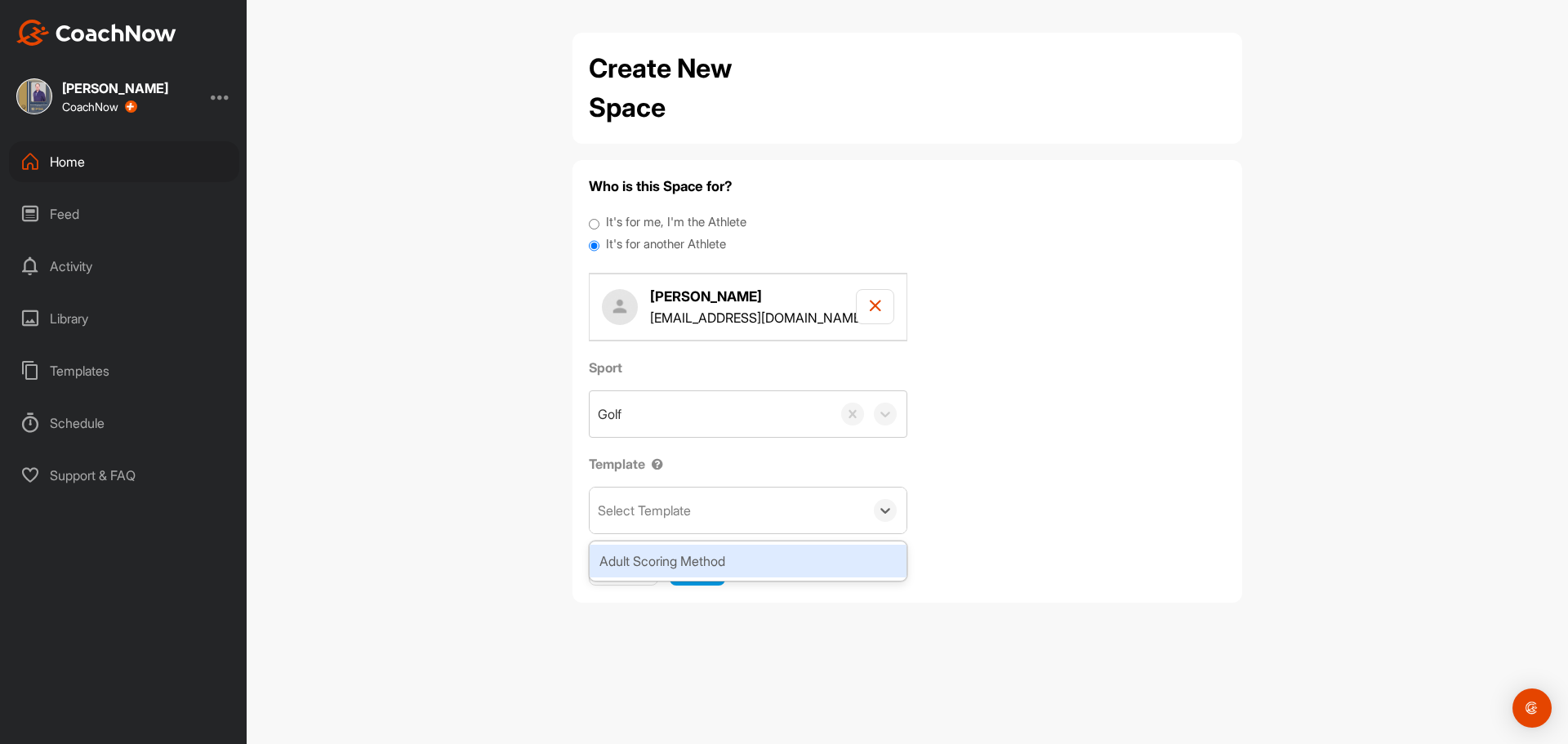
drag, startPoint x: 643, startPoint y: 501, endPoint x: 662, endPoint y: 535, distance: 38.9
click at [643, 504] on div "Select Template" at bounding box center [644, 511] width 93 height 20
click at [671, 552] on div "Adult Scoring Method" at bounding box center [748, 561] width 317 height 33
click at [698, 563] on span "Next" at bounding box center [698, 568] width 30 height 16
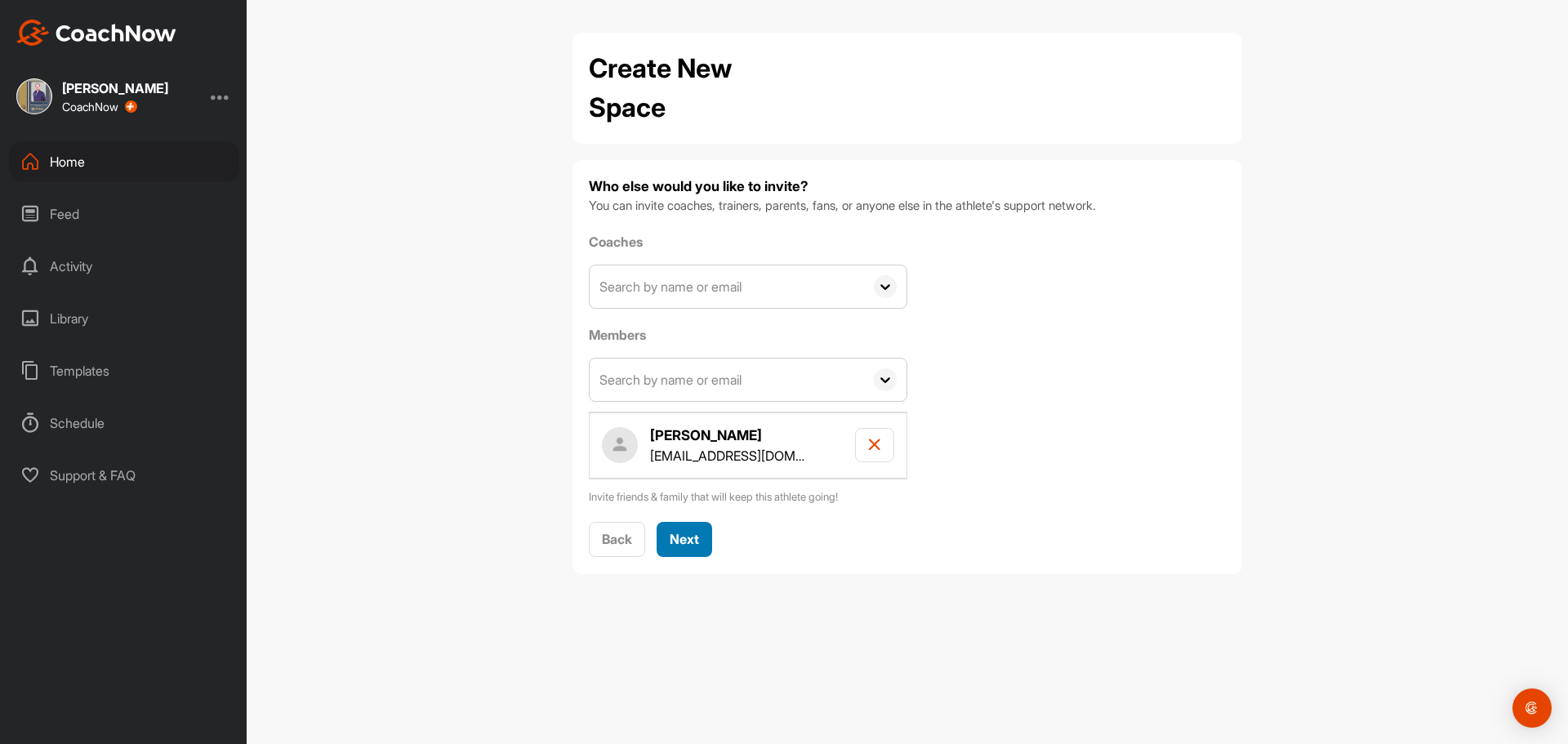
click at [674, 556] on button "Next" at bounding box center [684, 540] width 55 height 35
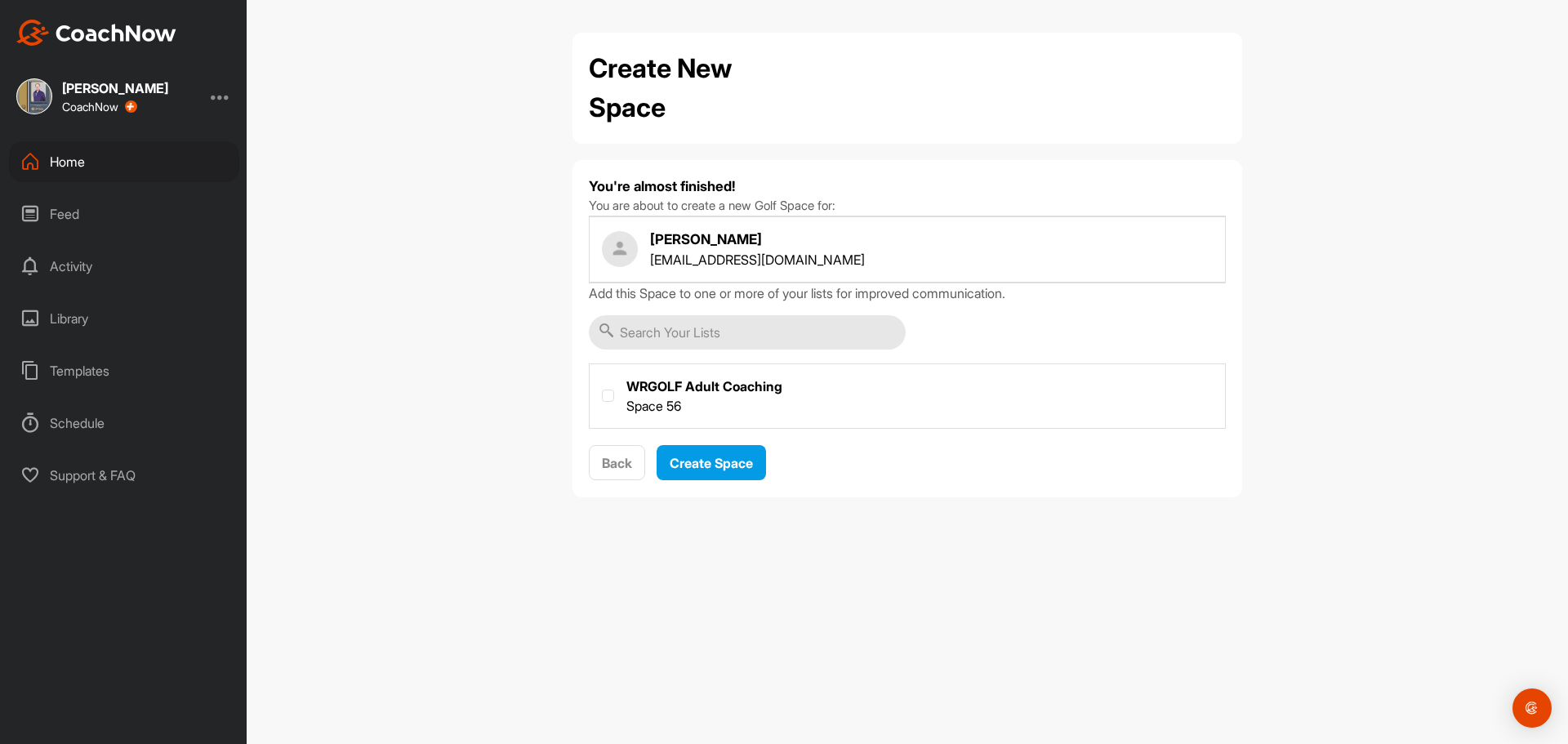
click at [665, 403] on label at bounding box center [907, 394] width 635 height 61
click at [603, 391] on input "checkbox" at bounding box center [602, 390] width 1 height 1
checkbox input "true"
click at [698, 466] on span "Create Space" at bounding box center [711, 463] width 83 height 16
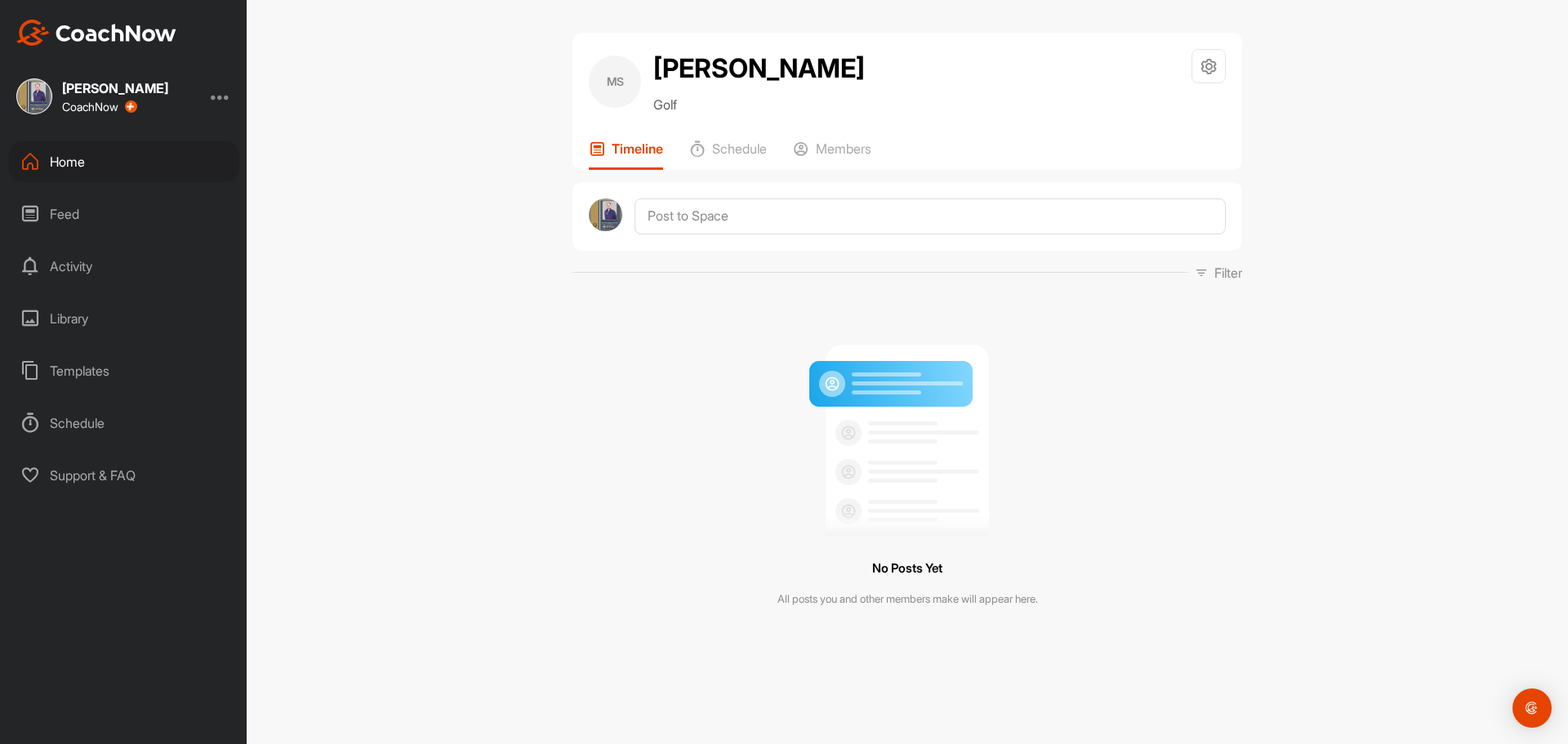
click at [70, 159] on div "Home" at bounding box center [124, 161] width 230 height 41
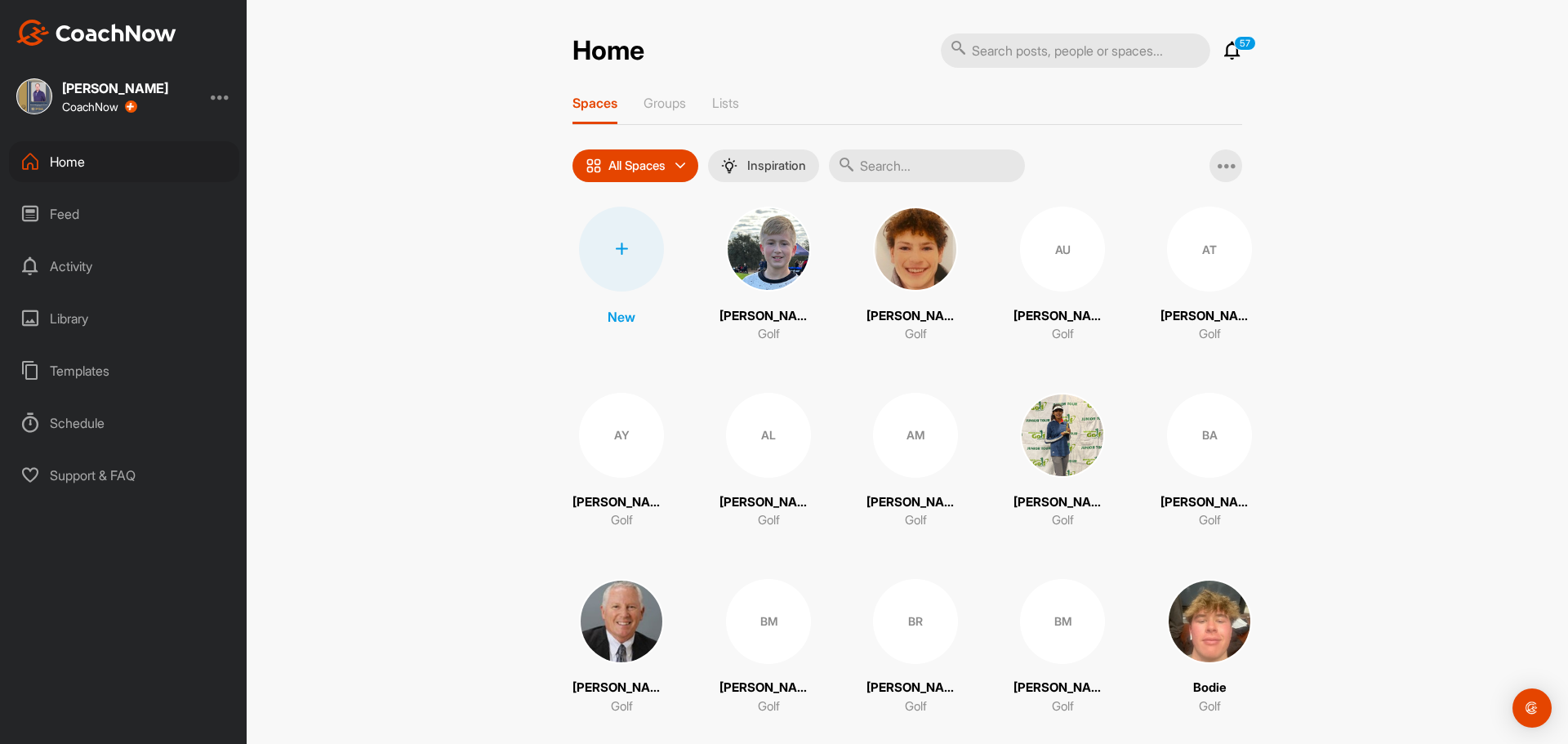
click at [626, 292] on div "New" at bounding box center [622, 267] width 85 height 120
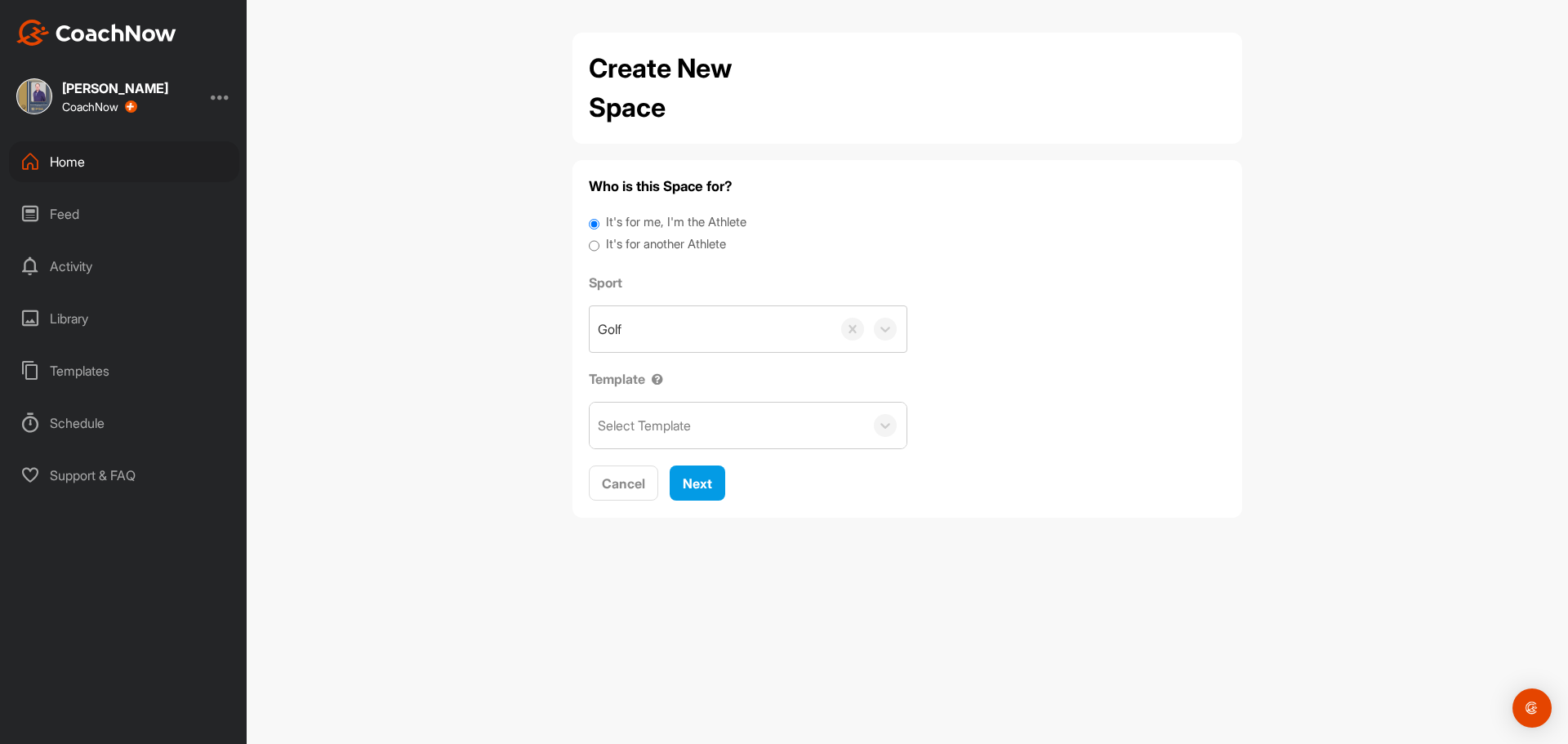
click at [666, 247] on label "It's for another Athlete" at bounding box center [666, 244] width 120 height 19
click at [599, 247] on input "It's for another Athlete" at bounding box center [595, 246] width 11 height 22
radio input "true"
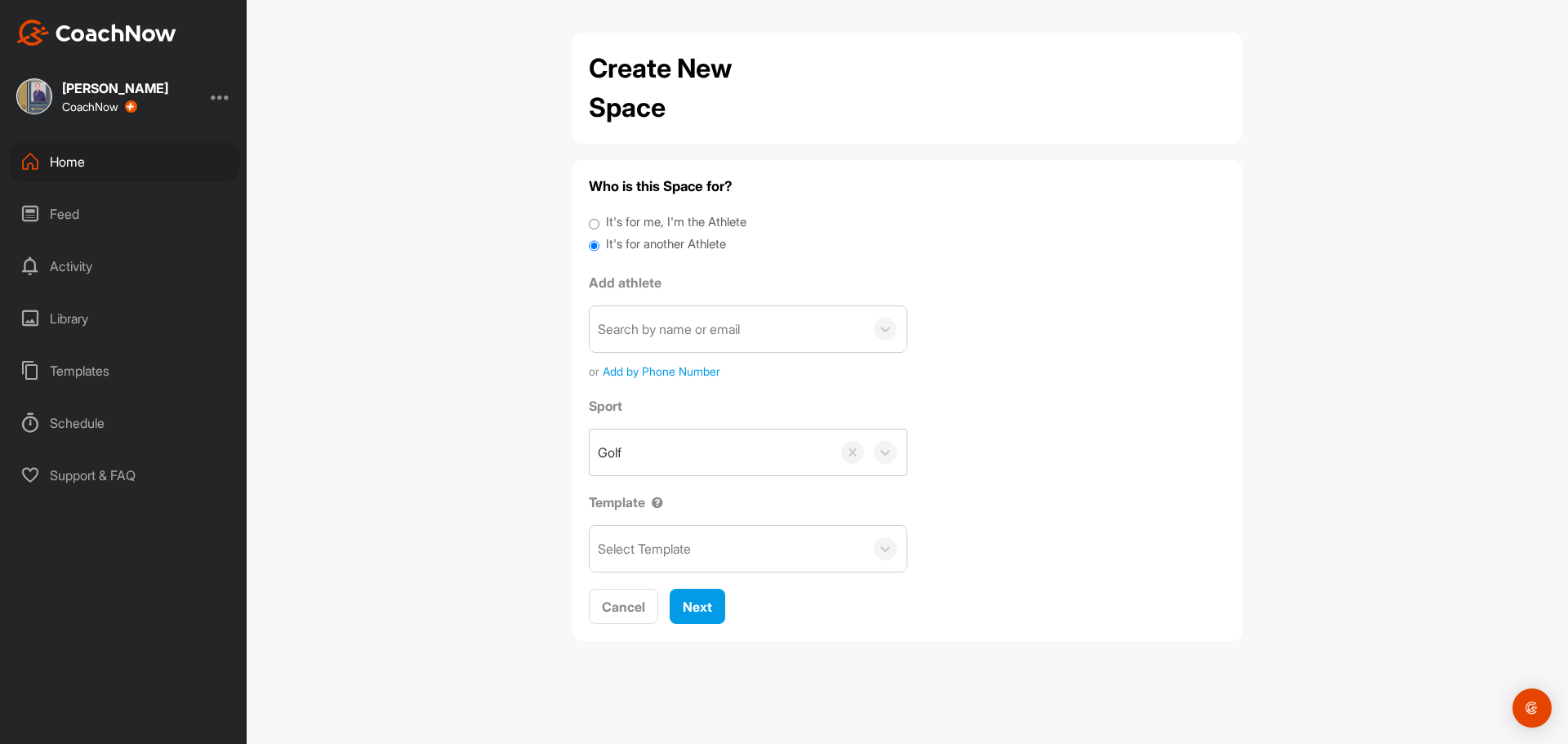
click at [663, 338] on div "Search by name or email" at bounding box center [669, 329] width 142 height 20
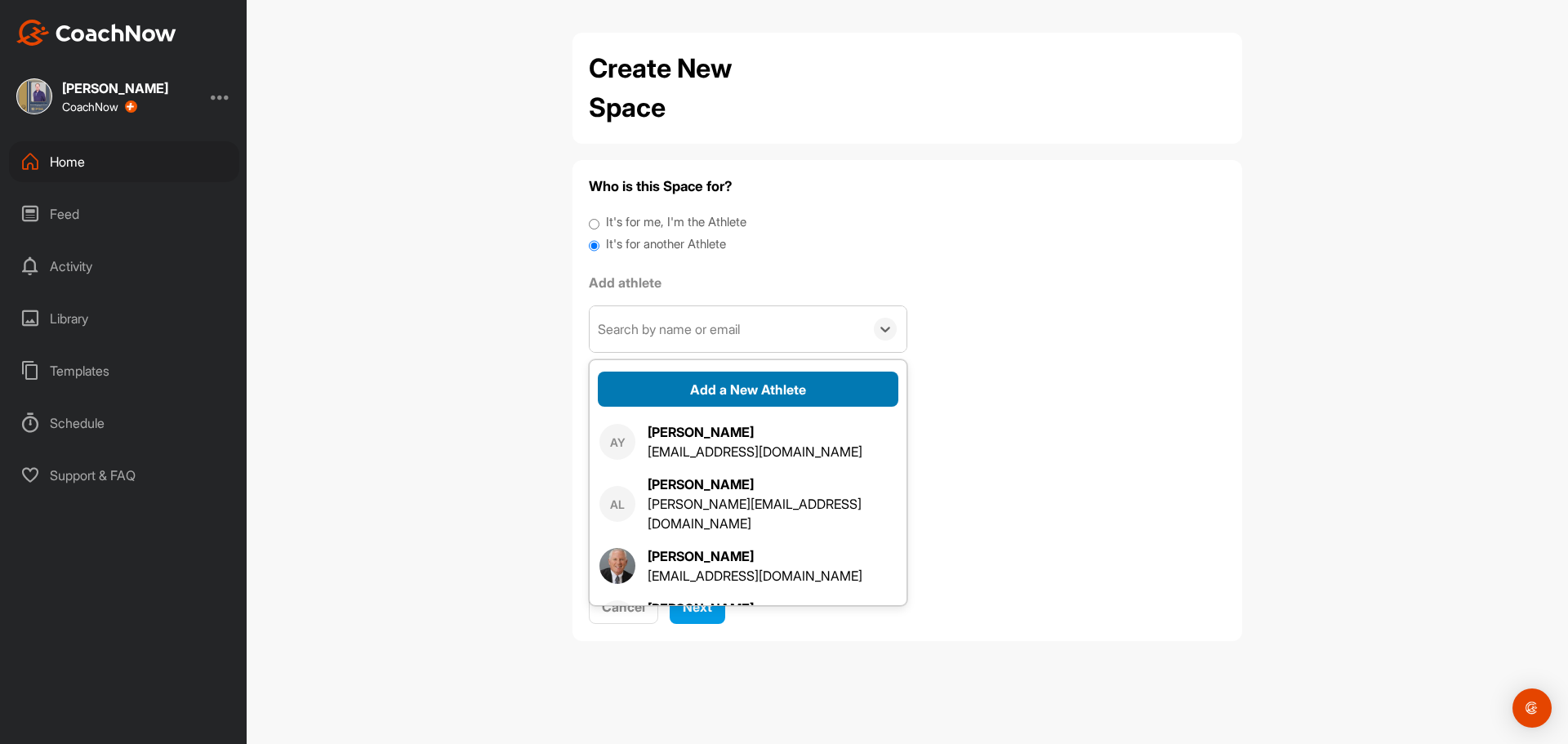
click at [688, 386] on button "Add a New Athlete" at bounding box center [748, 389] width 301 height 35
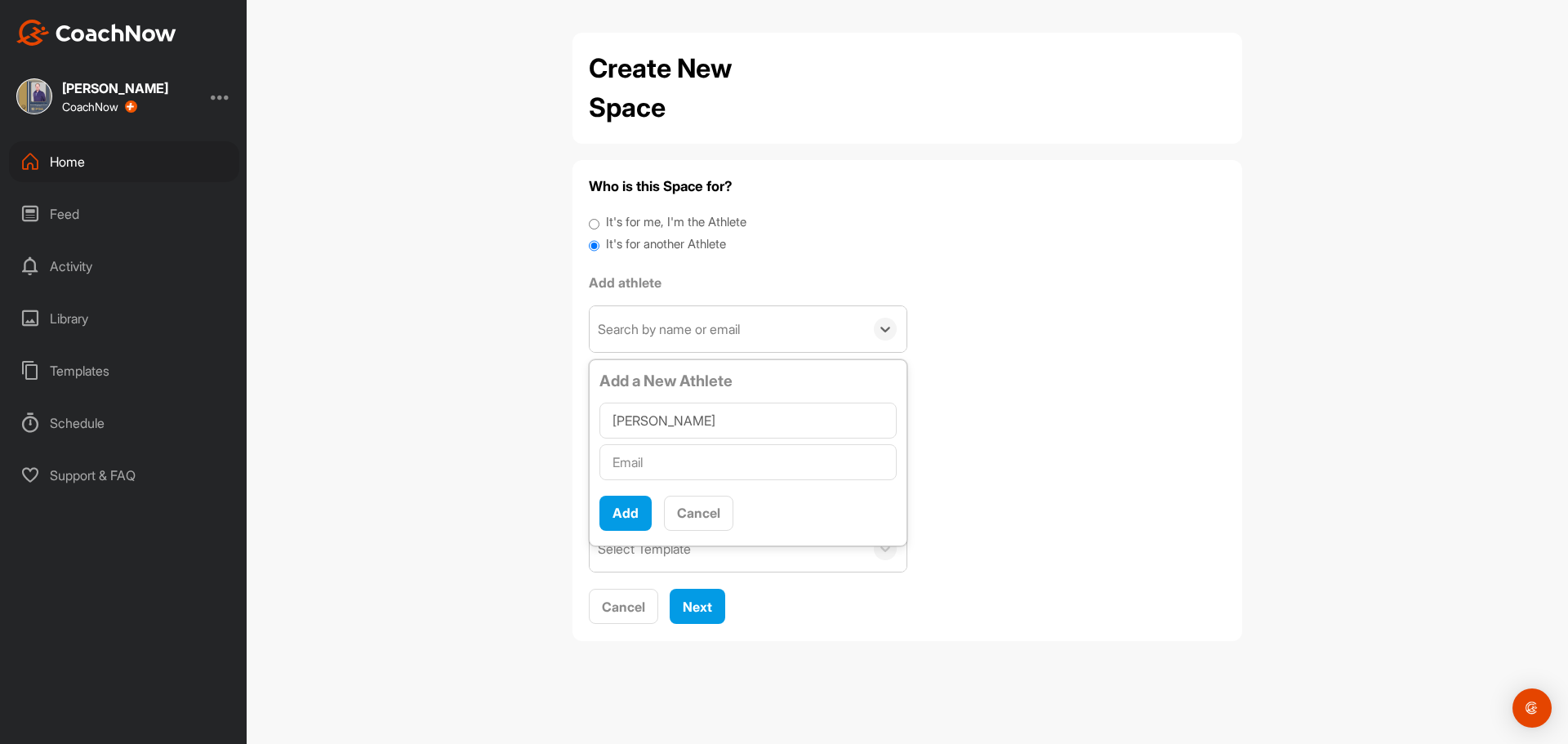
type input "Andy Achman"
drag, startPoint x: 667, startPoint y: 461, endPoint x: 445, endPoint y: 233, distance: 318.2
click at [665, 461] on input "text" at bounding box center [747, 463] width 297 height 36
click at [671, 466] on input "text" at bounding box center [747, 463] width 297 height 36
paste input "andyach@aol.com"
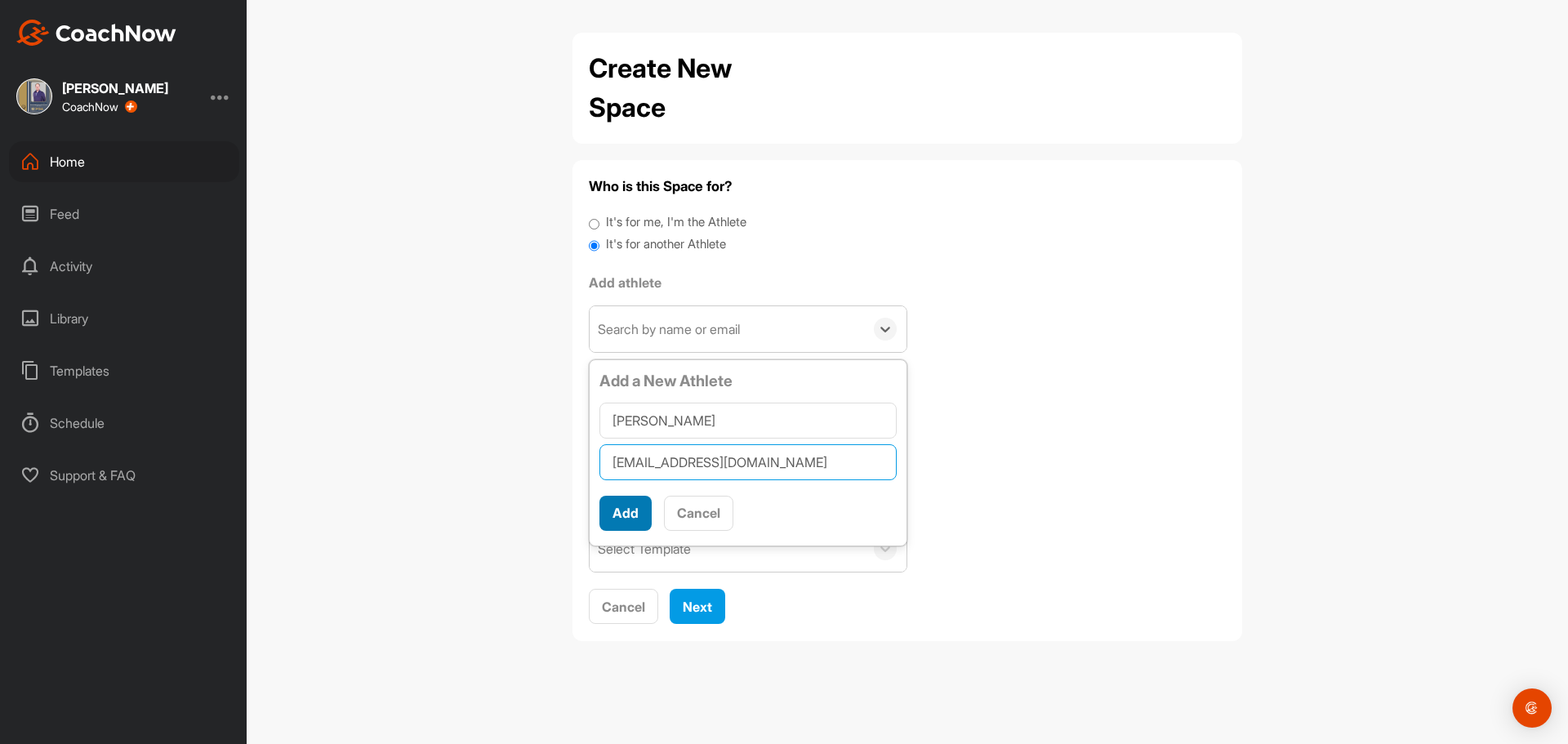
type input "andyach@aol.com"
click at [608, 518] on button "Add" at bounding box center [625, 513] width 52 height 35
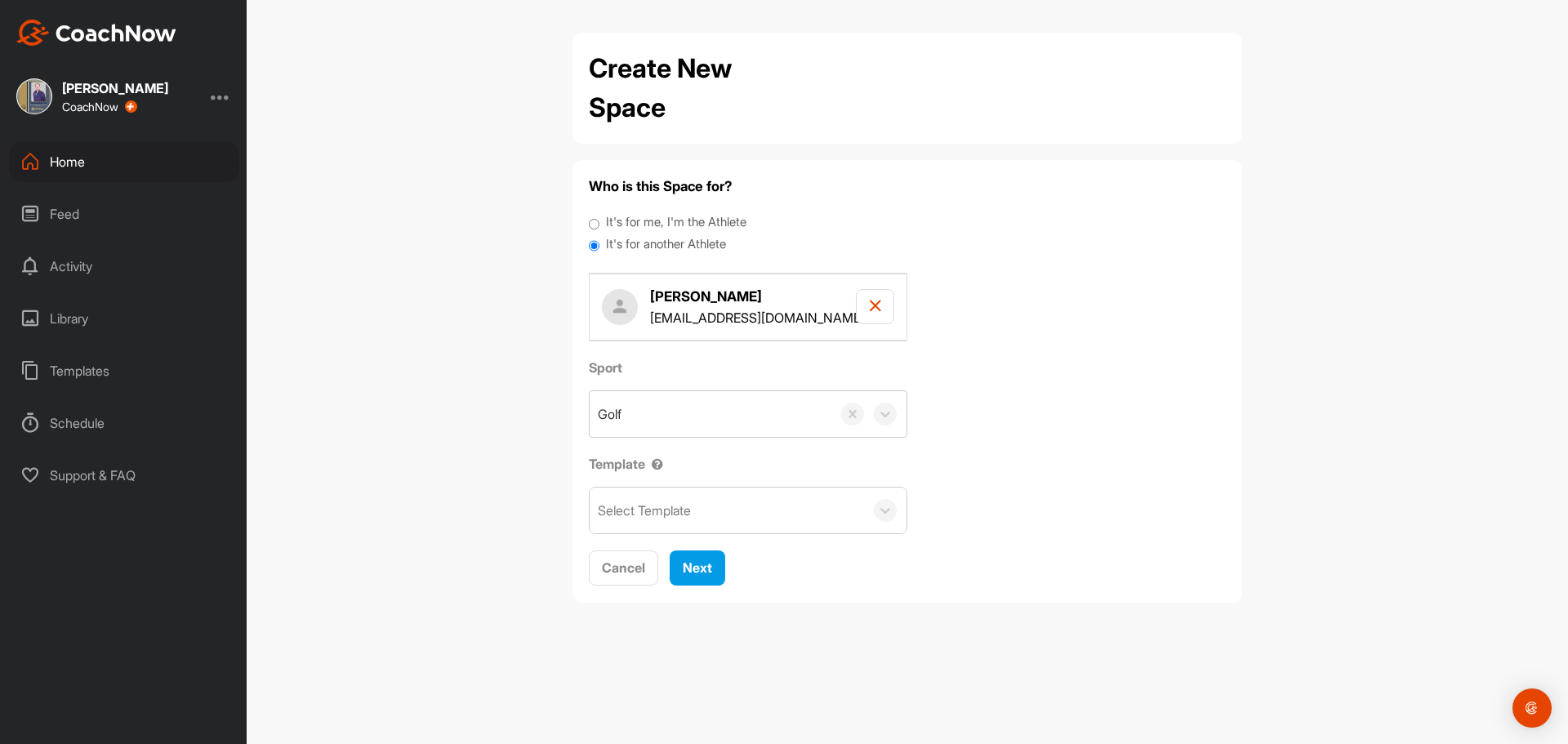
click at [657, 501] on div "Select Template" at bounding box center [644, 511] width 93 height 20
click at [671, 556] on div "Adult Scoring Method" at bounding box center [748, 561] width 317 height 33
click at [690, 568] on span "Next" at bounding box center [698, 568] width 30 height 16
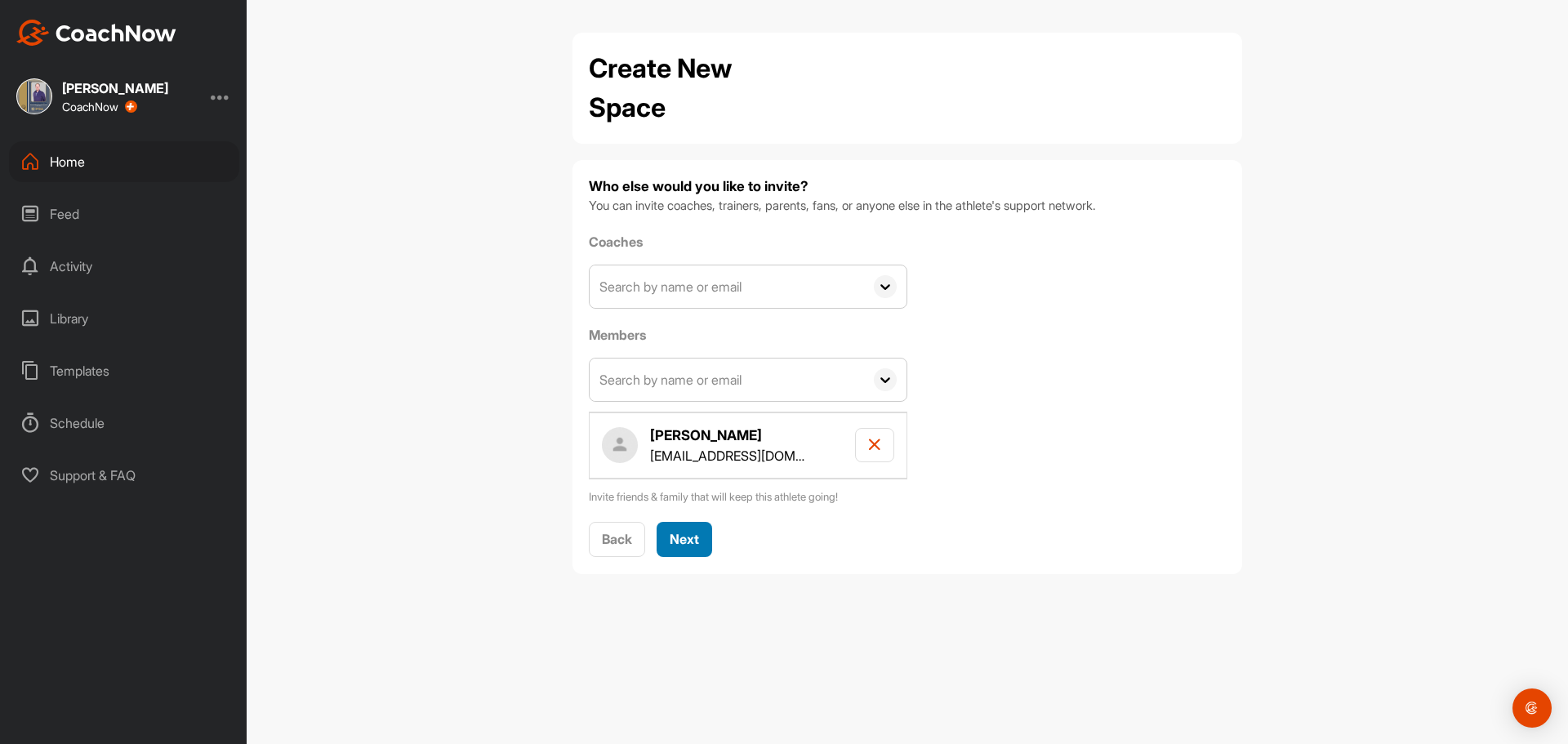
click at [693, 531] on span "Next" at bounding box center [684, 539] width 30 height 16
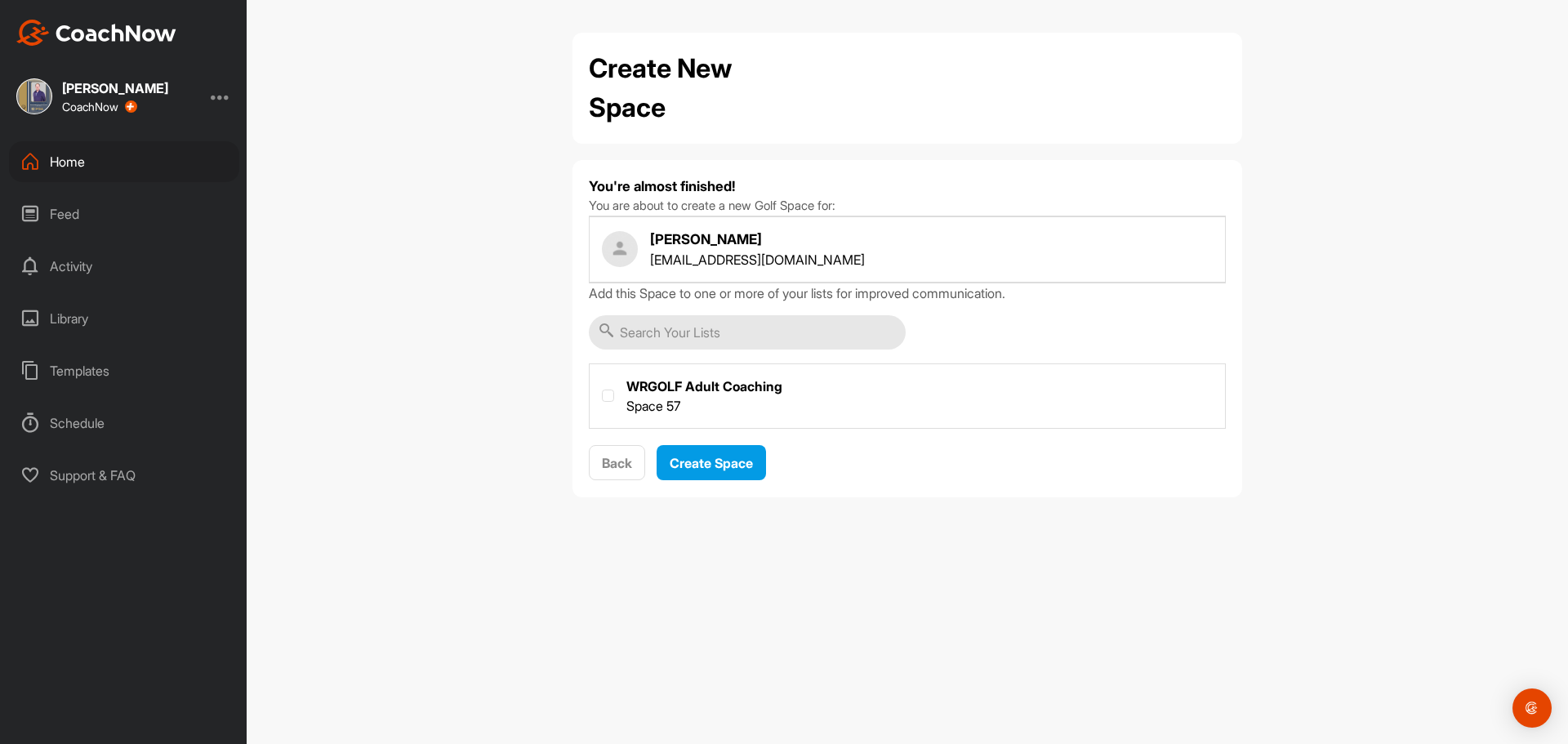
click at [694, 410] on label at bounding box center [907, 394] width 635 height 61
click at [603, 391] on input "checkbox" at bounding box center [602, 390] width 1 height 1
checkbox input "true"
click at [695, 475] on button "Create Space" at bounding box center [711, 463] width 109 height 35
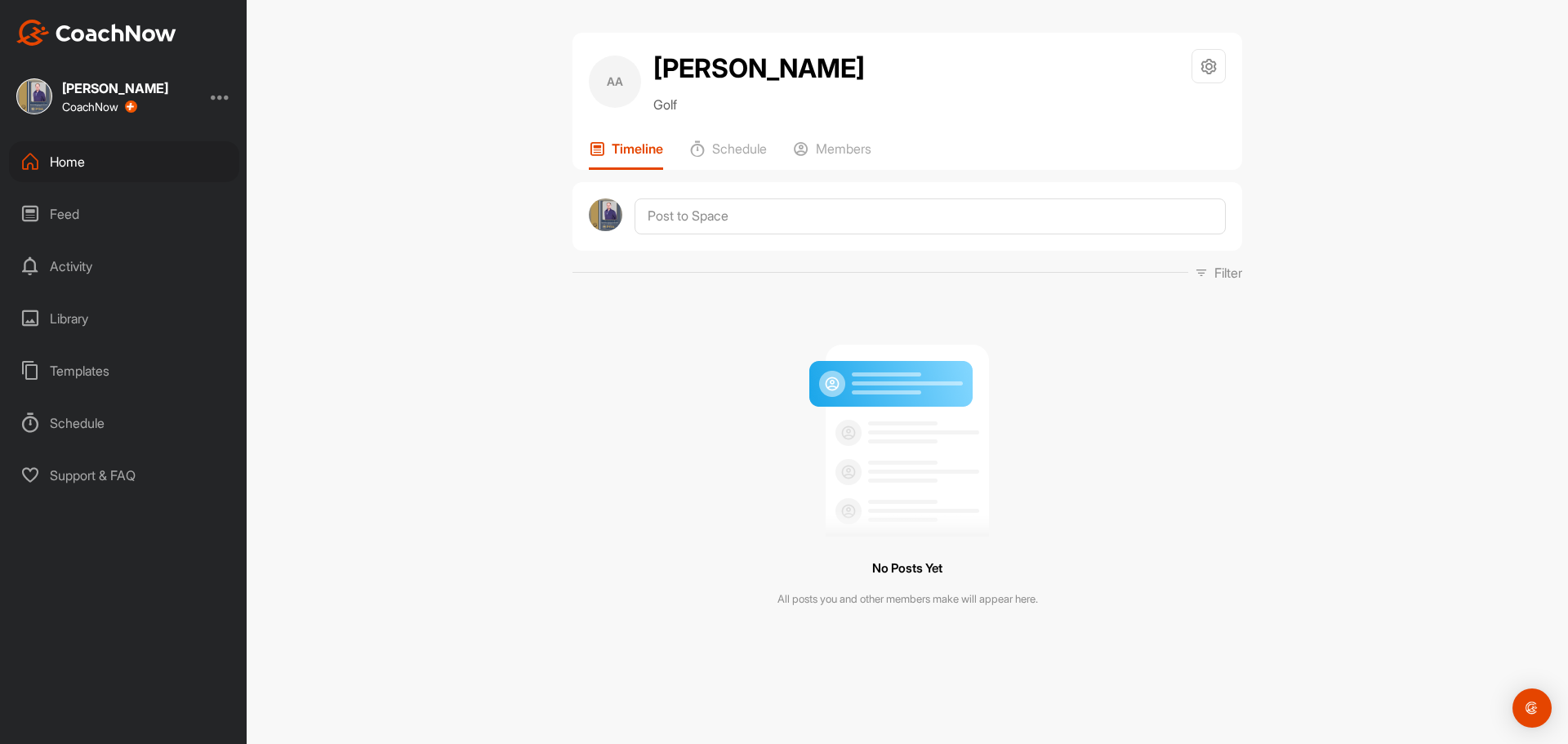
click at [84, 150] on div "Home" at bounding box center [124, 161] width 230 height 41
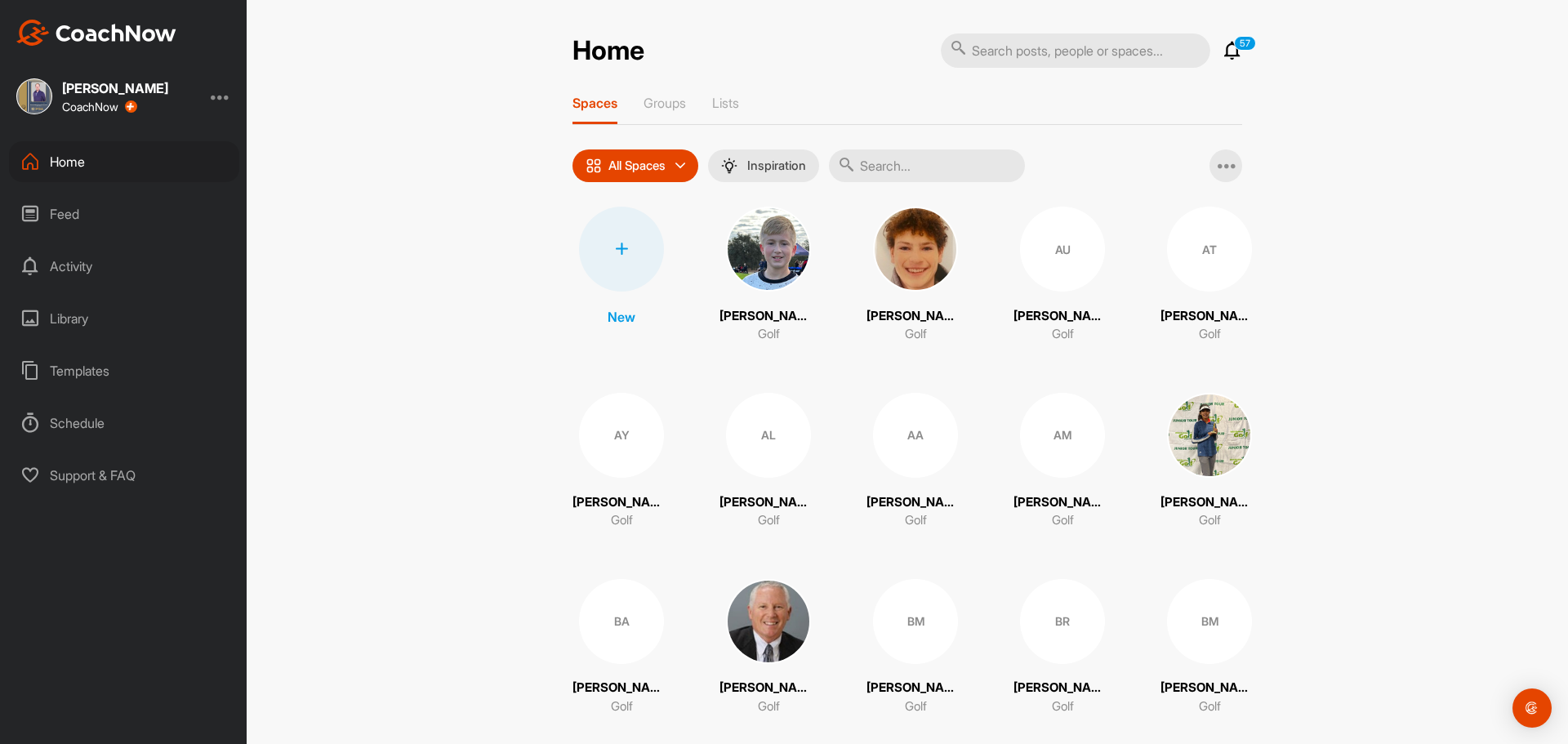
click at [624, 260] on div at bounding box center [622, 250] width 85 height 85
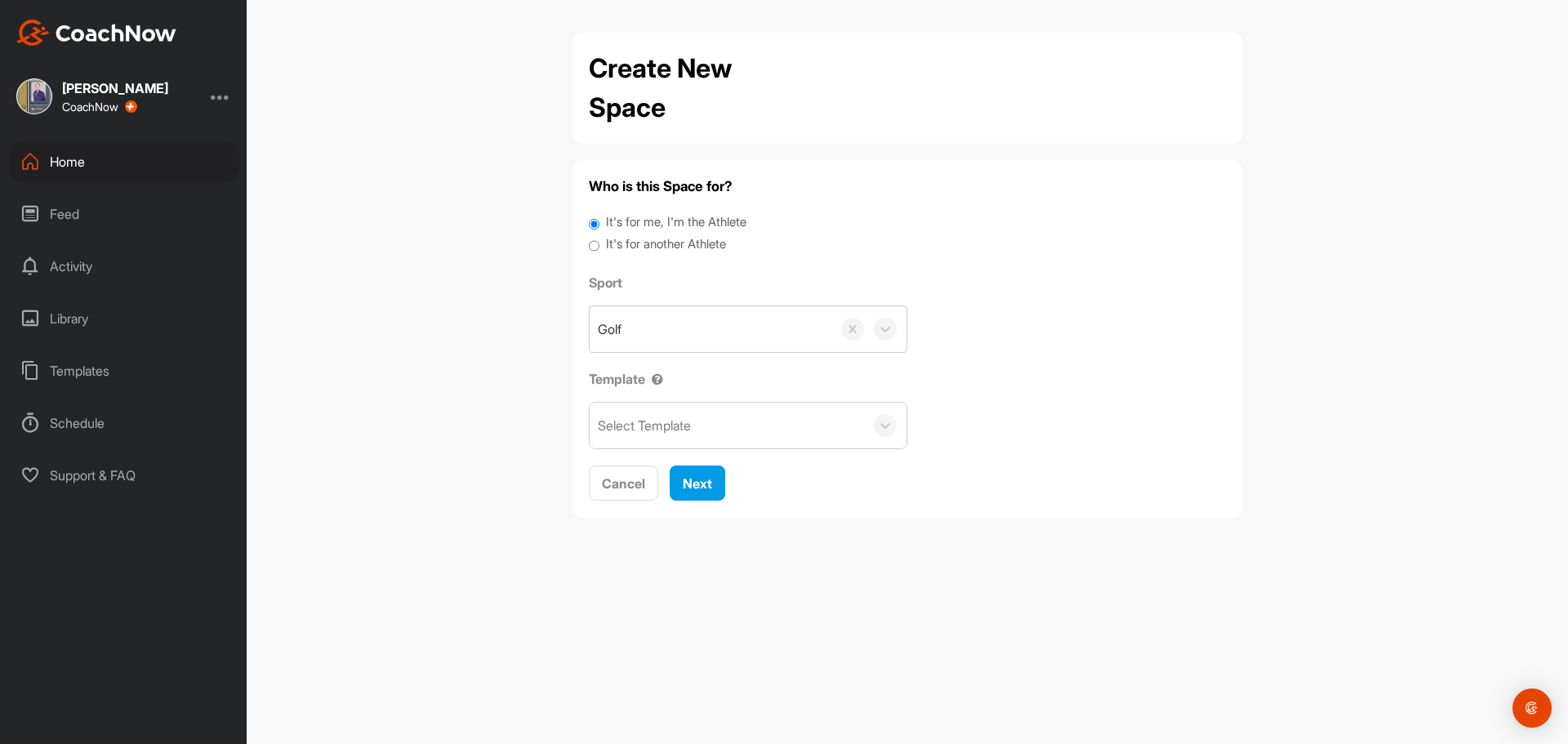
click at [651, 235] on label "It's for another Athlete" at bounding box center [666, 244] width 120 height 19
click at [599, 235] on input "It's for another Athlete" at bounding box center [595, 246] width 11 height 22
radio input "true"
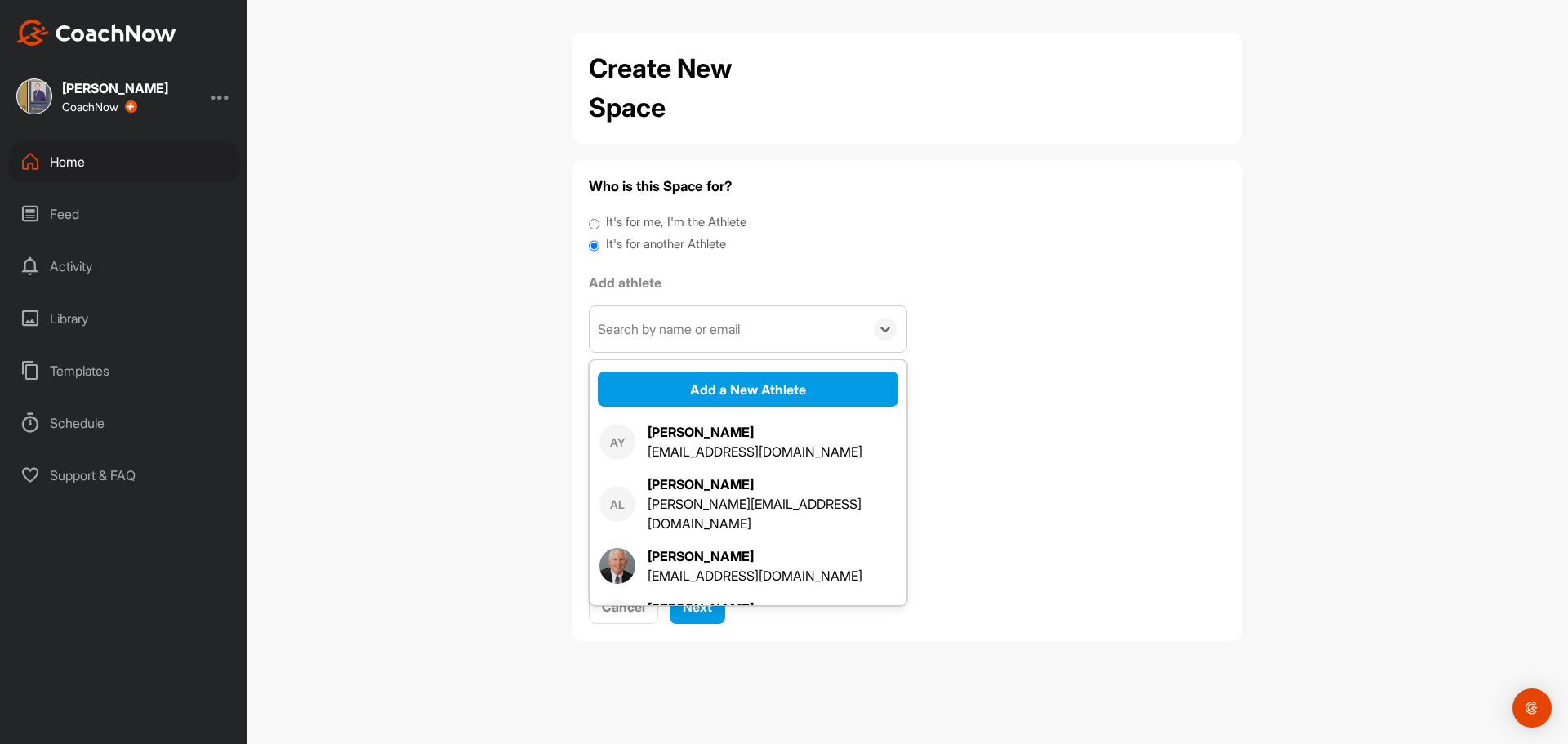
click at [656, 329] on div "Search by name or email" at bounding box center [669, 329] width 142 height 20
click at [690, 402] on button "Add a New Athlete" at bounding box center [748, 389] width 301 height 35
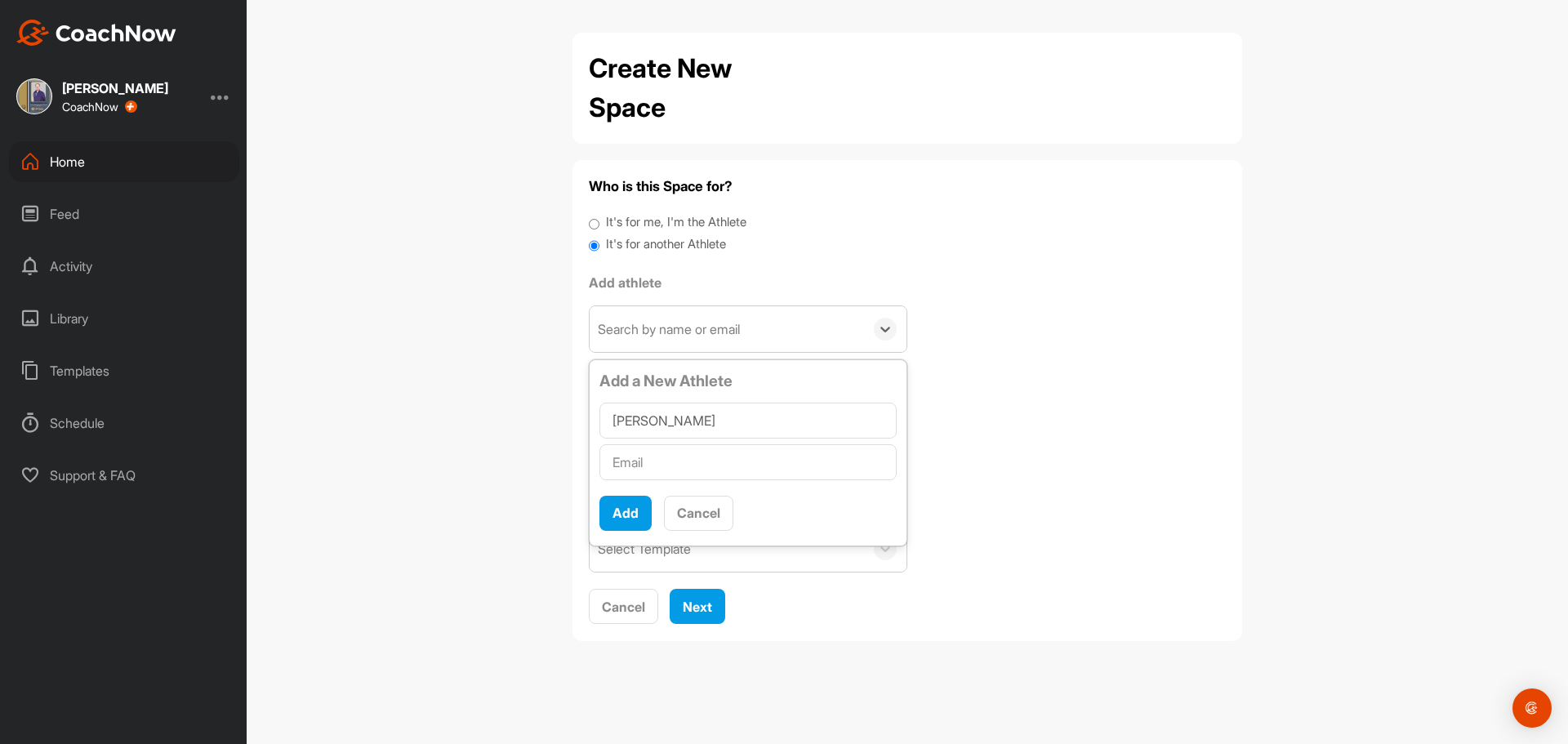
type input "Dan Rasmussen"
drag, startPoint x: 677, startPoint y: 463, endPoint x: 538, endPoint y: 268, distance: 239.5
click at [676, 460] on input "text" at bounding box center [747, 463] width 297 height 36
click at [705, 466] on input "text" at bounding box center [747, 463] width 297 height 36
paste input "Dan@linnihanfoy.com"
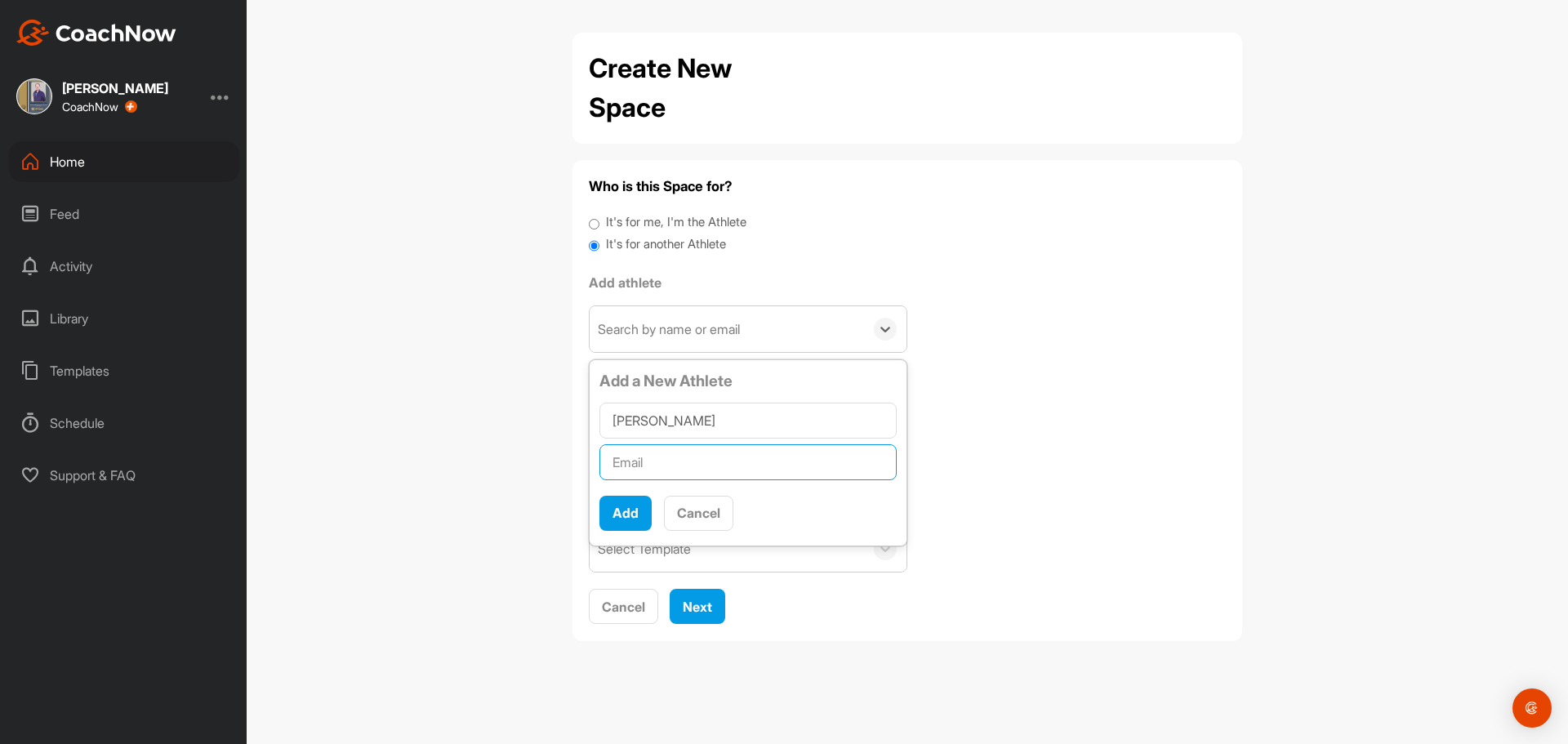
type input "Dan@linnihanfoy.com"
click at [633, 515] on button "Add" at bounding box center [625, 513] width 52 height 35
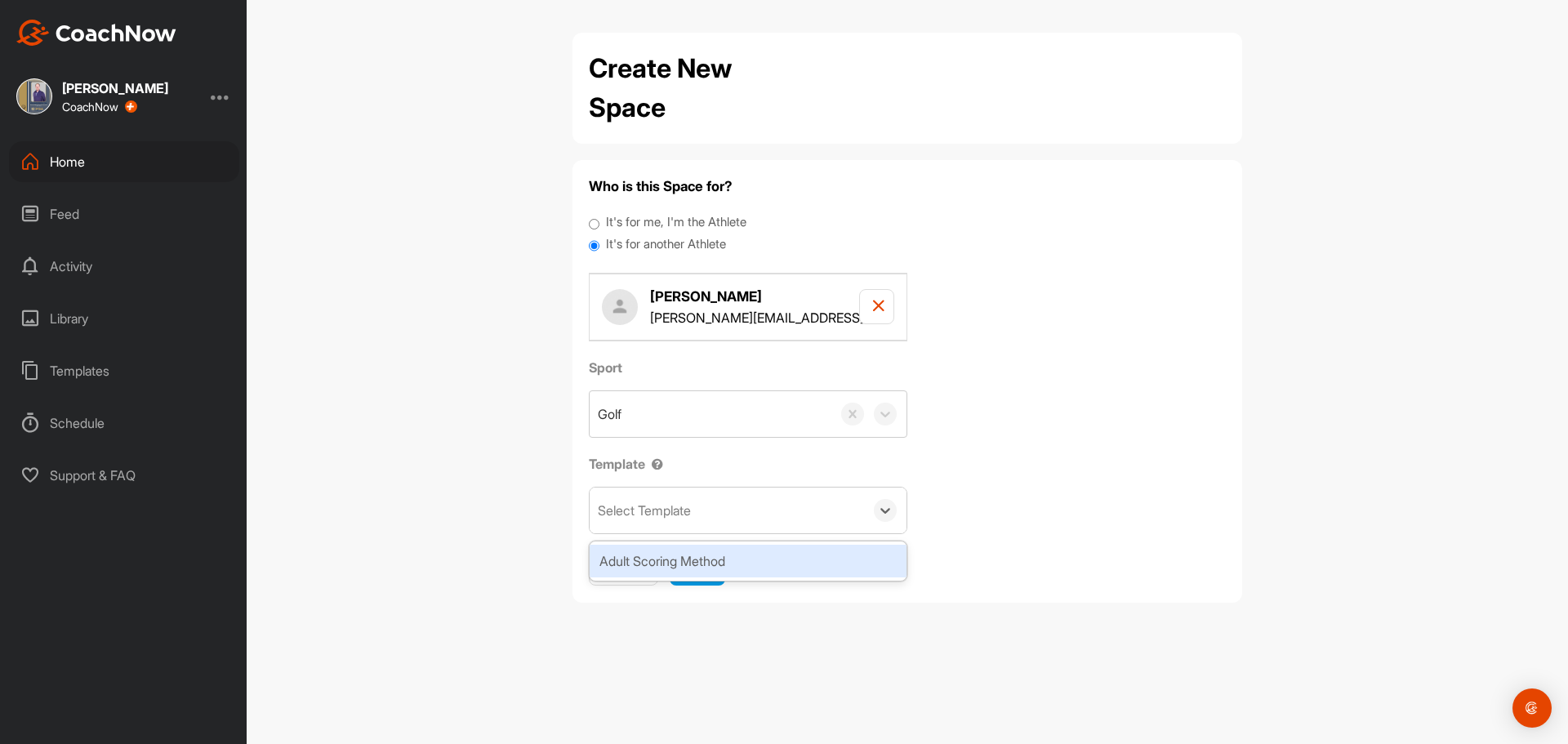
drag, startPoint x: 640, startPoint y: 518, endPoint x: 656, endPoint y: 529, distance: 19.4
click at [643, 520] on div "Select Template" at bounding box center [644, 511] width 93 height 20
drag, startPoint x: 687, startPoint y: 549, endPoint x: 695, endPoint y: 550, distance: 8.1
click at [688, 550] on div "Adult Scoring Method" at bounding box center [748, 561] width 317 height 33
click at [697, 560] on span "Next" at bounding box center [698, 568] width 30 height 16
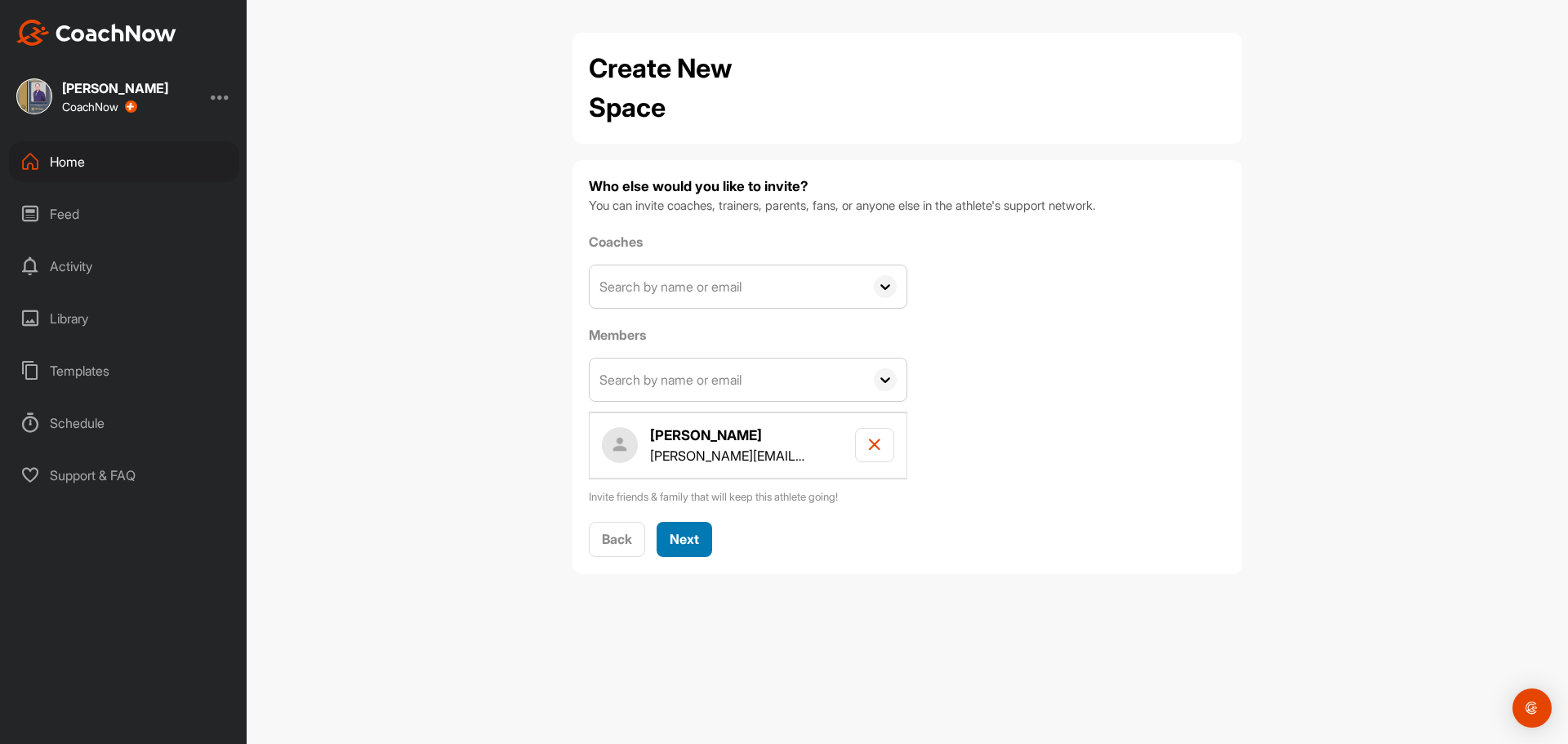
click at [675, 537] on span "Next" at bounding box center [684, 539] width 30 height 16
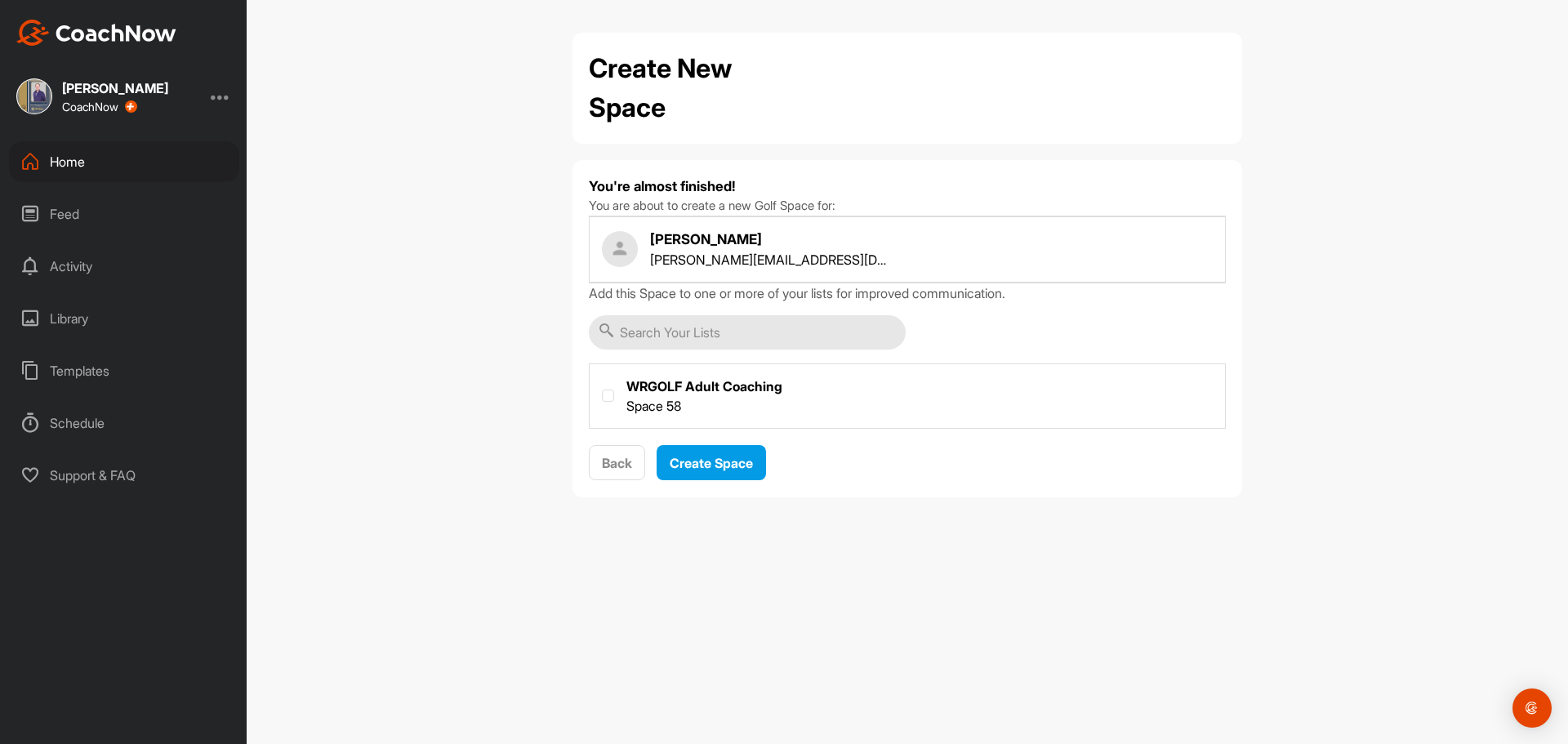
click at [657, 400] on label at bounding box center [907, 394] width 635 height 61
click at [603, 391] on input "checkbox" at bounding box center [602, 390] width 1 height 1
checkbox input "true"
click at [701, 476] on button "Create Space" at bounding box center [711, 463] width 109 height 35
